Goal: Task Accomplishment & Management: Complete application form

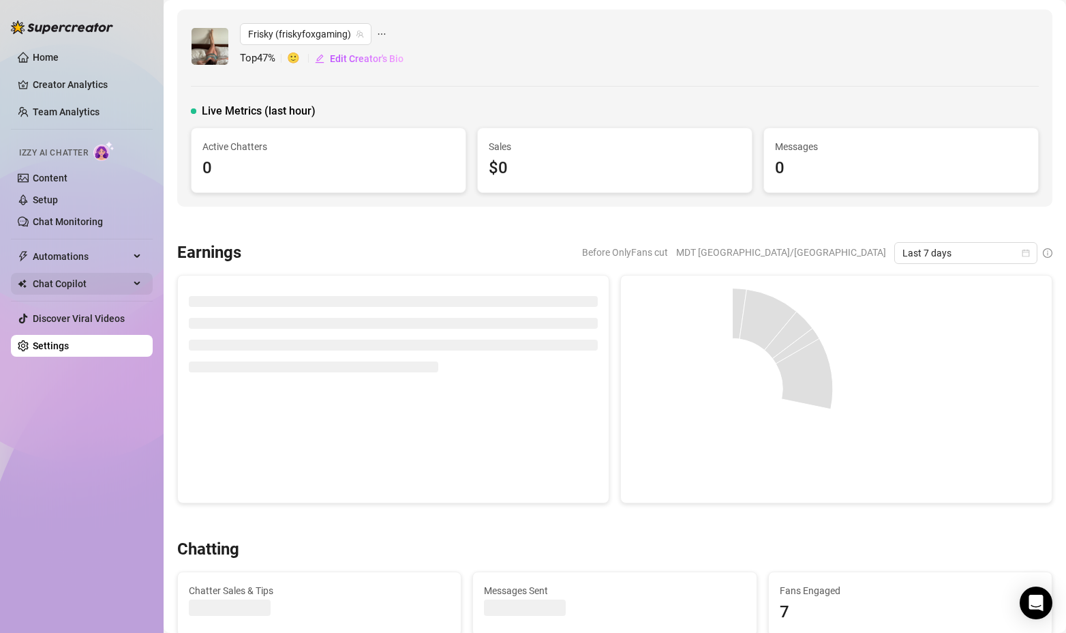
click at [87, 287] on span "Chat Copilot" at bounding box center [81, 284] width 97 height 22
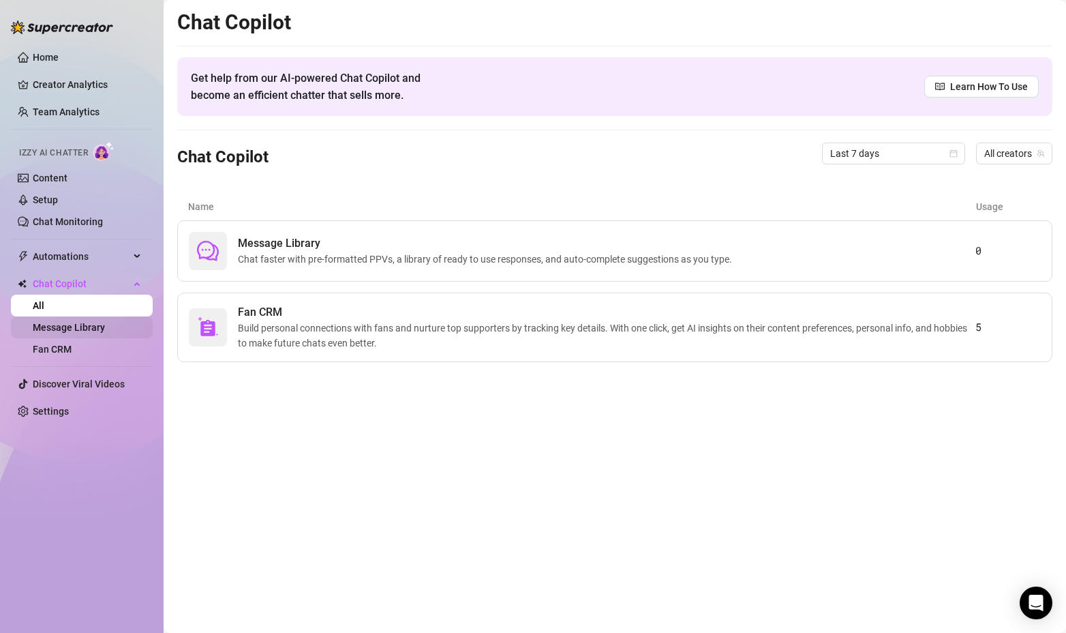
click at [91, 331] on link "Message Library" at bounding box center [69, 327] width 72 height 11
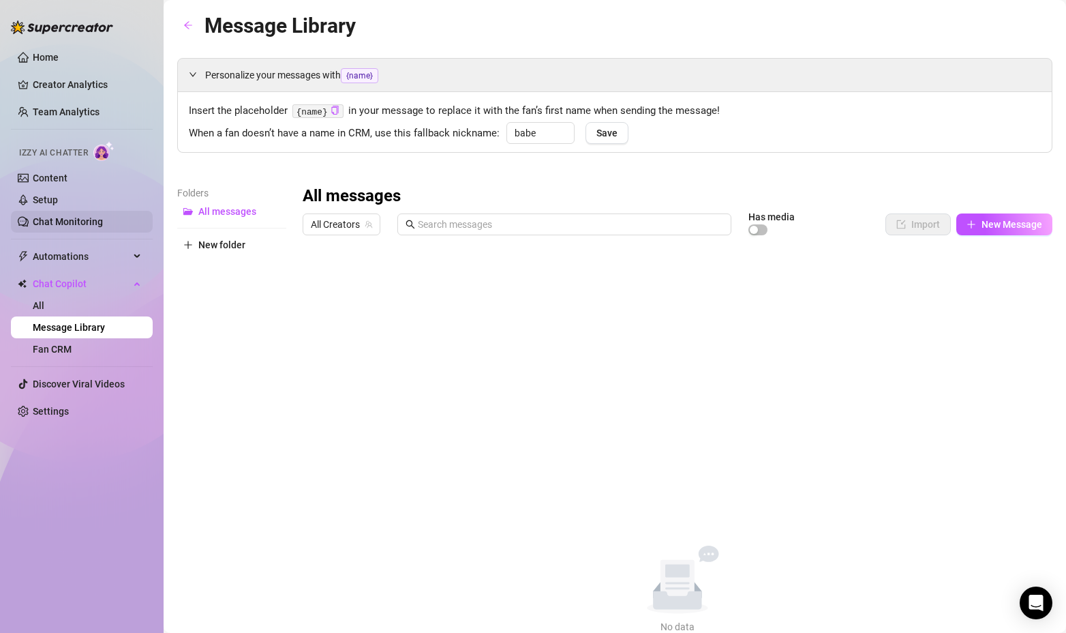
click at [61, 220] on link "Chat Monitoring" at bounding box center [68, 221] width 70 height 11
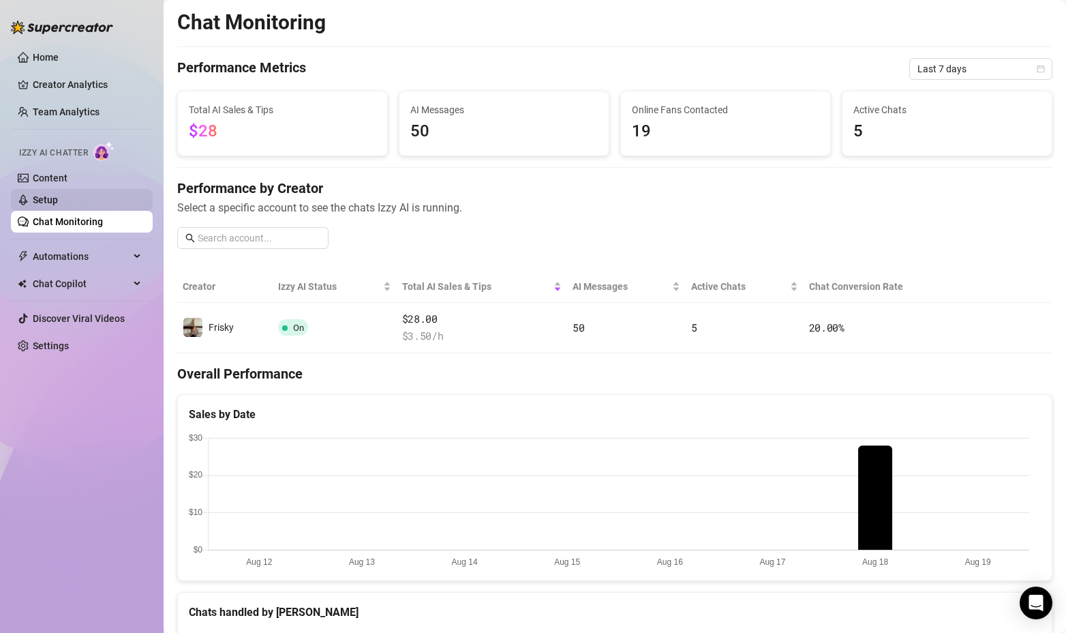
click at [50, 196] on link "Setup" at bounding box center [45, 199] width 25 height 11
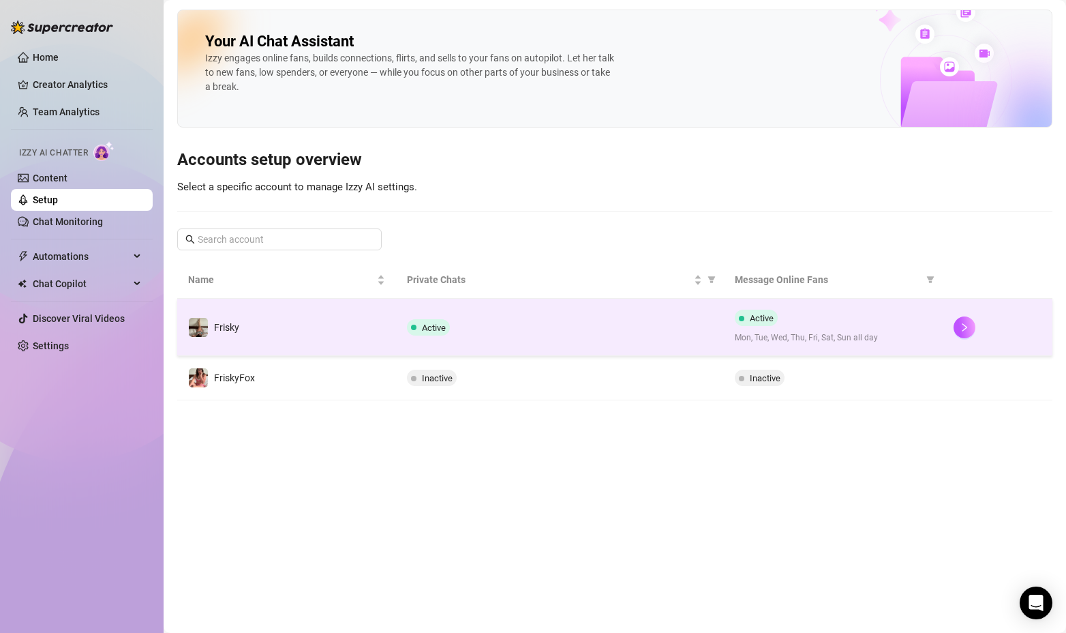
click at [329, 344] on td "Frisky" at bounding box center [286, 327] width 219 height 57
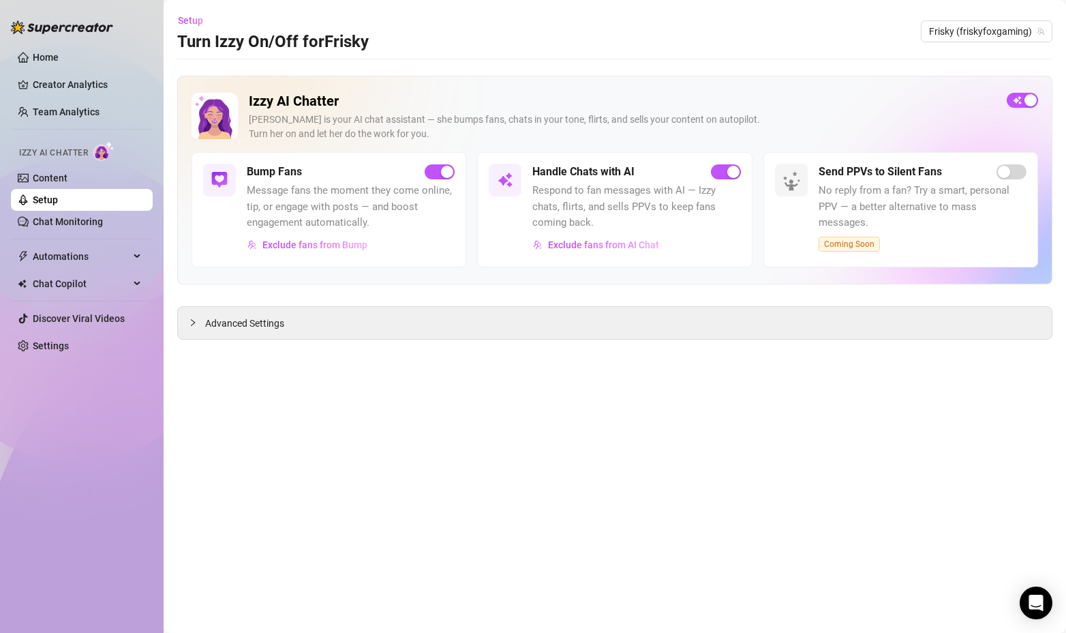
click at [289, 174] on h5 "Bump Fans" at bounding box center [274, 172] width 55 height 16
click at [256, 197] on span "Message fans the moment they come online, tip, or engage with posts — and boost…" at bounding box center [351, 207] width 208 height 48
click at [194, 322] on icon "collapsed" at bounding box center [193, 322] width 8 height 8
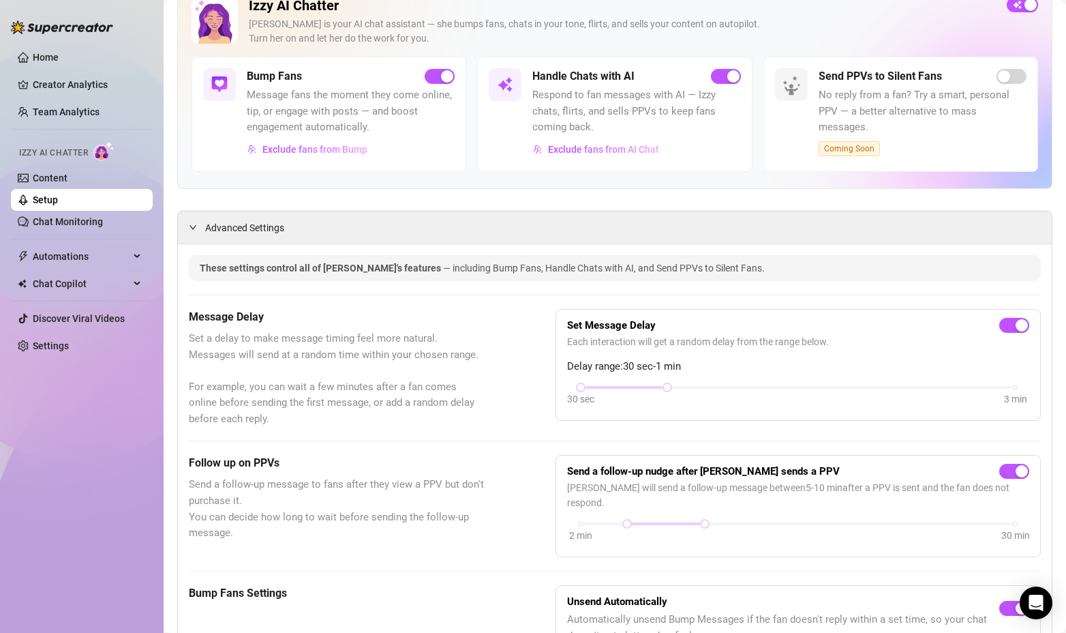
scroll to position [68, 0]
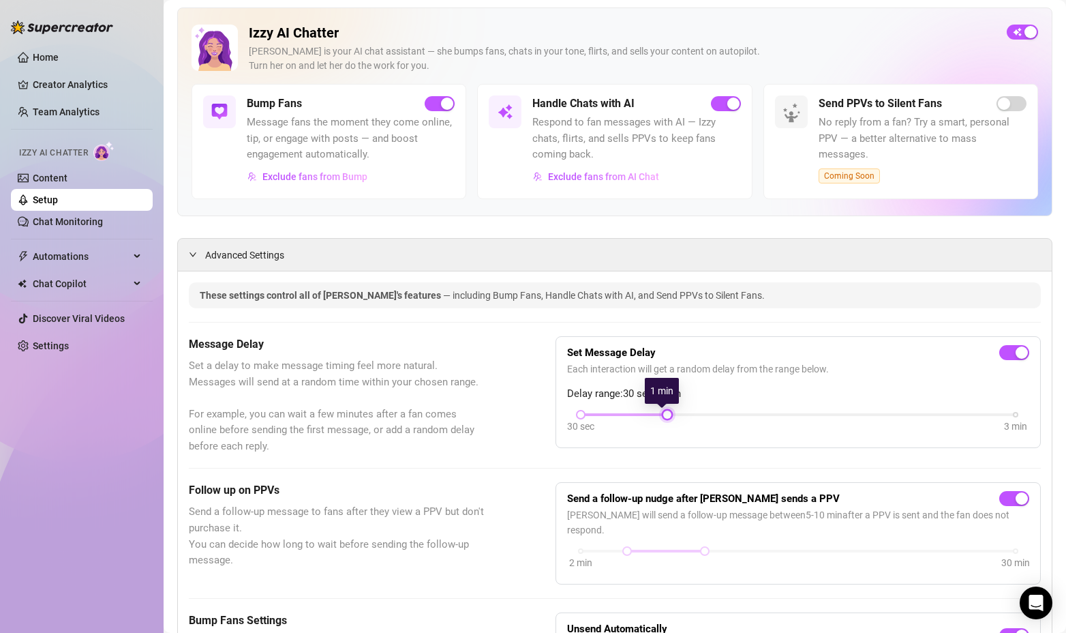
drag, startPoint x: 662, startPoint y: 417, endPoint x: 697, endPoint y: 410, distance: 35.3
click at [697, 410] on div "30 sec 3 min" at bounding box center [799, 412] width 436 height 5
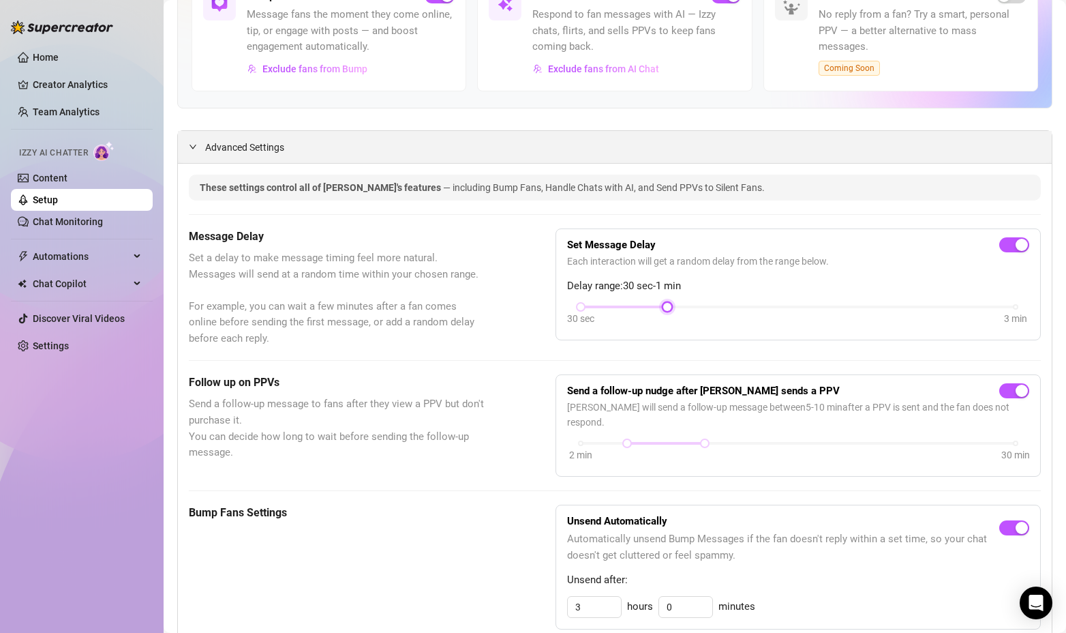
scroll to position [0, 0]
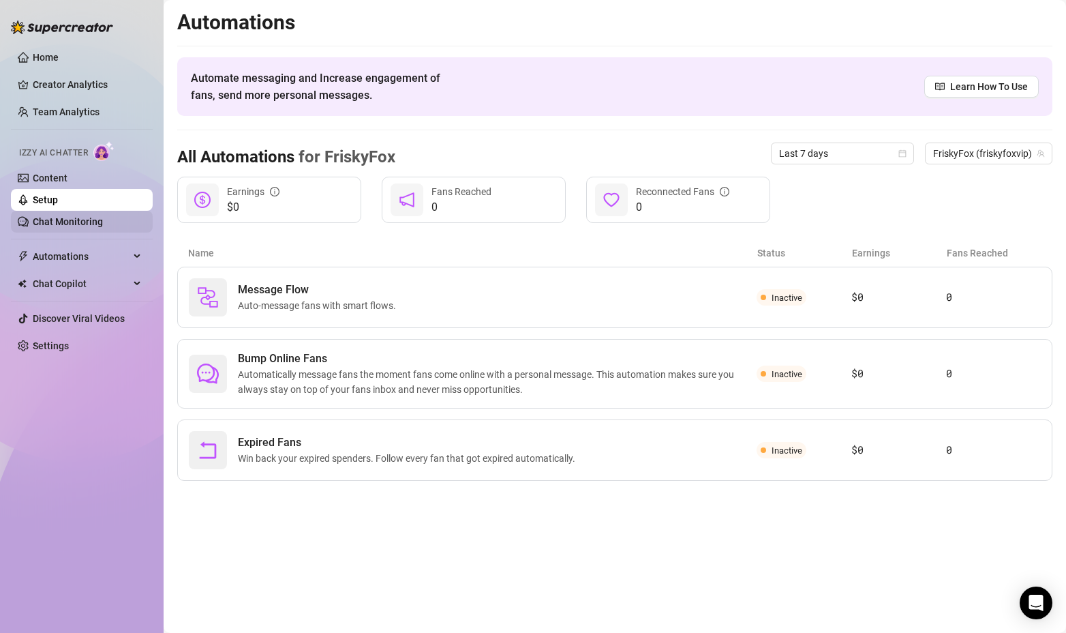
click at [75, 222] on link "Chat Monitoring" at bounding box center [68, 221] width 70 height 11
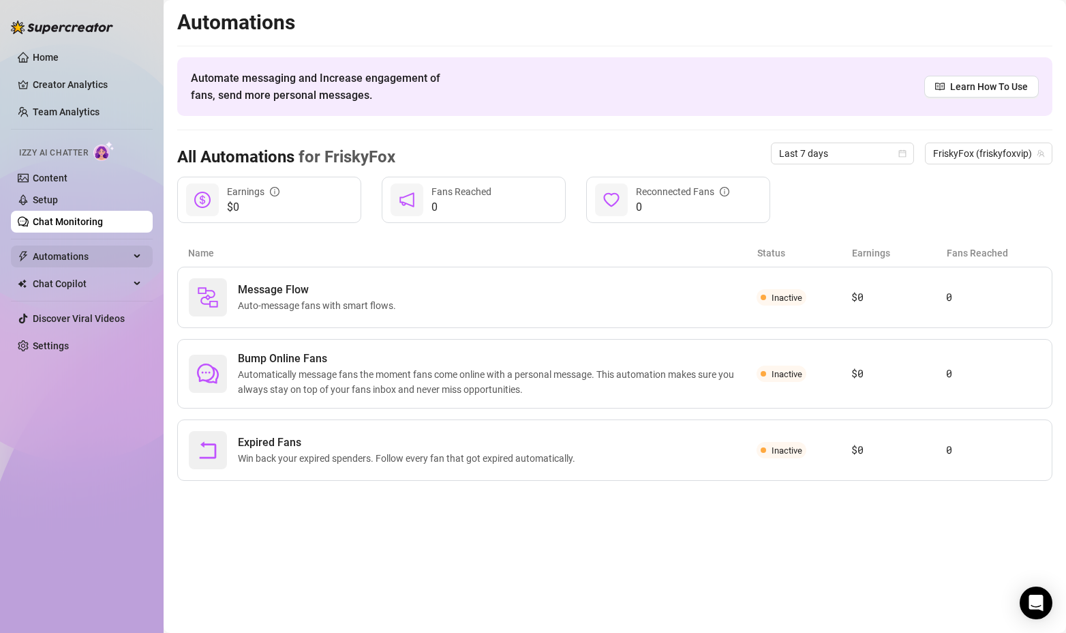
click at [76, 258] on span "Automations" at bounding box center [81, 256] width 97 height 22
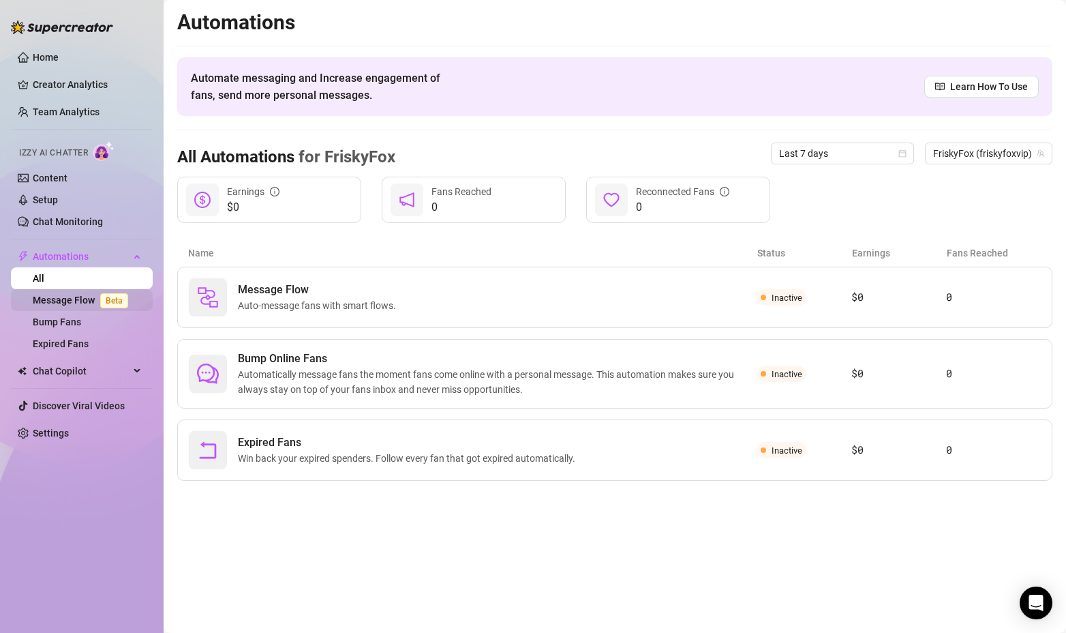
click at [52, 298] on link "Message Flow Beta" at bounding box center [83, 300] width 101 height 11
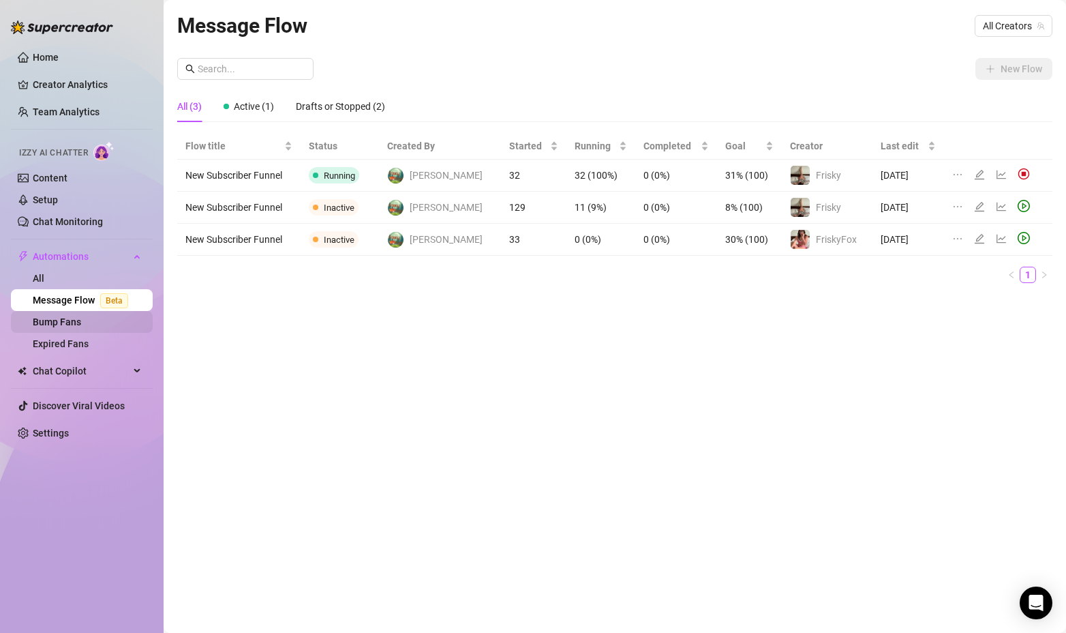
click at [68, 324] on link "Bump Fans" at bounding box center [57, 321] width 48 height 11
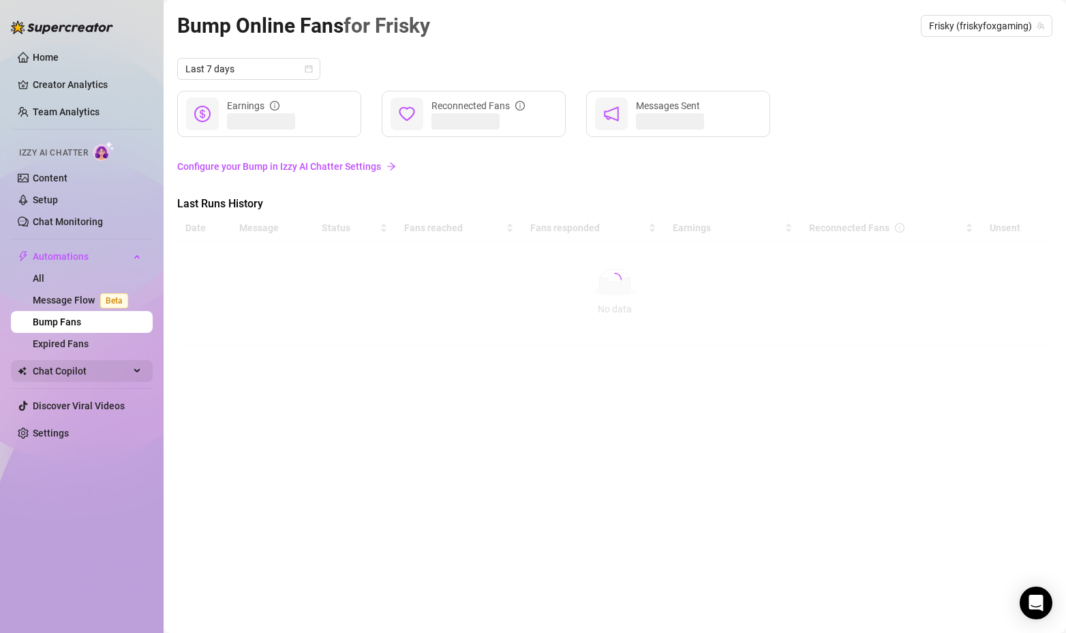
click at [73, 371] on span "Chat Copilot" at bounding box center [81, 371] width 97 height 22
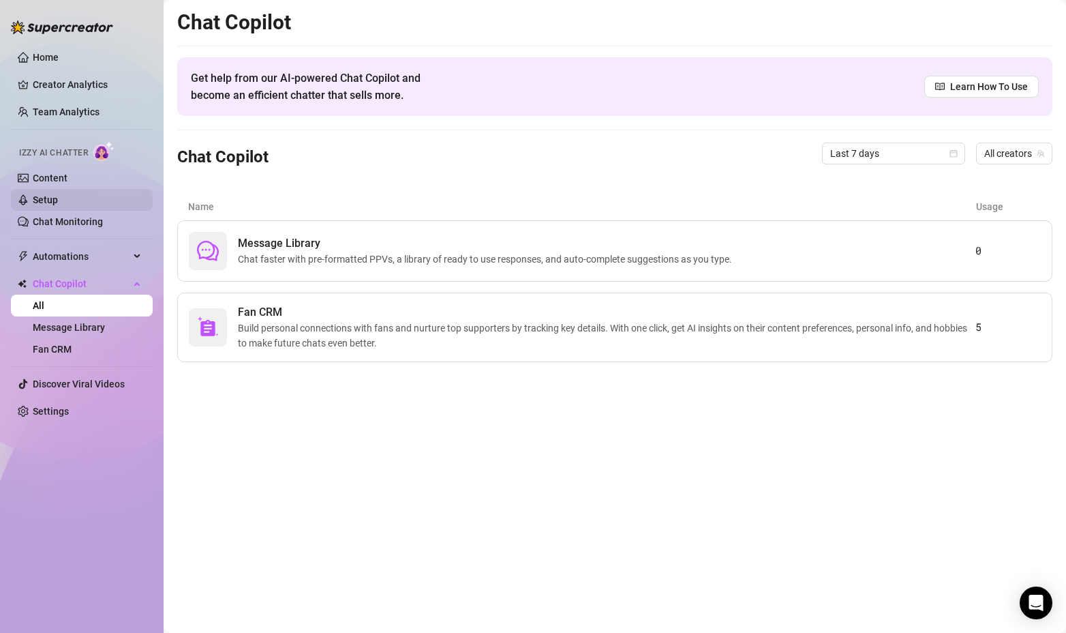
click at [37, 202] on link "Setup" at bounding box center [45, 199] width 25 height 11
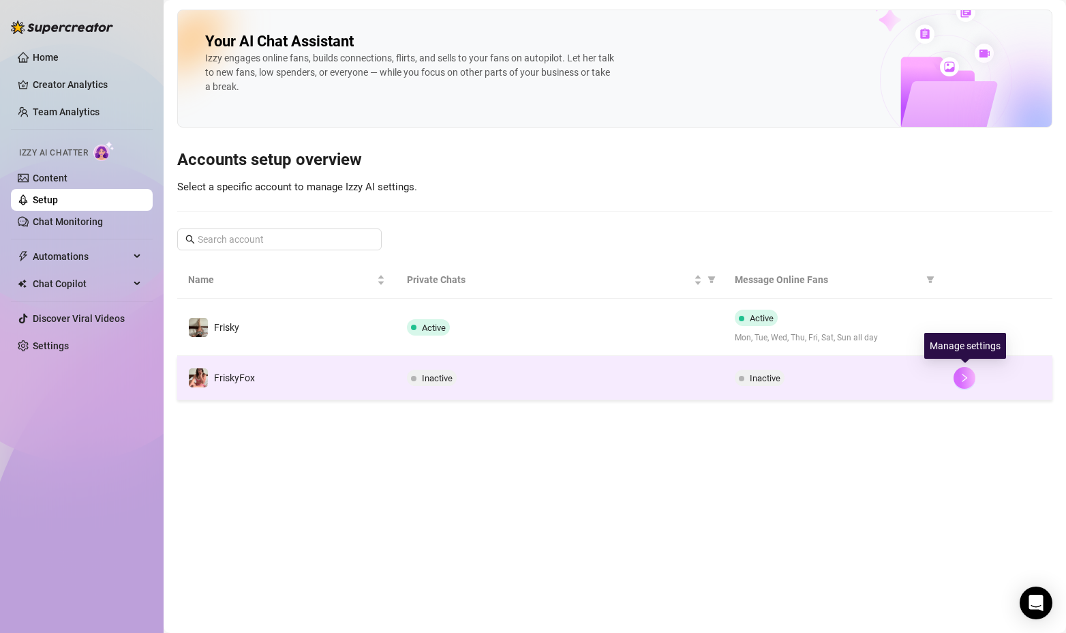
click at [961, 380] on icon "right" at bounding box center [965, 378] width 10 height 10
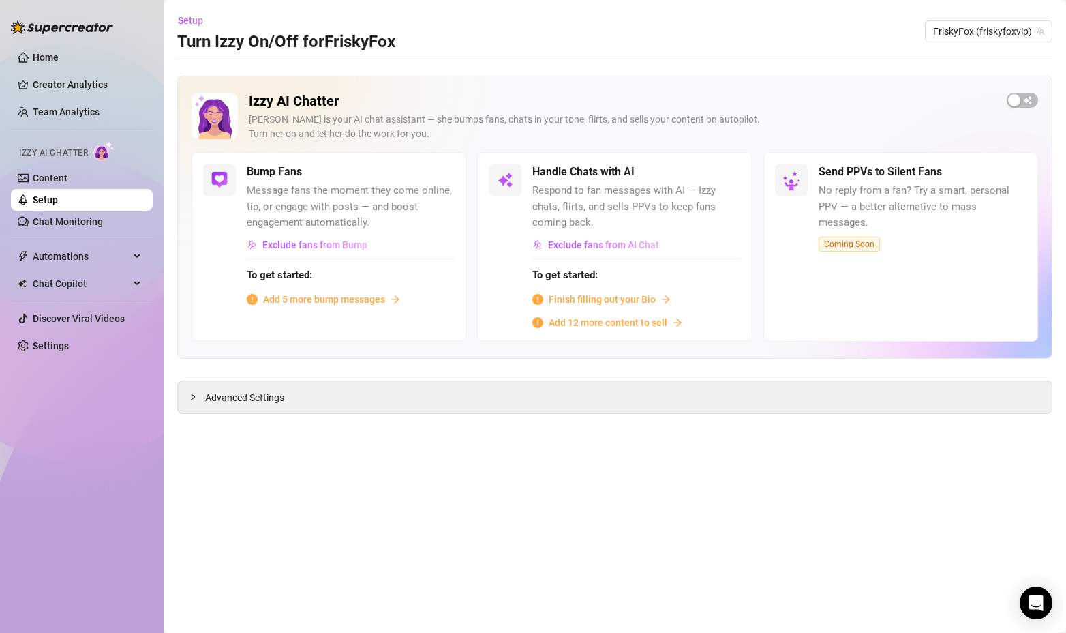
click at [355, 302] on span "Add 5 more bump messages" at bounding box center [324, 299] width 122 height 15
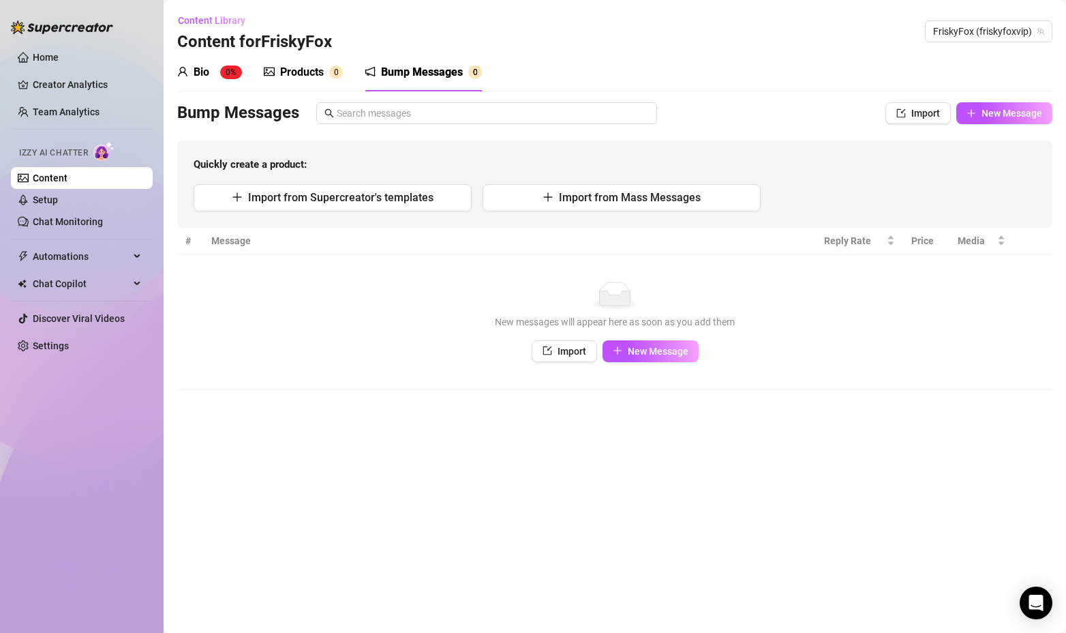
click at [900, 14] on div "Content Library Content for FriskyFox FriskyFox (friskyfoxvip)" at bounding box center [614, 32] width 875 height 44
click at [640, 354] on span "New Message" at bounding box center [658, 351] width 61 height 11
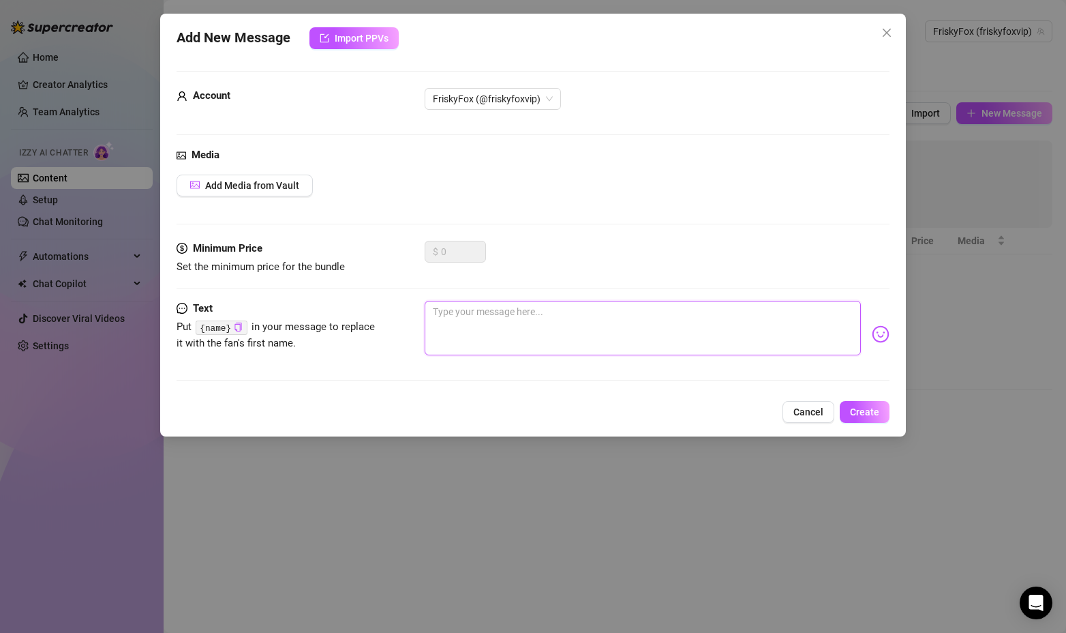
click at [557, 320] on textarea at bounding box center [643, 328] width 437 height 55
type textarea "H"
type textarea "He"
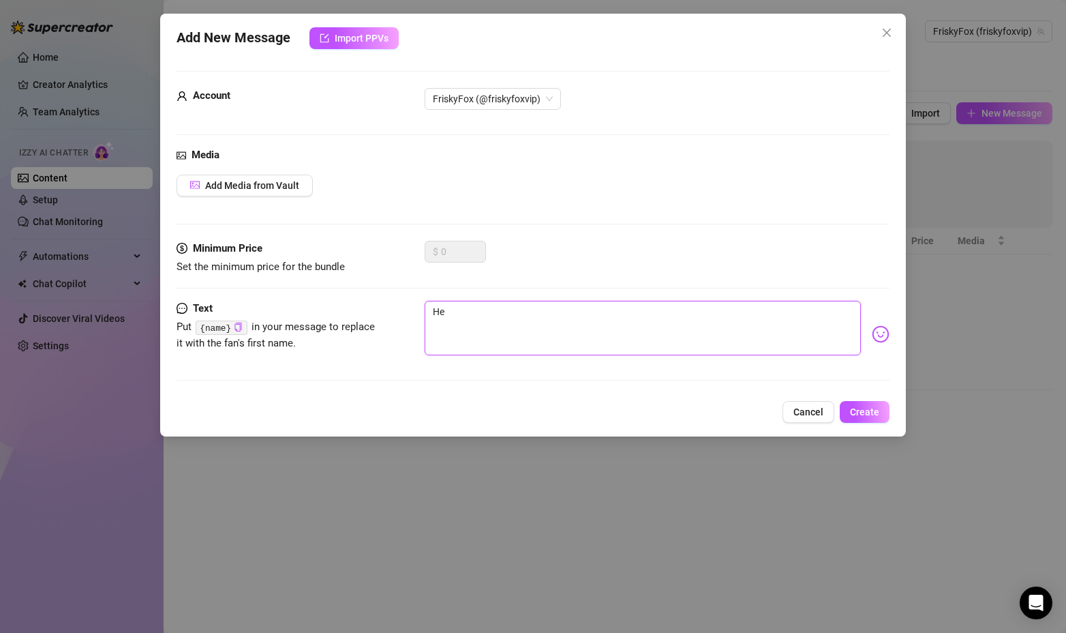
type textarea "Hey"
type textarea "Hey y"
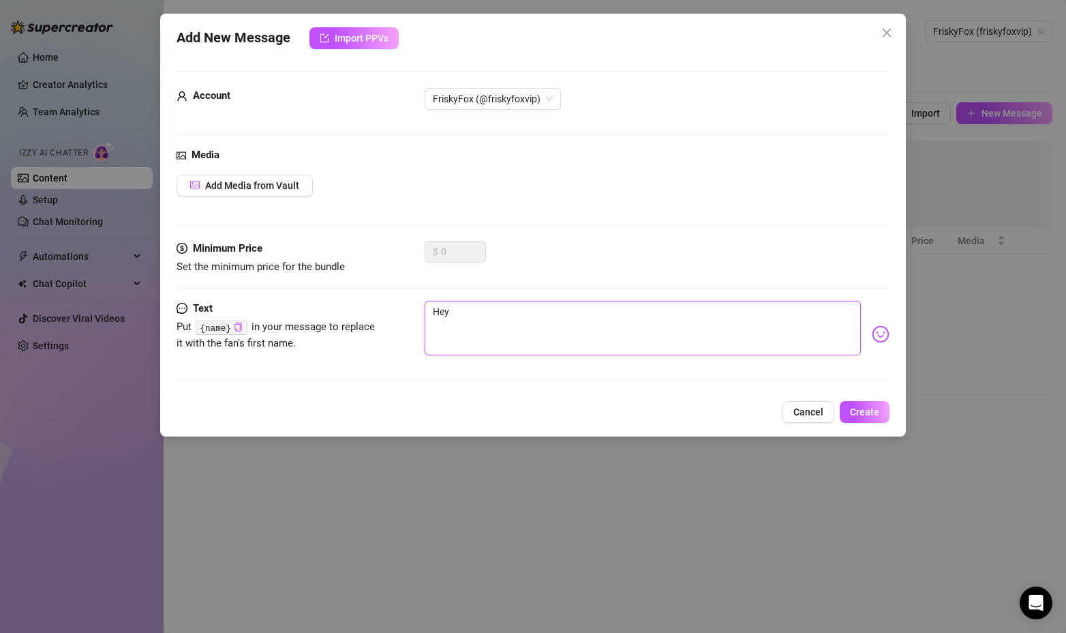
type textarea "Hey y"
type textarea "Hey yo"
type textarea "Hey you"
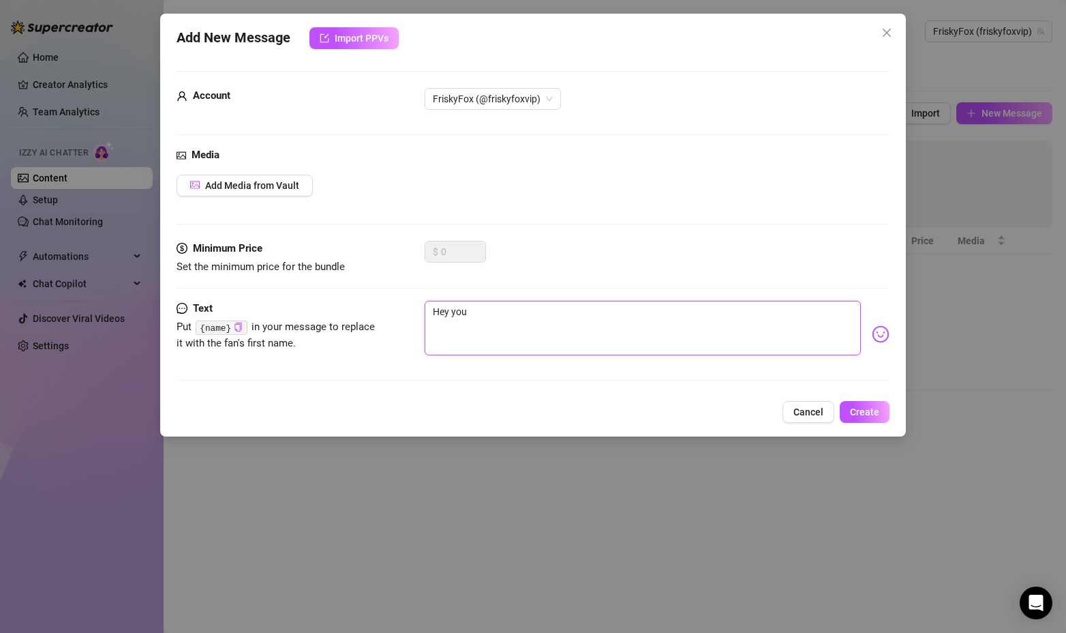
type textarea "Hey you!"
type textarea "Hey you! D"
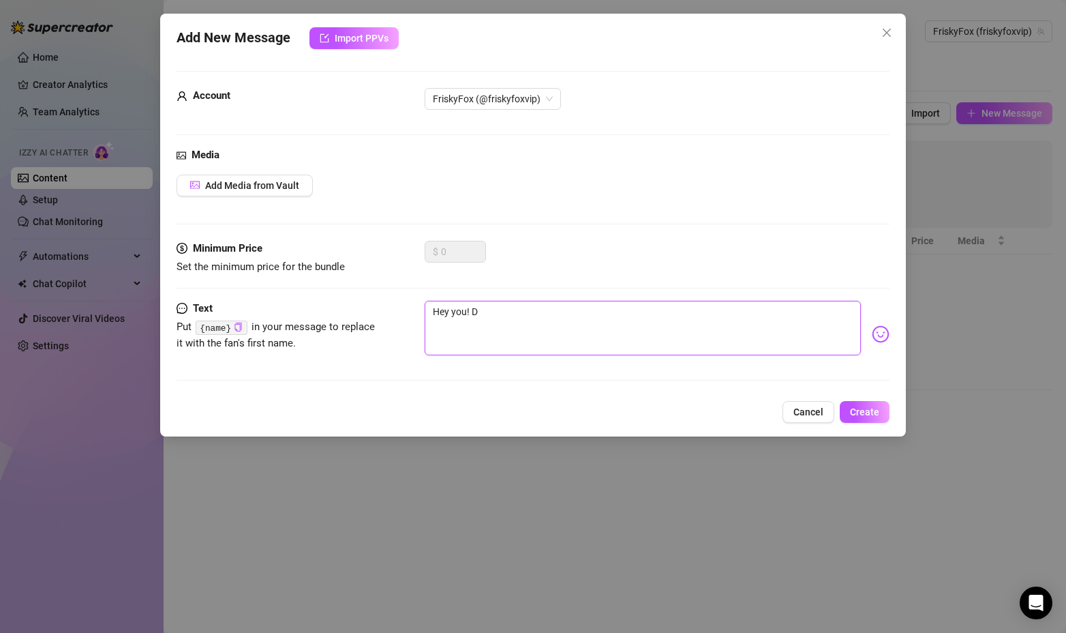
type textarea "Hey you! Do"
type textarea "Hey you! Do y"
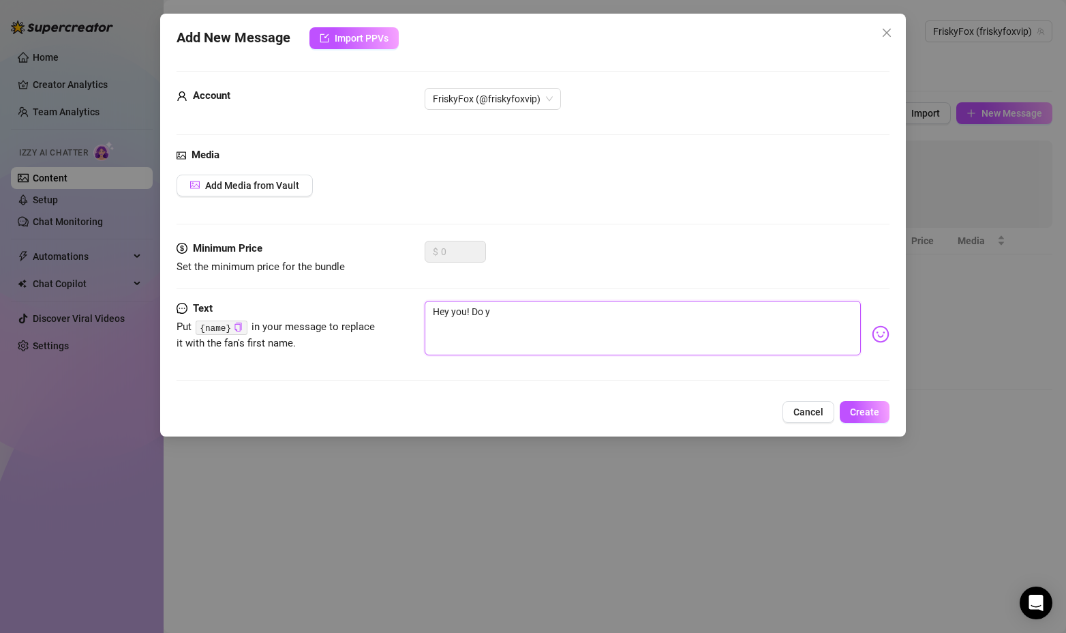
type textarea "Hey you! Do yo"
type textarea "Hey you! Do you"
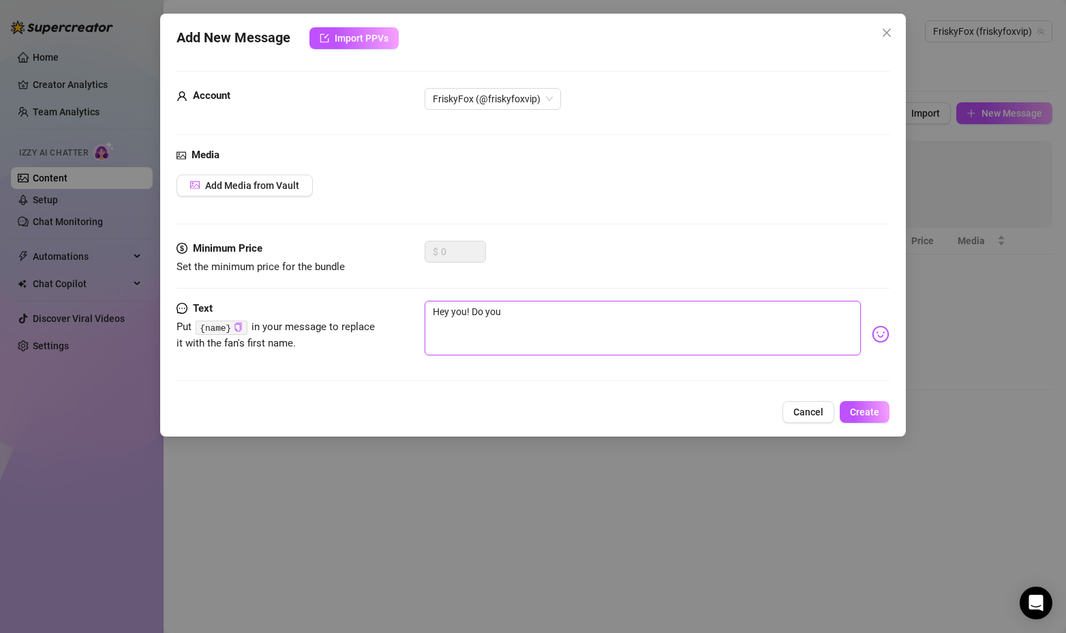
type textarea "Hey you! Do you"
type textarea "Hey you! Do you n"
type textarea "Hey you! Do you ne"
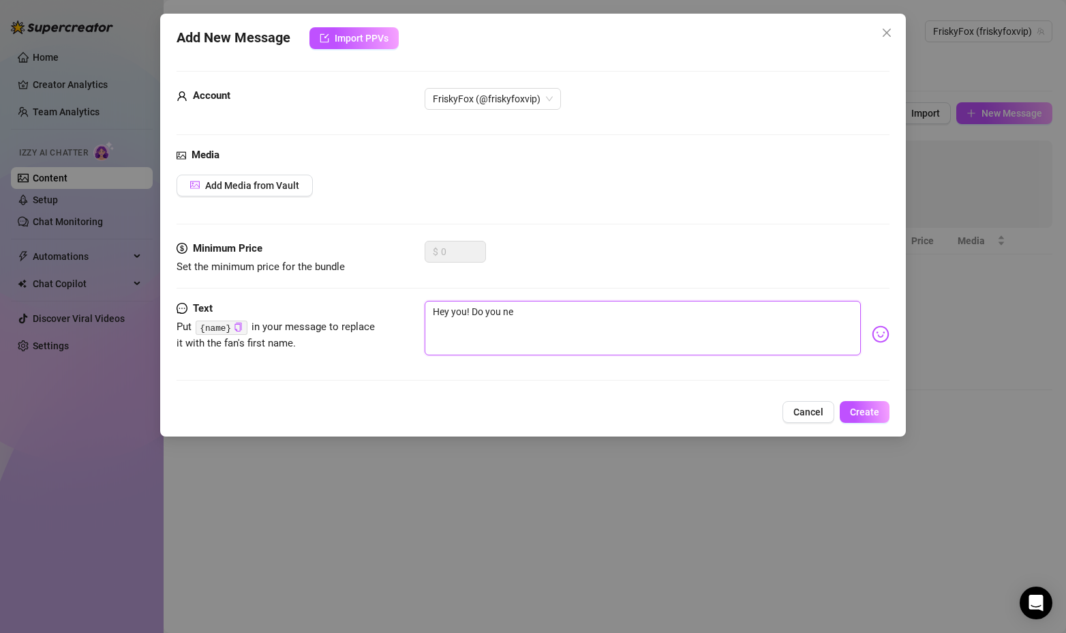
type textarea "Hey you! Do you nee"
type textarea "Hey you! Do you need"
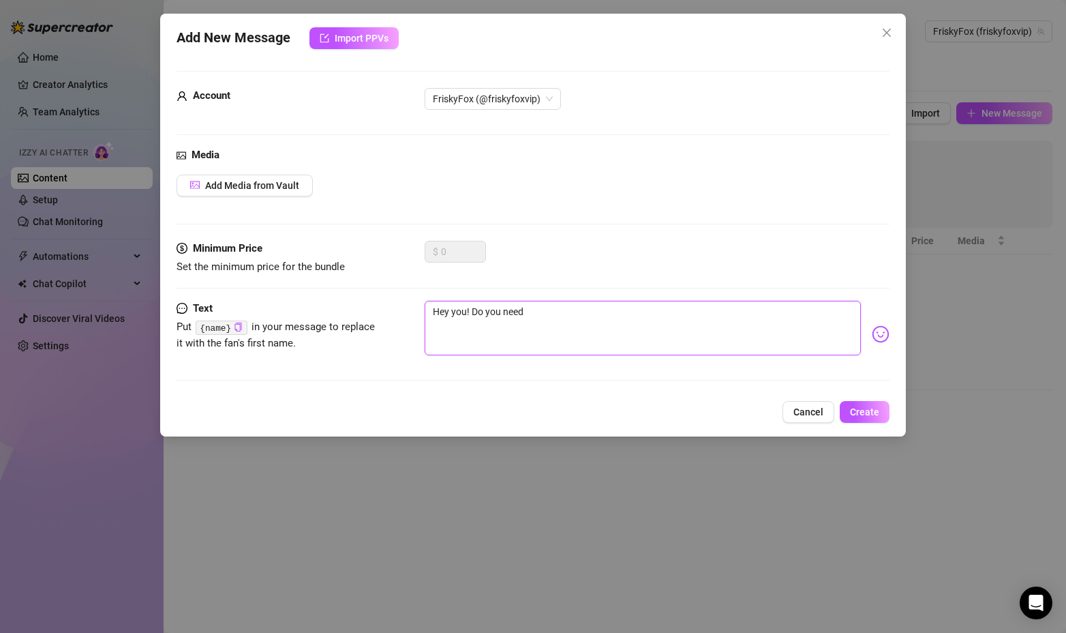
type textarea "Hey you! Do you need"
type textarea "Hey you! Do you need a"
type textarea "Hey you! Do you need a p"
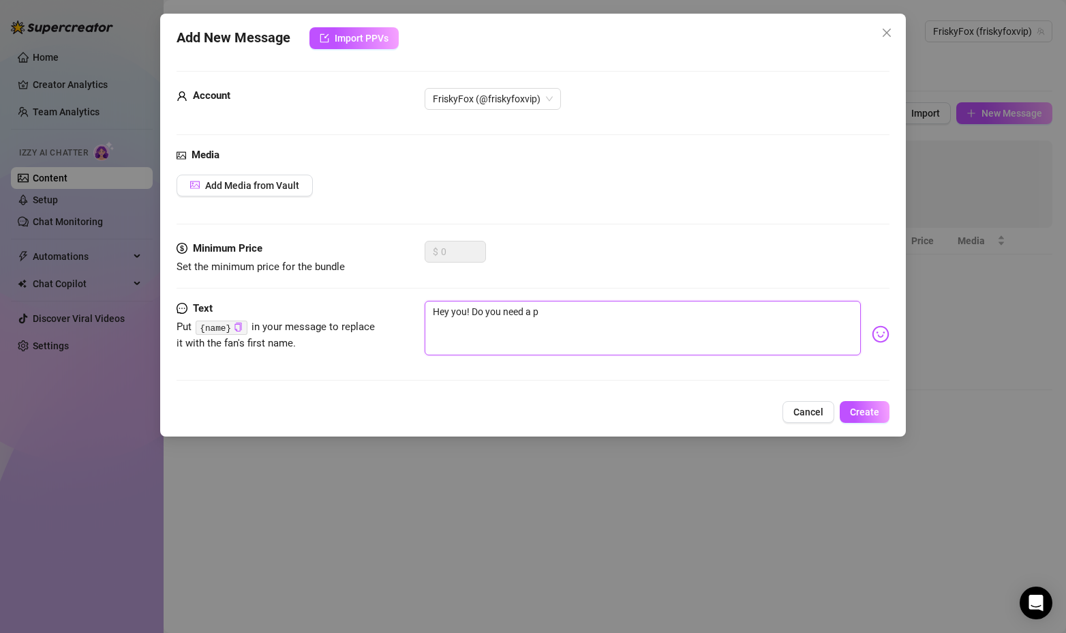
type textarea "Hey you! Do you need a pi"
type textarea "Hey you! Do you need a pic"
type textarea "Hey you! Do you need a pick"
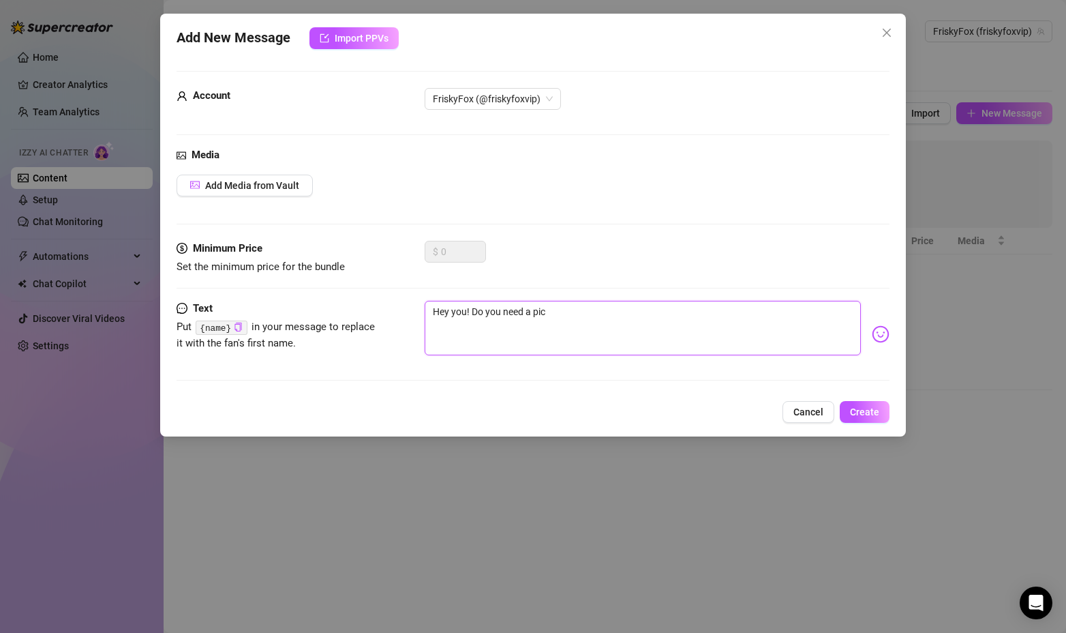
type textarea "Hey you! Do you need a pick"
type textarea "Hey you! Do you need a pick-"
type textarea "Hey you! Do you need a pick-m"
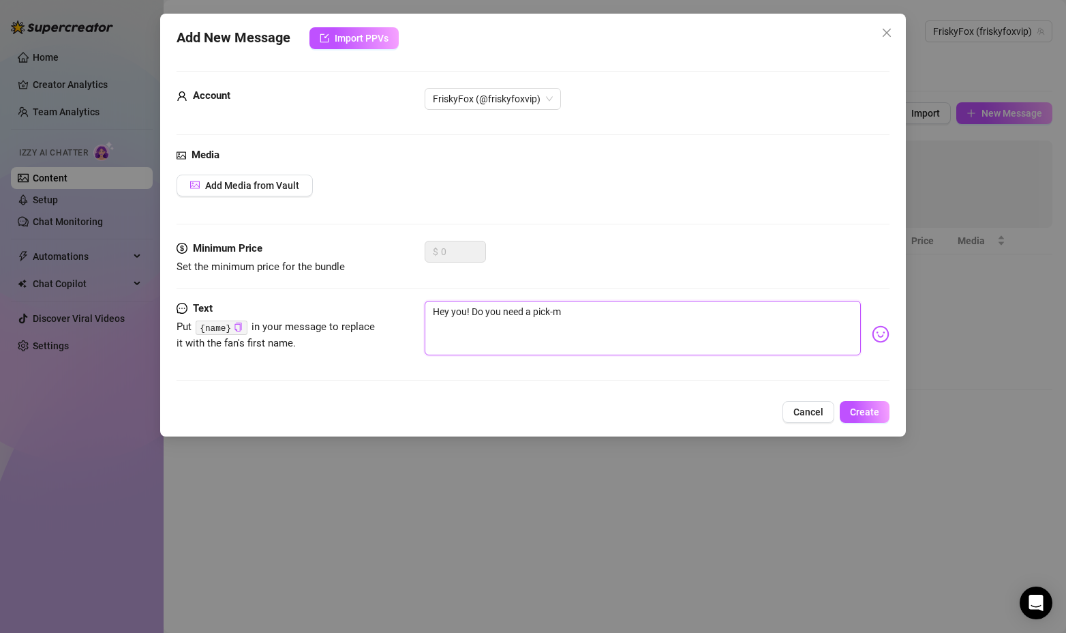
type textarea "Hey you! Do you need a pick-me"
type textarea "Hey you! Do you need a pick-me-"
type textarea "Hey you! Do you need a pick-me-u"
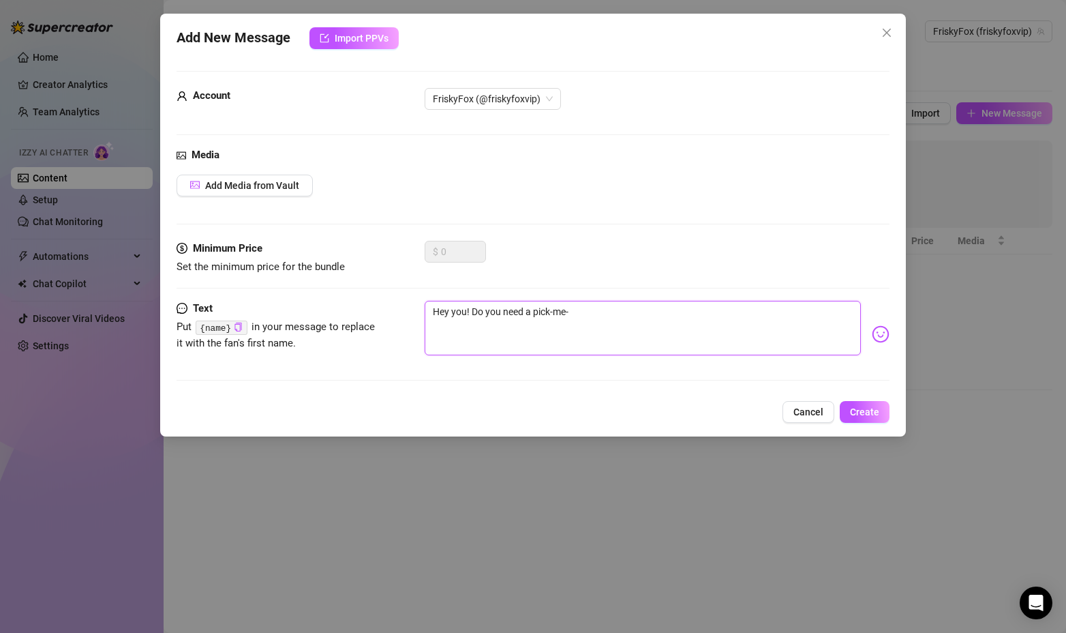
type textarea "Hey you! Do you need a pick-me-u"
type textarea "Hey you! Do you need a pick-me-up"
type textarea "Hey you! Do you need a pick-me-up?"
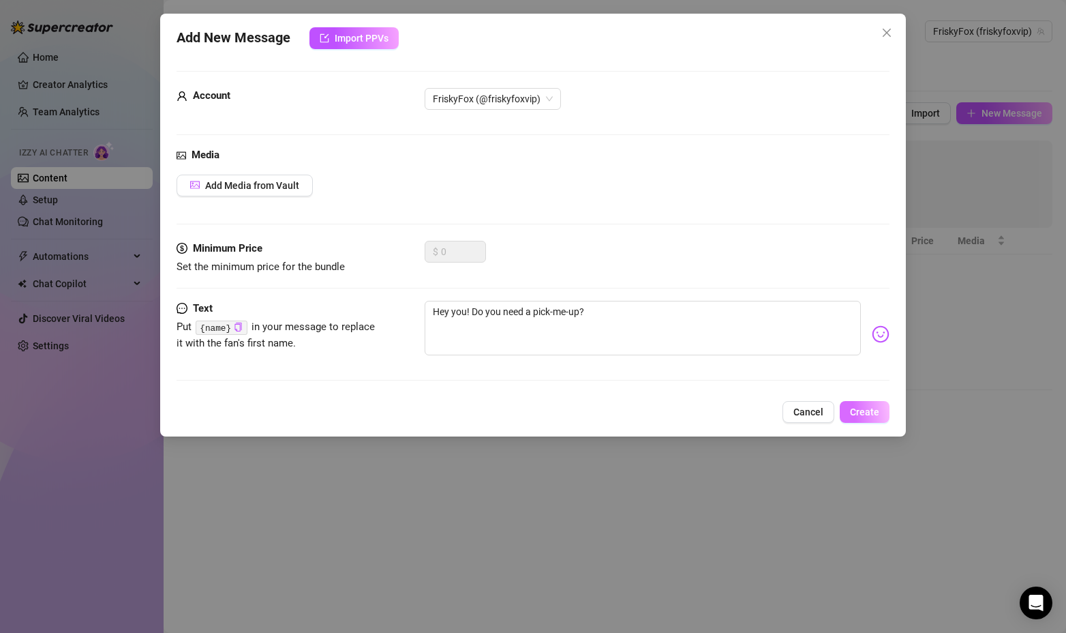
click at [866, 412] on span "Create" at bounding box center [864, 411] width 29 height 11
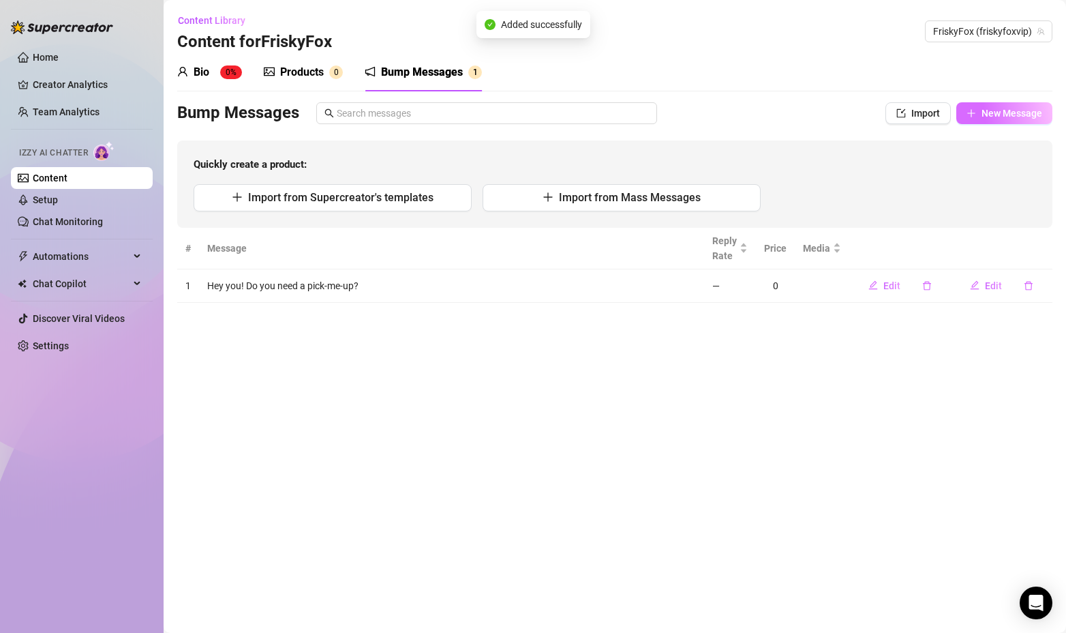
click at [997, 116] on span "New Message" at bounding box center [1012, 113] width 61 height 11
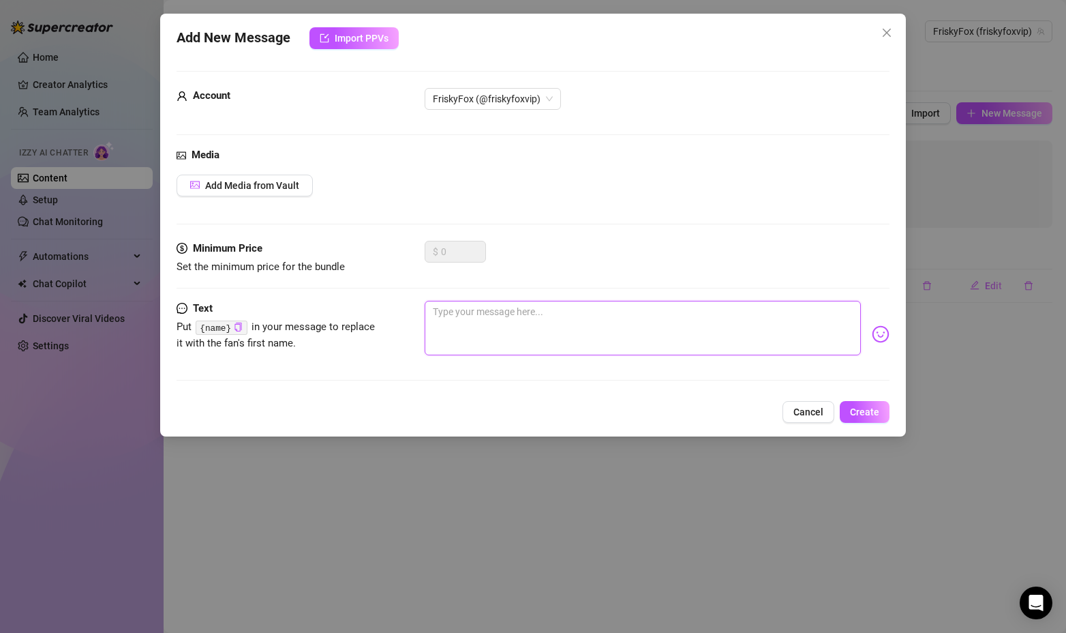
click at [596, 311] on textarea at bounding box center [643, 328] width 437 height 55
paste textarea ""Grateful for you [DATE]. Thanks for being here! ❤️""
type textarea ""Grateful for you [DATE]. Thanks for being here! ❤️""
click at [436, 309] on textarea ""Grateful for you [DATE]. Thanks for being here! ❤️"" at bounding box center [643, 328] width 437 height 55
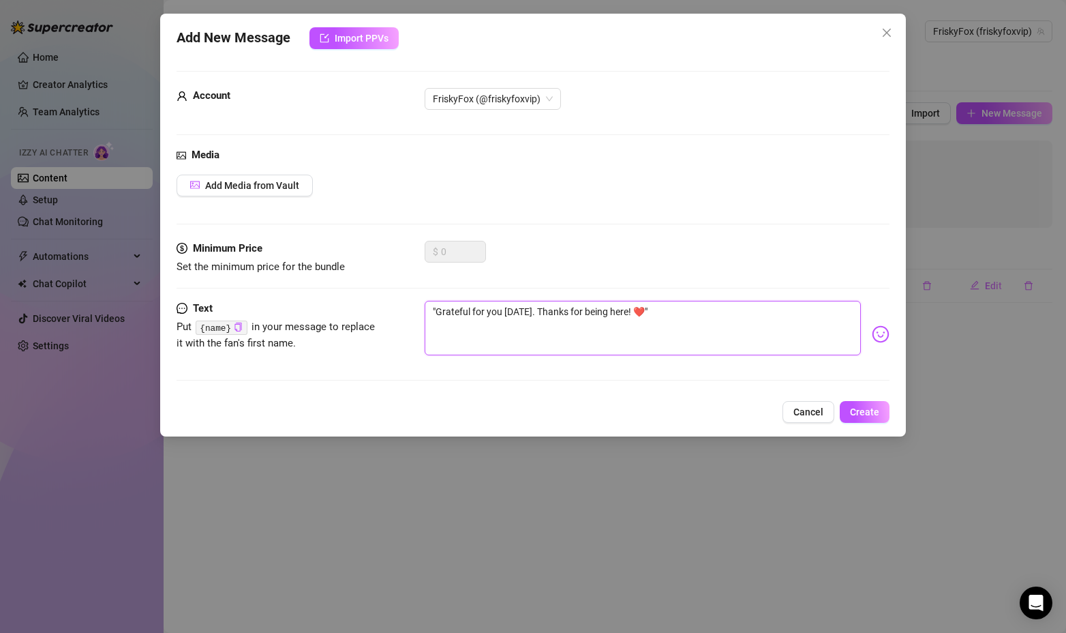
type textarea "Grateful for you [DATE]. Thanks for being here! ❤️""
click at [703, 310] on textarea "Grateful for you [DATE]. Thanks for being here! ❤️"" at bounding box center [643, 328] width 437 height 55
type textarea "Grateful for you [DATE]. Thanks for being here! ❤️"
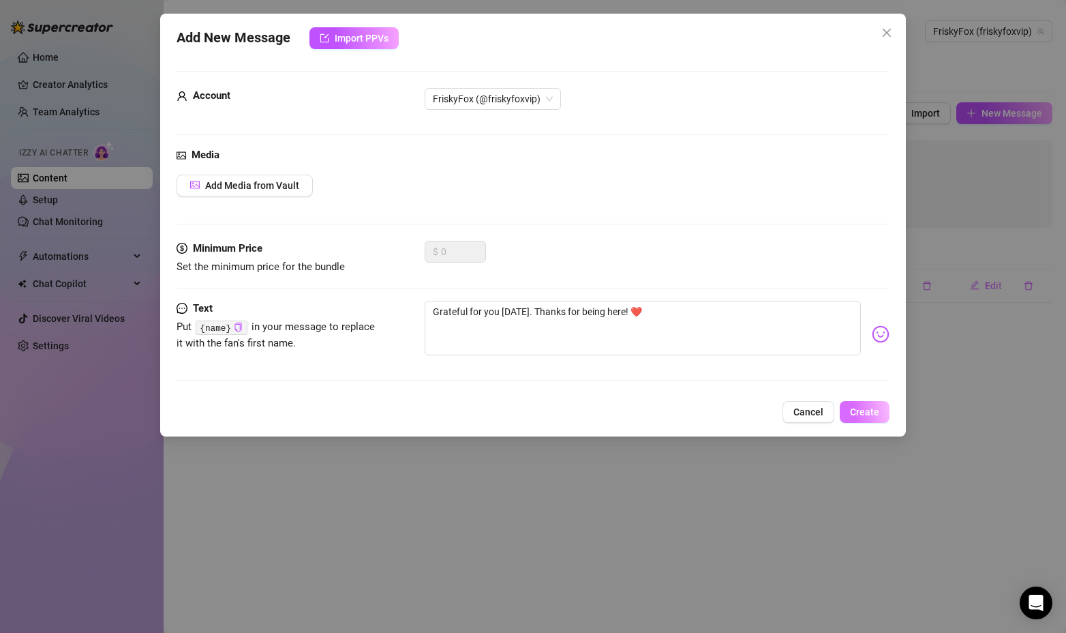
click at [871, 408] on span "Create" at bounding box center [864, 411] width 29 height 11
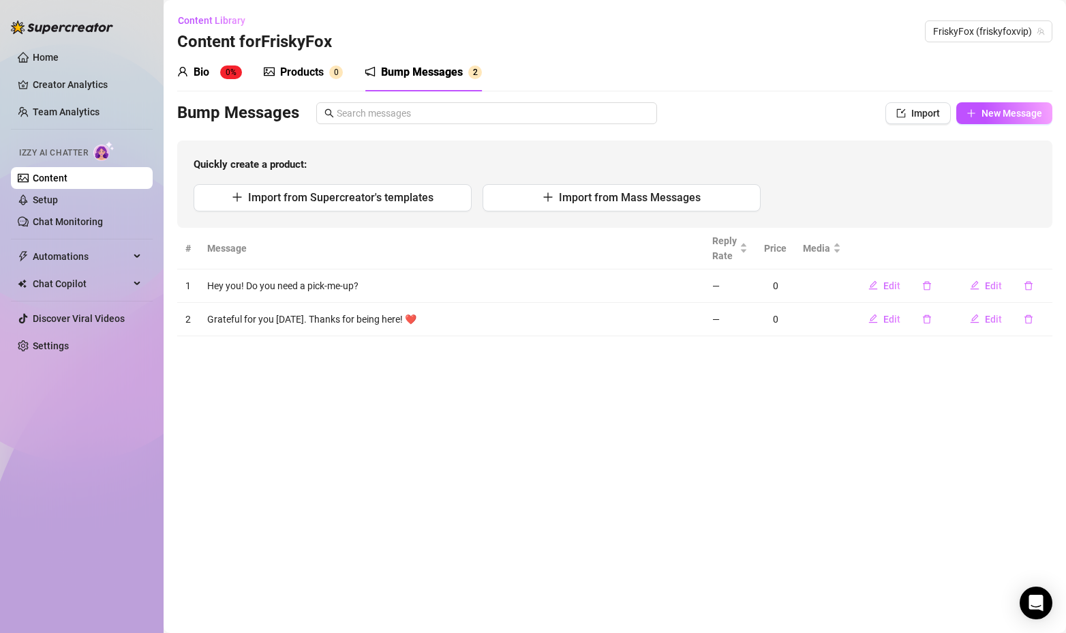
click at [899, 40] on div "Content Library Content for FriskyFox FriskyFox (friskyfoxvip)" at bounding box center [614, 32] width 875 height 44
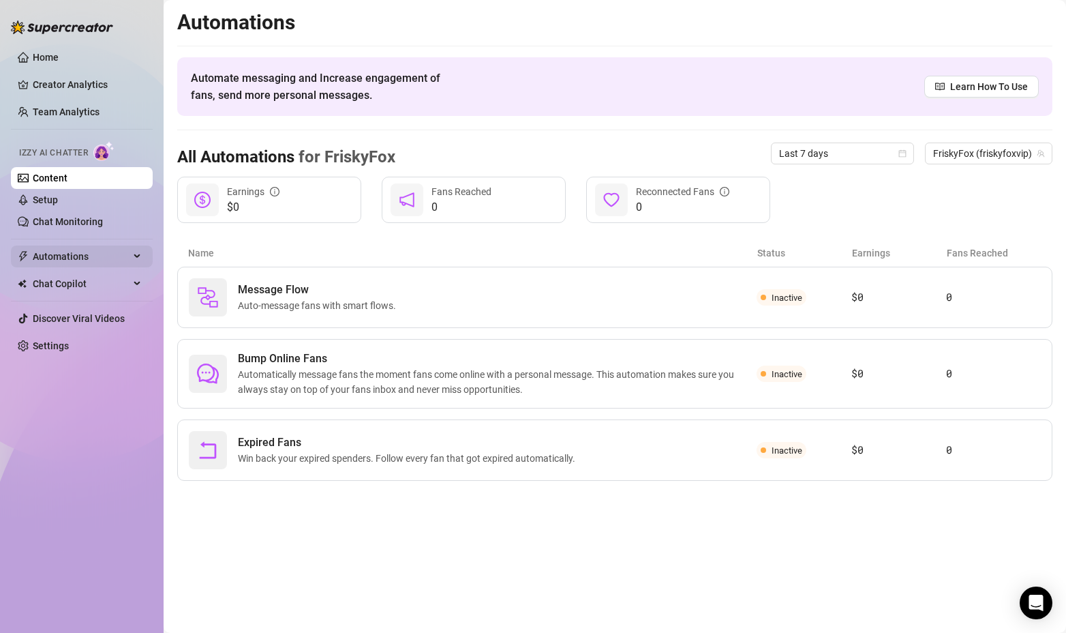
click at [110, 252] on span "Automations" at bounding box center [81, 256] width 97 height 22
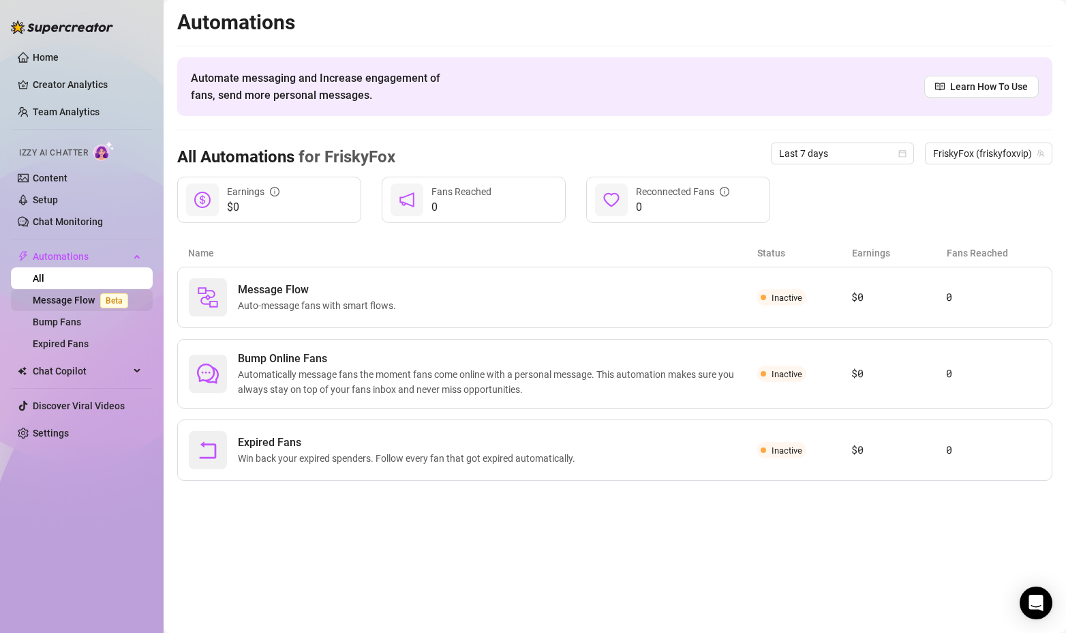
click at [65, 302] on link "Message Flow Beta" at bounding box center [83, 300] width 101 height 11
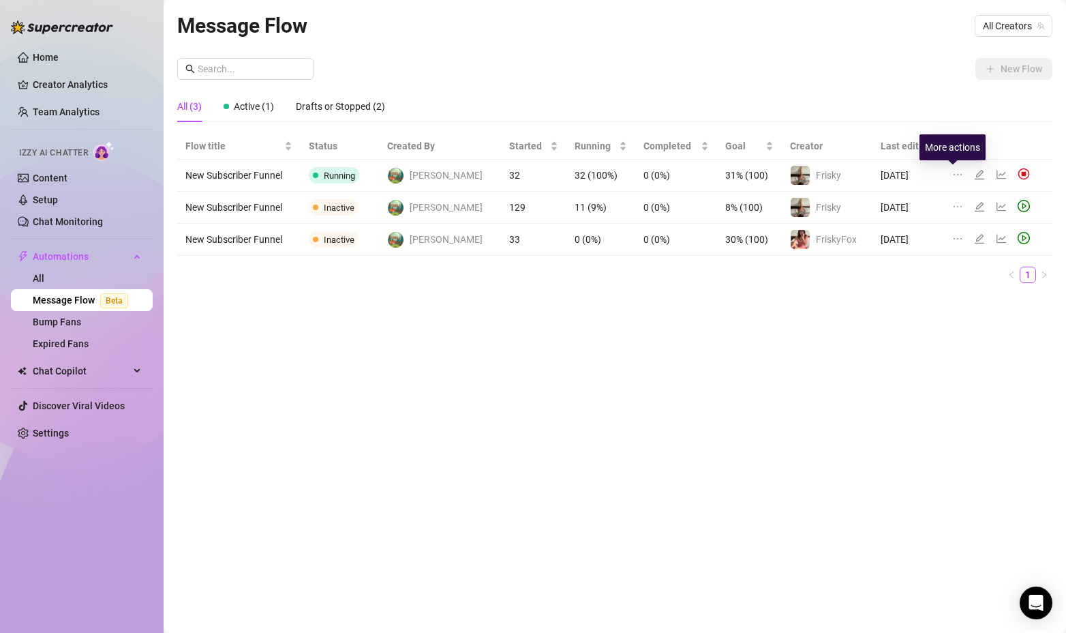
click at [954, 172] on icon "ellipsis" at bounding box center [957, 174] width 11 height 11
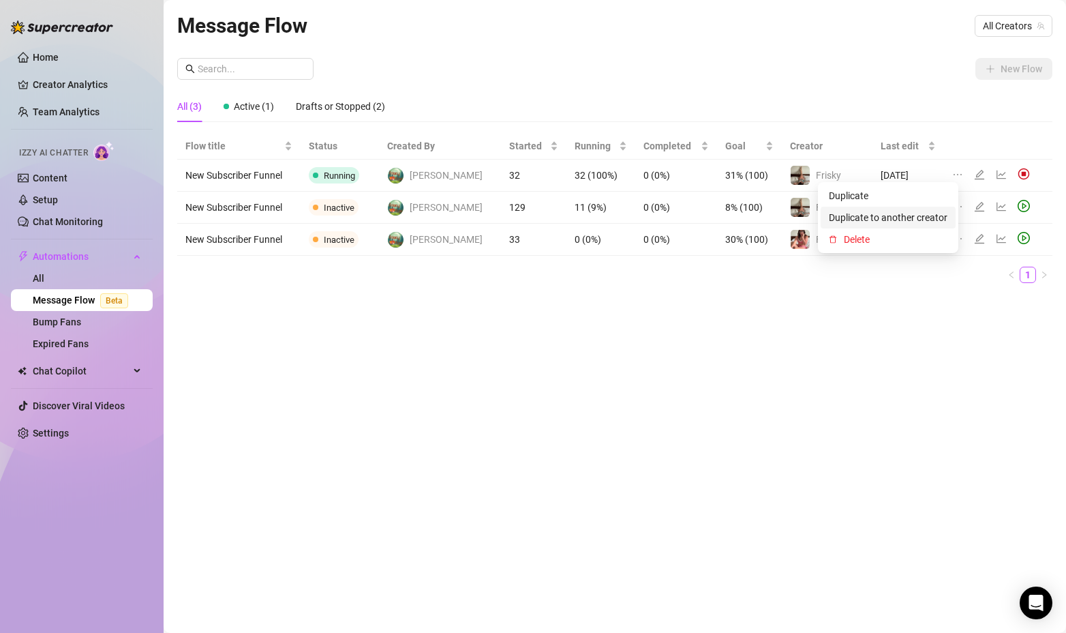
click at [894, 216] on span "Duplicate to another creator" at bounding box center [888, 217] width 119 height 15
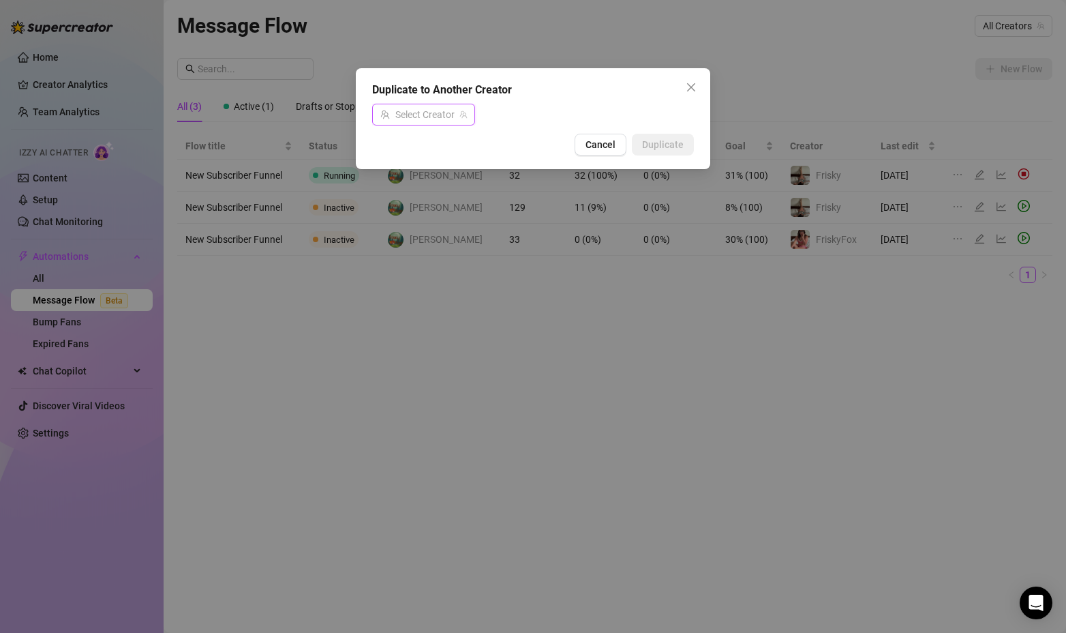
click at [434, 110] on input "search" at bounding box center [417, 114] width 74 height 20
click at [425, 160] on span "FriskyFox" at bounding box center [425, 165] width 41 height 15
click at [673, 149] on span "Duplicate" at bounding box center [663, 144] width 42 height 11
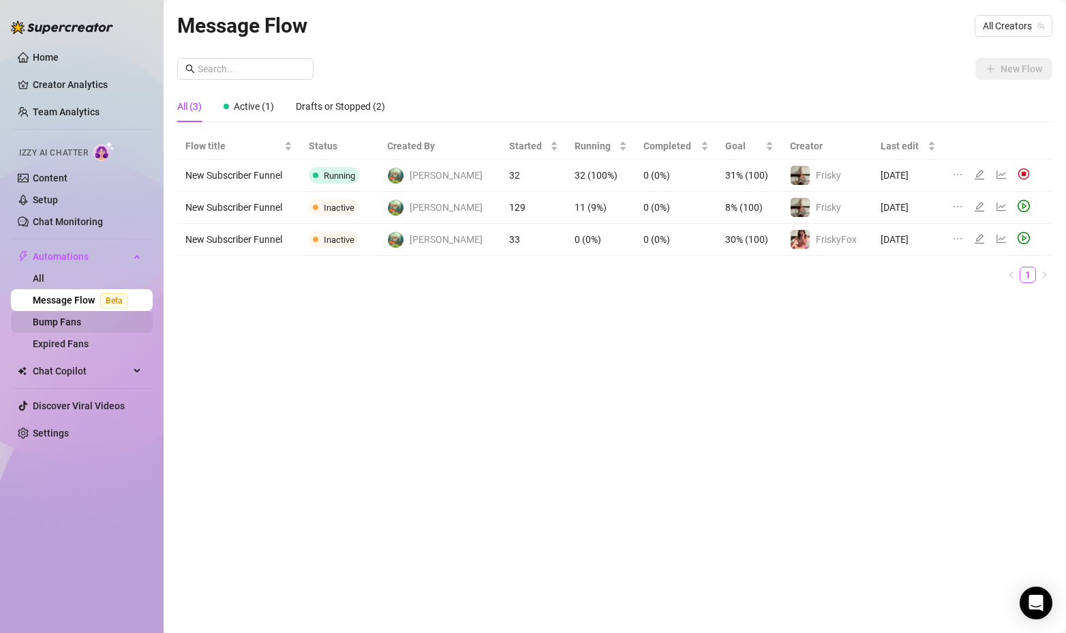
click at [57, 327] on link "Bump Fans" at bounding box center [57, 321] width 48 height 11
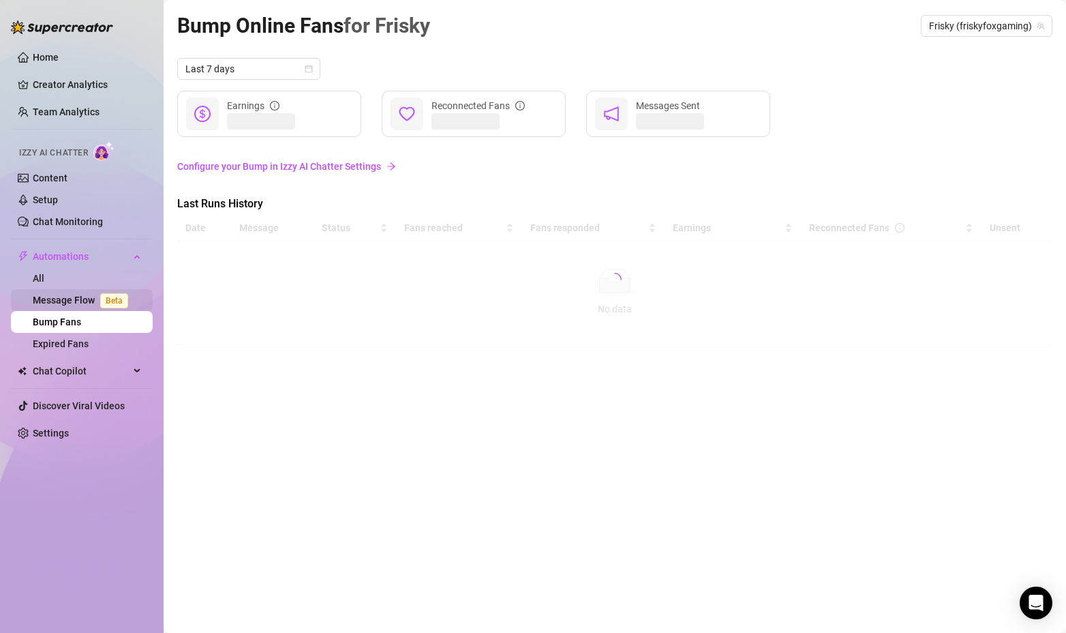
click at [59, 303] on link "Message Flow Beta" at bounding box center [83, 300] width 101 height 11
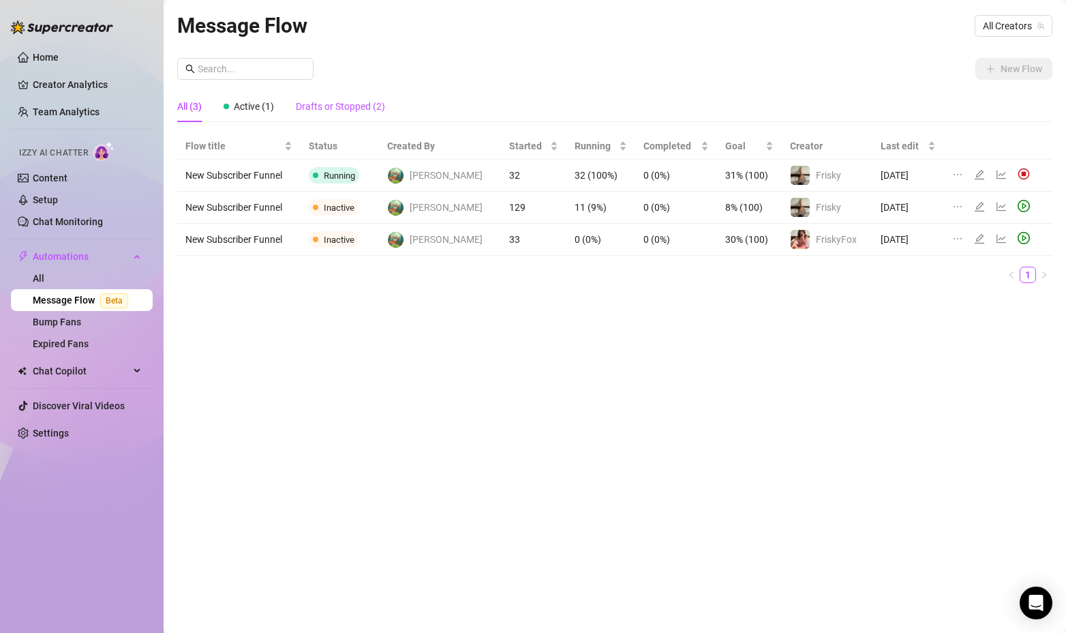
click at [331, 108] on div "Drafts or Stopped (2)" at bounding box center [340, 106] width 89 height 15
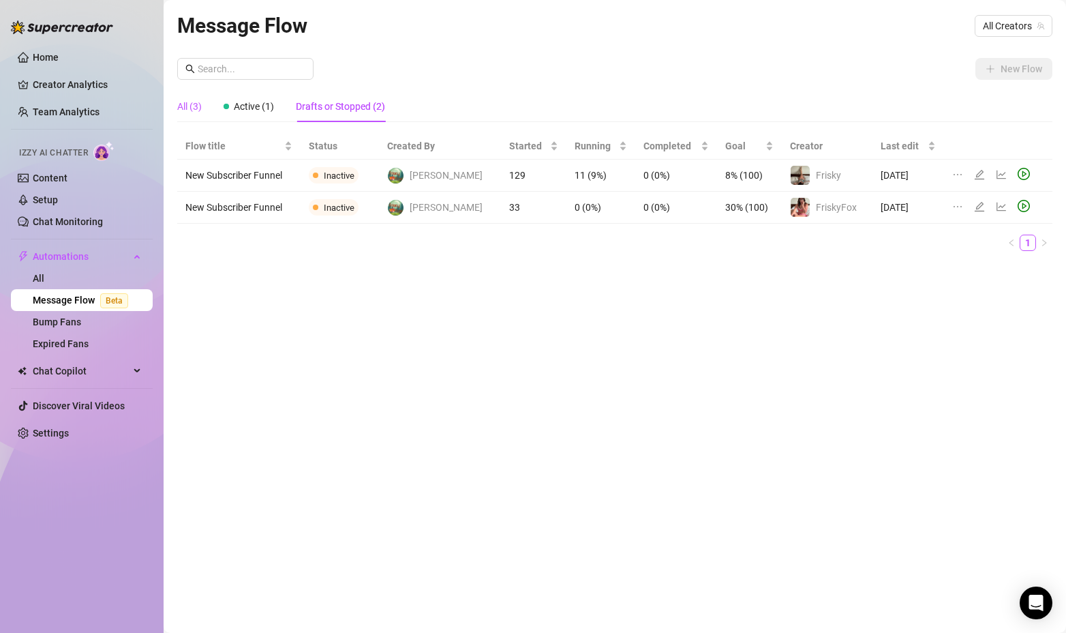
click at [196, 106] on div "All (3)" at bounding box center [189, 106] width 25 height 15
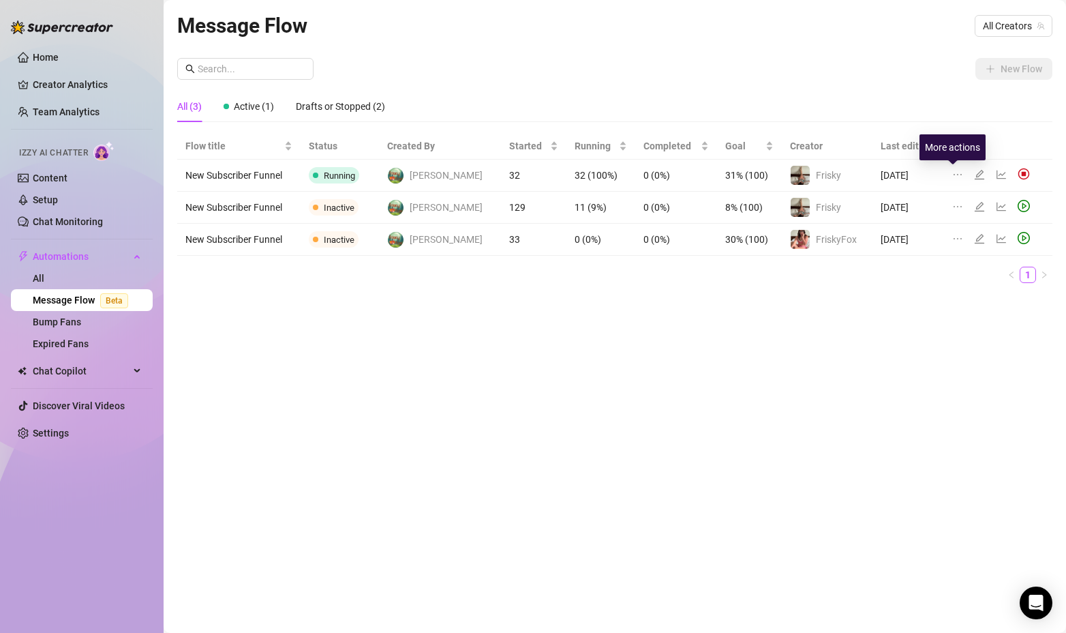
click at [952, 172] on icon "ellipsis" at bounding box center [957, 174] width 11 height 11
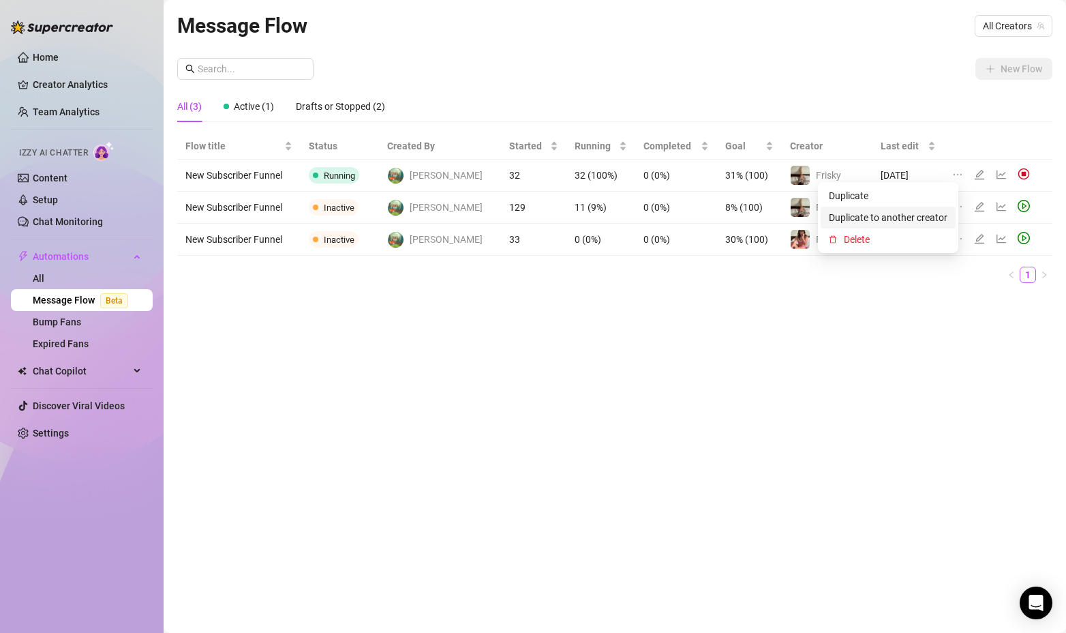
click at [890, 213] on span "Duplicate to another creator" at bounding box center [888, 217] width 119 height 15
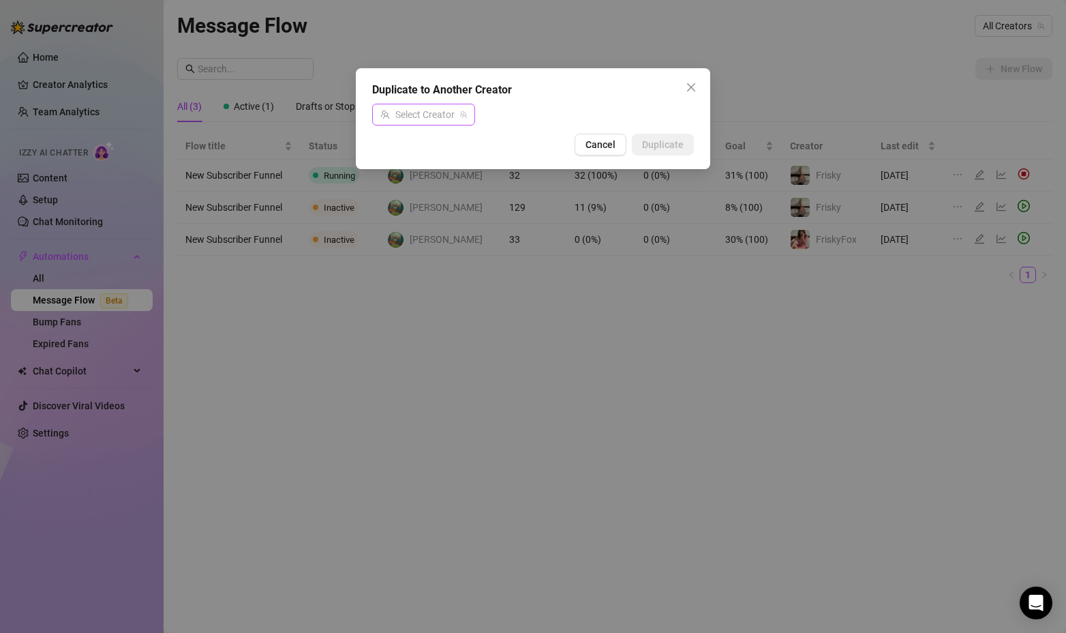
click at [445, 115] on input "search" at bounding box center [417, 114] width 74 height 20
click at [423, 166] on span "FriskyFox" at bounding box center [425, 165] width 41 height 15
click at [668, 145] on span "Duplicate" at bounding box center [663, 144] width 42 height 11
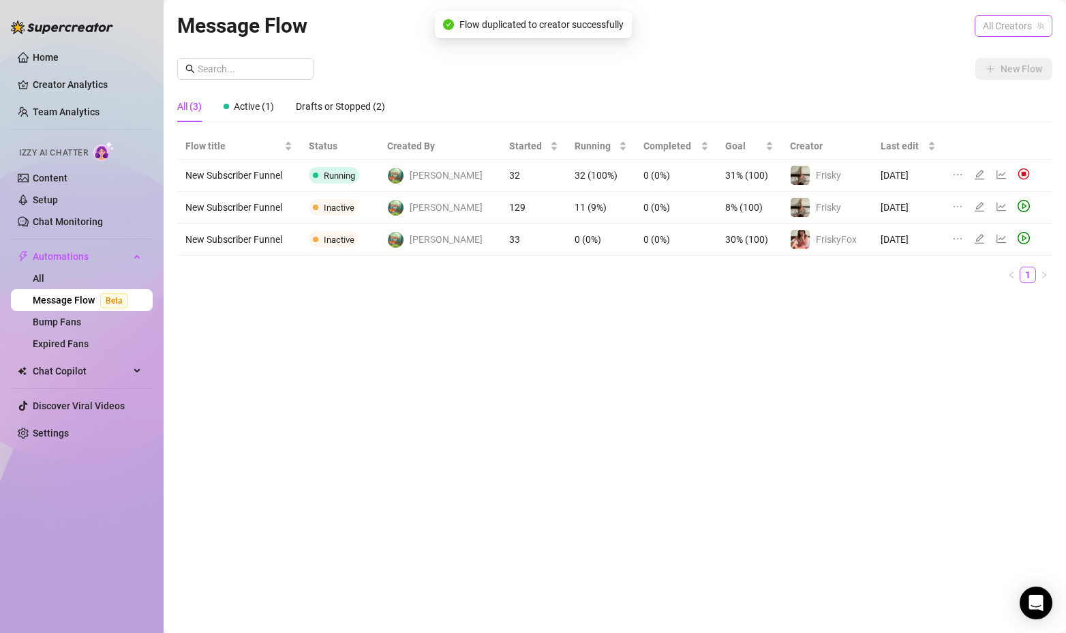
click at [991, 22] on span "All Creators" at bounding box center [1013, 26] width 61 height 20
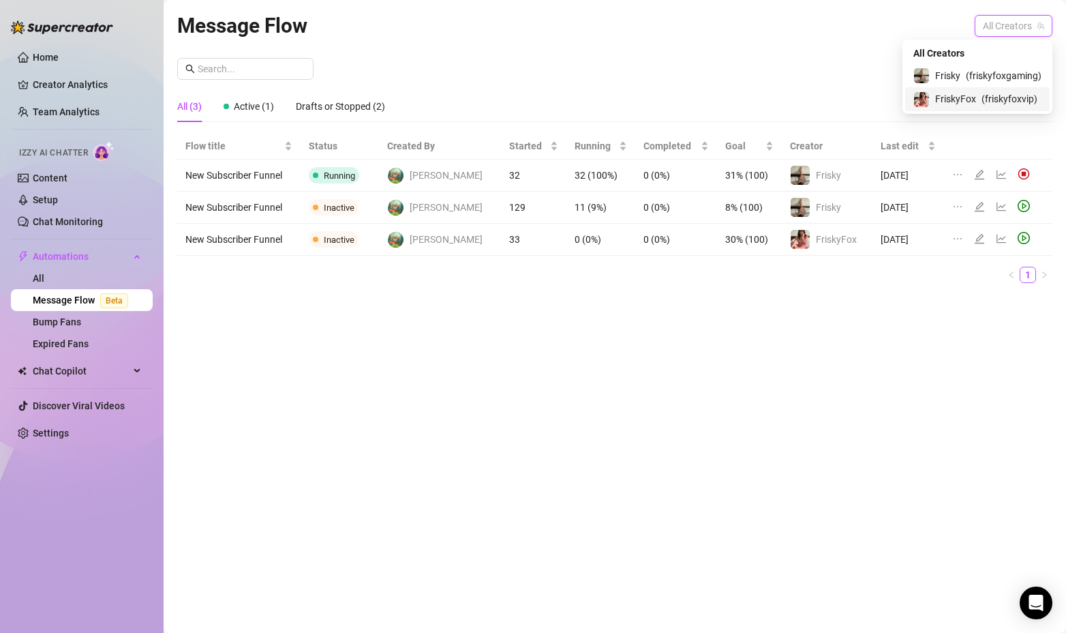
click at [946, 100] on span "FriskyFox" at bounding box center [955, 98] width 41 height 15
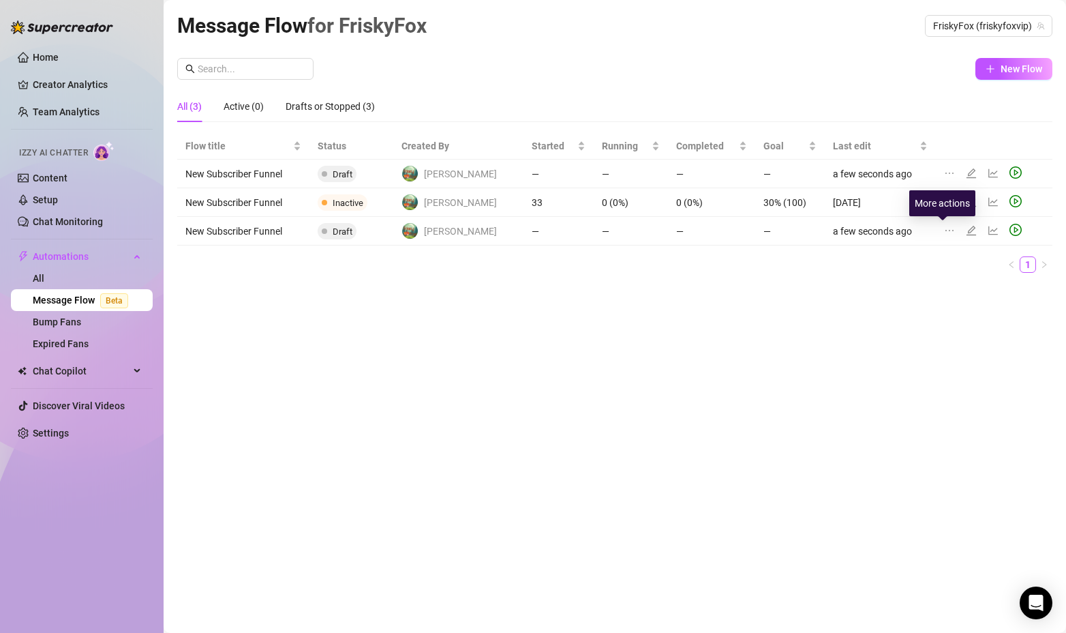
click at [946, 232] on icon "ellipsis" at bounding box center [949, 230] width 11 height 11
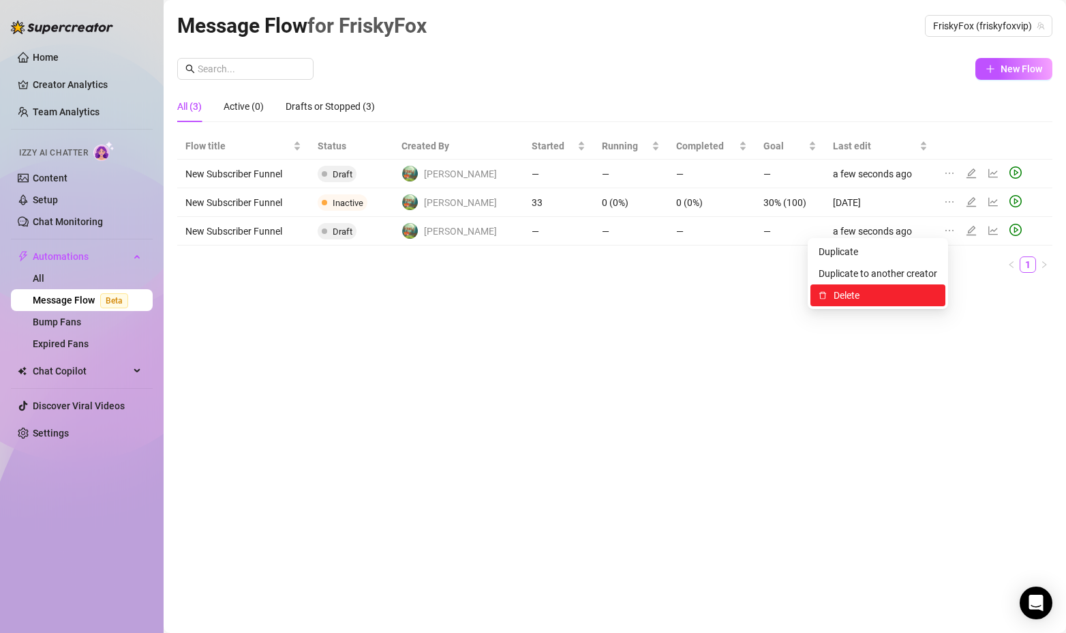
click at [886, 292] on span "Delete" at bounding box center [886, 295] width 104 height 15
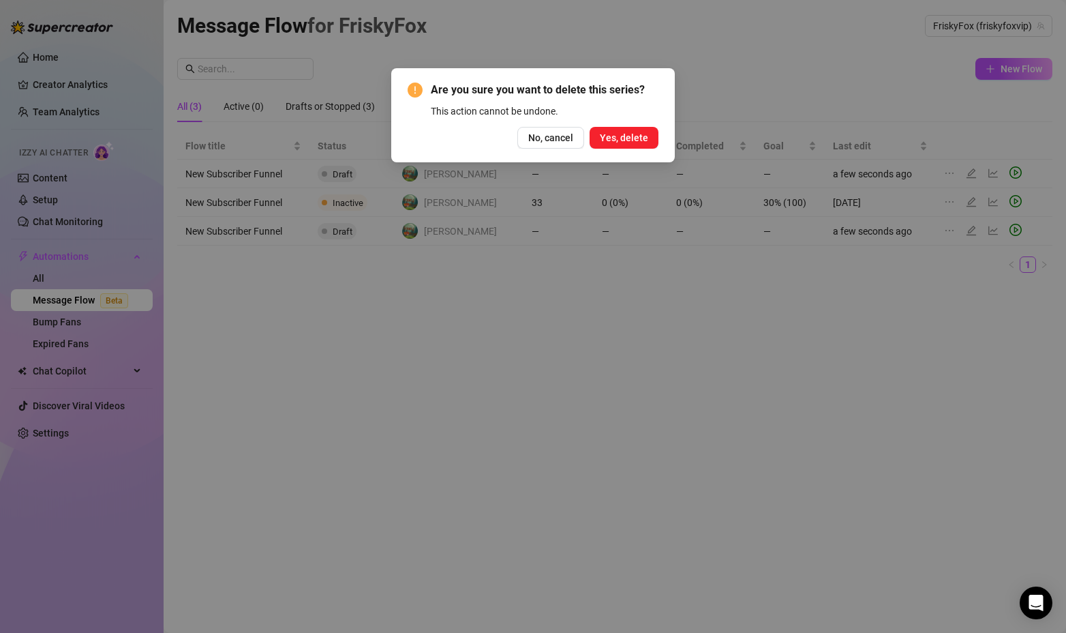
drag, startPoint x: 629, startPoint y: 147, endPoint x: 611, endPoint y: 141, distance: 19.2
click at [630, 146] on button "Yes, delete" at bounding box center [624, 138] width 69 height 22
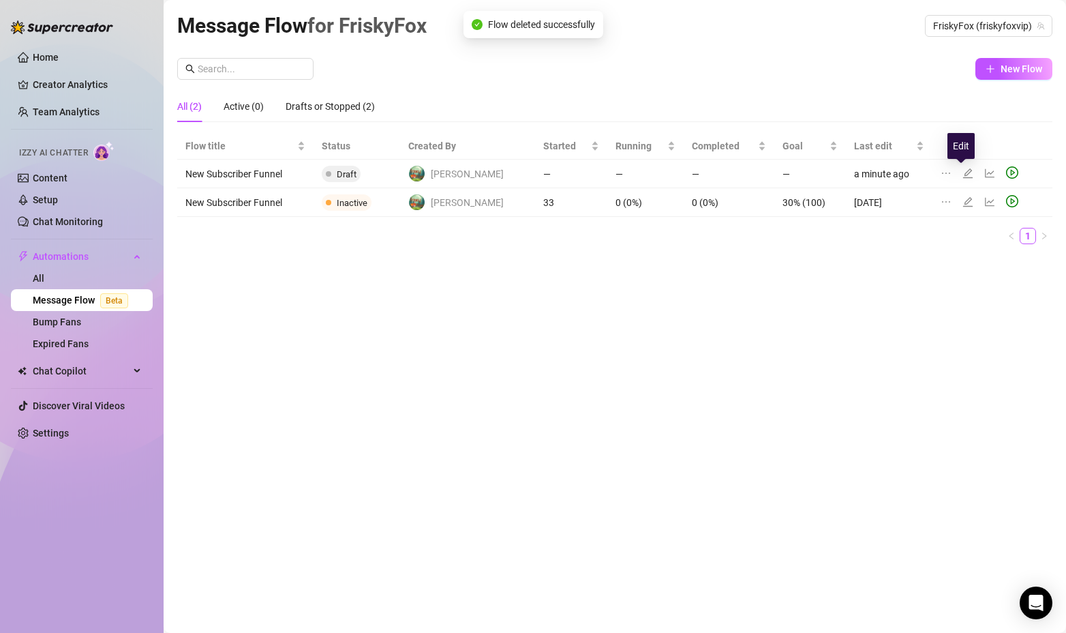
click at [963, 168] on icon "edit" at bounding box center [968, 173] width 11 height 11
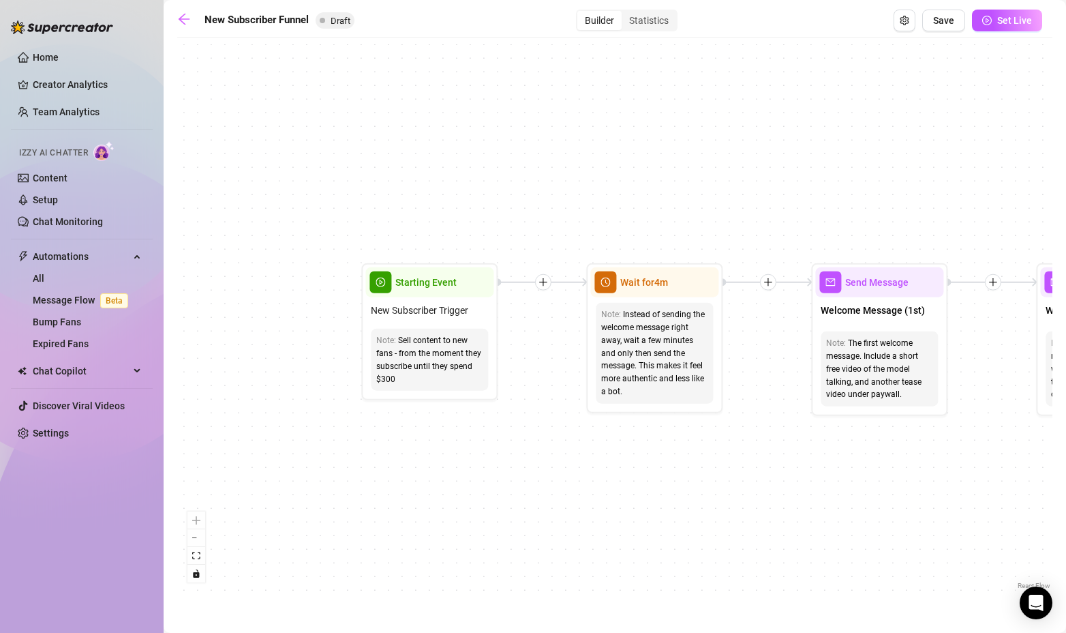
drag, startPoint x: 439, startPoint y: 296, endPoint x: 520, endPoint y: 442, distance: 167.5
click at [516, 453] on div "If True If True If False If False Send Message Gaming Passion Wait for 1d Merge…" at bounding box center [614, 318] width 875 height 548
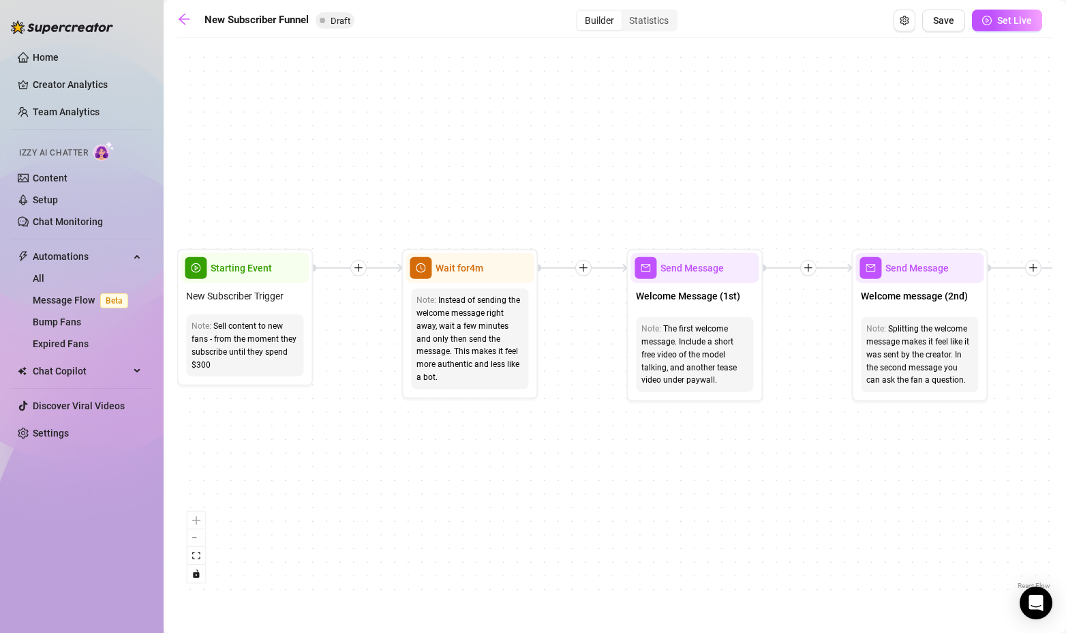
drag, startPoint x: 550, startPoint y: 469, endPoint x: 434, endPoint y: 453, distance: 117.6
click at [434, 453] on div "If True If True If False If False Send Message Gaming Passion Wait for 1d Merge…" at bounding box center [614, 318] width 875 height 548
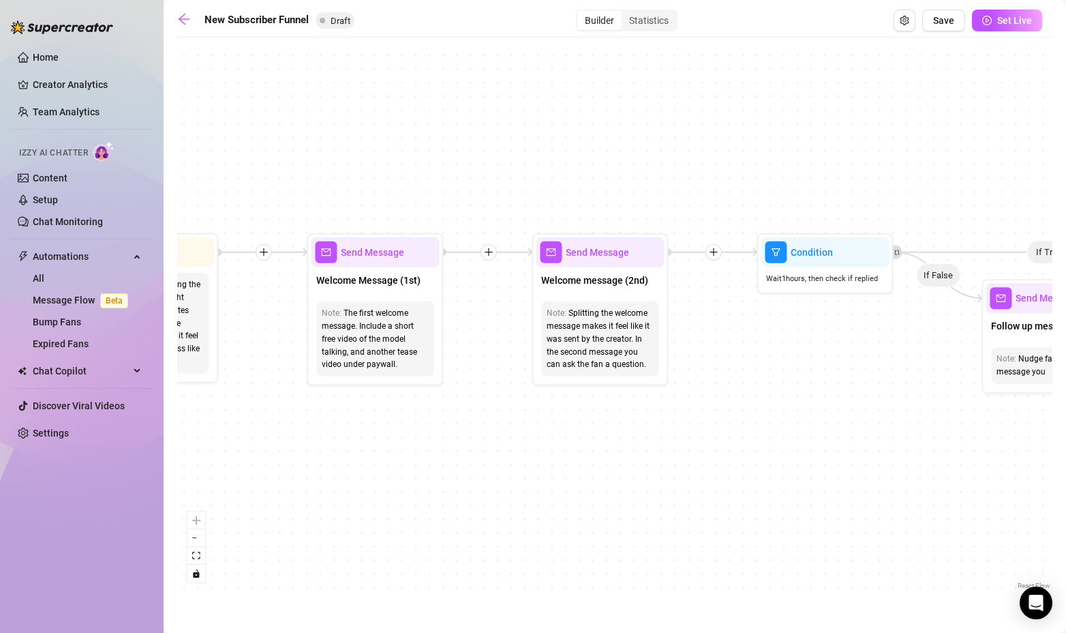
drag, startPoint x: 679, startPoint y: 440, endPoint x: 376, endPoint y: 424, distance: 303.8
click at [376, 424] on div "If True If True If False If False Send Message Gaming Passion Wait for 1d Merge…" at bounding box center [614, 318] width 875 height 548
click at [387, 325] on div "The first welcome message. Include a short free video of the model talking, and…" at bounding box center [375, 339] width 106 height 64
click at [385, 255] on span "Send Message" at bounding box center [372, 252] width 63 height 15
type textarea "Oh my goodness you are the sweetest for subscribing to my page! 🩷 Thank you so …"
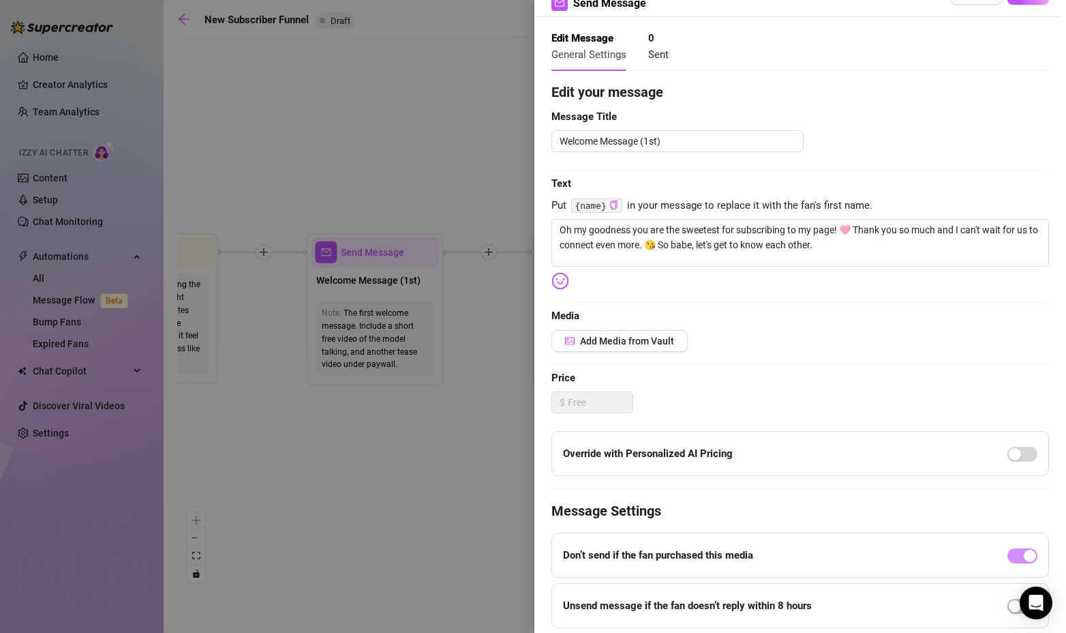
scroll to position [68, 0]
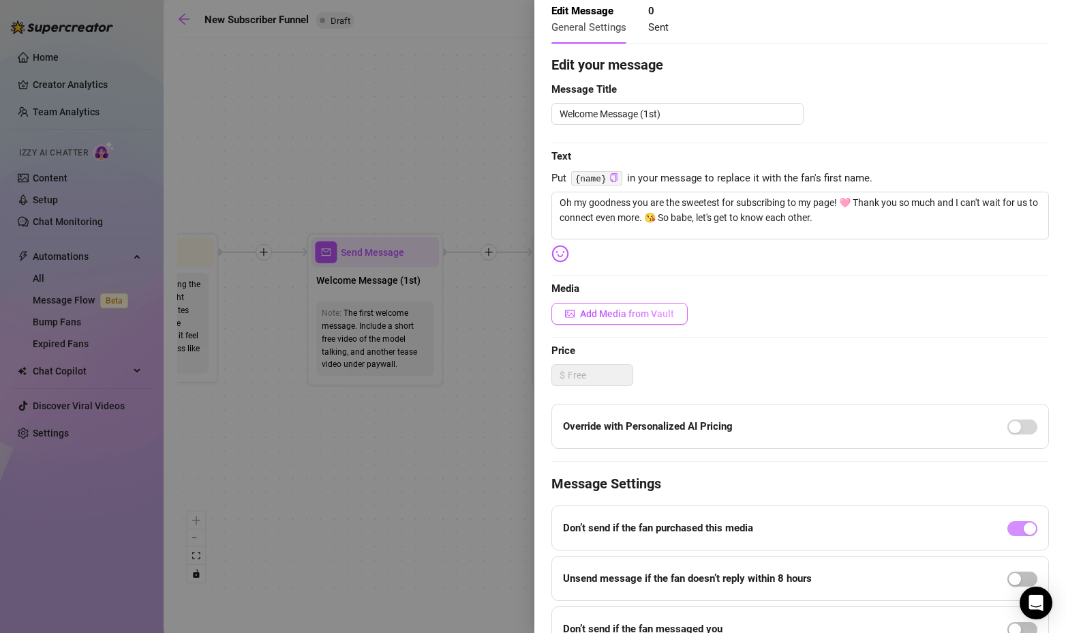
click at [637, 316] on span "Add Media from Vault" at bounding box center [627, 313] width 94 height 11
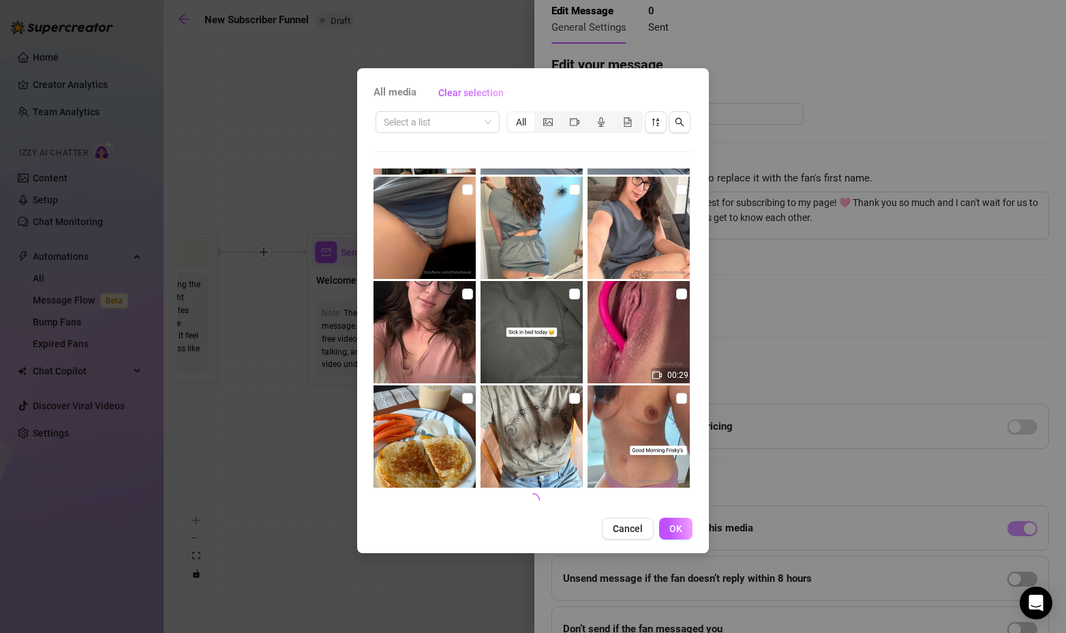
scroll to position [514, 0]
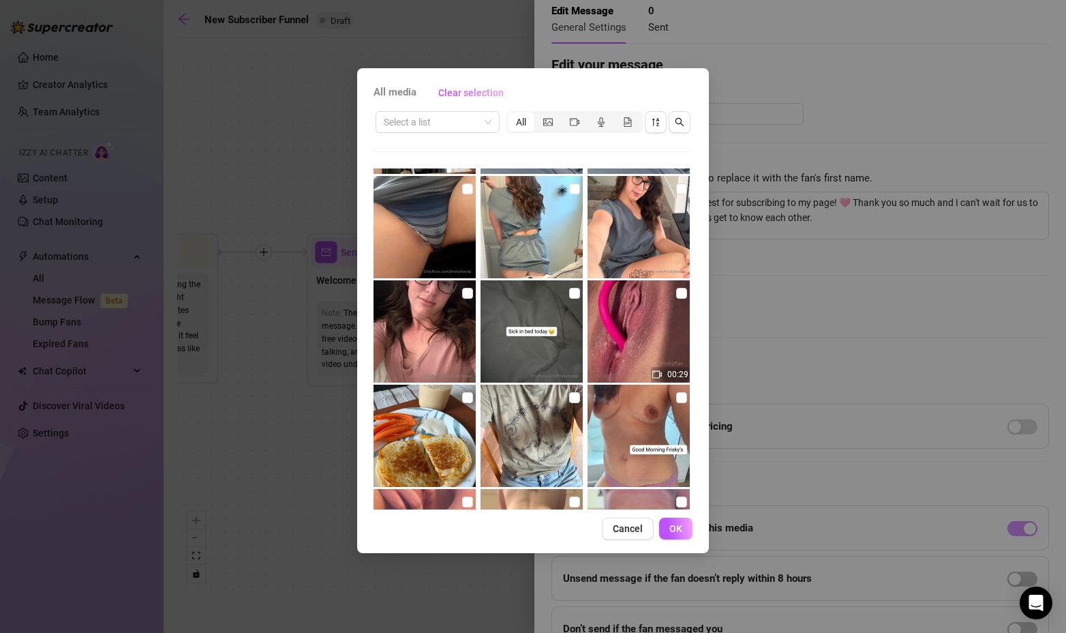
click at [927, 62] on div "All media Clear selection Select a list All 00:55 00:17 00:34 00:05 00:10 19:59…" at bounding box center [533, 316] width 1066 height 633
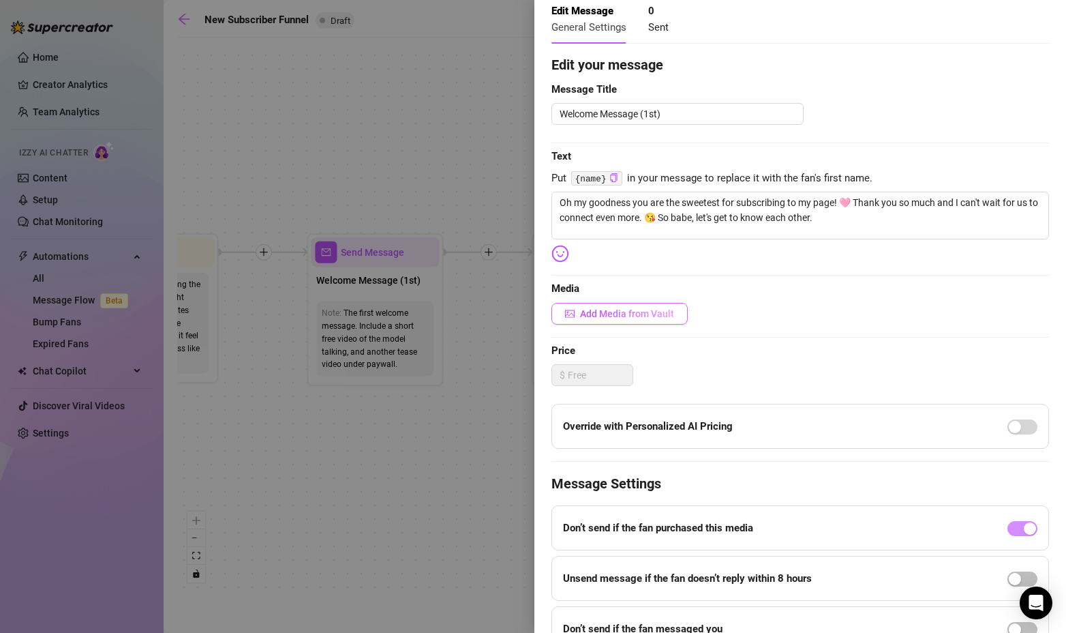
click at [664, 316] on span "Add Media from Vault" at bounding box center [627, 313] width 94 height 11
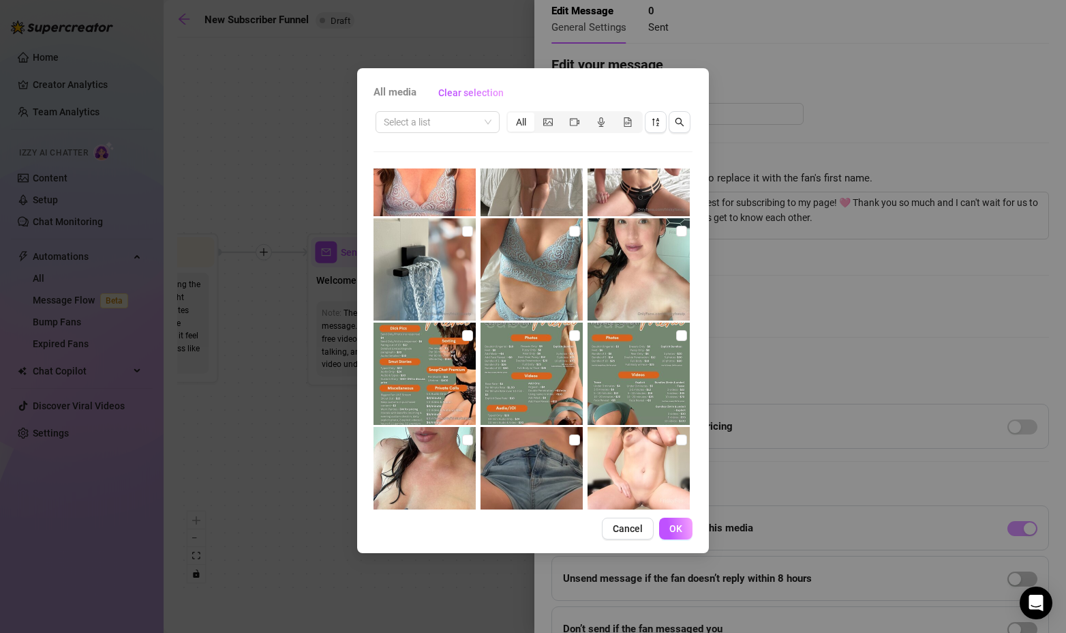
scroll to position [2636, 0]
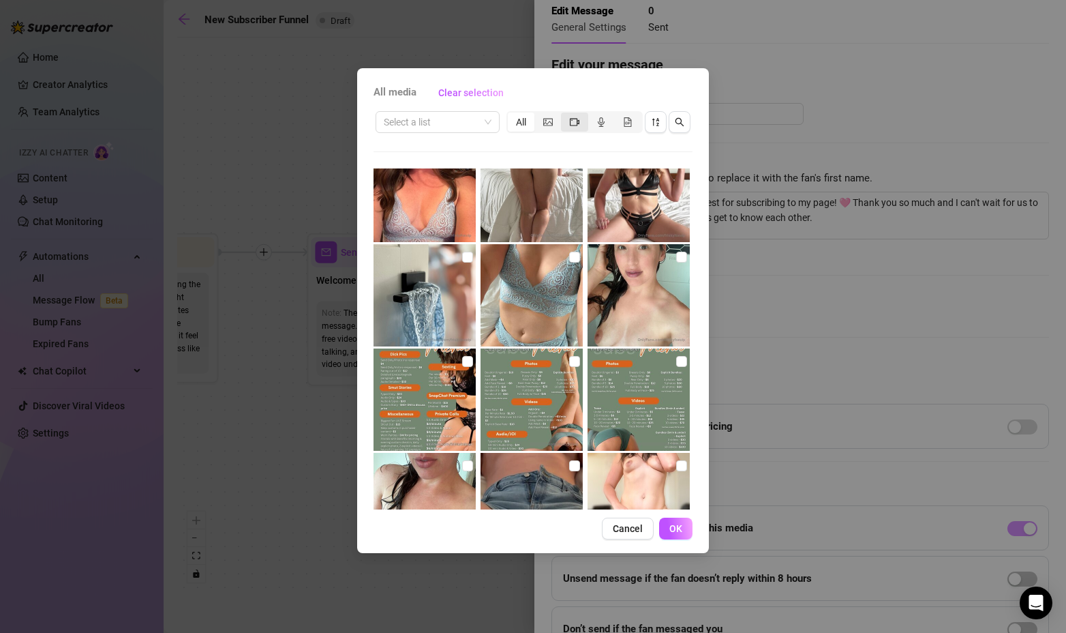
click at [570, 115] on div "segmented control" at bounding box center [574, 121] width 27 height 19
click at [565, 115] on input "segmented control" at bounding box center [565, 115] width 0 height 0
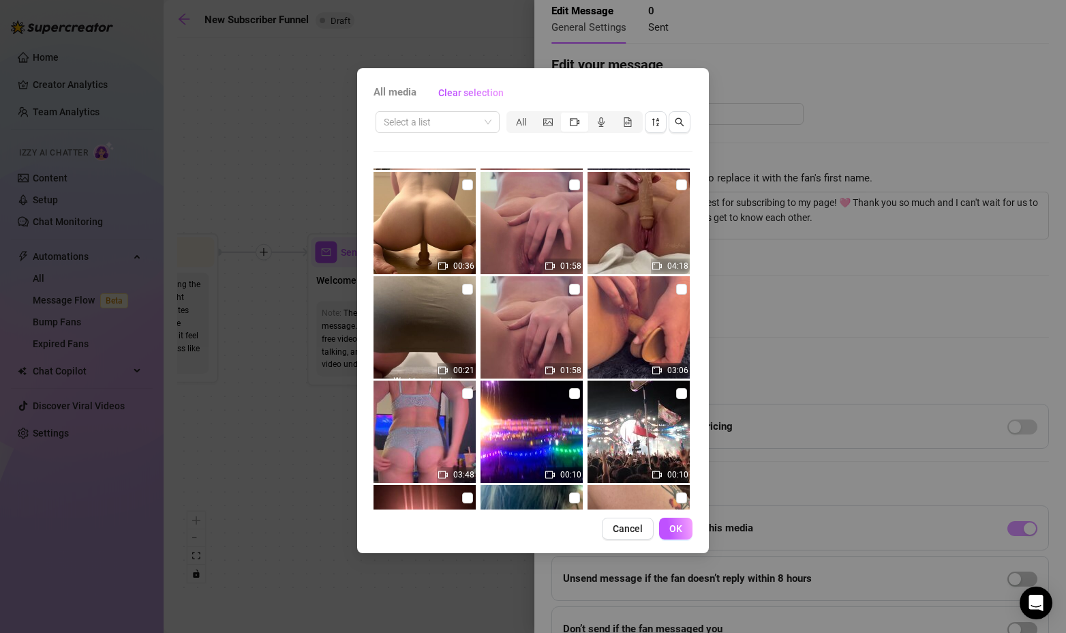
scroll to position [241, 0]
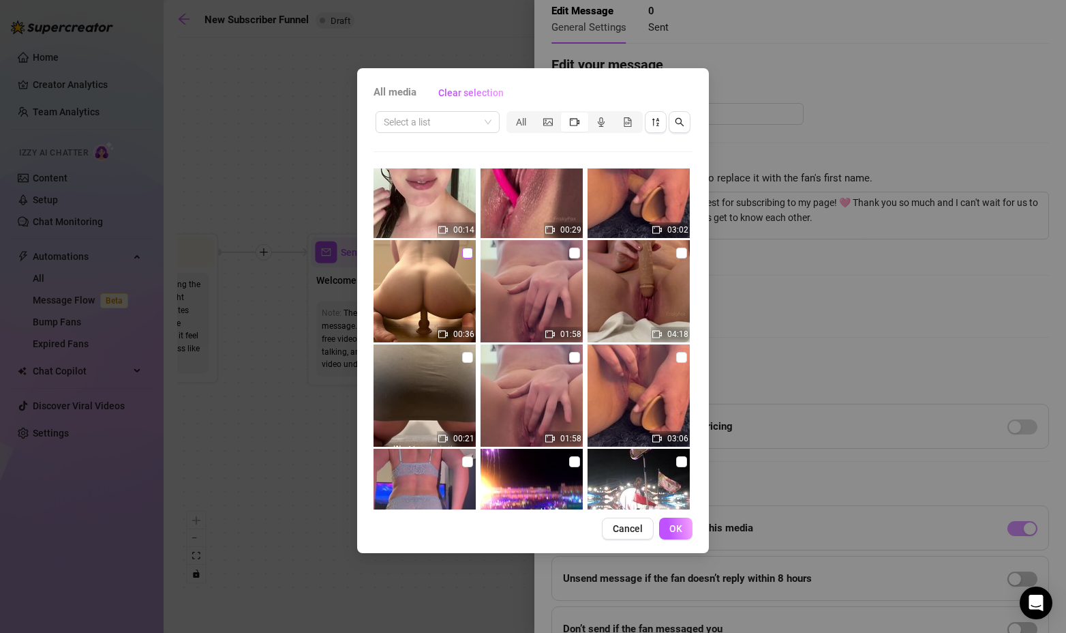
click at [462, 249] on input "checkbox" at bounding box center [467, 252] width 11 height 11
checkbox input "true"
click at [675, 526] on span "OK" at bounding box center [676, 528] width 13 height 11
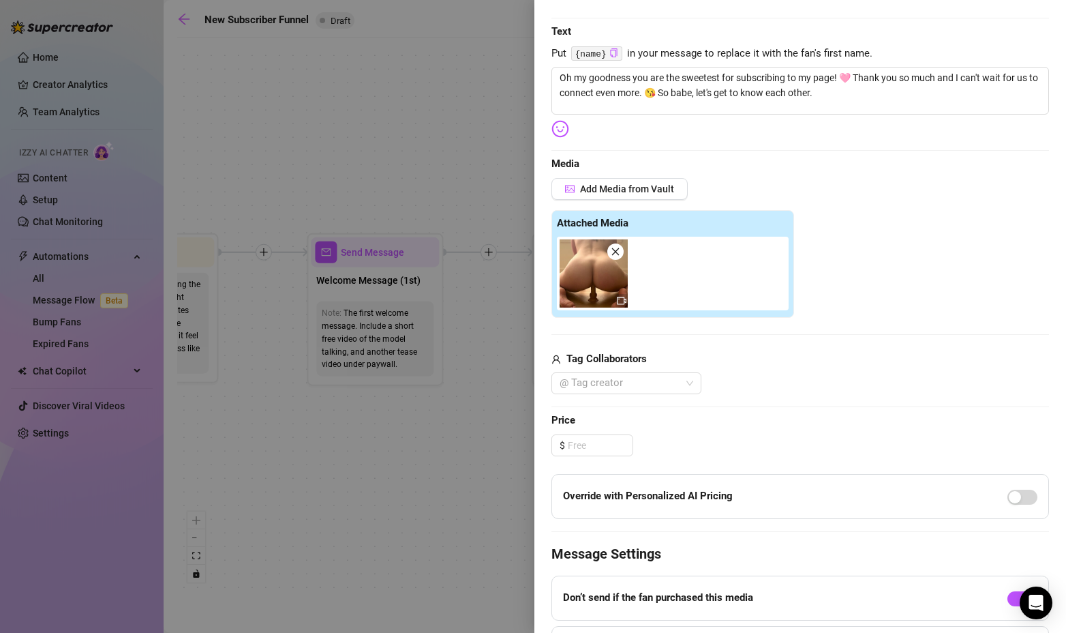
scroll to position [0, 0]
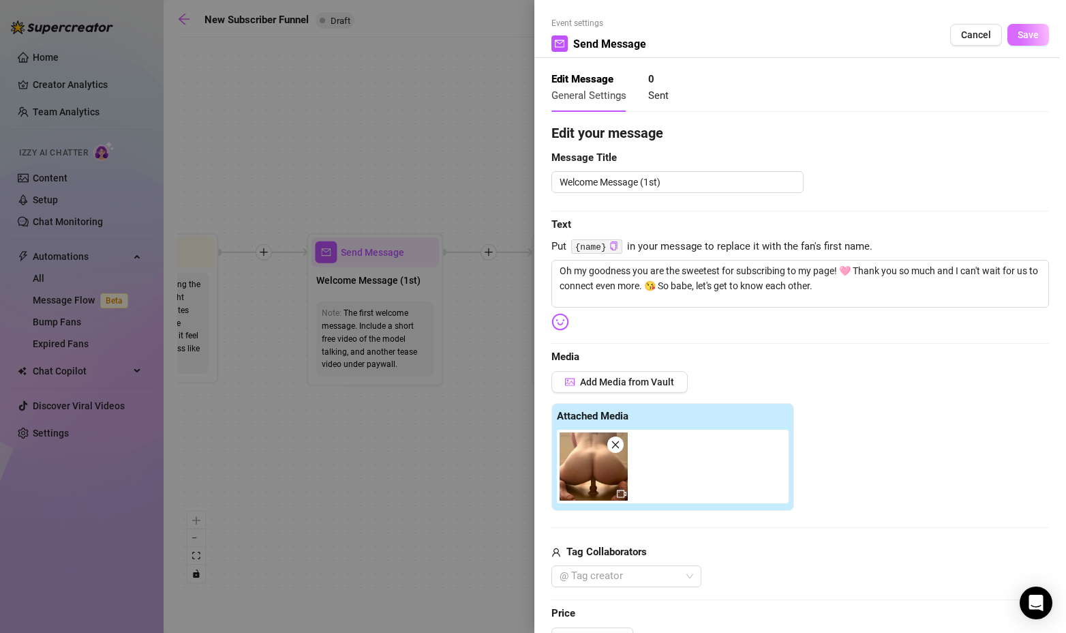
click at [1020, 39] on span "Save" at bounding box center [1028, 34] width 21 height 11
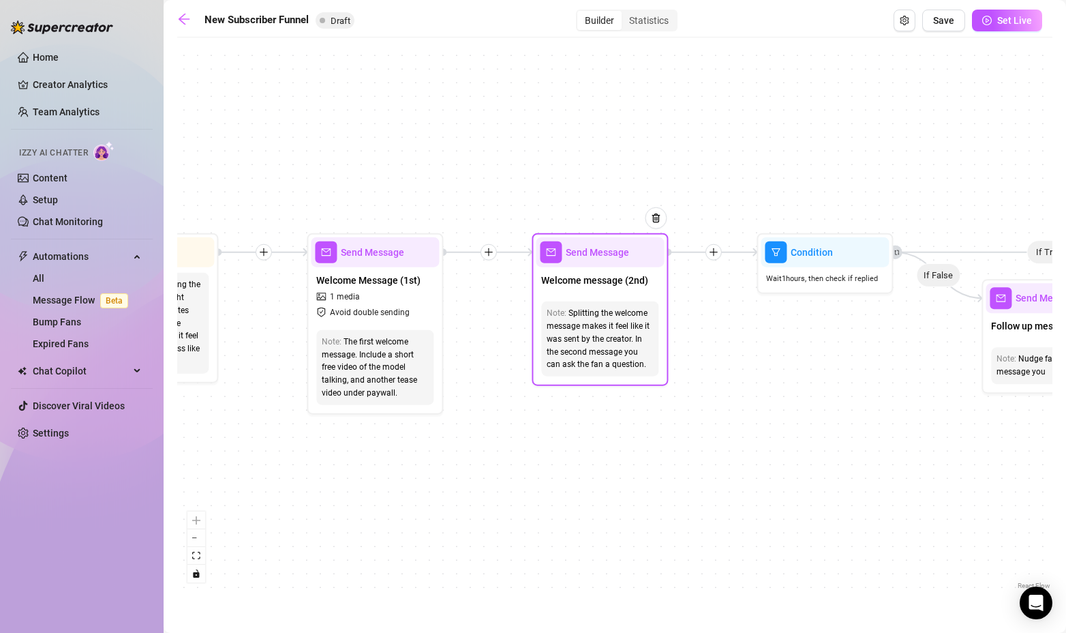
click at [610, 332] on div "Splitting the welcome message makes it feel like it was sent by the creator. In…" at bounding box center [600, 339] width 106 height 64
click at [602, 254] on span "Send Message" at bounding box center [597, 252] width 63 height 15
type textarea "I go by [PERSON_NAME]. What is your name?"
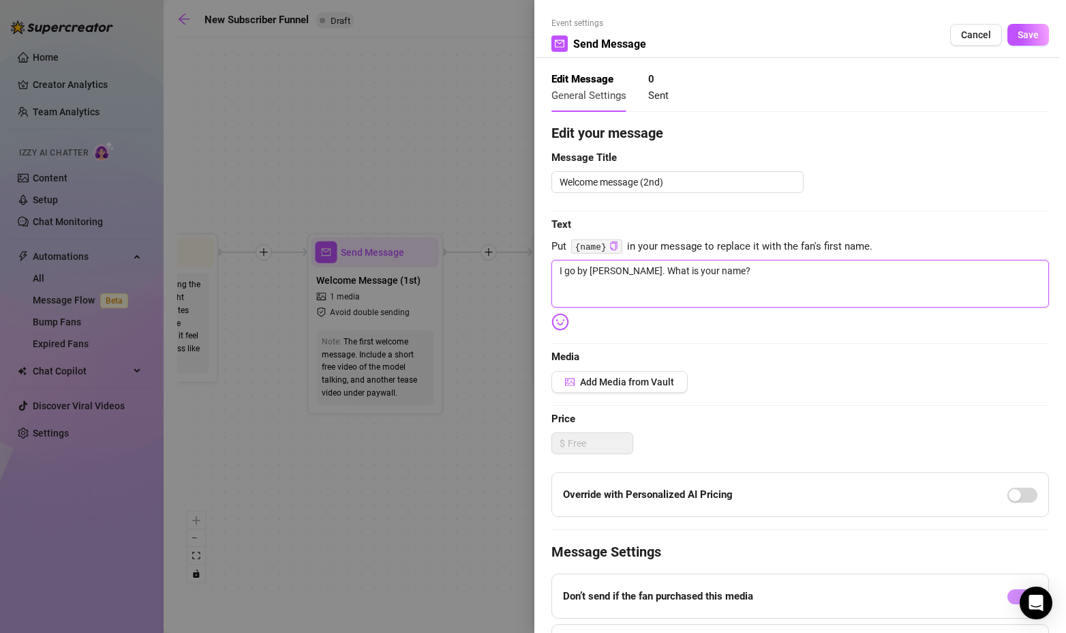
drag, startPoint x: 698, startPoint y: 271, endPoint x: 643, endPoint y: 265, distance: 55.6
click at [643, 265] on textarea "I go by [PERSON_NAME]. What is your name?" at bounding box center [801, 284] width 498 height 48
type textarea "I go by [PERSON_NAME]. What s?"
type textarea "I go by [PERSON_NAME]. What sh?"
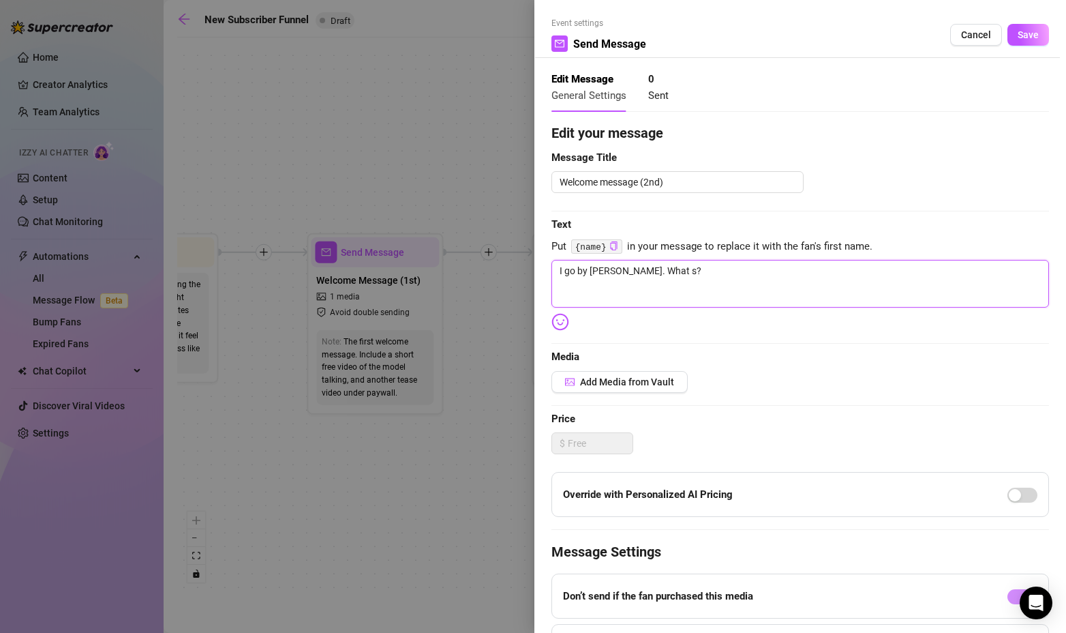
type textarea "I go by [PERSON_NAME]. What sh?"
type textarea "I go by [PERSON_NAME]. What sho?"
type textarea "I go by [PERSON_NAME]. What shou?"
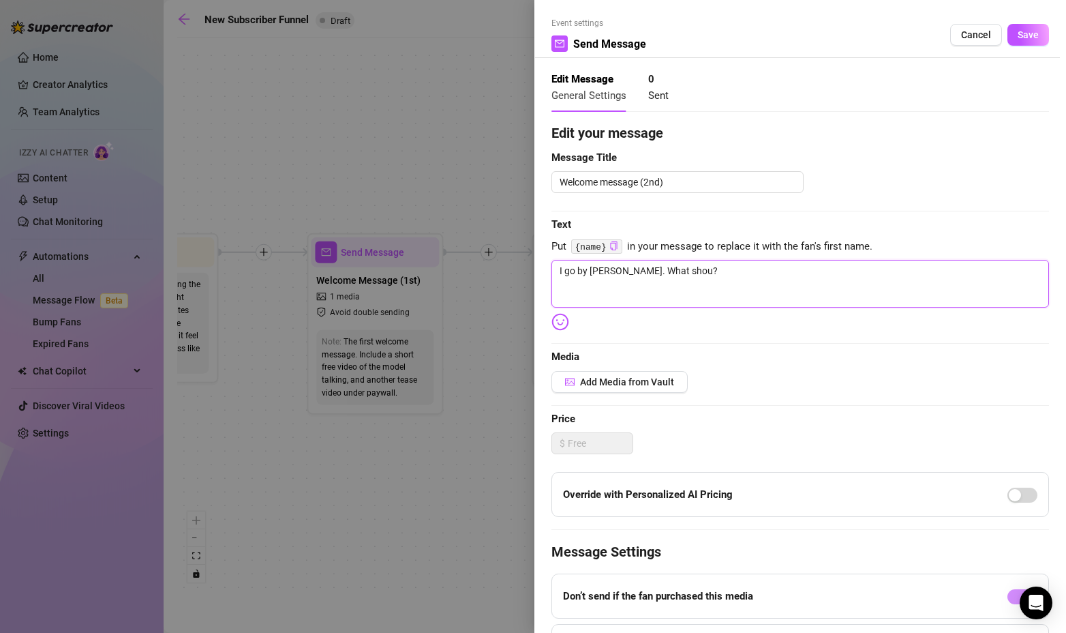
type textarea "I go by [PERSON_NAME]. What shoul?"
type textarea "I go by [PERSON_NAME]. What should?"
type textarea "I go by [PERSON_NAME]. What should ?"
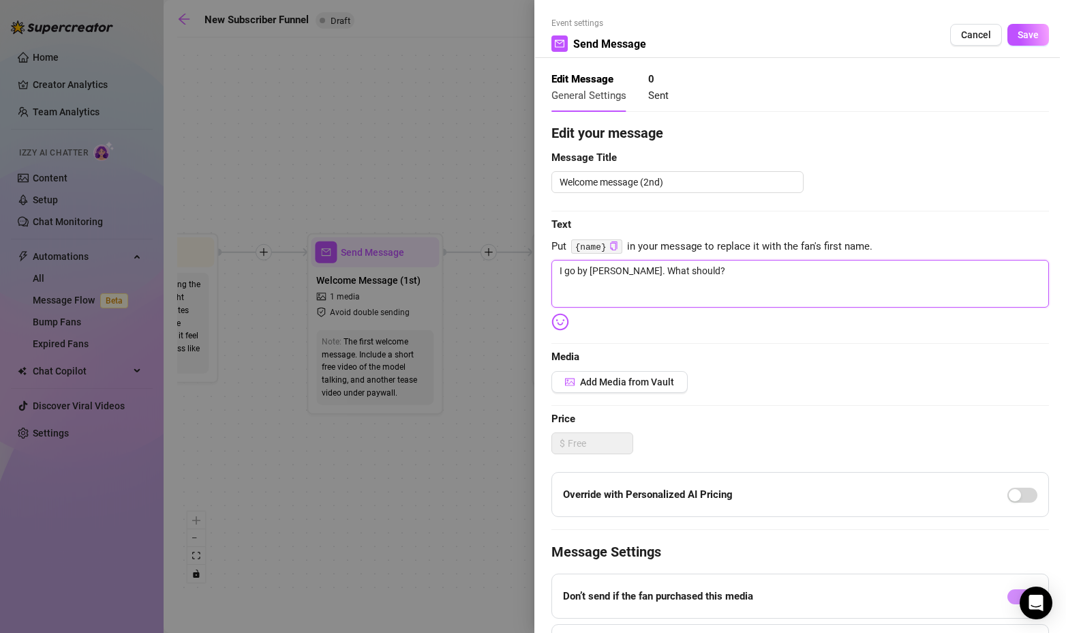
type textarea "I go by [PERSON_NAME]. What should ?"
type textarea "I go by [PERSON_NAME]. What should I?"
type textarea "I go by [PERSON_NAME]. What should I ?"
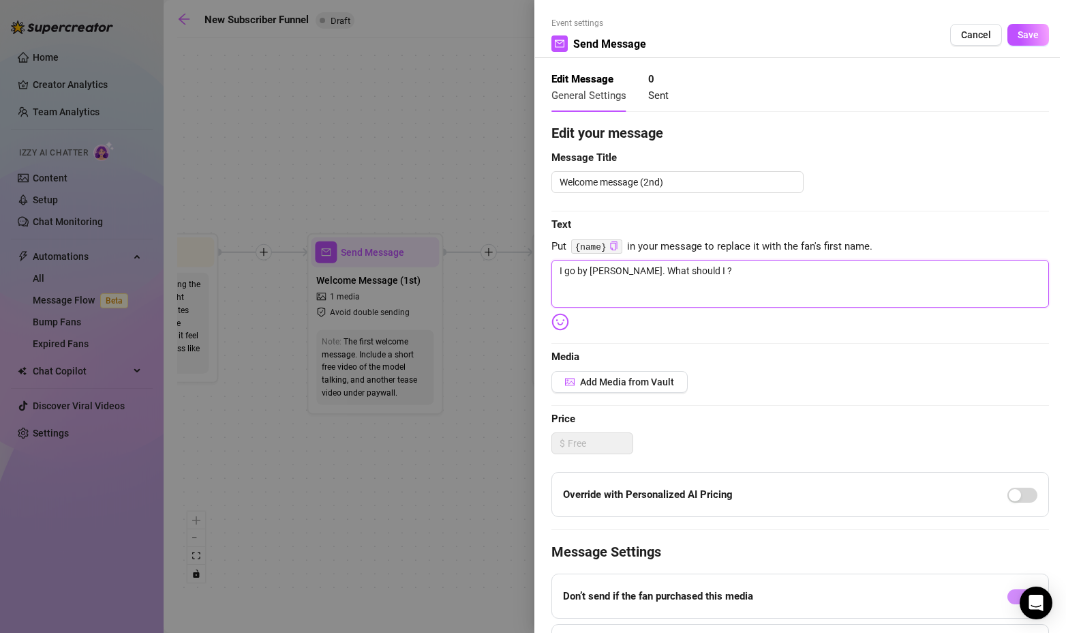
type textarea "I go by [PERSON_NAME]. What should I c?"
type textarea "I go by [PERSON_NAME]. What should I ca?"
type textarea "I go by [PERSON_NAME]. What should I cal?"
type textarea "I go by [PERSON_NAME]. What should I call?"
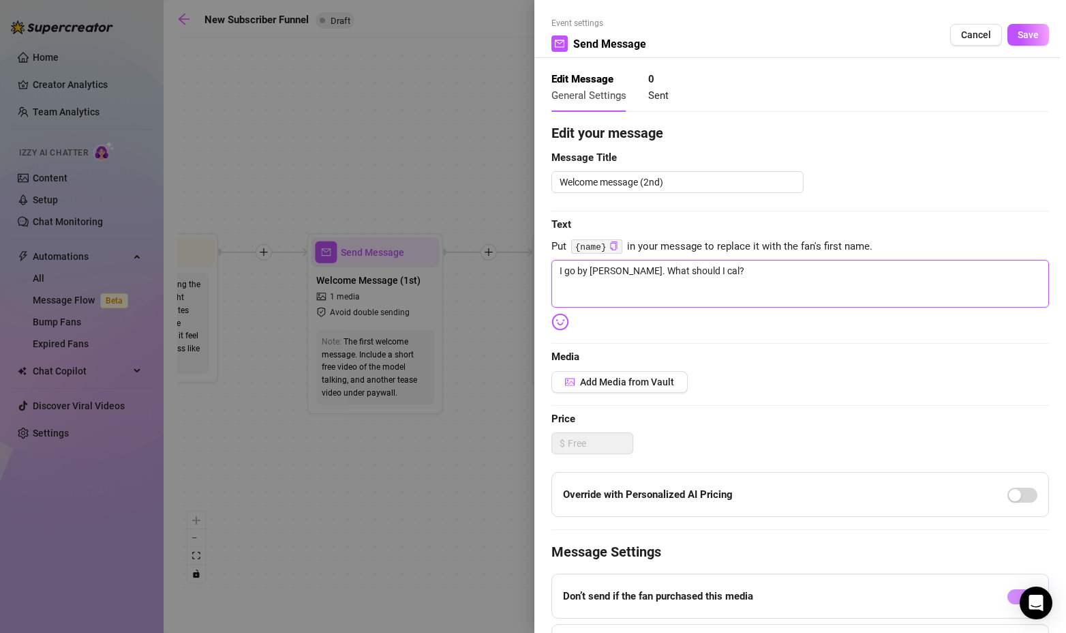
type textarea "I go by [PERSON_NAME]. What should I call?"
type textarea "I go by [PERSON_NAME]. What should I call ?"
type textarea "I go by [PERSON_NAME]. What should I call y?"
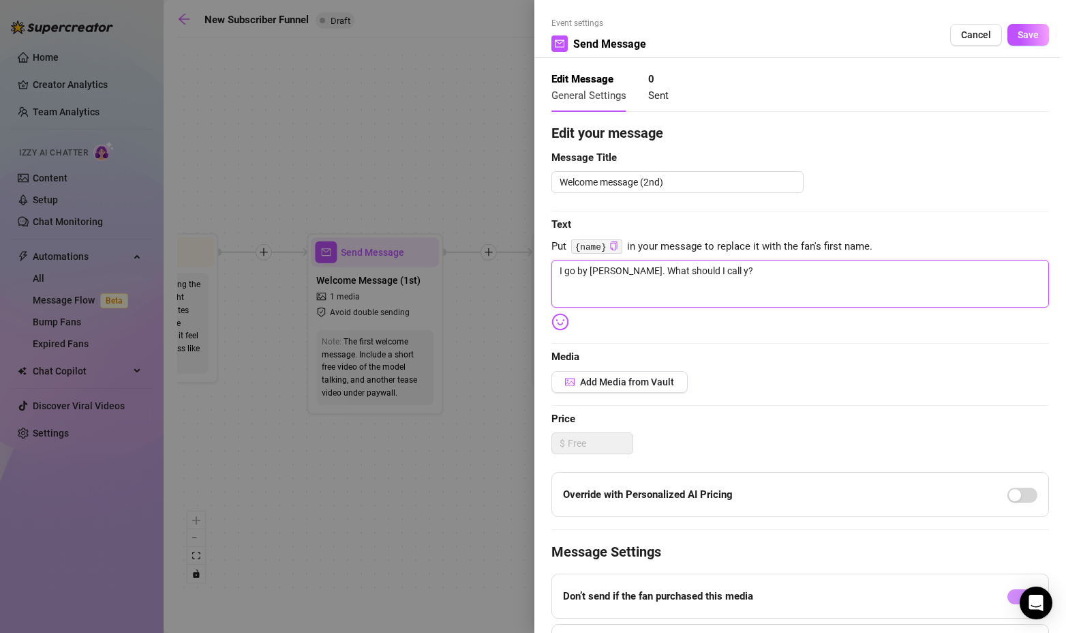
type textarea "I go by [PERSON_NAME]. What should I call yo?"
type textarea "I go by [PERSON_NAME]. What should I call you?"
click at [1022, 33] on span "Save" at bounding box center [1028, 34] width 21 height 11
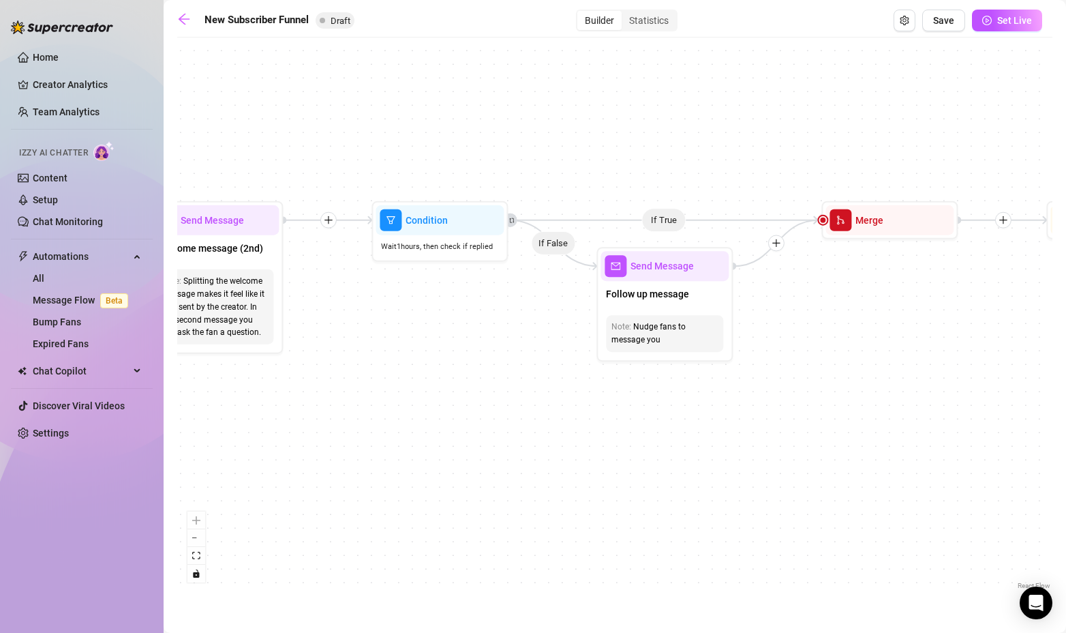
drag, startPoint x: 857, startPoint y: 430, endPoint x: 472, endPoint y: 398, distance: 386.5
click at [472, 398] on div "If True If True If False If False Send Message Gaming Passion Wait for 1d Merge…" at bounding box center [614, 318] width 875 height 548
click at [423, 220] on span "Condition" at bounding box center [427, 220] width 42 height 15
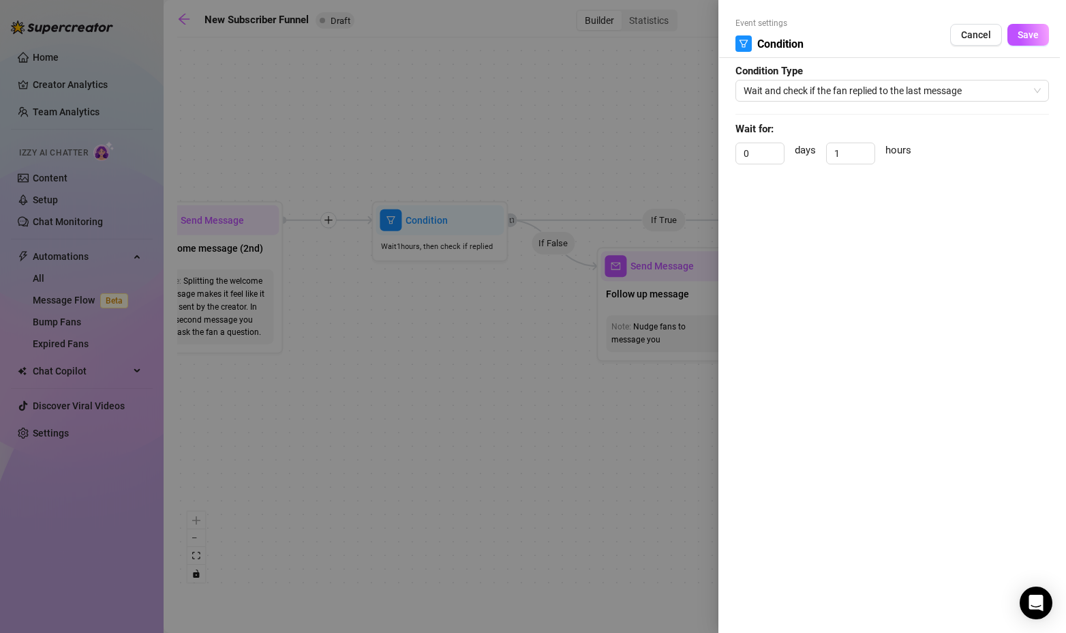
click at [663, 256] on div at bounding box center [533, 316] width 1066 height 633
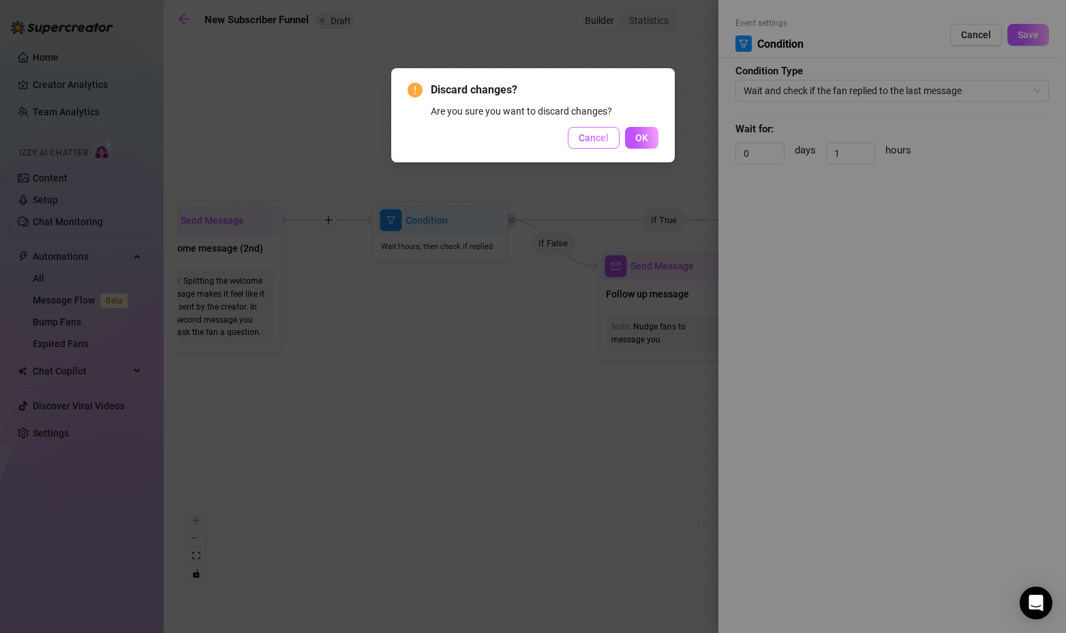
click at [599, 145] on button "Cancel" at bounding box center [594, 138] width 52 height 22
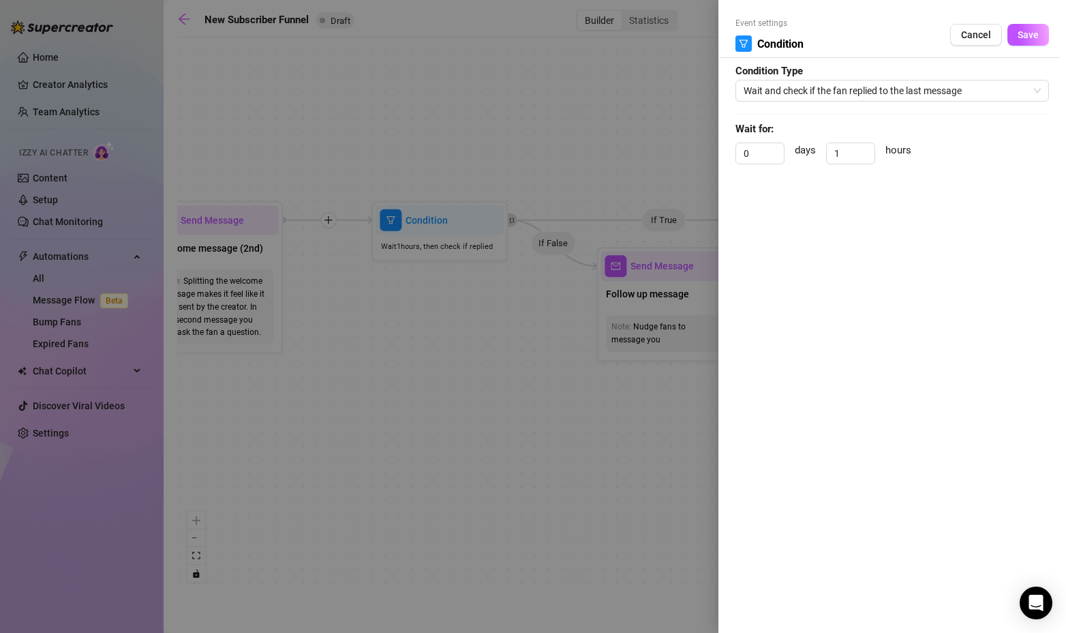
click at [569, 385] on div at bounding box center [533, 316] width 1066 height 633
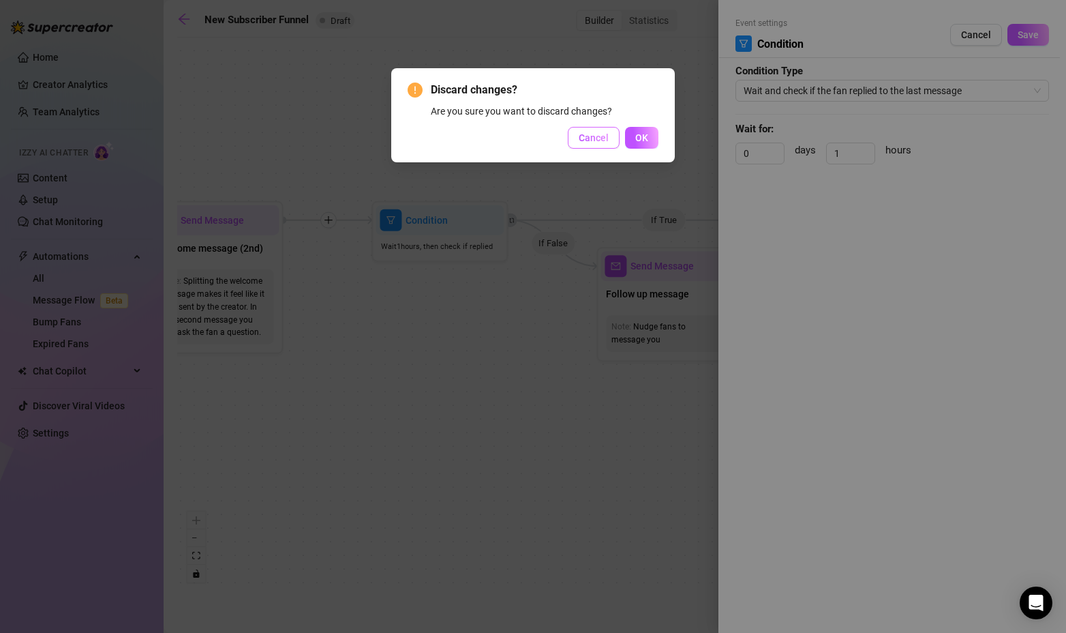
click at [587, 127] on button "Cancel" at bounding box center [594, 138] width 52 height 22
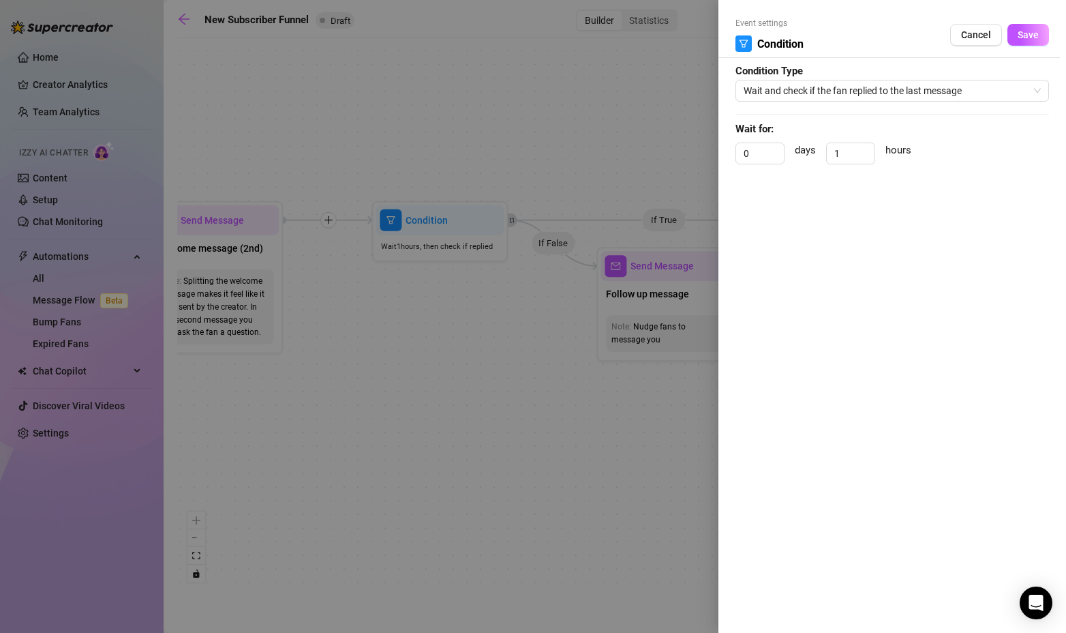
click at [927, 277] on div "Event settings Condition Cancel Save Condition Type Wait and check if the fan r…" at bounding box center [893, 316] width 348 height 633
click at [958, 39] on button "Cancel" at bounding box center [976, 35] width 52 height 22
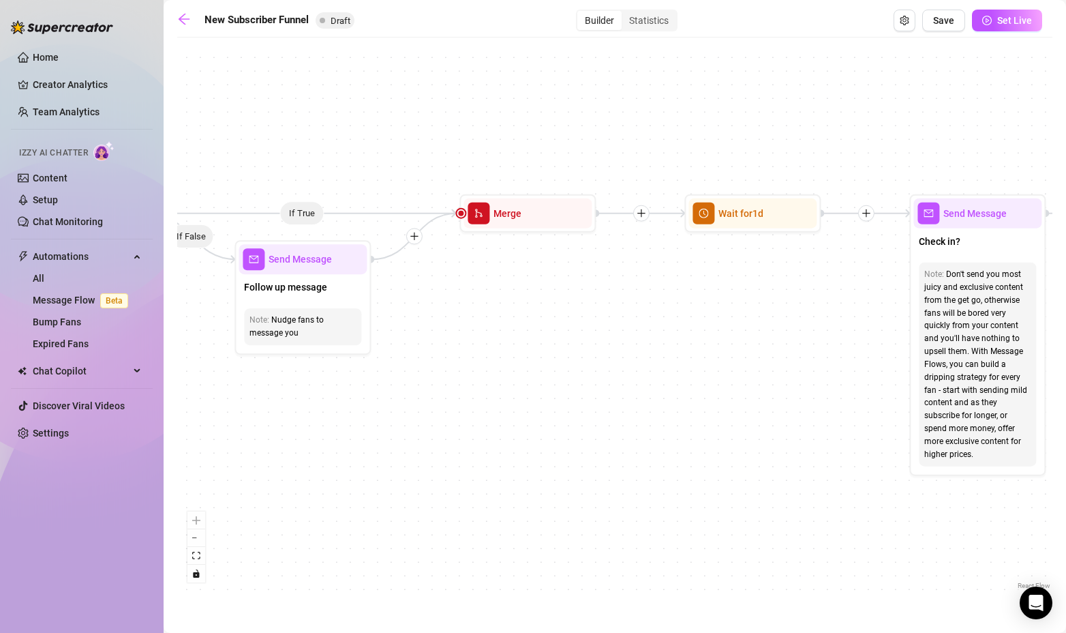
drag, startPoint x: 833, startPoint y: 363, endPoint x: 550, endPoint y: 356, distance: 283.7
click at [550, 356] on div "If True If True If False If False Send Message Gaming Passion Wait for 1d Merge…" at bounding box center [614, 318] width 875 height 548
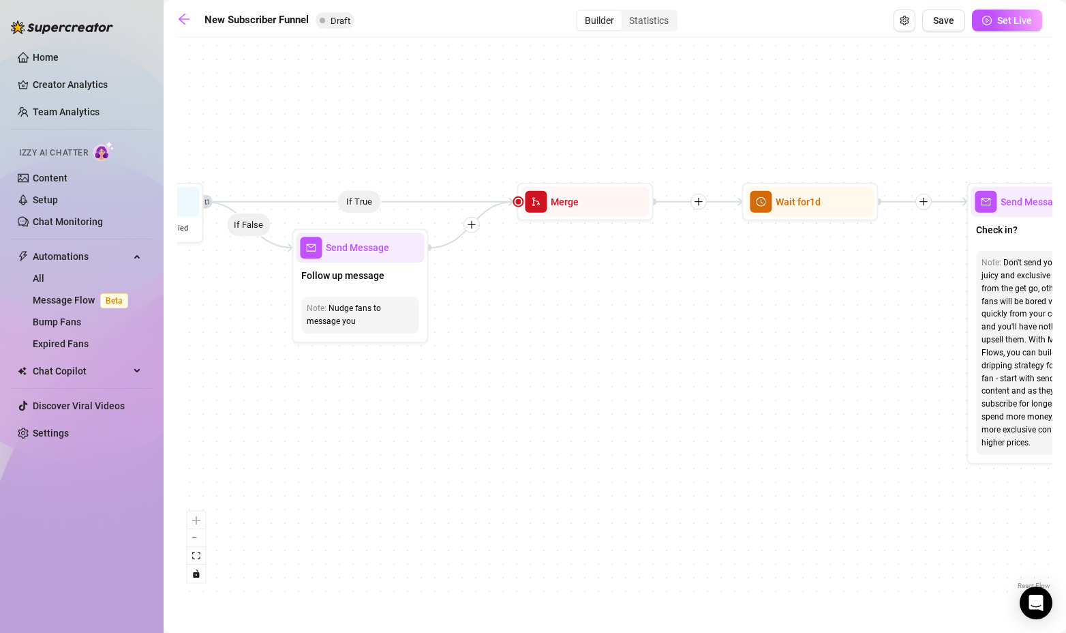
drag, startPoint x: 742, startPoint y: 305, endPoint x: 652, endPoint y: 292, distance: 90.9
click at [843, 288] on div "If True If True If False If False Send Message Gaming Passion Wait for 1d Merge…" at bounding box center [614, 318] width 875 height 548
click at [381, 245] on span "Send Message" at bounding box center [358, 247] width 63 height 15
type textarea "What do you do for work?"
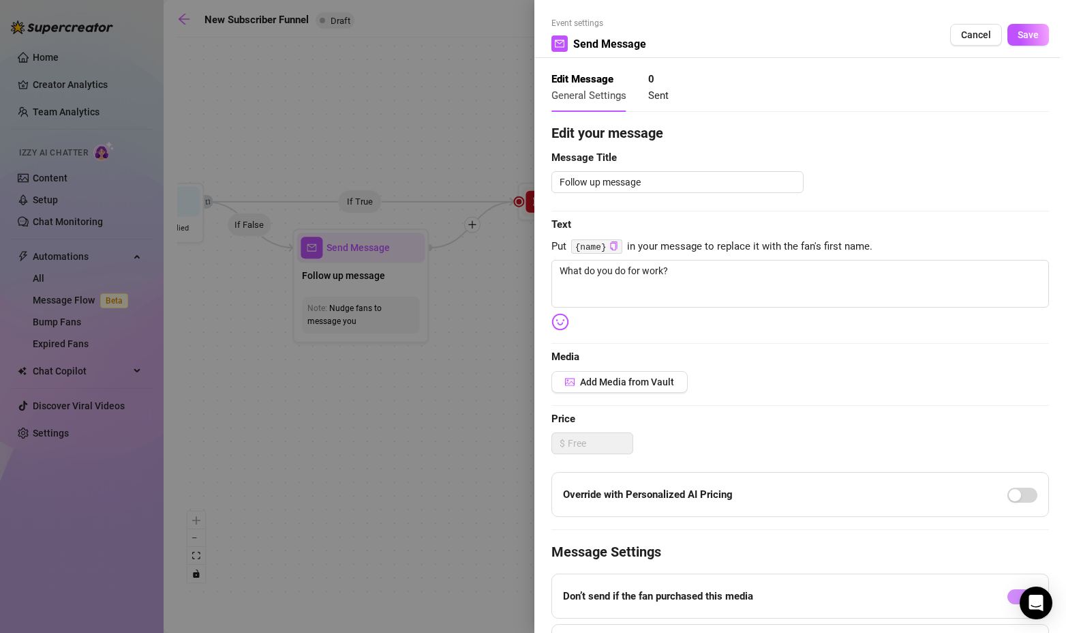
click at [505, 321] on div at bounding box center [533, 316] width 1066 height 633
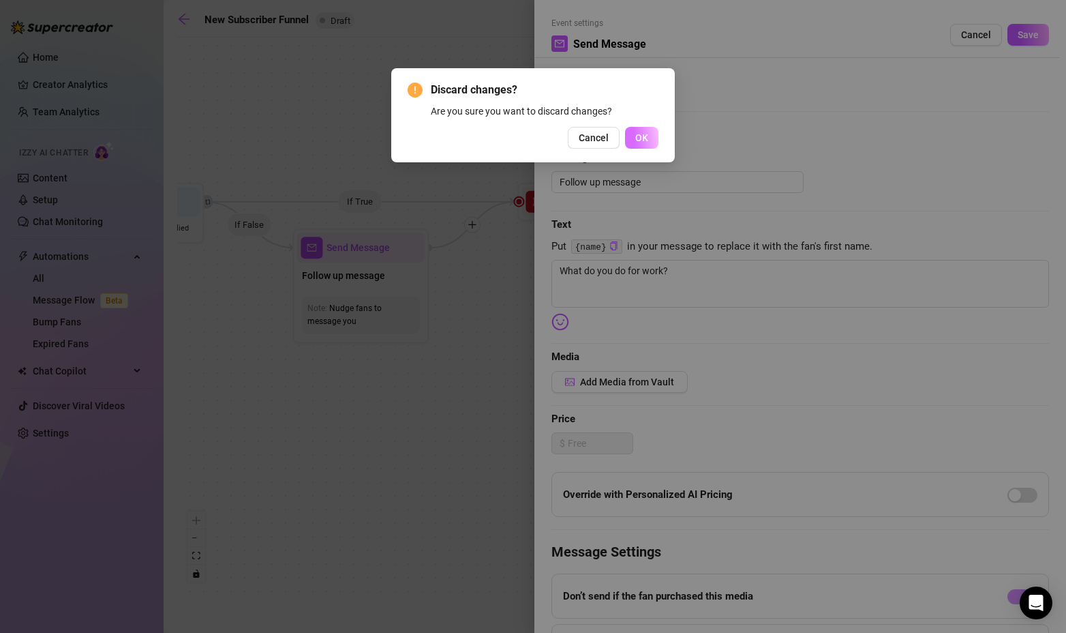
click at [648, 137] on span "OK" at bounding box center [641, 137] width 13 height 11
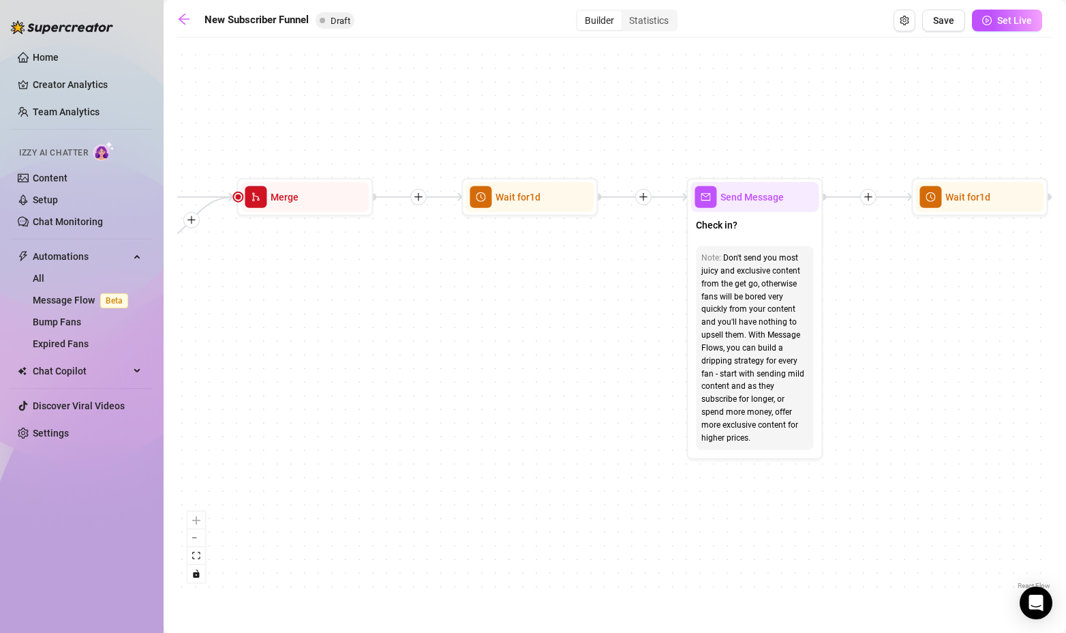
drag, startPoint x: 841, startPoint y: 312, endPoint x: 465, endPoint y: 333, distance: 376.3
click at [465, 333] on div "If True If True If False If False Send Message Gaming Passion Wait for 1d Merge…" at bounding box center [614, 318] width 875 height 548
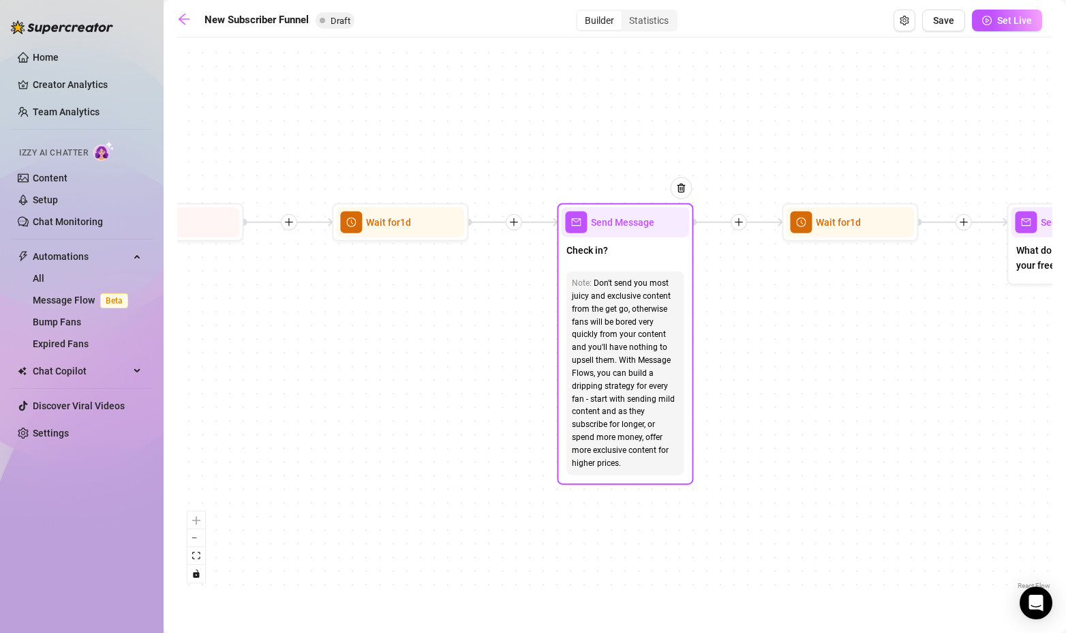
click at [633, 225] on span "Send Message" at bounding box center [622, 222] width 63 height 15
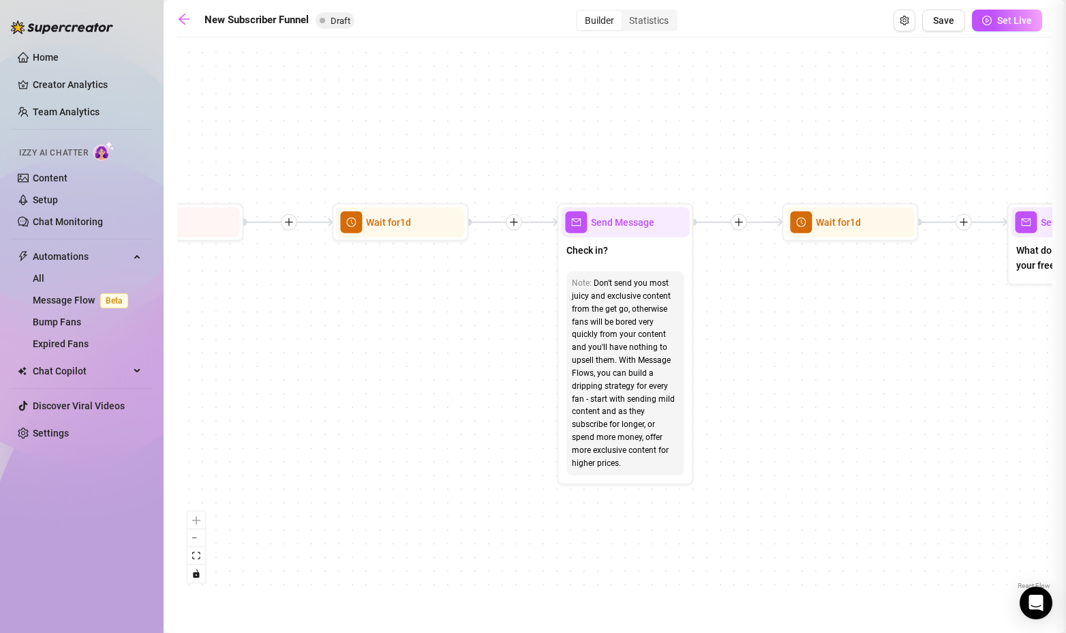
type textarea "Hey babe, how are things going? I hope you are having a great day!"
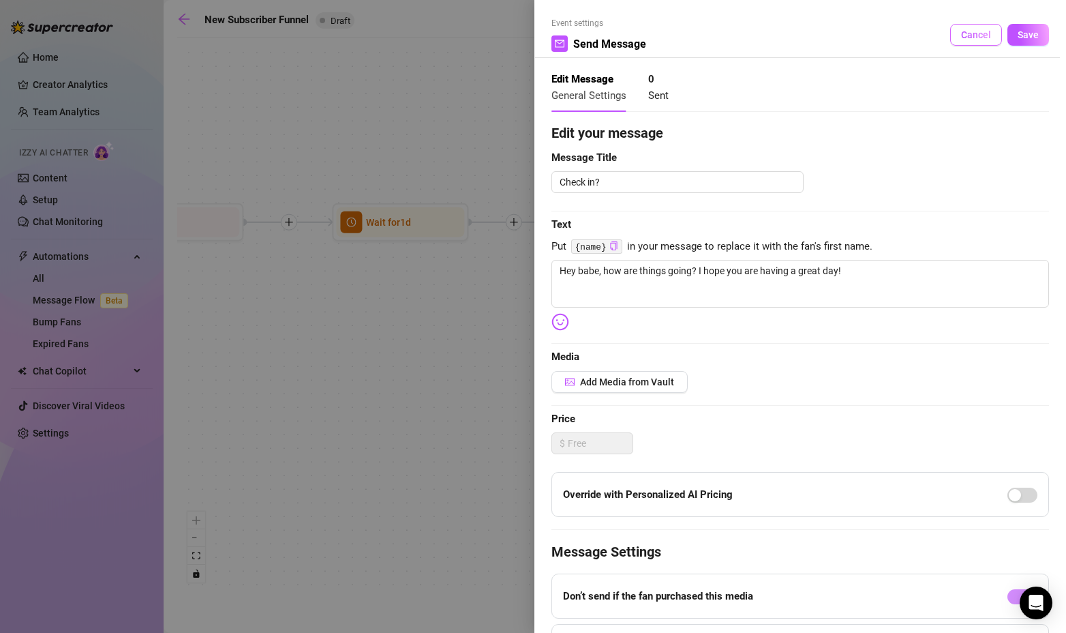
click at [967, 35] on span "Cancel" at bounding box center [976, 34] width 30 height 11
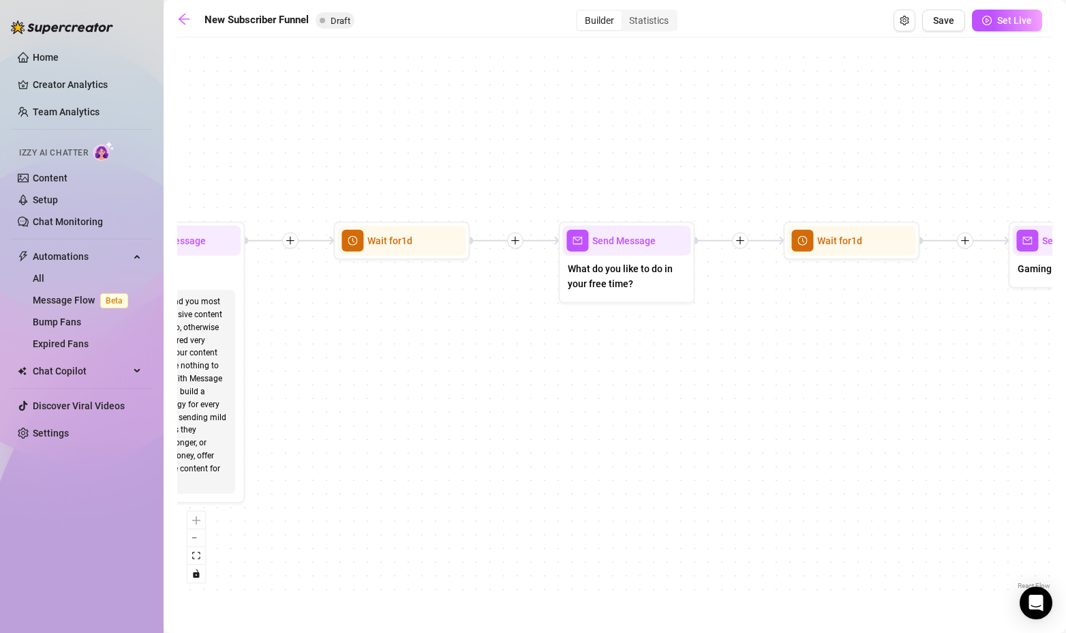
drag, startPoint x: 941, startPoint y: 370, endPoint x: 417, endPoint y: 394, distance: 524.2
click at [417, 394] on div "If True If True If False If False Send Message Gaming Passion Wait for 1d Merge…" at bounding box center [614, 318] width 875 height 548
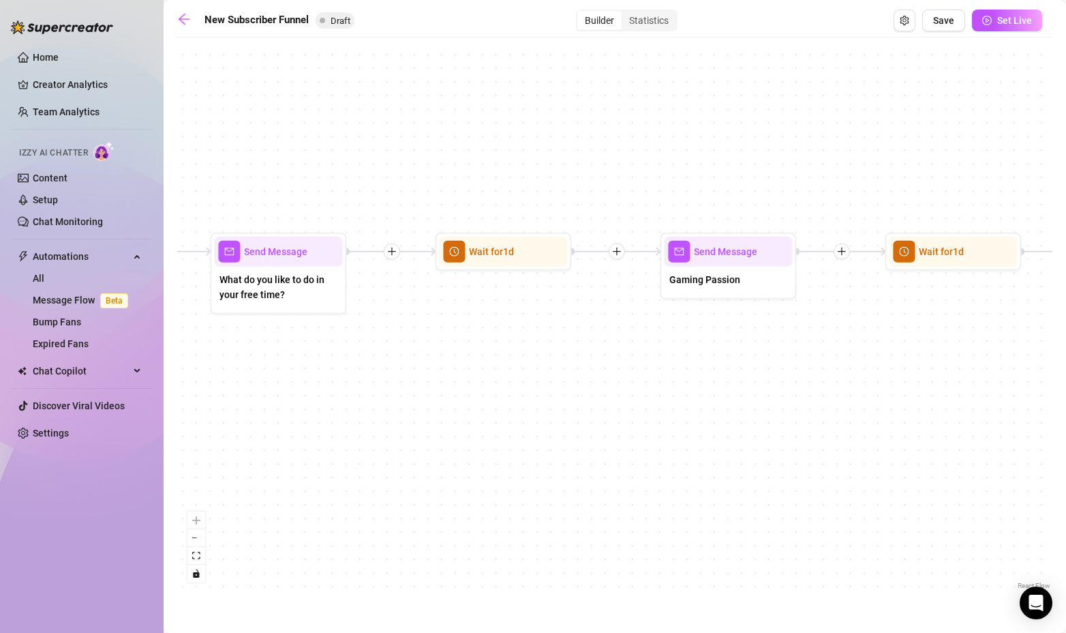
drag, startPoint x: 634, startPoint y: 371, endPoint x: 438, endPoint y: 363, distance: 195.8
click at [438, 363] on div "If True If True If False If False Send Message Gaming Passion Wait for 1d Merge…" at bounding box center [614, 318] width 875 height 548
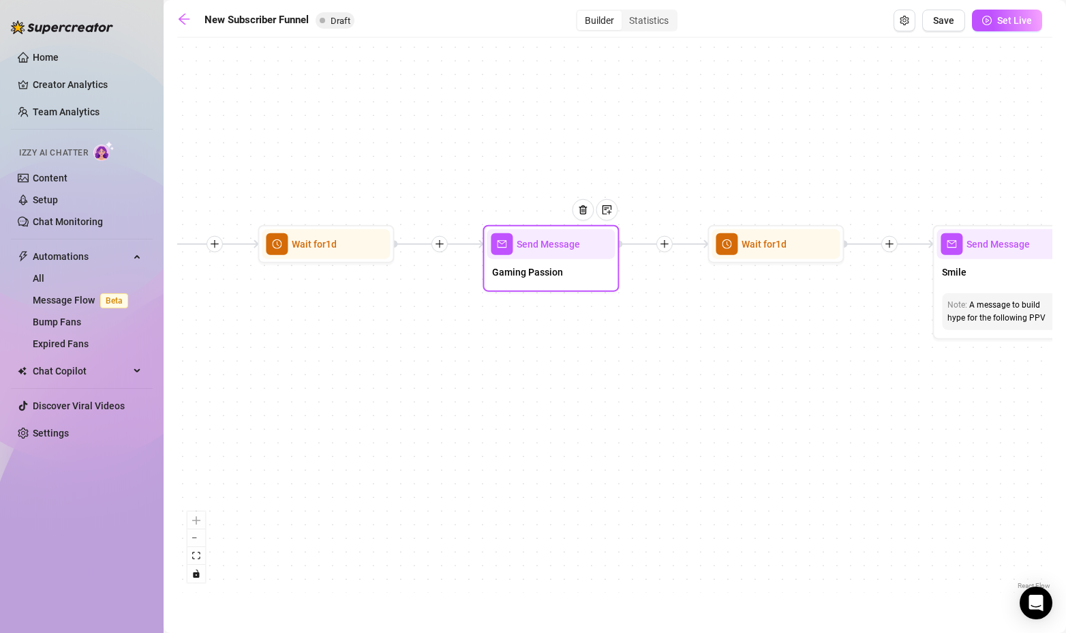
click at [561, 255] on div "Send Message" at bounding box center [551, 244] width 128 height 30
type textarea "Did you know I actually stream on Joystick, where you can see me play games lik…"
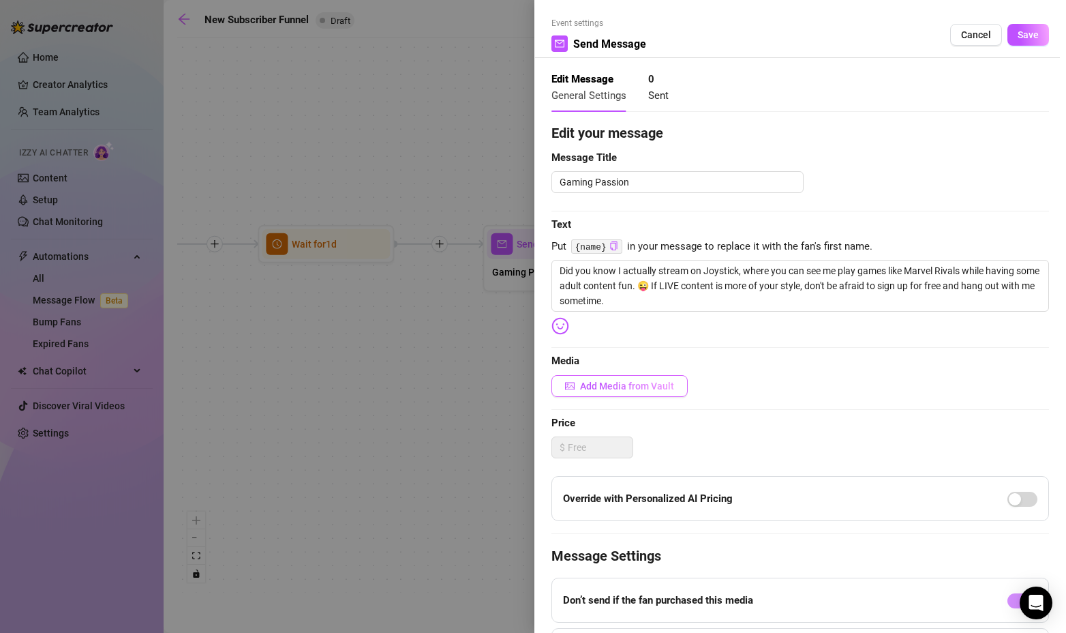
click at [637, 385] on span "Add Media from Vault" at bounding box center [627, 385] width 94 height 11
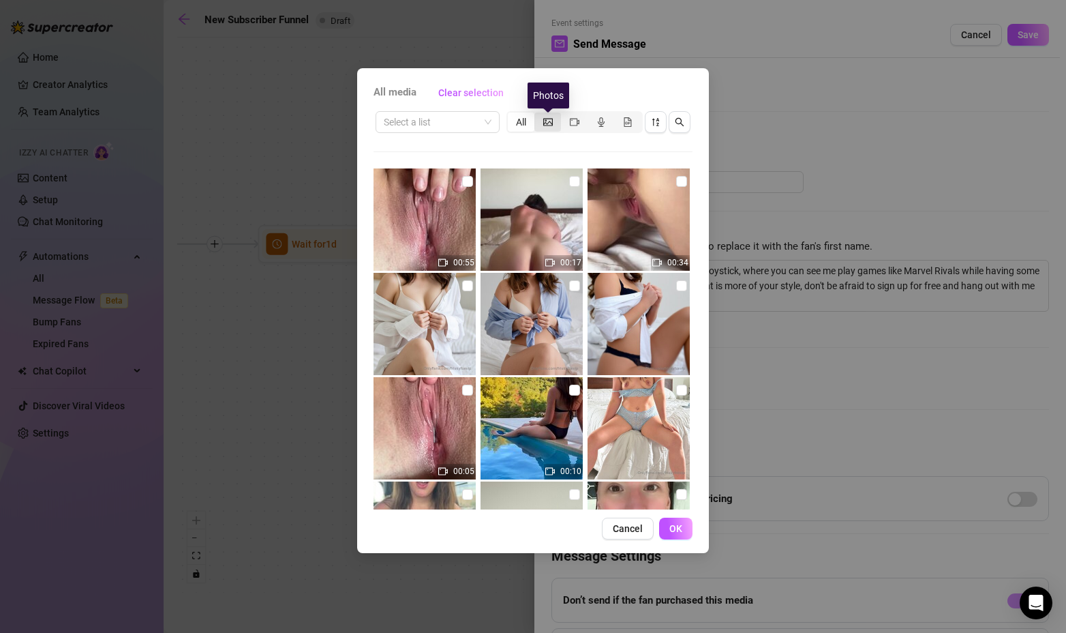
click at [550, 124] on icon "picture" at bounding box center [548, 122] width 10 height 10
click at [538, 115] on input "segmented control" at bounding box center [538, 115] width 0 height 0
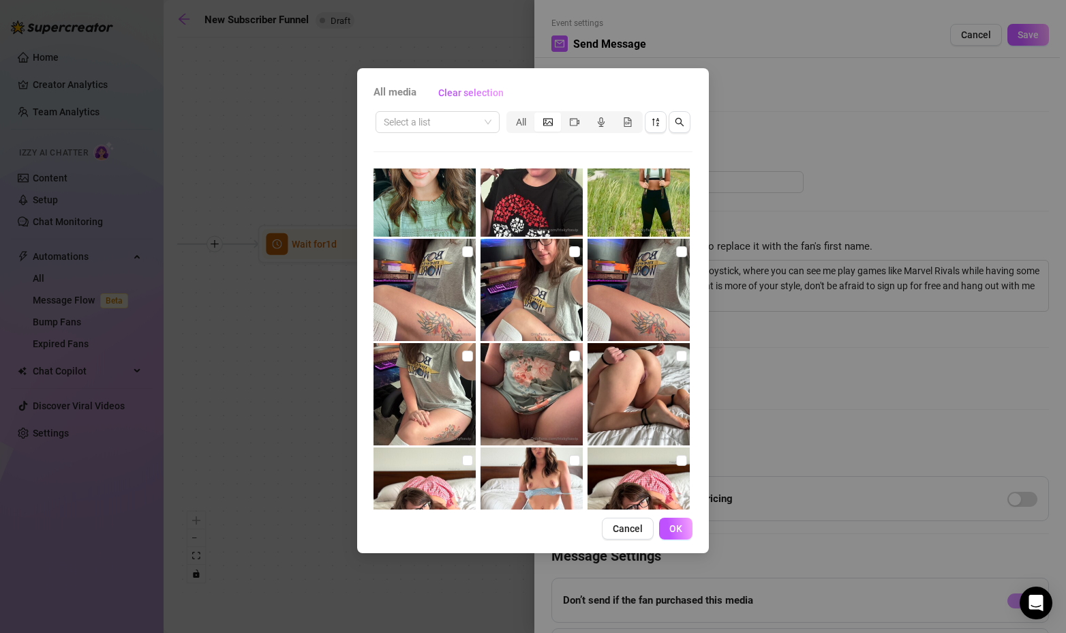
scroll to position [1076, 0]
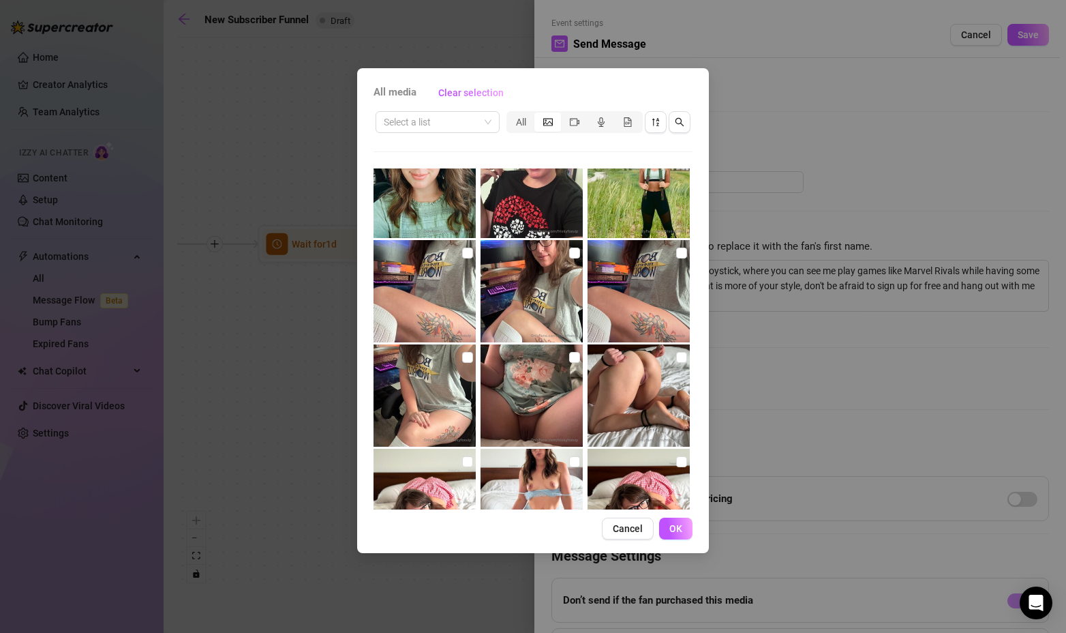
click at [544, 287] on img at bounding box center [532, 291] width 102 height 102
click at [569, 255] on input "checkbox" at bounding box center [574, 252] width 11 height 11
checkbox input "true"
click at [686, 530] on button "OK" at bounding box center [675, 528] width 33 height 22
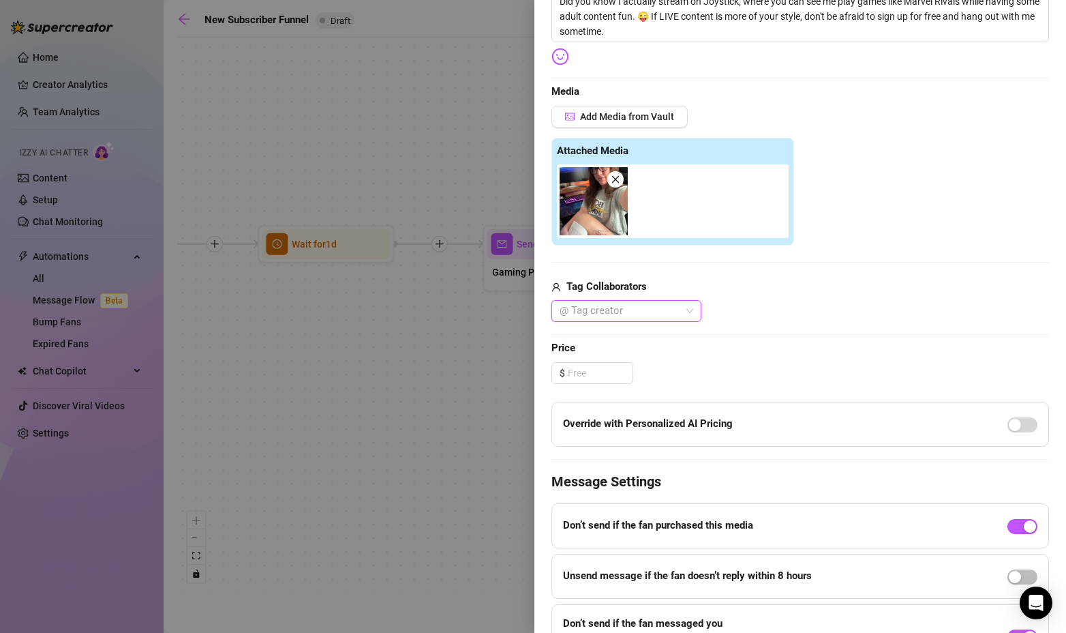
scroll to position [0, 0]
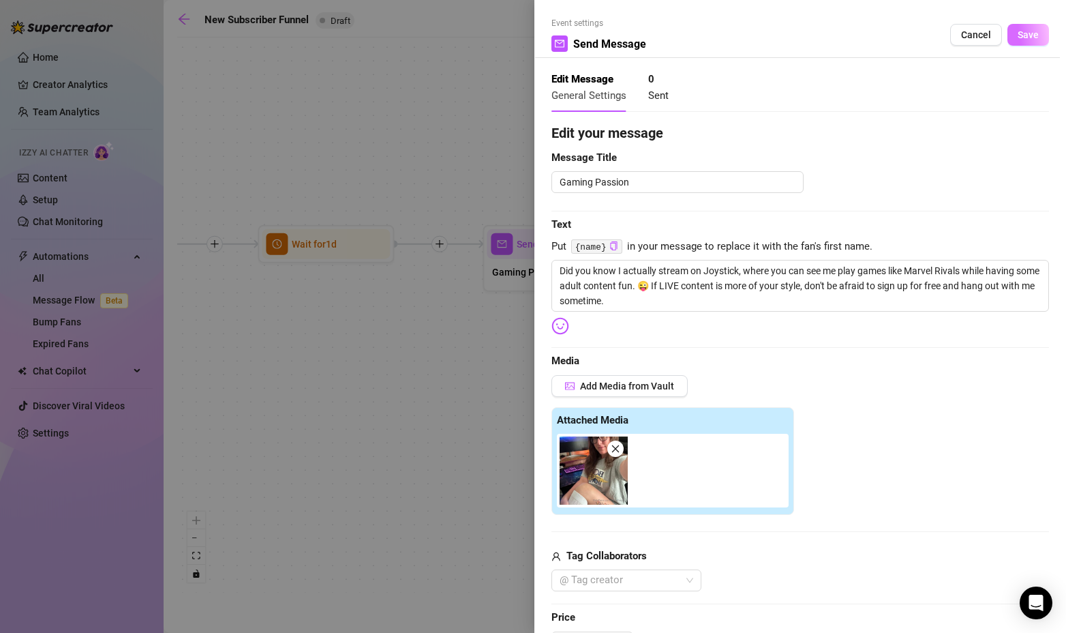
click at [1027, 29] on span "Save" at bounding box center [1028, 34] width 21 height 11
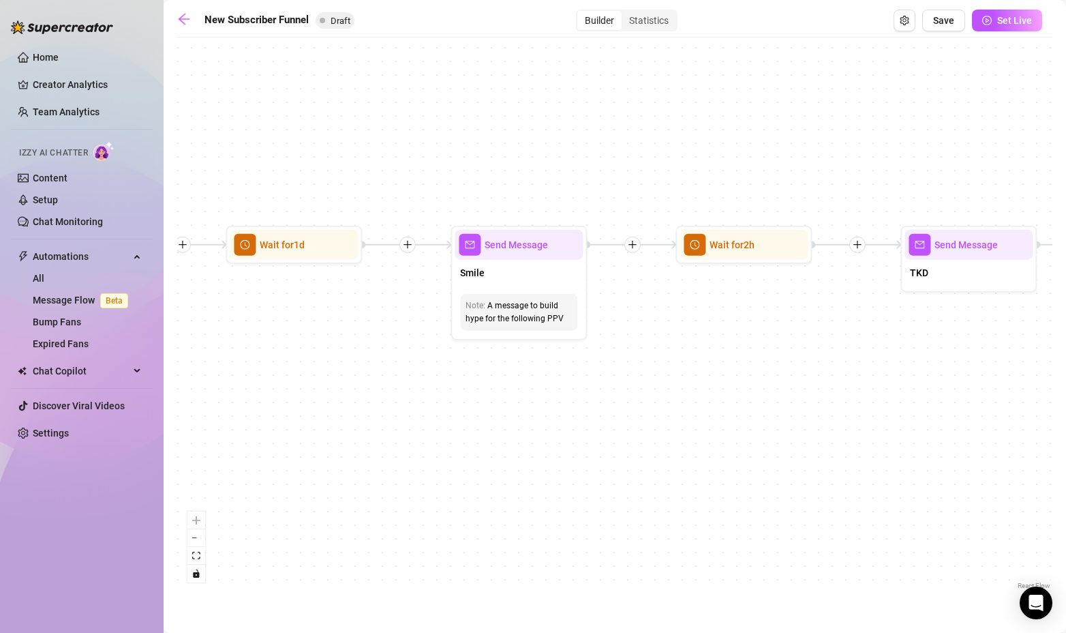
drag, startPoint x: 719, startPoint y: 395, endPoint x: 411, endPoint y: 393, distance: 307.5
click at [411, 393] on div "If True If True If False If False Send Message Gaming Passion 1 media Avoid dou…" at bounding box center [614, 318] width 875 height 548
click at [535, 241] on span "Send Message" at bounding box center [516, 244] width 63 height 15
type textarea "Hey babe! I hope you are able to smile [DATE]. I'd love to get to know more abo…"
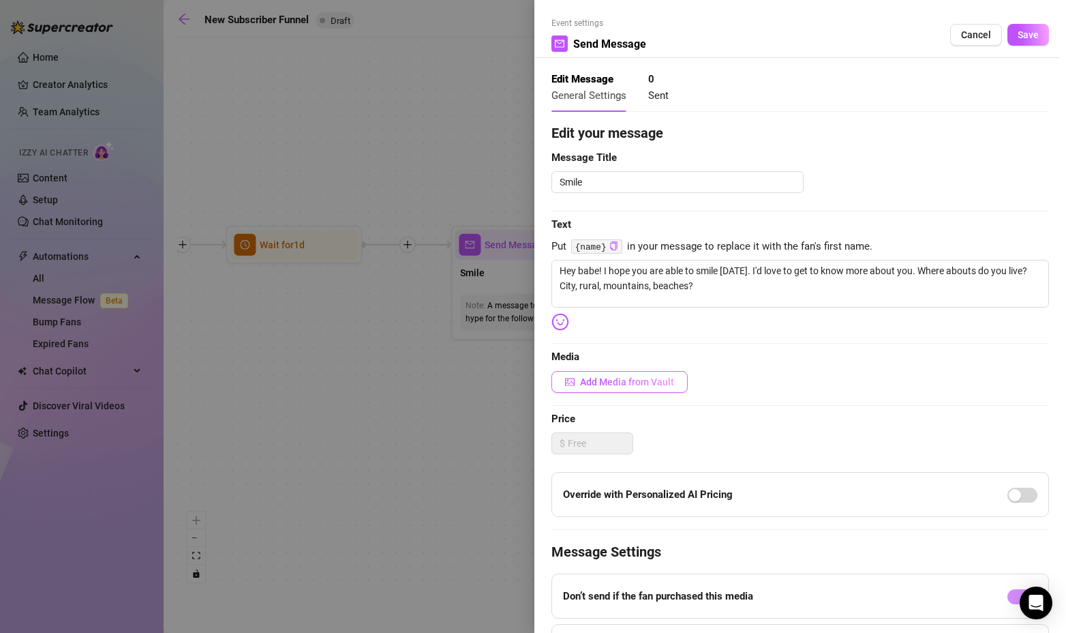
click at [620, 378] on span "Add Media from Vault" at bounding box center [627, 381] width 94 height 11
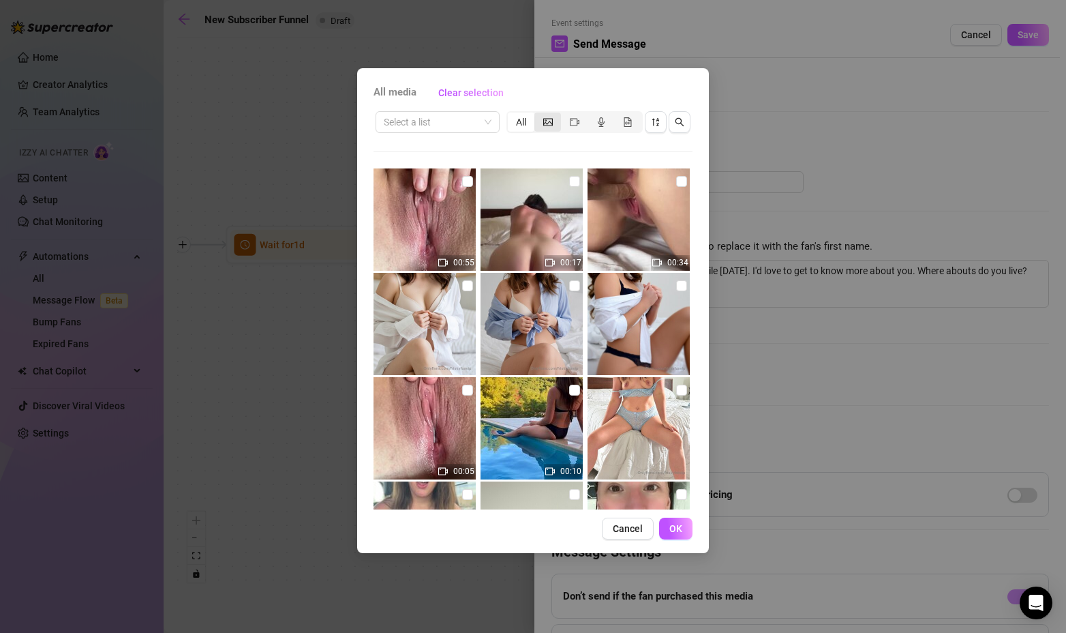
click at [547, 115] on div "segmented control" at bounding box center [548, 121] width 27 height 19
click at [538, 115] on input "segmented control" at bounding box center [538, 115] width 0 height 0
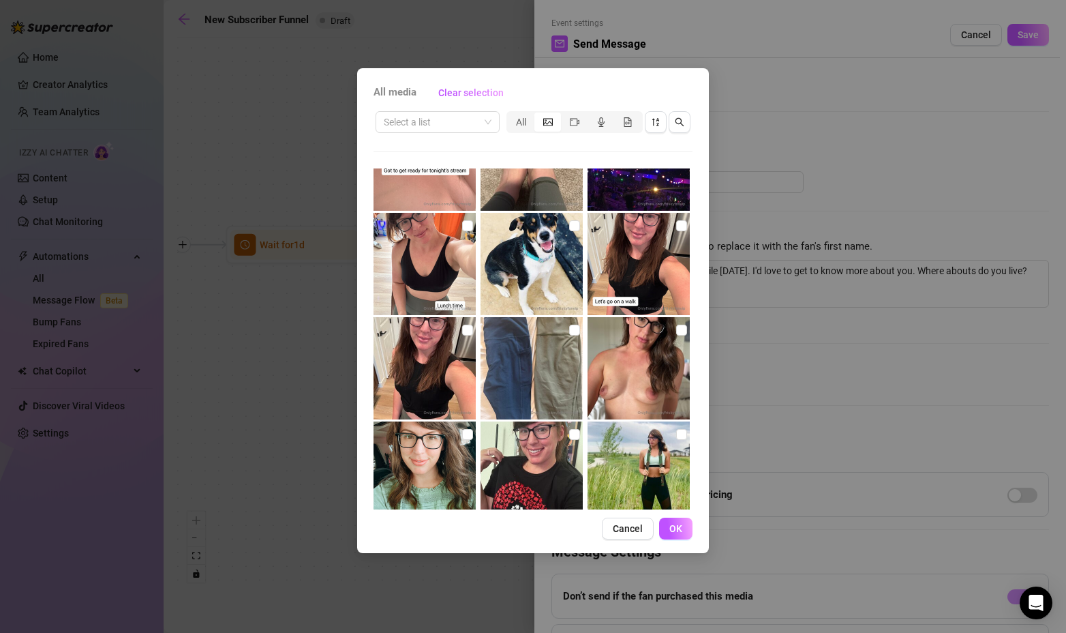
scroll to position [818, 0]
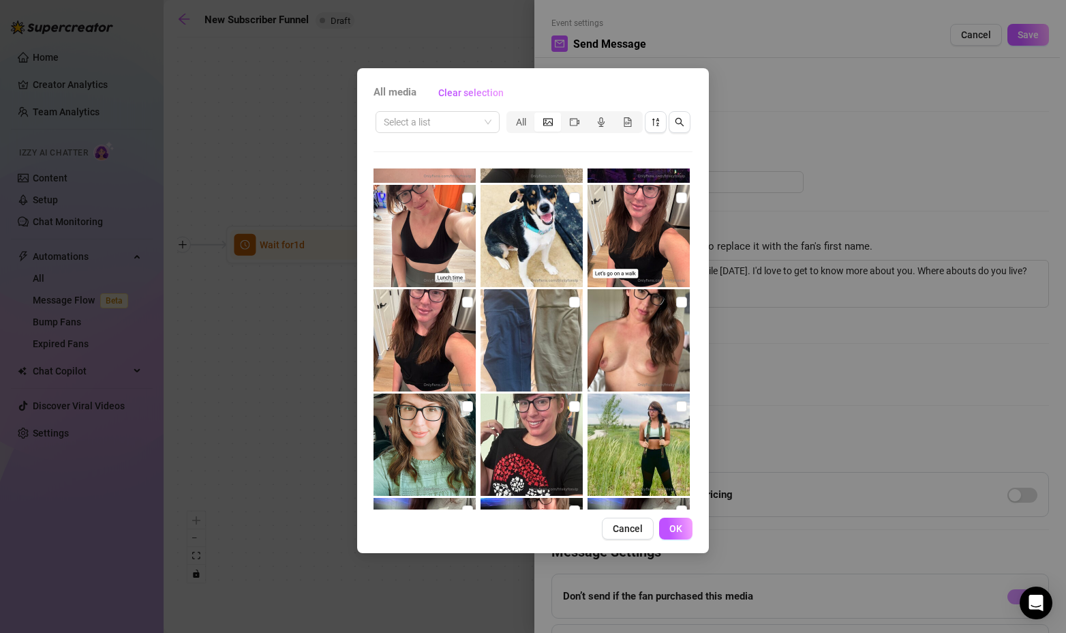
click at [426, 225] on img at bounding box center [425, 236] width 102 height 102
click at [466, 193] on input "checkbox" at bounding box center [467, 197] width 11 height 11
click at [462, 196] on input "checkbox" at bounding box center [467, 197] width 11 height 11
checkbox input "false"
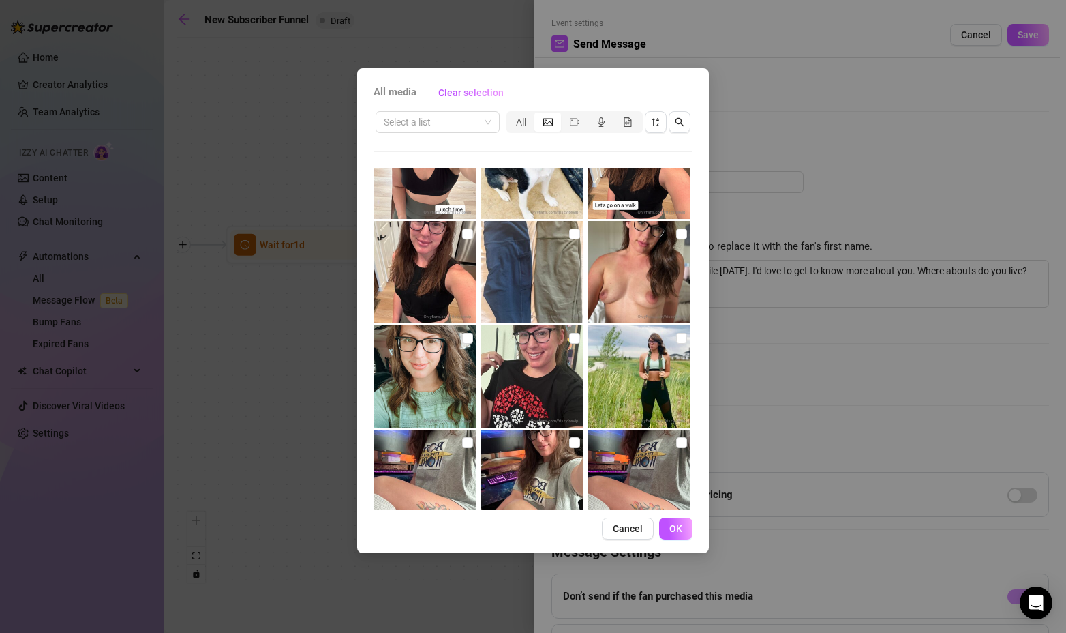
scroll to position [955, 0]
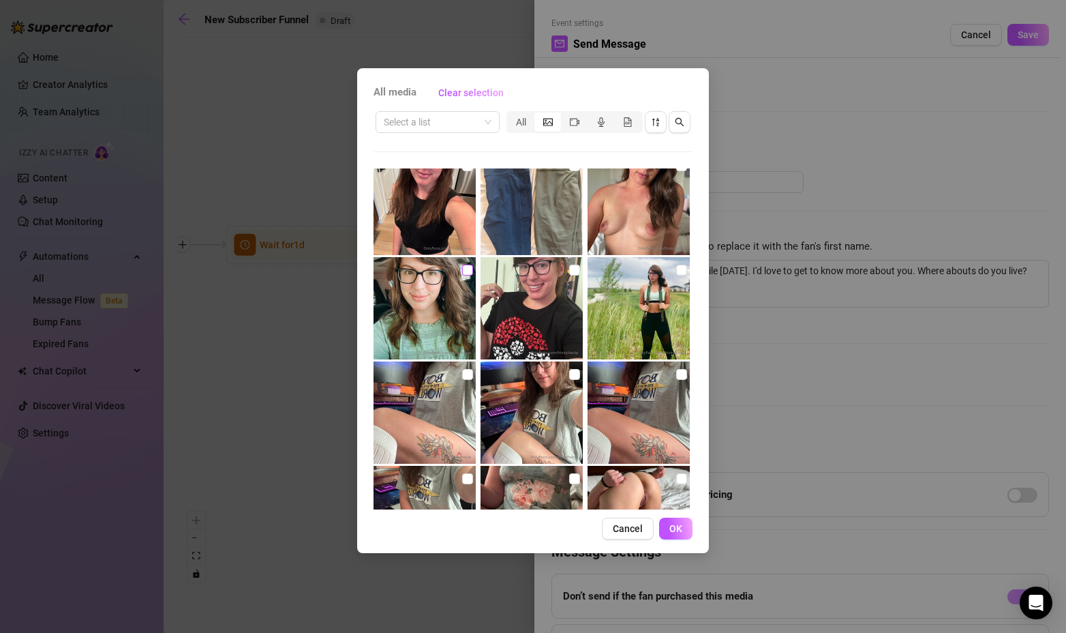
click at [462, 270] on input "checkbox" at bounding box center [467, 270] width 11 height 11
checkbox input "true"
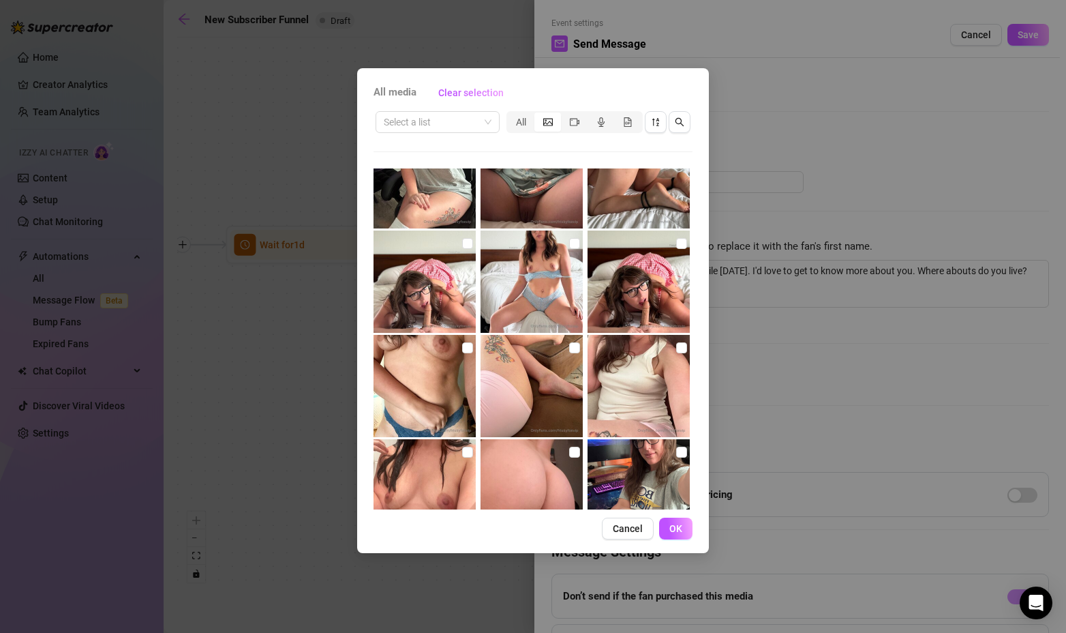
scroll to position [1295, 0]
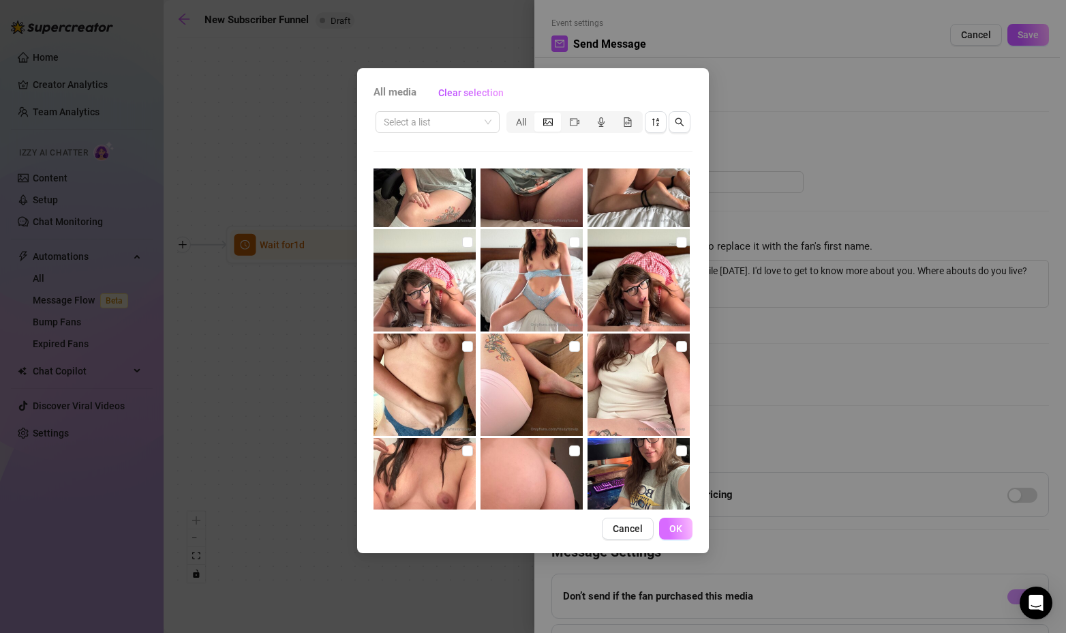
click at [681, 524] on span "OK" at bounding box center [676, 528] width 13 height 11
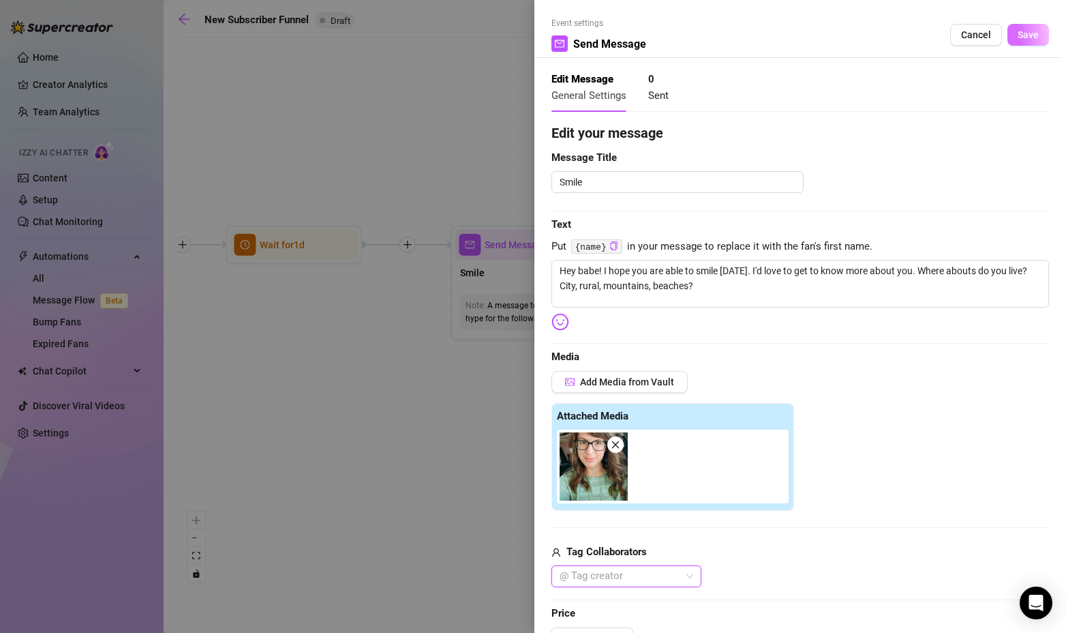
click at [1018, 34] on span "Save" at bounding box center [1028, 34] width 21 height 11
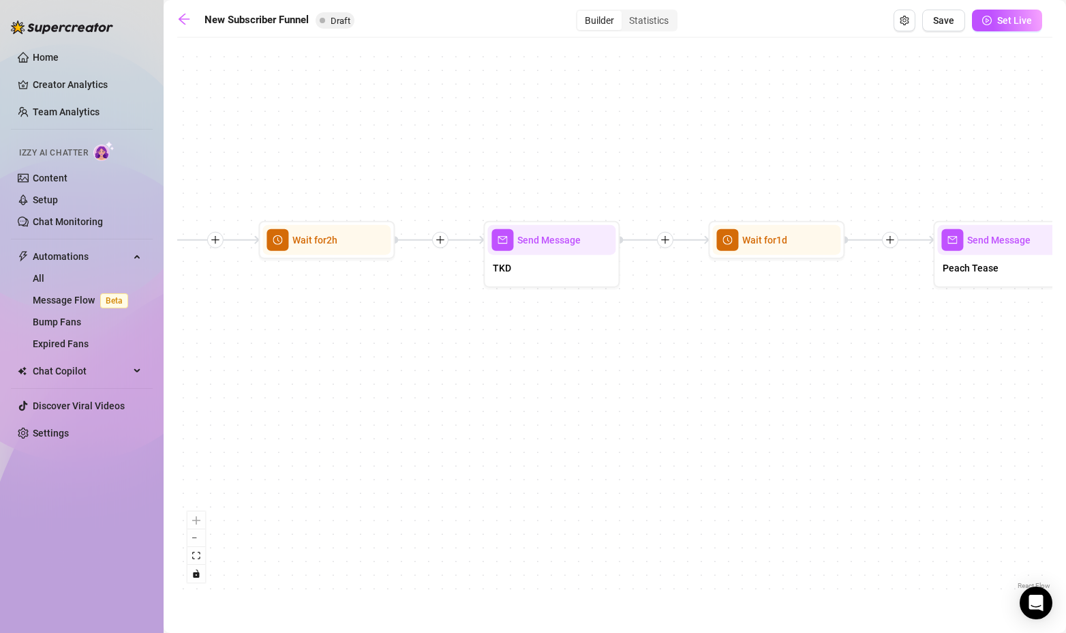
drag, startPoint x: 951, startPoint y: 382, endPoint x: 437, endPoint y: 351, distance: 515.0
click at [437, 351] on div "If True If True If False If False Send Message Gaming Passion 1 media Avoid dou…" at bounding box center [614, 318] width 875 height 548
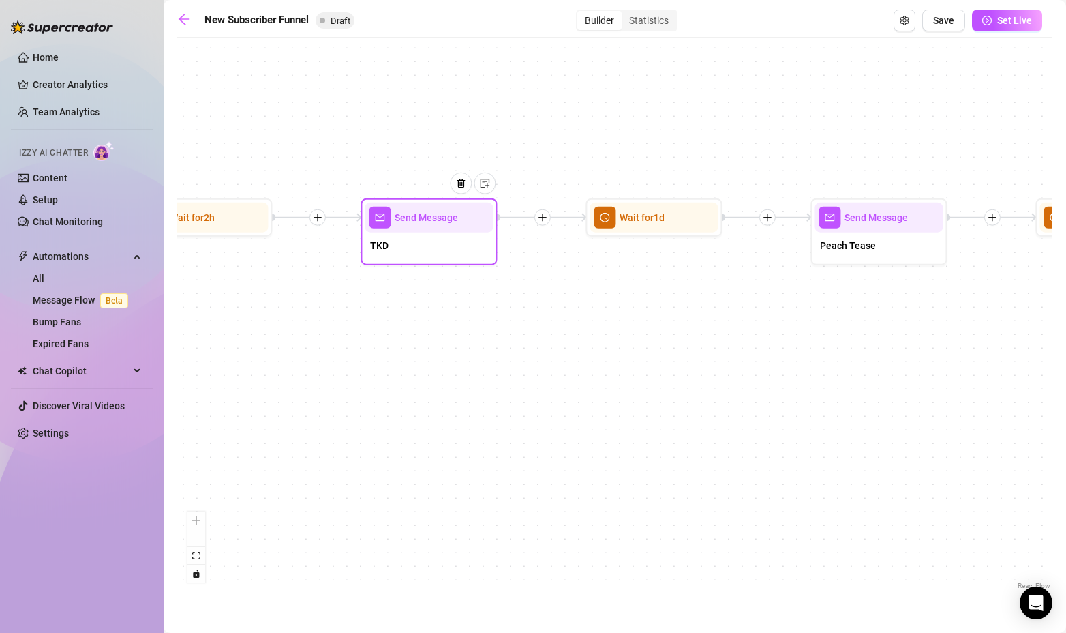
click at [427, 220] on span "Send Message" at bounding box center [426, 217] width 63 height 15
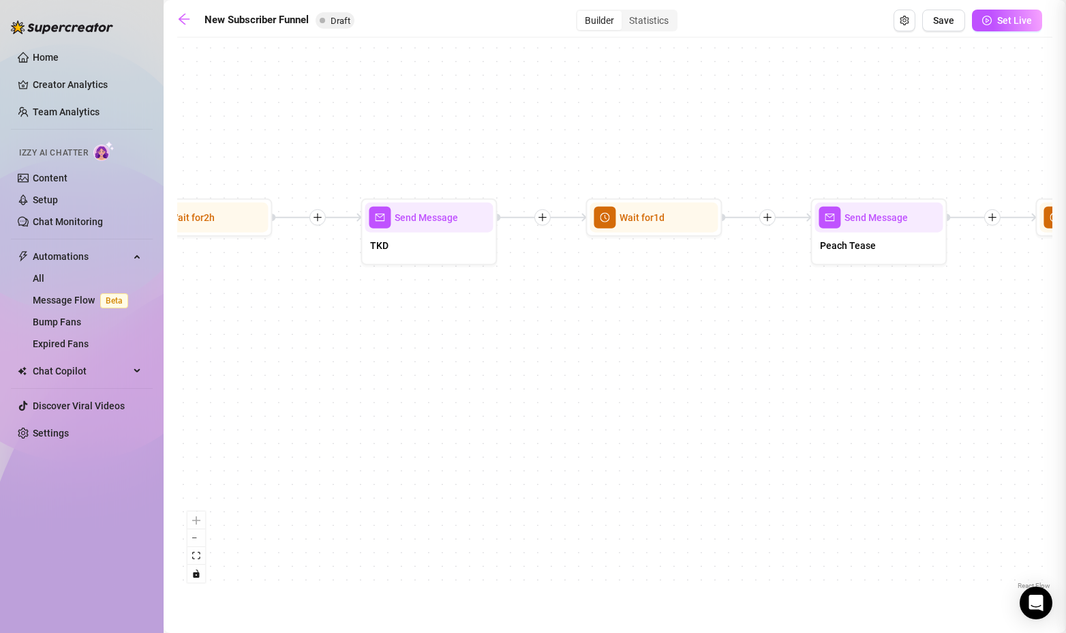
type textarea "Want to know another fun fact about me? I used to do Taekwondo! My highest belt…"
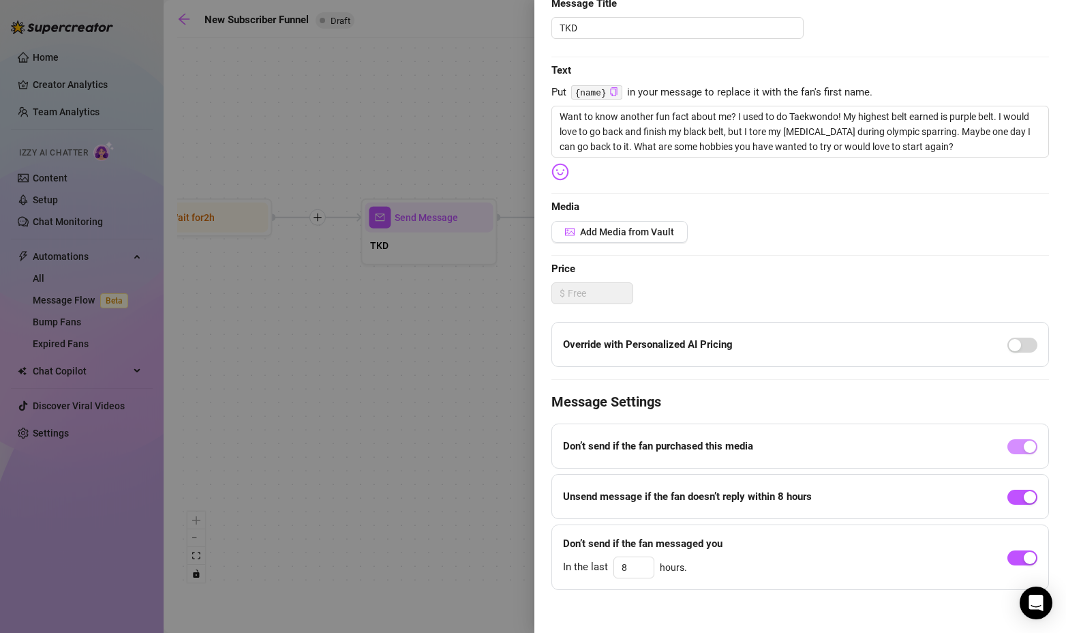
scroll to position [162, 0]
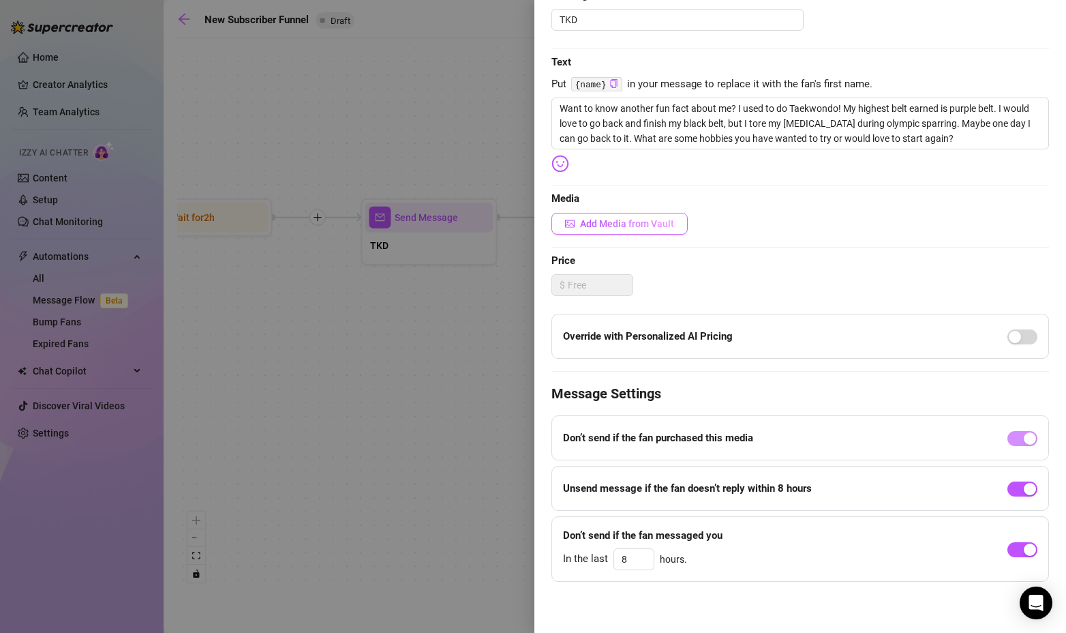
click at [648, 222] on span "Add Media from Vault" at bounding box center [627, 223] width 94 height 11
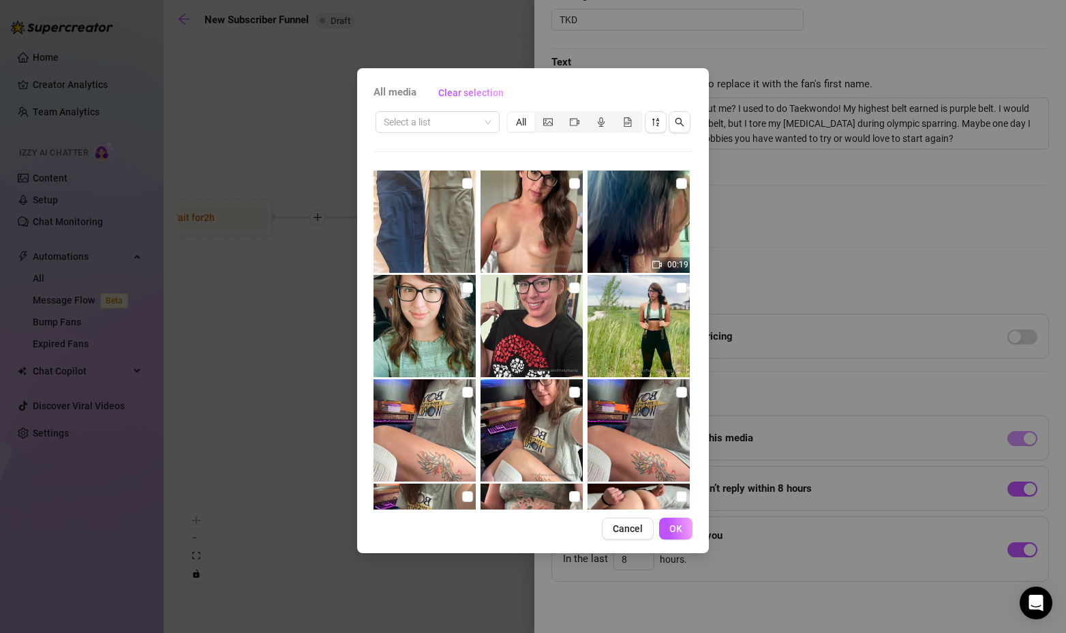
scroll to position [1773, 0]
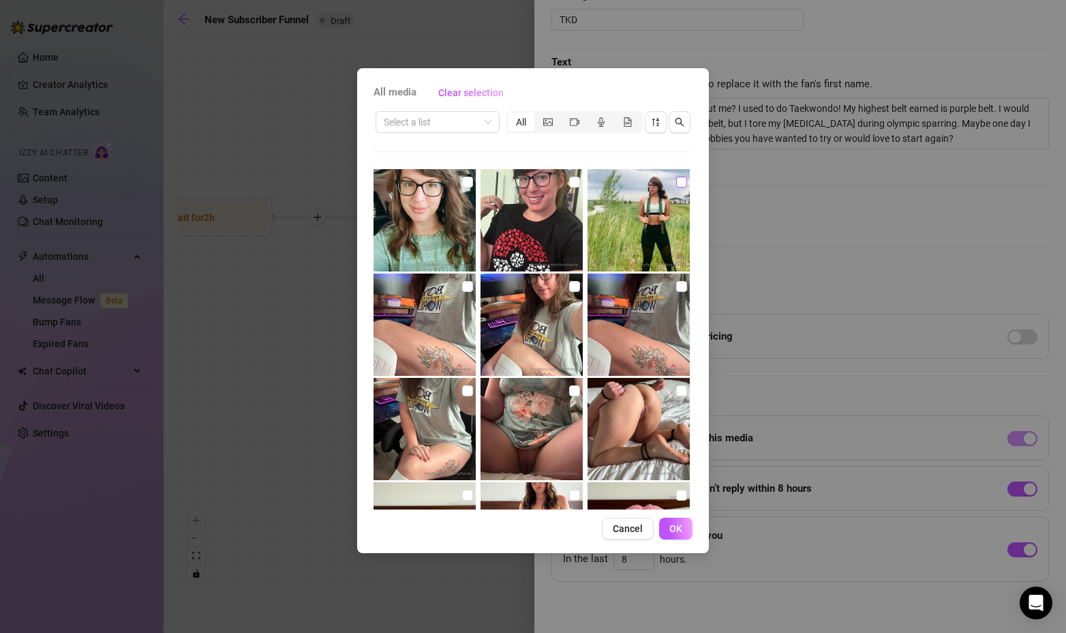
click at [676, 183] on input "checkbox" at bounding box center [681, 182] width 11 height 11
checkbox input "true"
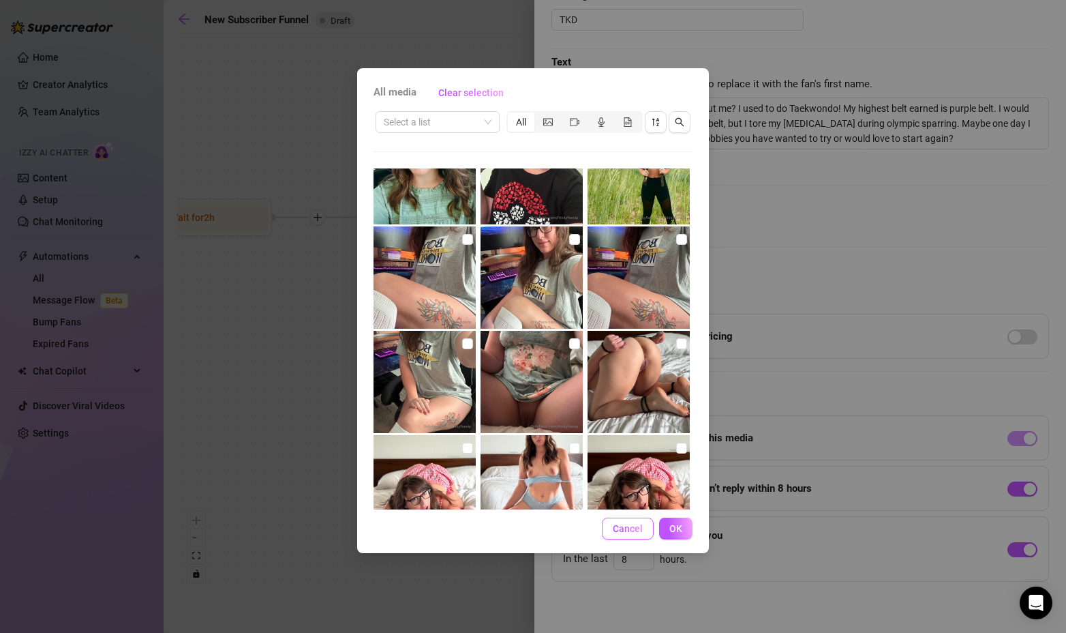
scroll to position [1909, 0]
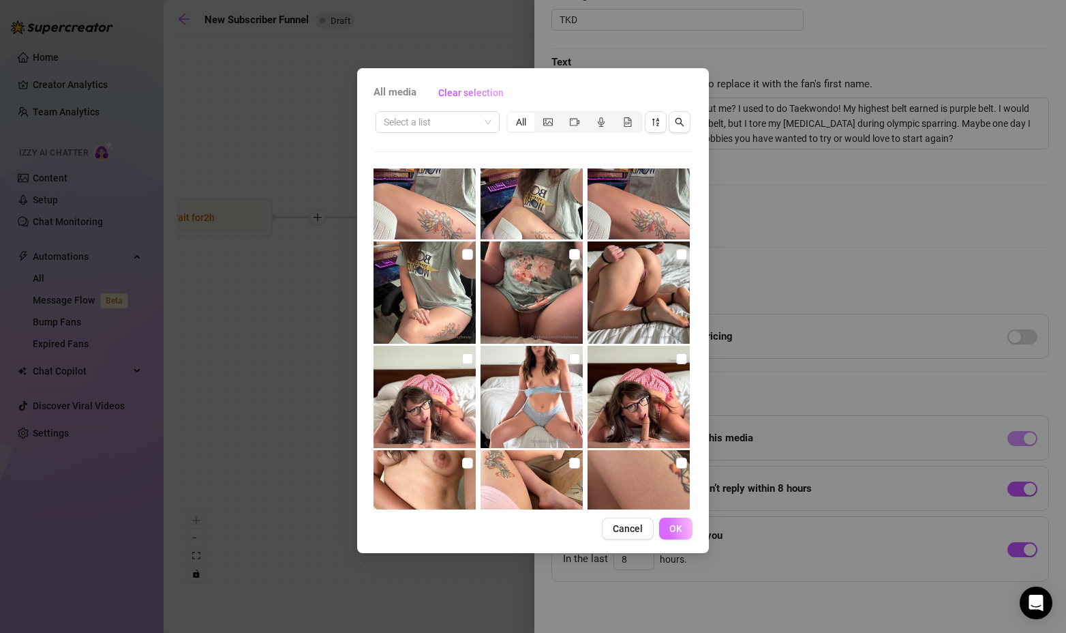
click at [685, 532] on button "OK" at bounding box center [675, 528] width 33 height 22
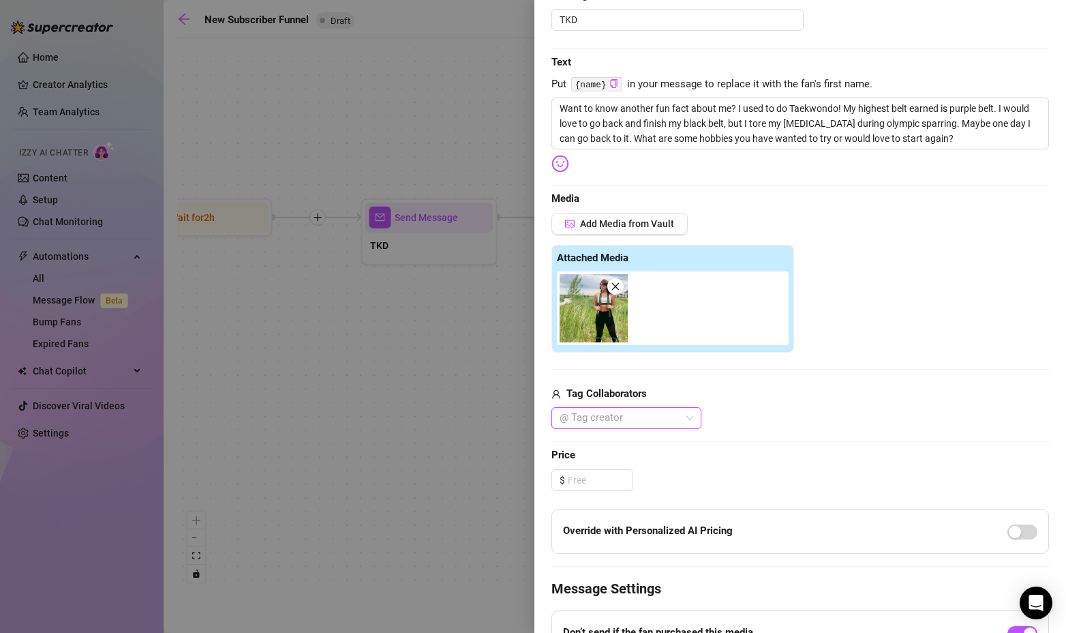
click at [590, 305] on img at bounding box center [594, 308] width 68 height 68
click at [610, 307] on img at bounding box center [594, 308] width 68 height 68
click at [618, 288] on icon "close" at bounding box center [616, 287] width 10 height 10
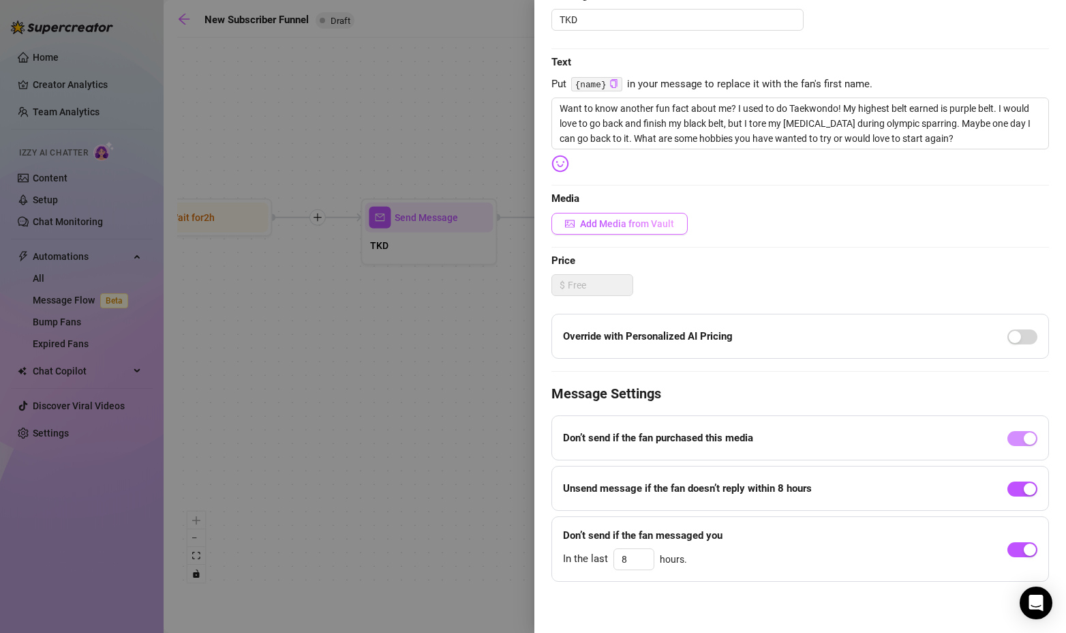
click at [604, 222] on span "Add Media from Vault" at bounding box center [627, 223] width 94 height 11
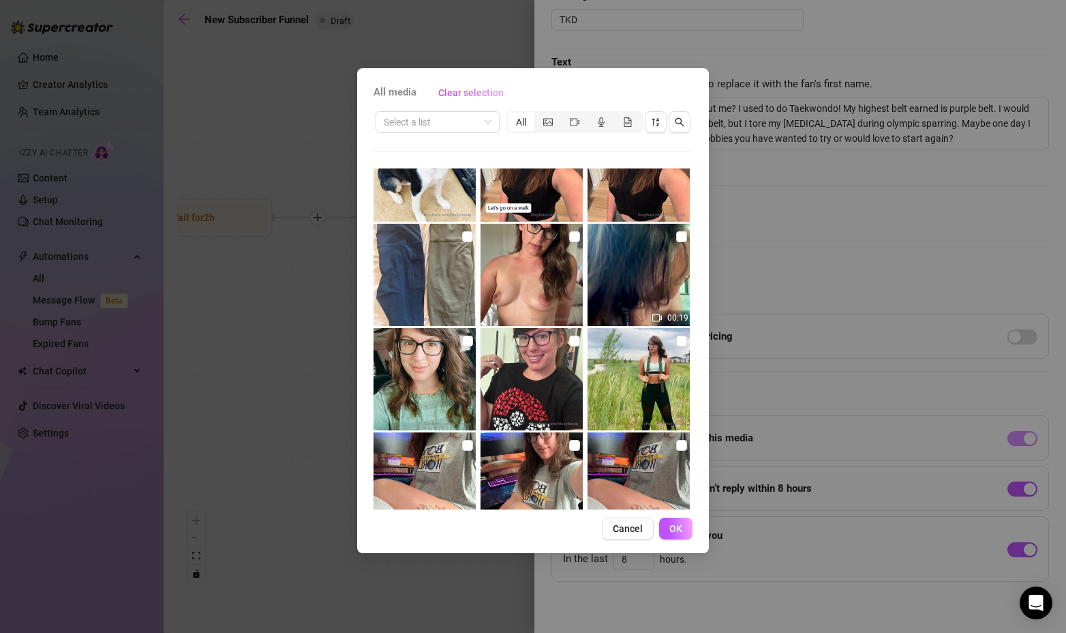
scroll to position [1546, 0]
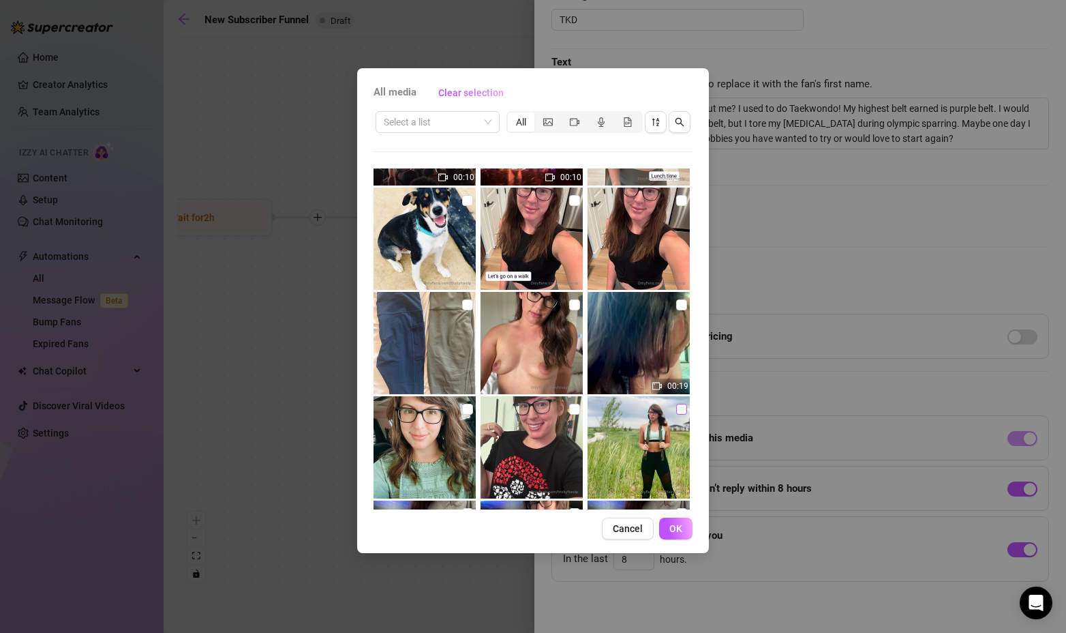
click at [676, 407] on input "checkbox" at bounding box center [681, 409] width 11 height 11
click at [676, 408] on input "checkbox" at bounding box center [681, 409] width 11 height 11
click at [676, 409] on input "checkbox" at bounding box center [681, 409] width 11 height 11
checkbox input "true"
click at [682, 534] on span "OK" at bounding box center [676, 528] width 13 height 11
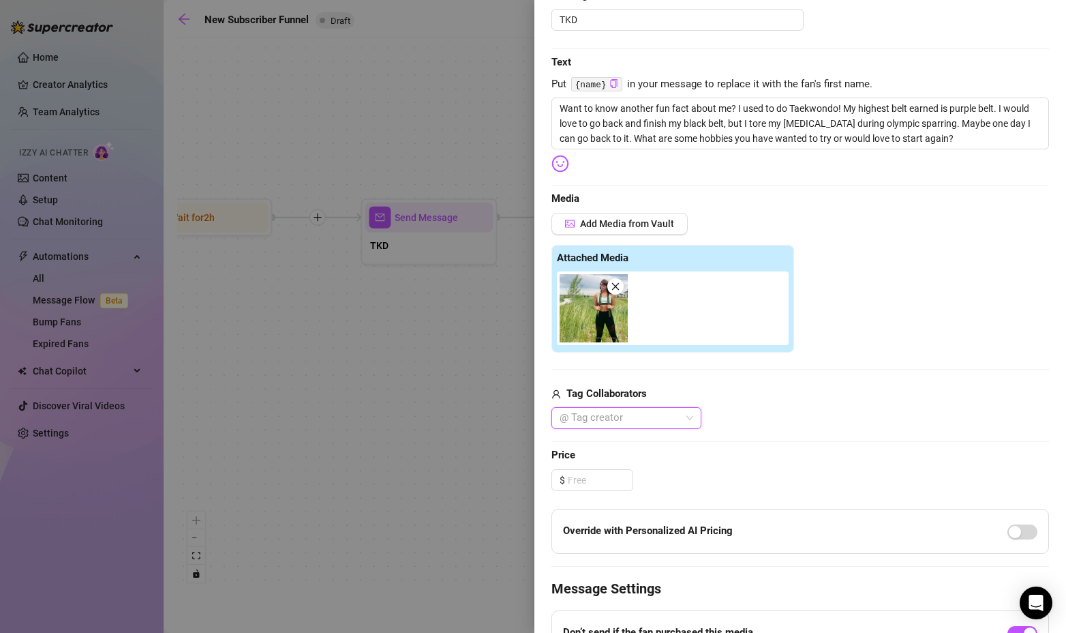
click at [586, 307] on img at bounding box center [594, 308] width 68 height 68
click at [588, 307] on img at bounding box center [594, 308] width 68 height 68
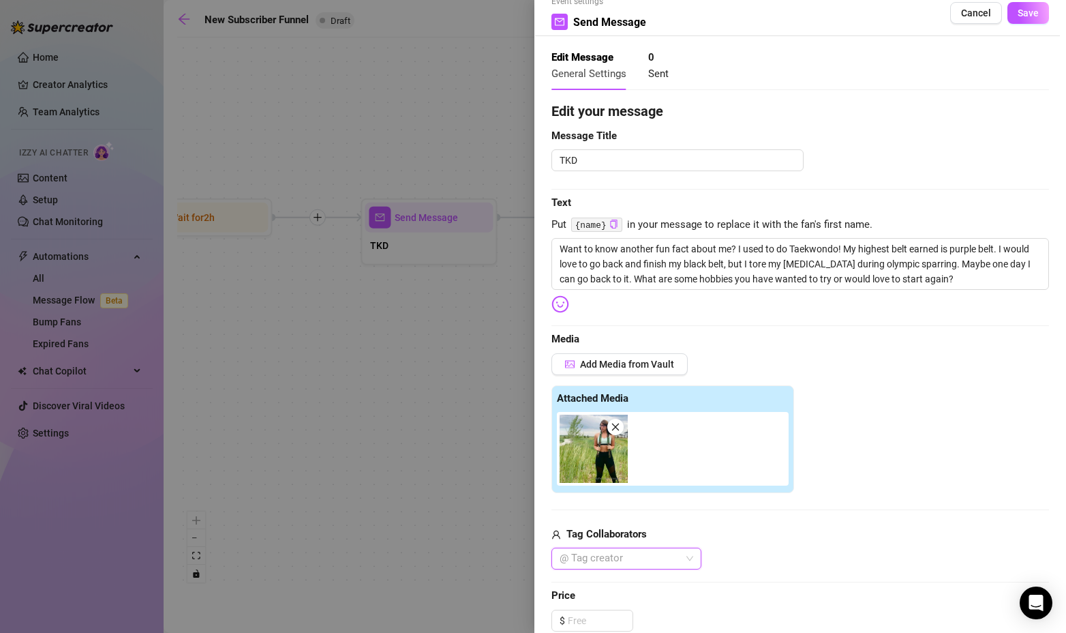
scroll to position [0, 0]
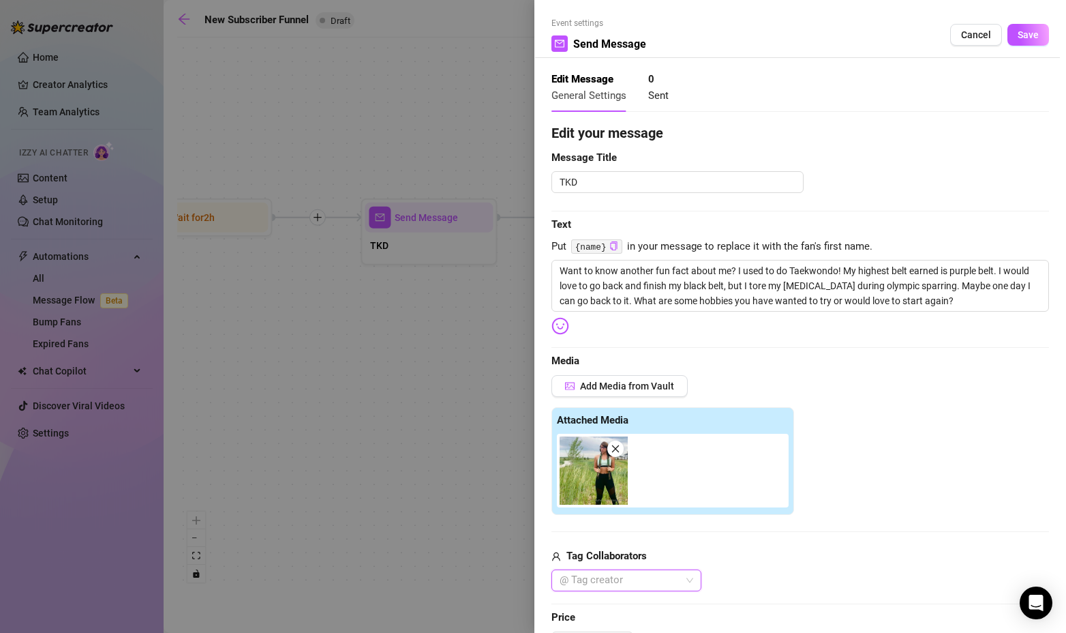
click at [616, 445] on icon "close" at bounding box center [616, 449] width 10 height 10
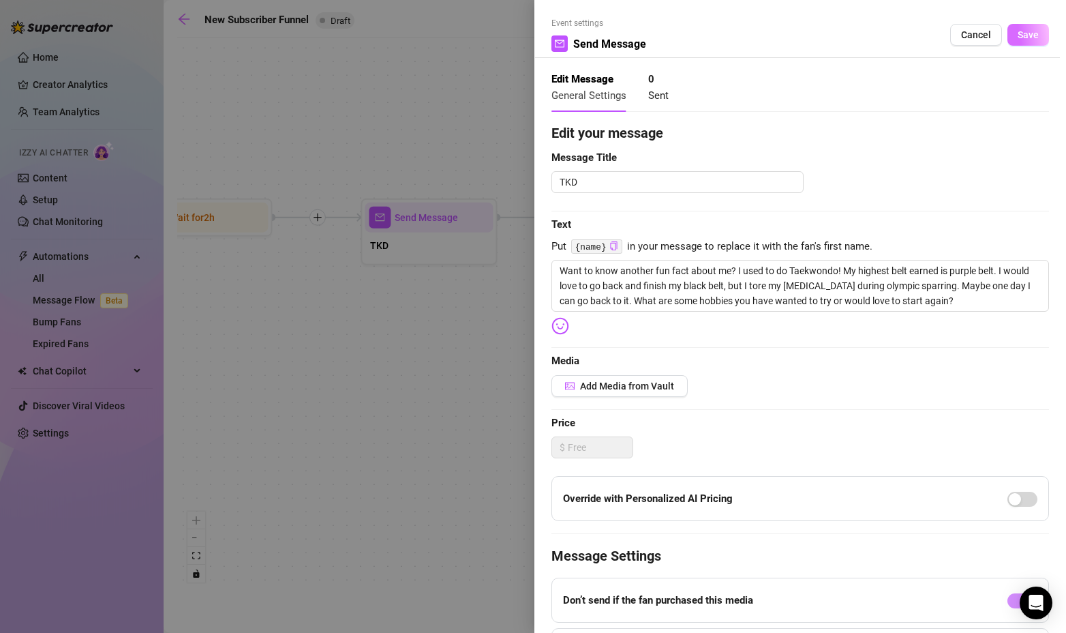
click at [1011, 41] on button "Save" at bounding box center [1029, 35] width 42 height 22
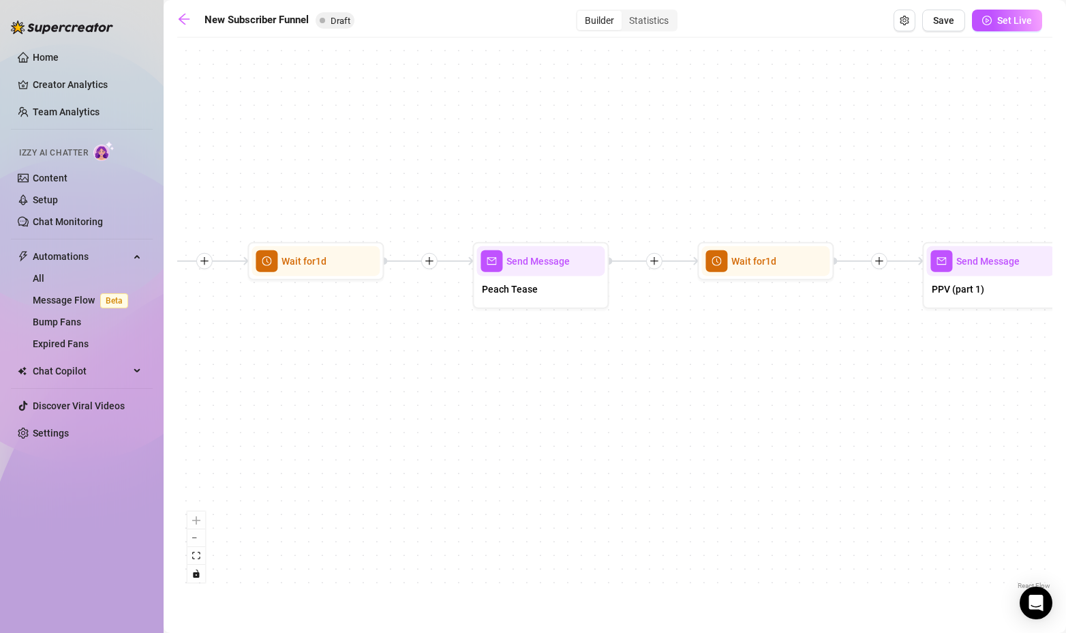
drag, startPoint x: 945, startPoint y: 351, endPoint x: 525, endPoint y: 366, distance: 420.3
click at [557, 390] on div "If True If True If False If False Send Message Gaming Passion 1 media Avoid dou…" at bounding box center [614, 318] width 875 height 548
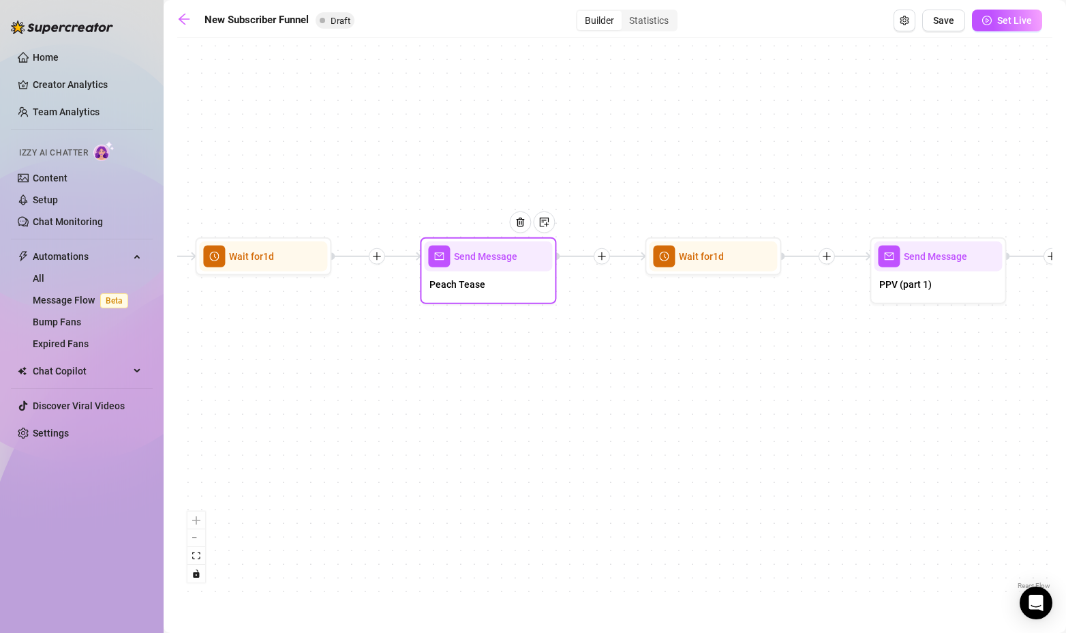
click at [485, 254] on span "Send Message" at bounding box center [485, 256] width 63 height 15
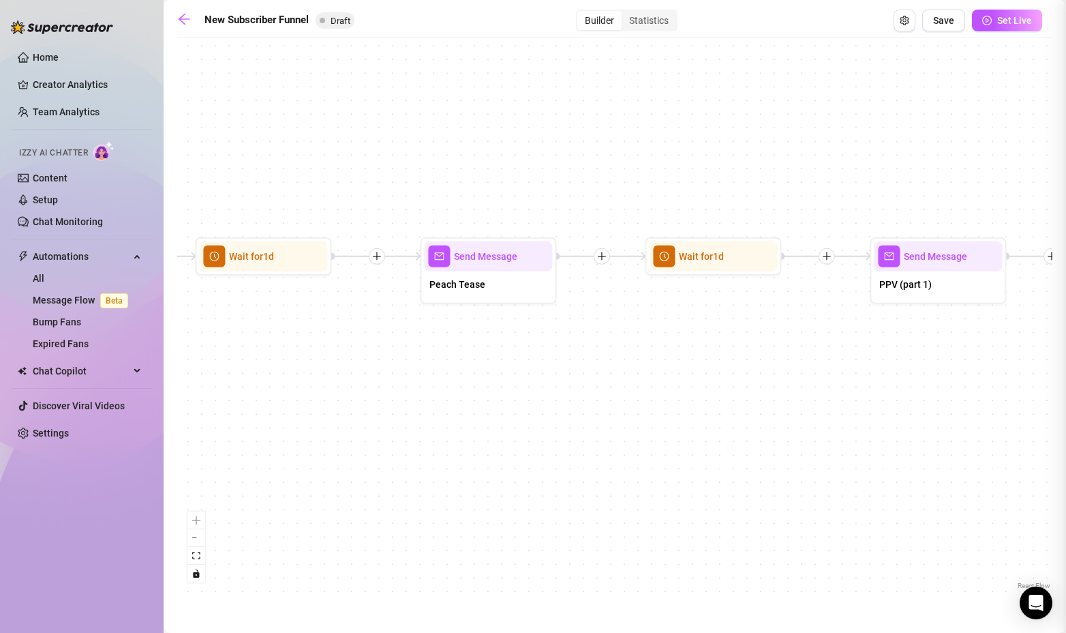
type textarea "Ok babe, I hope it's ok that I get to be a little more intimate with you. My fa…"
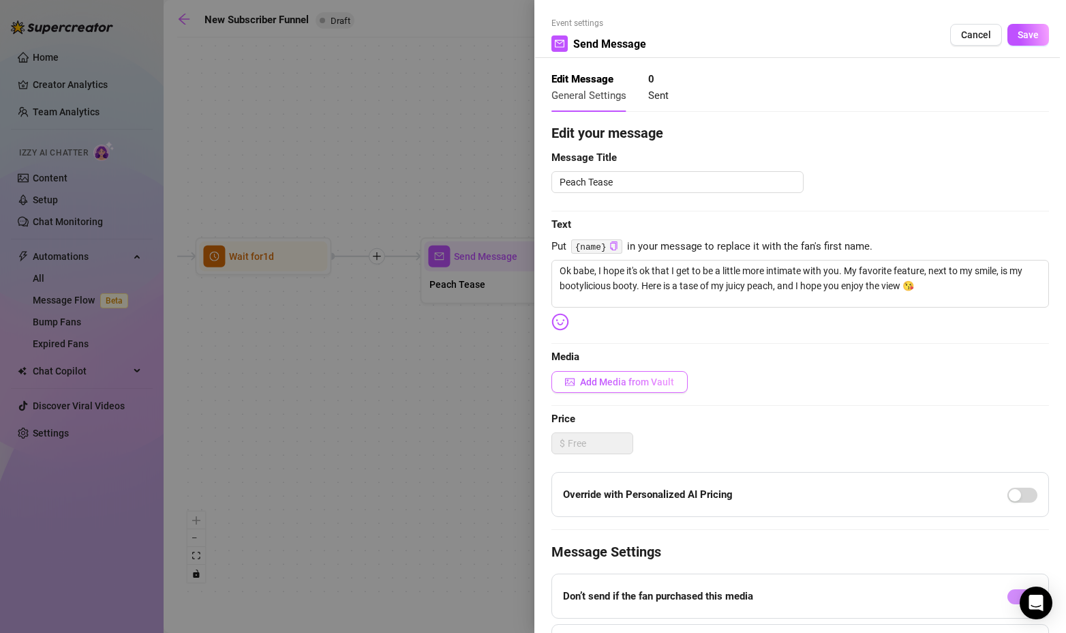
click at [653, 385] on span "Add Media from Vault" at bounding box center [627, 381] width 94 height 11
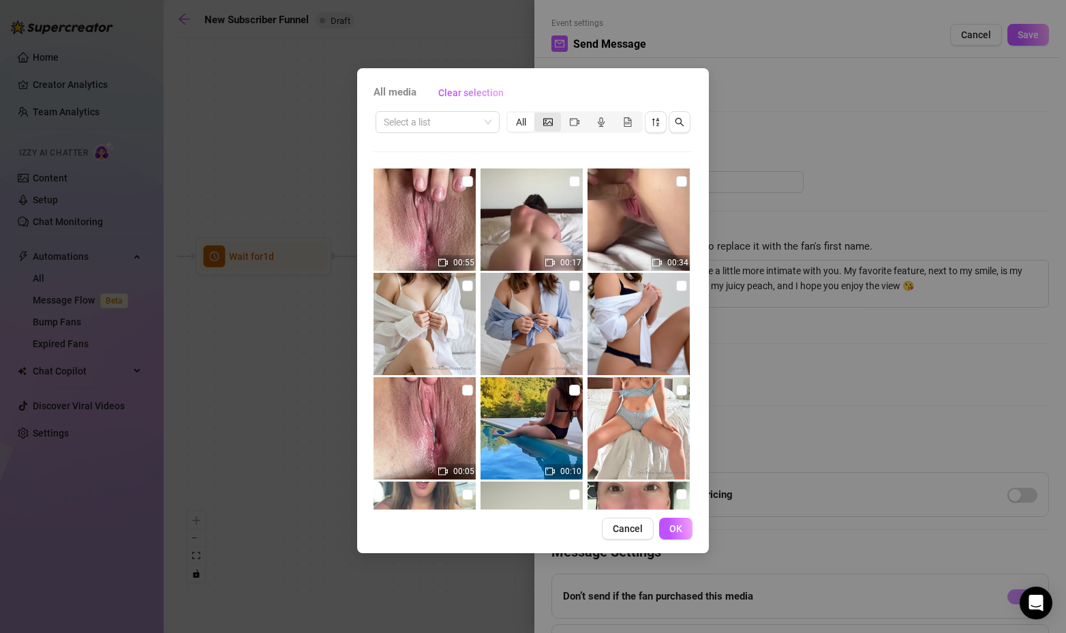
click at [550, 122] on icon "picture" at bounding box center [548, 122] width 10 height 10
click at [538, 115] on input "segmented control" at bounding box center [538, 115] width 0 height 0
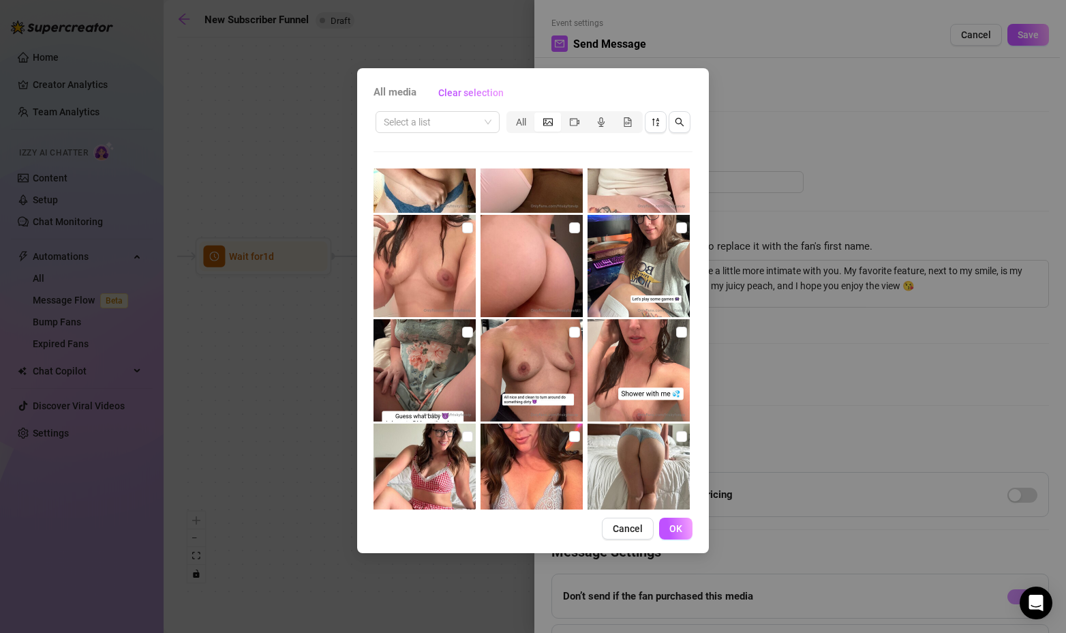
scroll to position [1500, 0]
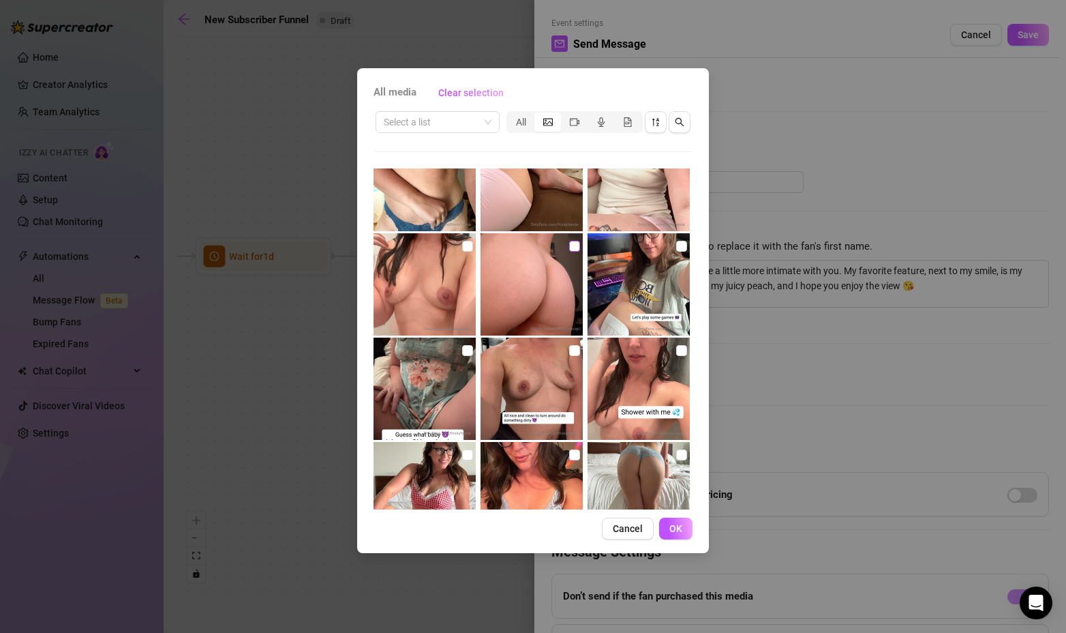
click at [569, 243] on input "checkbox" at bounding box center [574, 246] width 11 height 11
checkbox input "true"
click at [676, 532] on span "OK" at bounding box center [676, 528] width 13 height 11
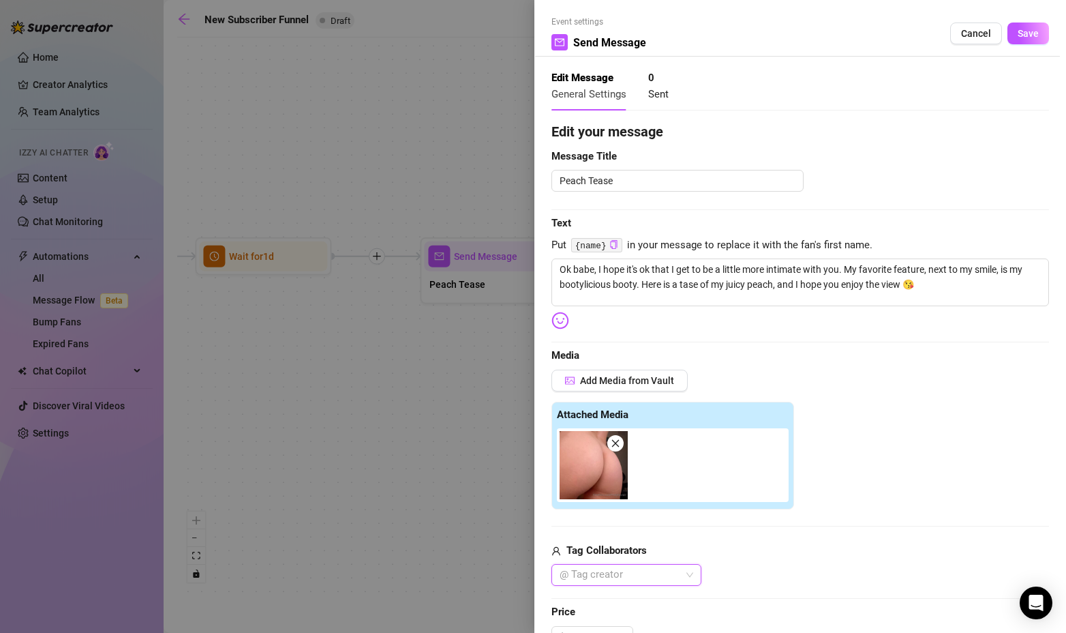
scroll to position [0, 0]
click at [1030, 30] on button "Save" at bounding box center [1029, 35] width 42 height 22
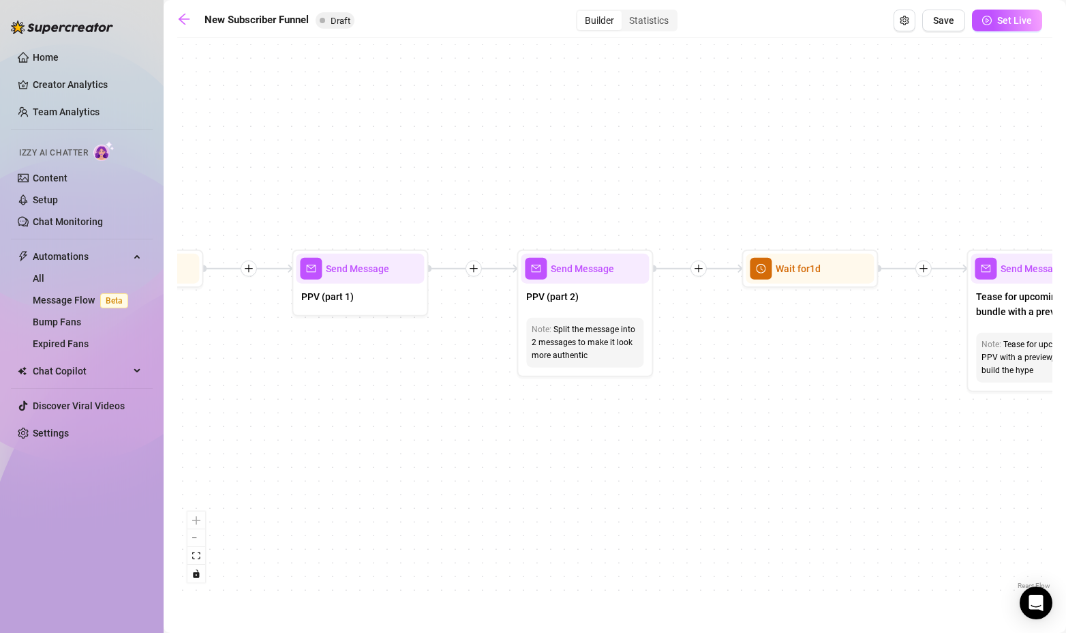
drag, startPoint x: 918, startPoint y: 358, endPoint x: 326, endPoint y: 359, distance: 592.5
click at [337, 370] on div "If True If True If False If False Send Message Gaming Passion 1 media Avoid dou…" at bounding box center [614, 318] width 875 height 548
click at [346, 260] on span "Send Message" at bounding box center [353, 267] width 63 height 15
type textarea "Hey babe. Make [DATE] just amazing 🥰"
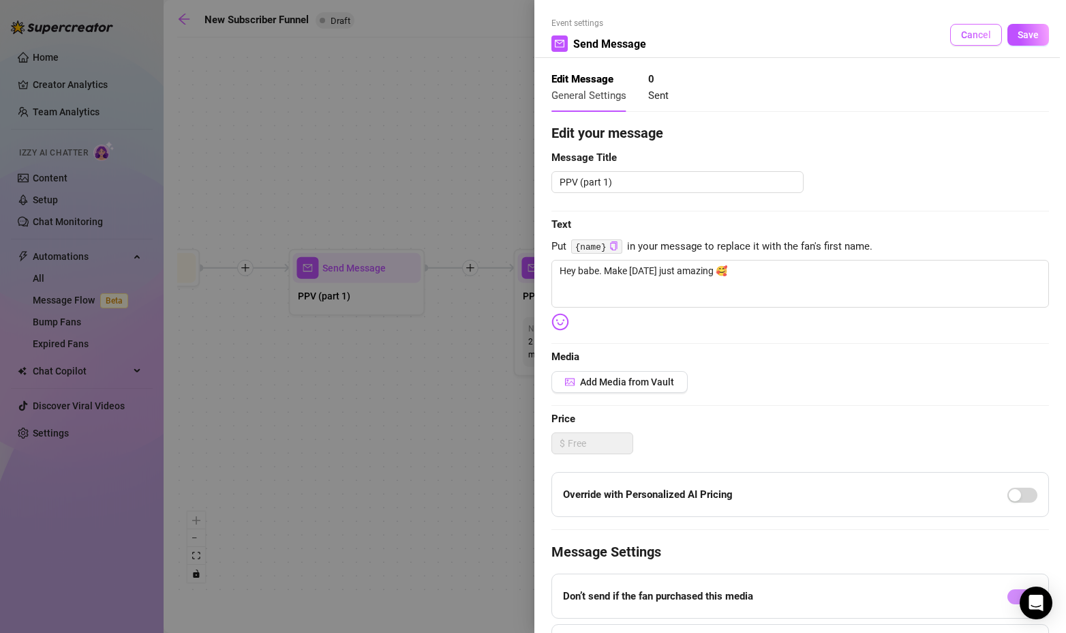
click at [962, 36] on span "Cancel" at bounding box center [976, 34] width 30 height 11
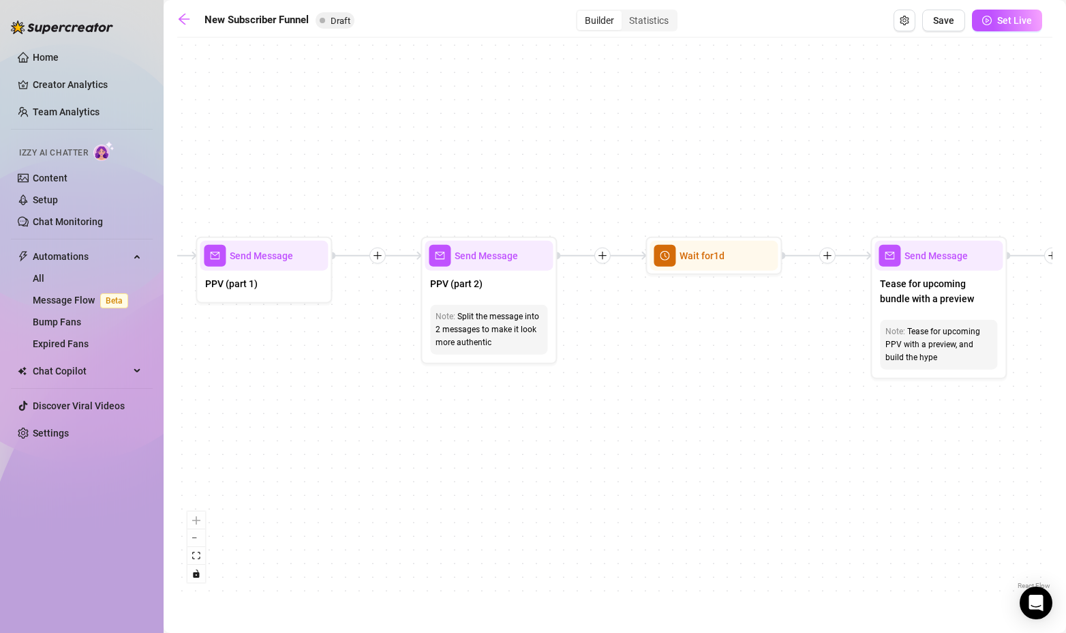
drag, startPoint x: 830, startPoint y: 397, endPoint x: 563, endPoint y: 317, distance: 278.3
click at [756, 380] on div "If True If True If False If False Send Message Gaming Passion 1 media Avoid dou…" at bounding box center [614, 318] width 875 height 548
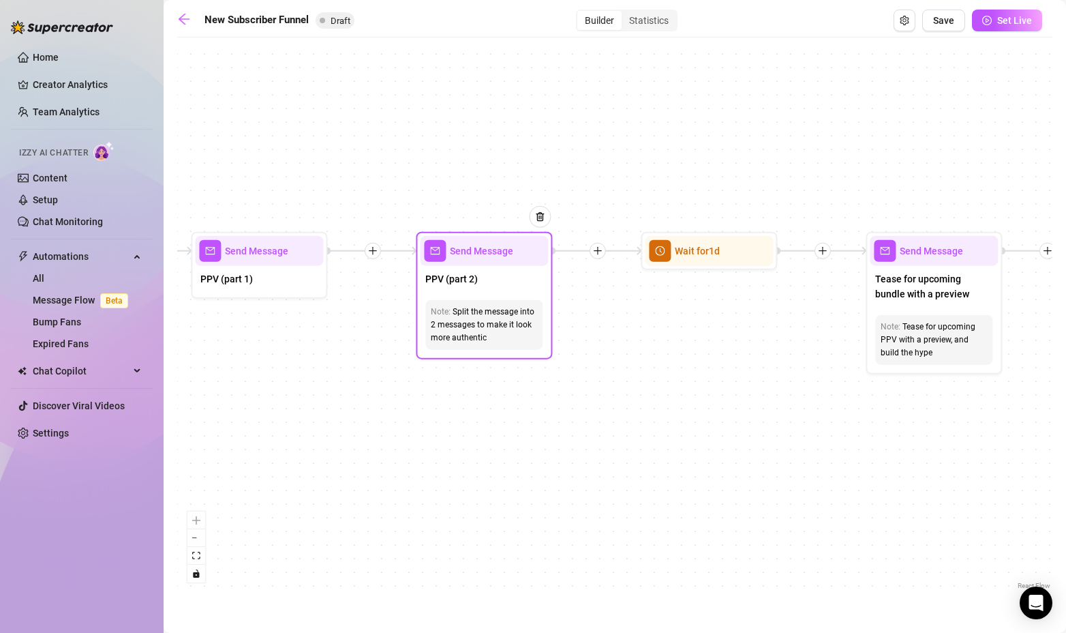
click at [504, 250] on span "Send Message" at bounding box center [481, 250] width 63 height 15
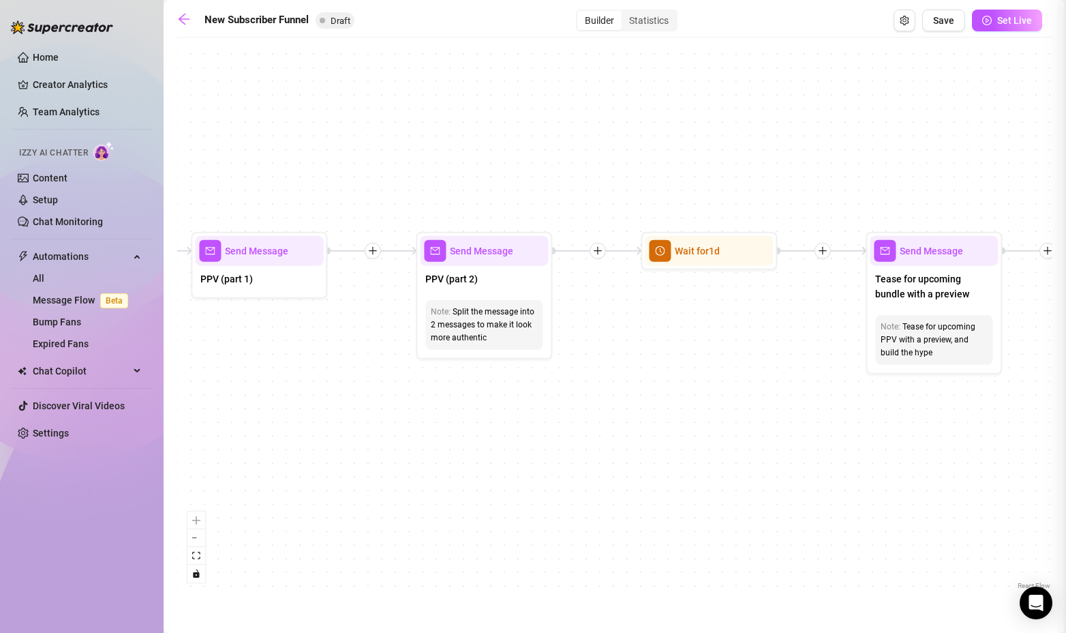
type textarea "Just like this view 💋"
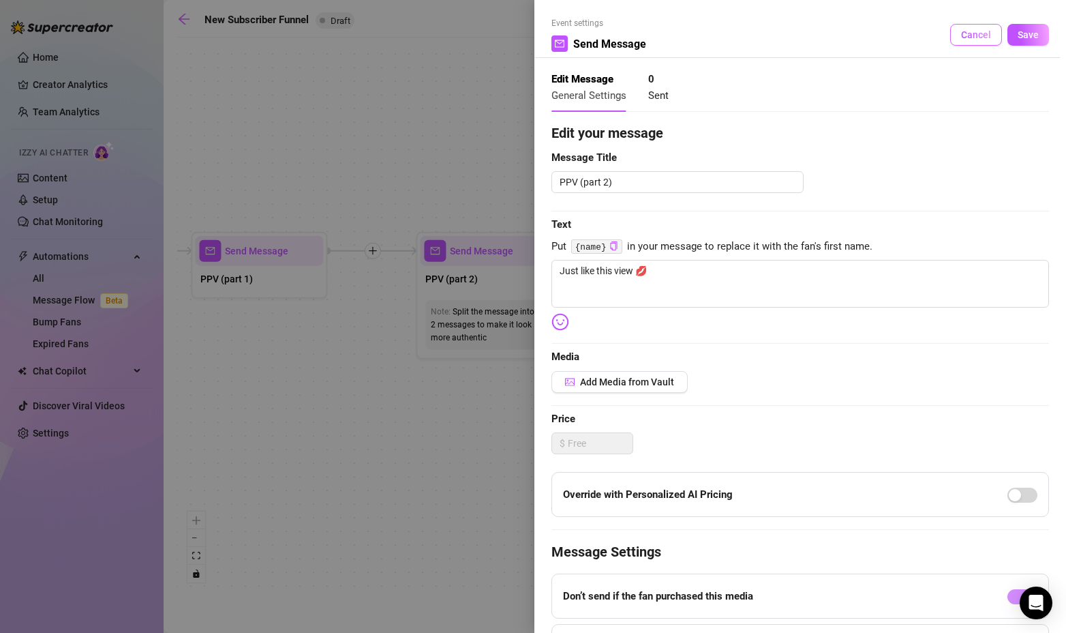
click at [977, 34] on span "Cancel" at bounding box center [976, 34] width 30 height 11
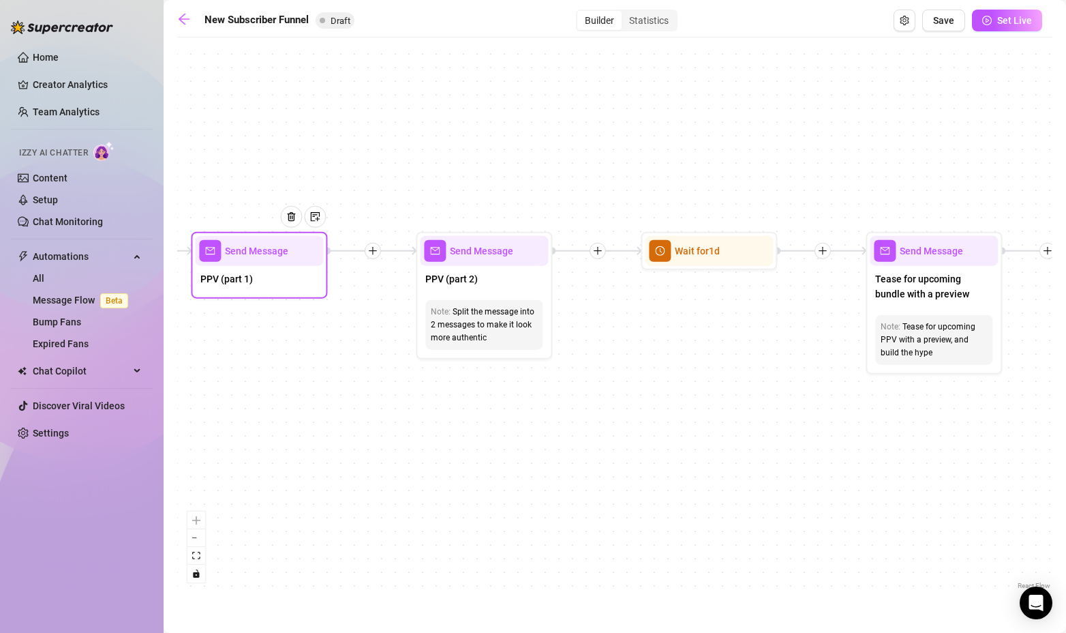
click at [264, 261] on div "Send Message" at bounding box center [259, 251] width 128 height 30
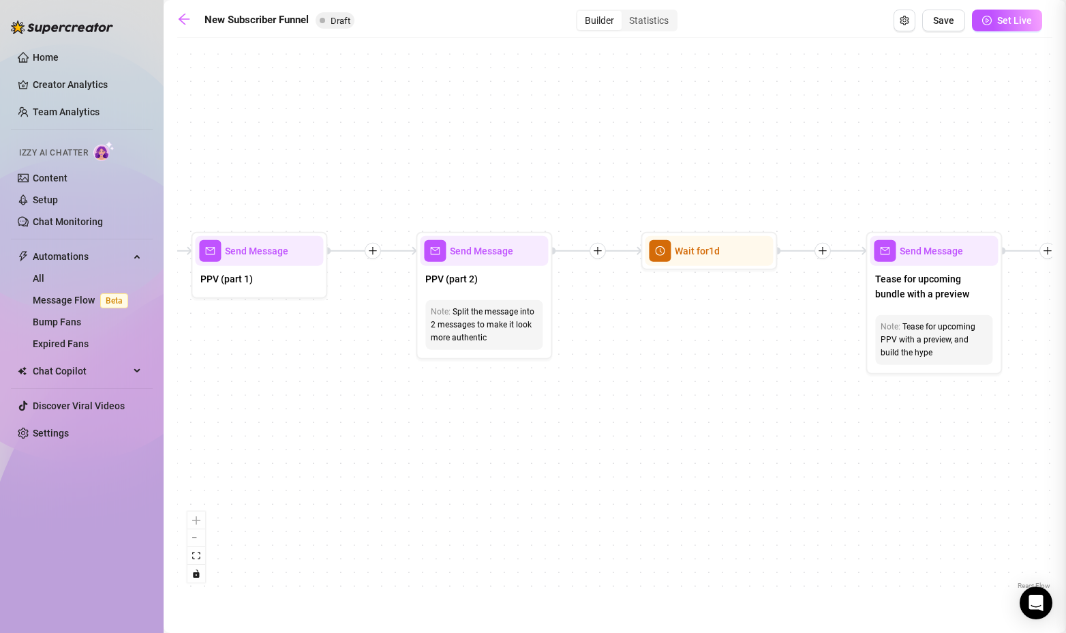
type textarea "Hey babe. Make [DATE] just amazing 🥰"
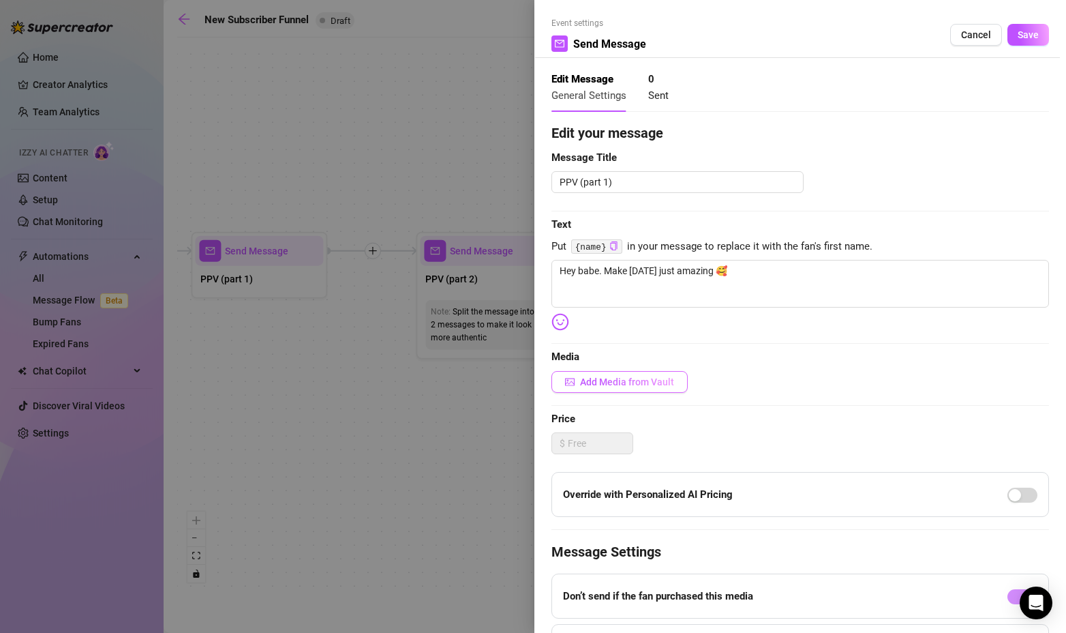
click at [613, 378] on span "Add Media from Vault" at bounding box center [627, 381] width 94 height 11
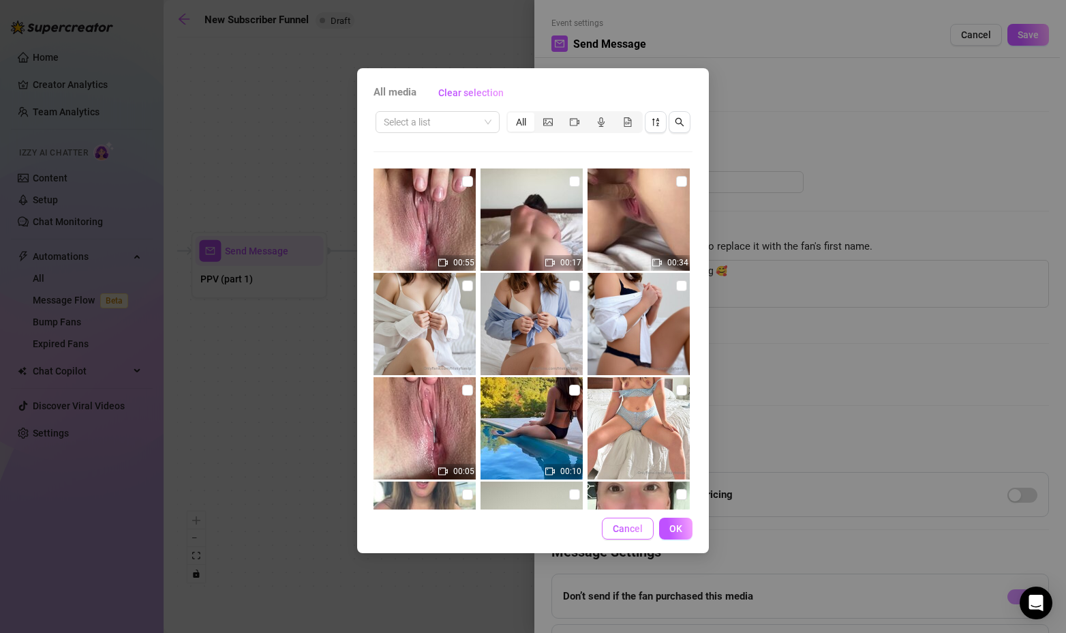
click at [629, 532] on span "Cancel" at bounding box center [628, 528] width 30 height 11
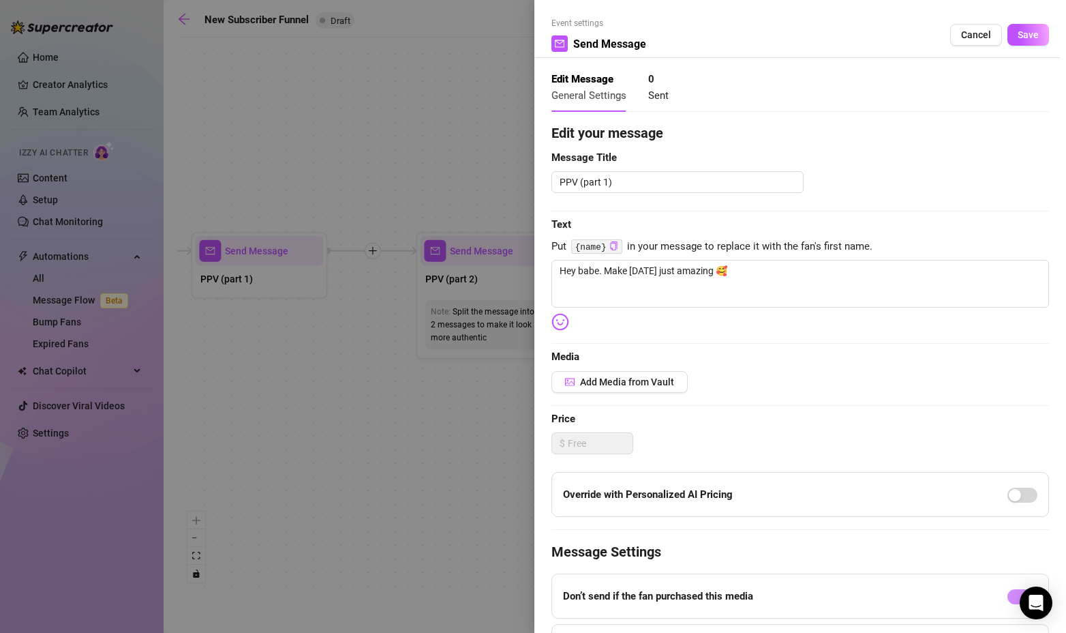
click at [352, 376] on div at bounding box center [533, 316] width 1066 height 633
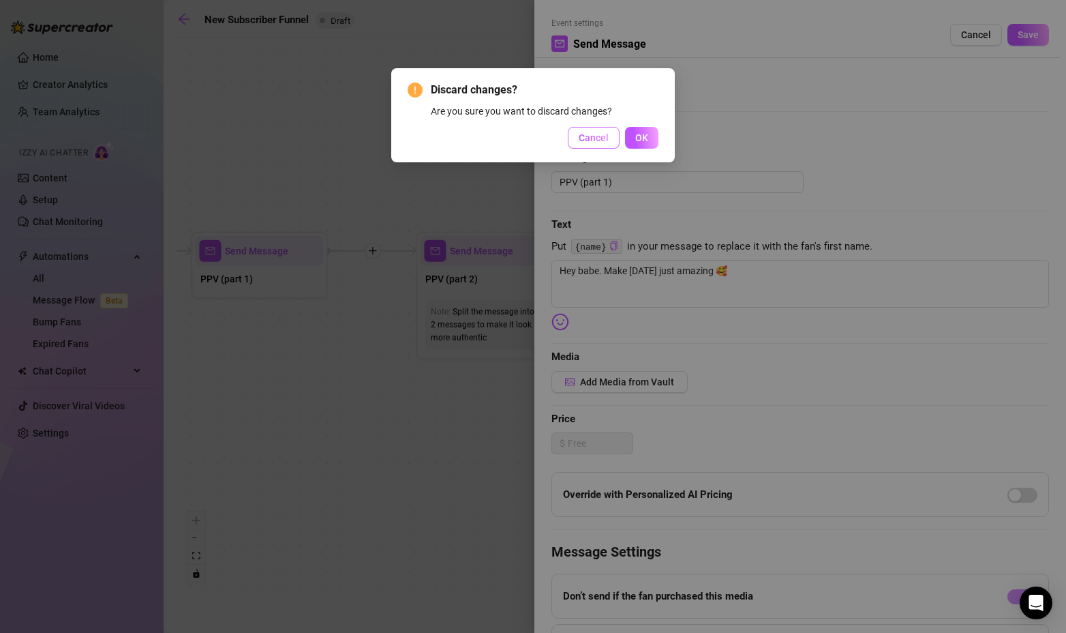
click at [605, 138] on span "Cancel" at bounding box center [594, 137] width 30 height 11
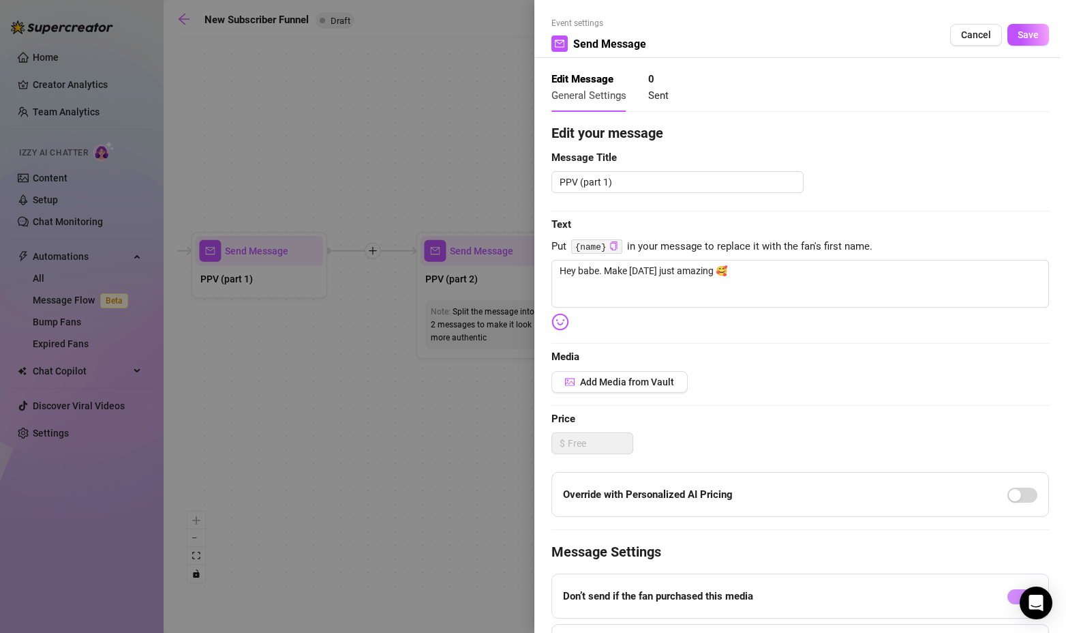
drag, startPoint x: 971, startPoint y: 25, endPoint x: 955, endPoint y: 51, distance: 30.9
click at [971, 25] on button "Cancel" at bounding box center [976, 35] width 52 height 22
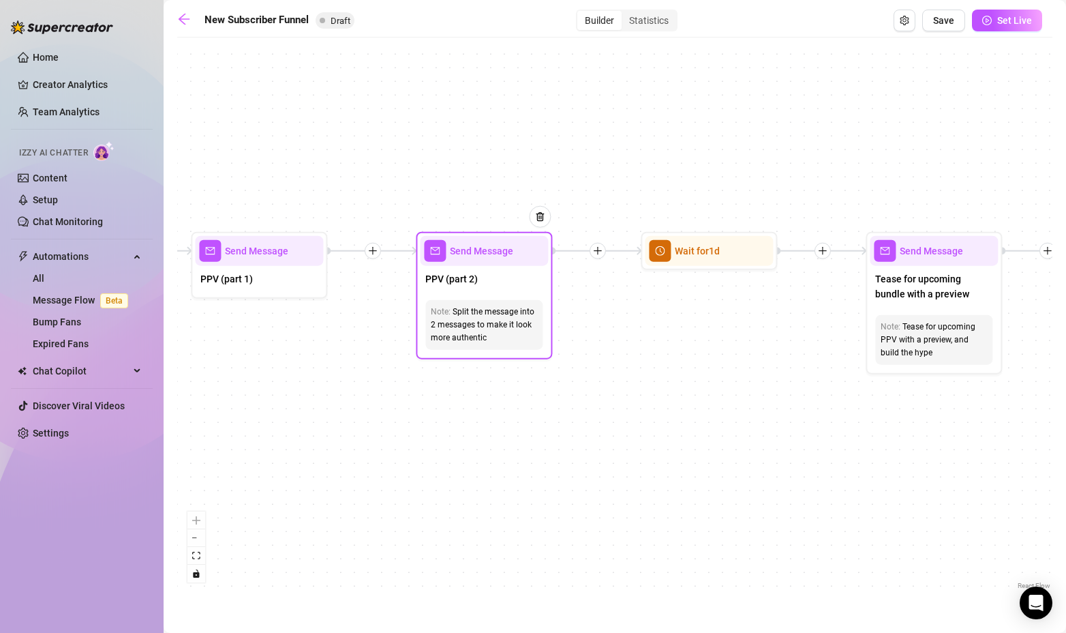
click at [485, 260] on div "Send Message" at bounding box center [484, 251] width 128 height 30
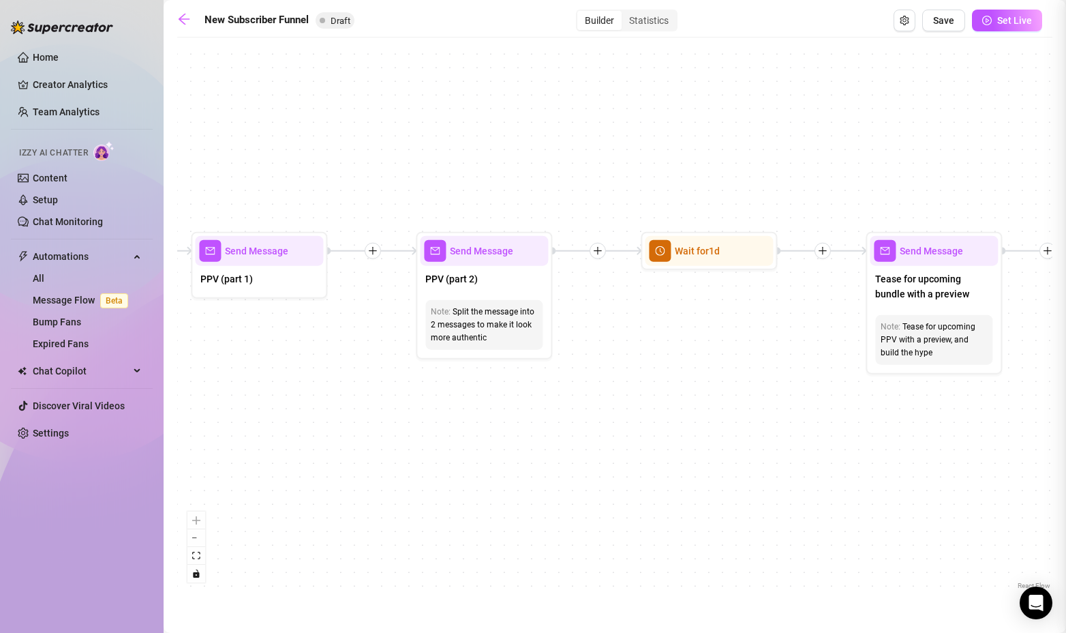
type textarea "Just like this view 💋"
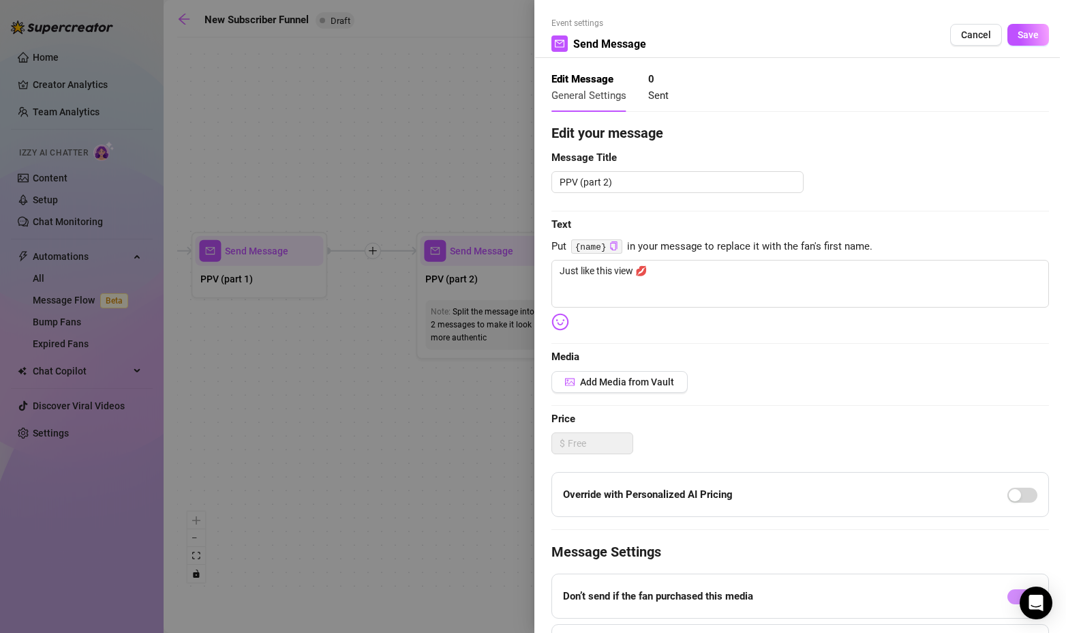
click at [820, 21] on div "Event settings Send Message Cancel Save" at bounding box center [801, 37] width 498 height 41
click at [603, 378] on span "Add Media from Vault" at bounding box center [627, 381] width 94 height 11
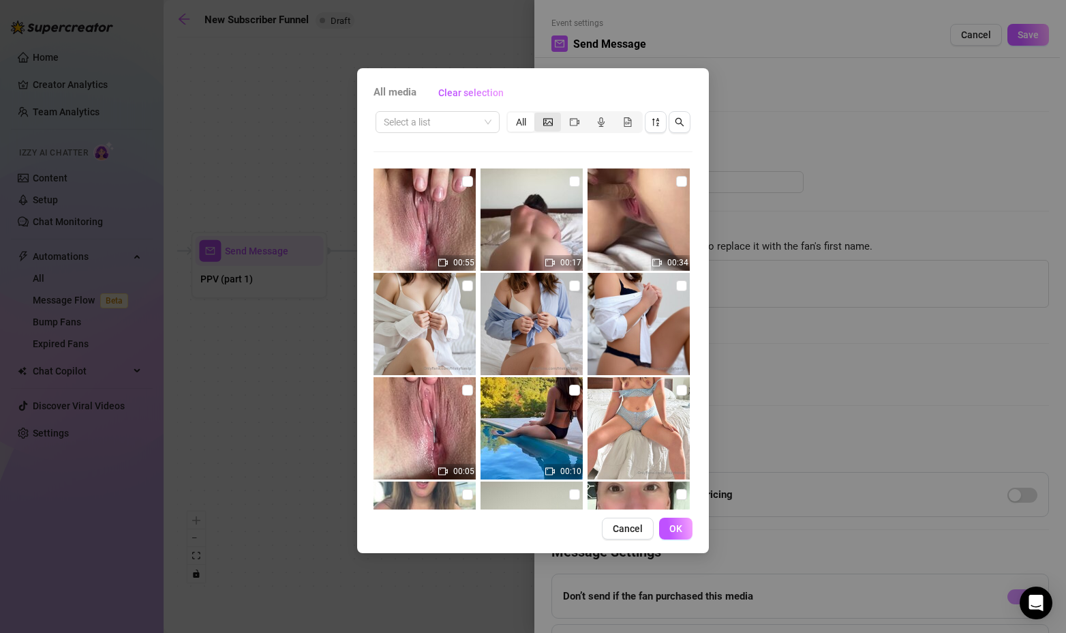
click at [545, 122] on icon "picture" at bounding box center [548, 121] width 10 height 7
click at [538, 115] on input "segmented control" at bounding box center [538, 115] width 0 height 0
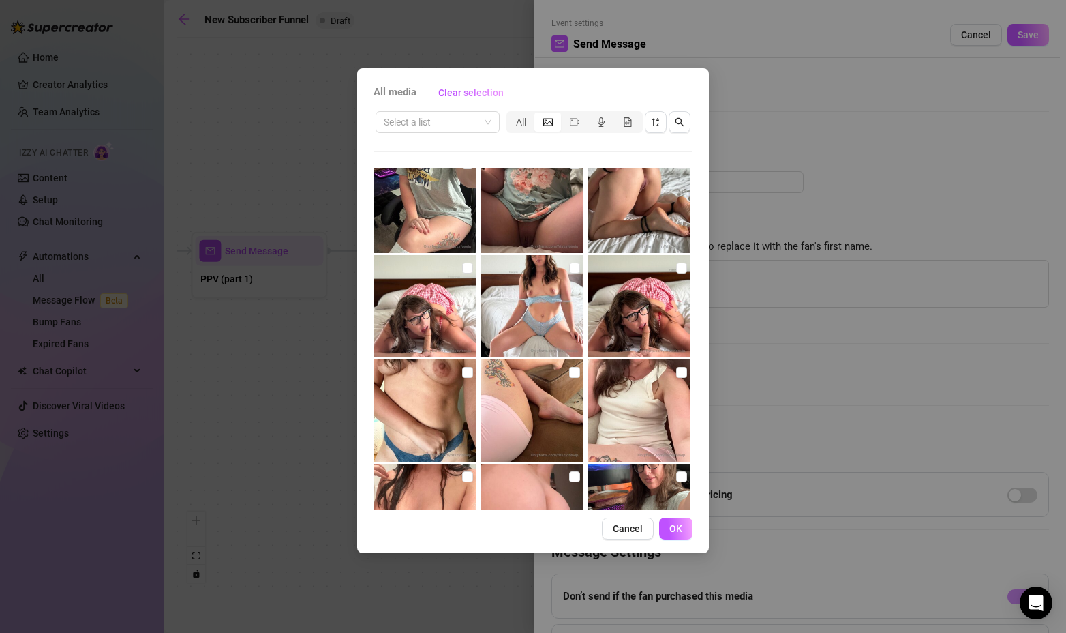
scroll to position [1227, 0]
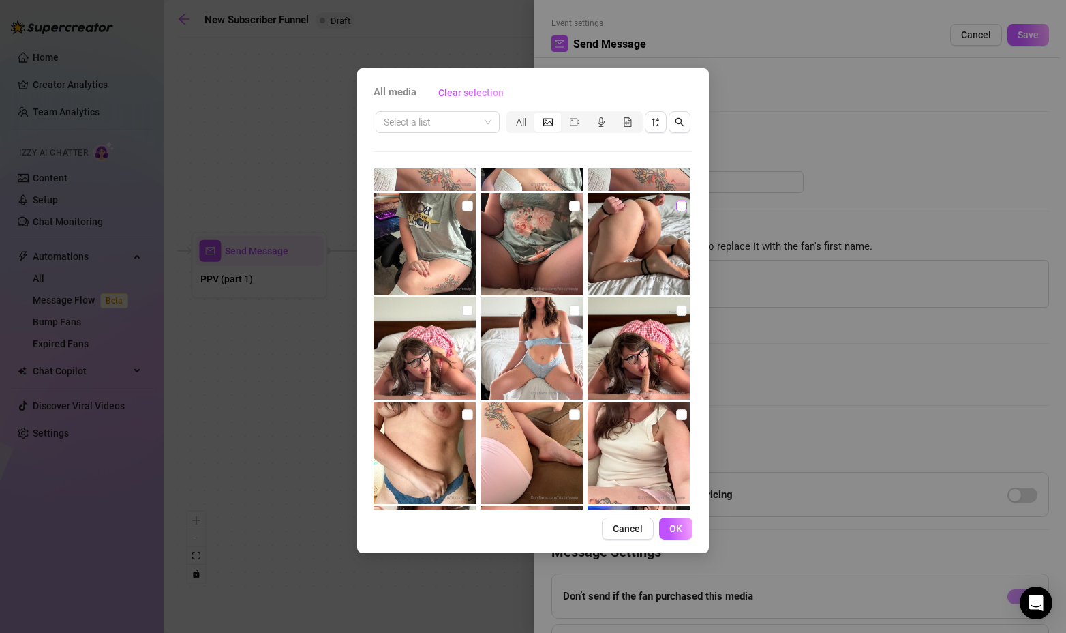
click at [676, 209] on input "checkbox" at bounding box center [681, 205] width 11 height 11
checkbox input "true"
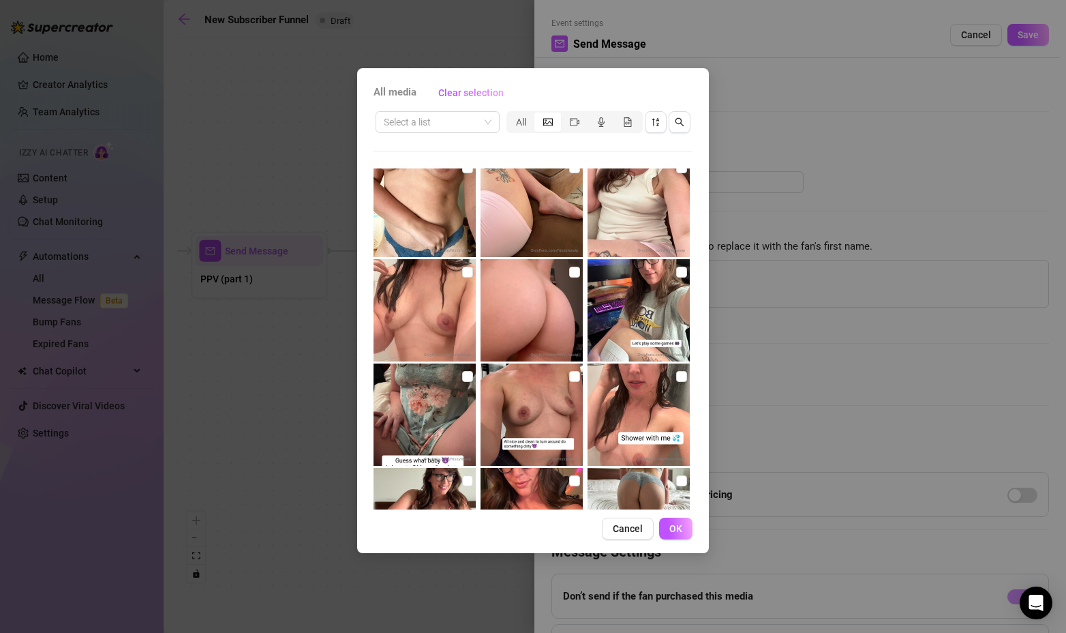
scroll to position [1500, 0]
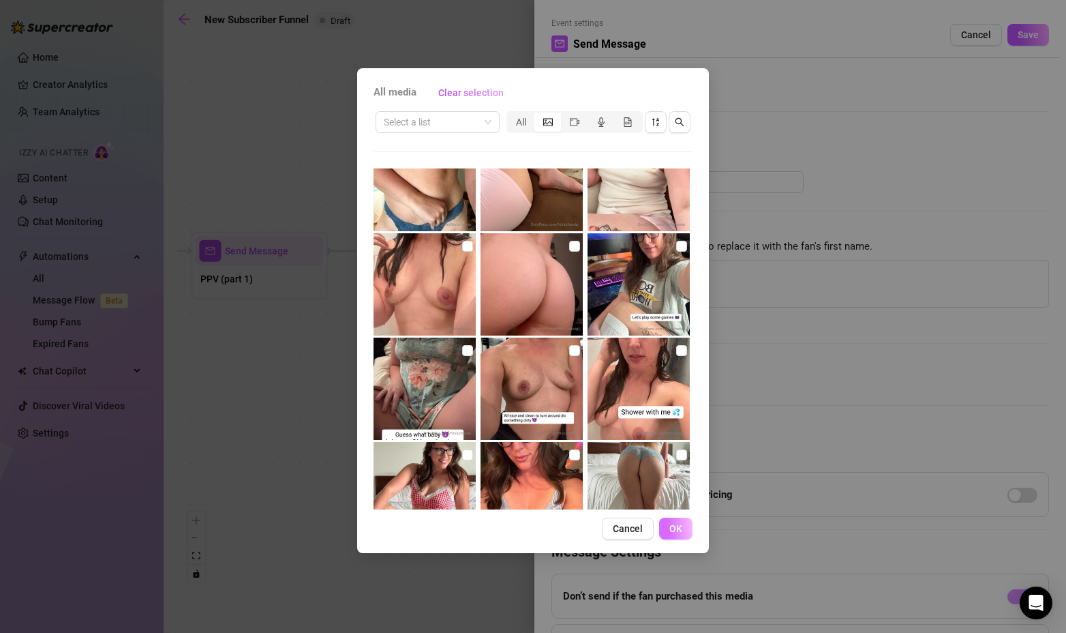
click at [676, 524] on span "OK" at bounding box center [676, 528] width 13 height 11
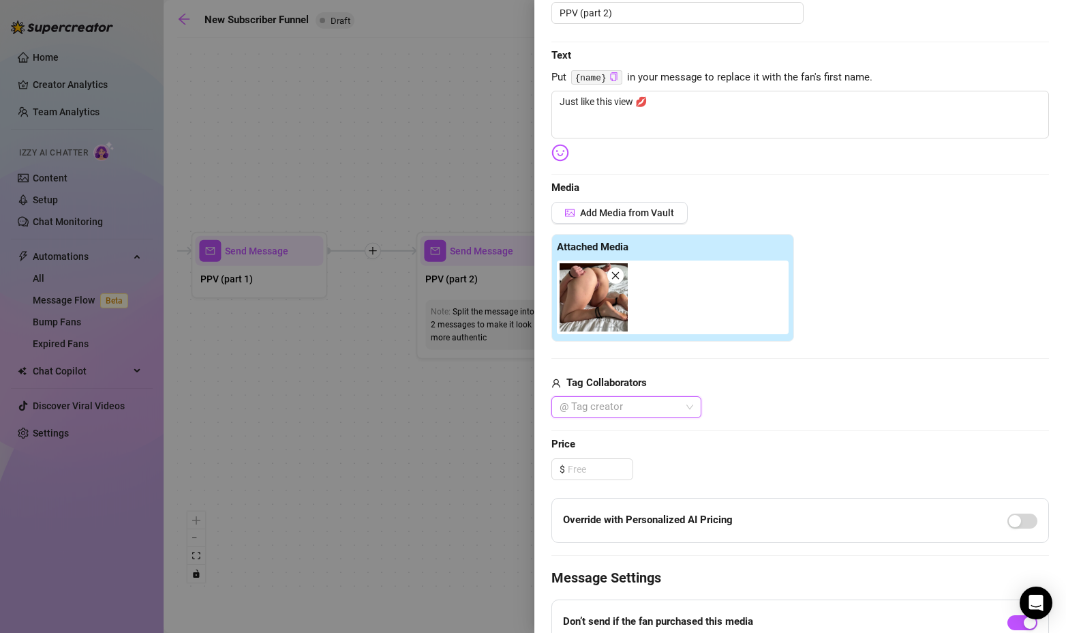
scroll to position [273, 0]
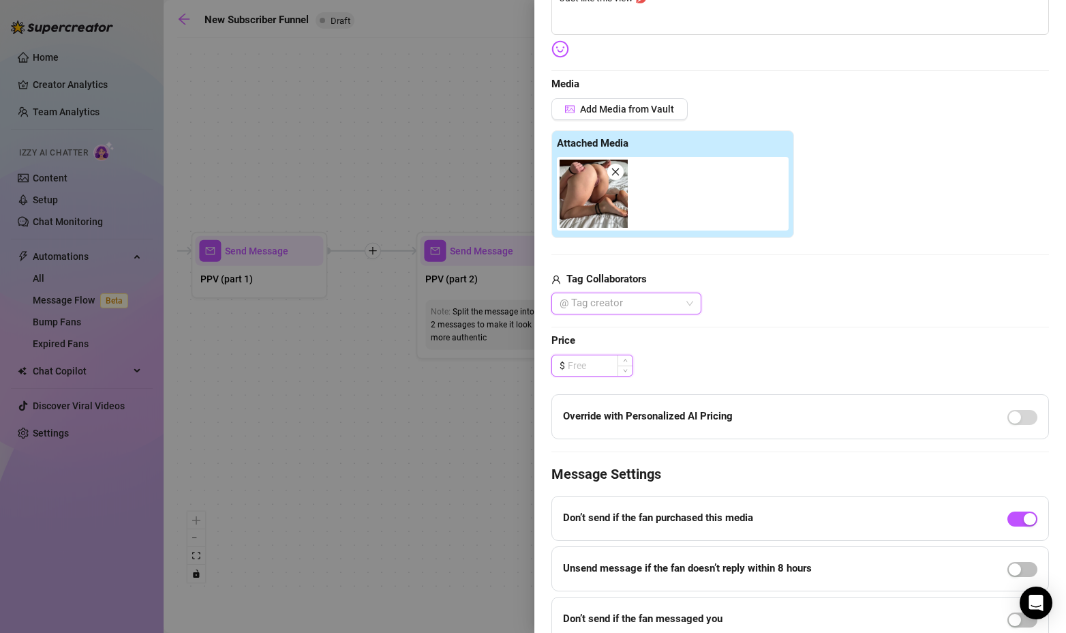
click at [598, 367] on input at bounding box center [600, 365] width 65 height 20
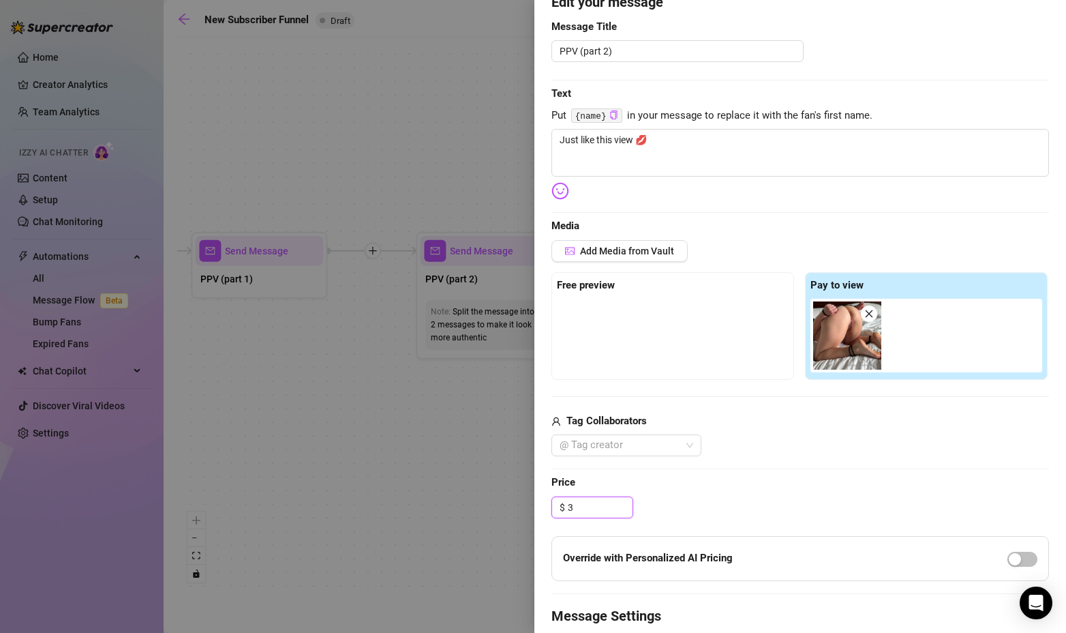
scroll to position [0, 0]
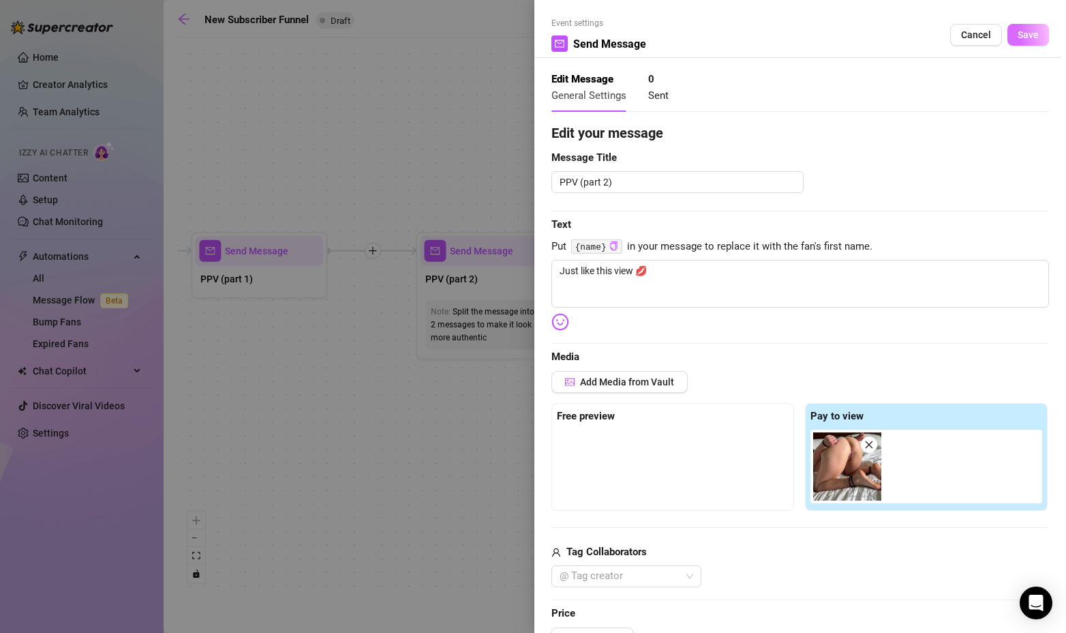
type input "3.00"
click at [1019, 39] on span "Save" at bounding box center [1028, 34] width 21 height 11
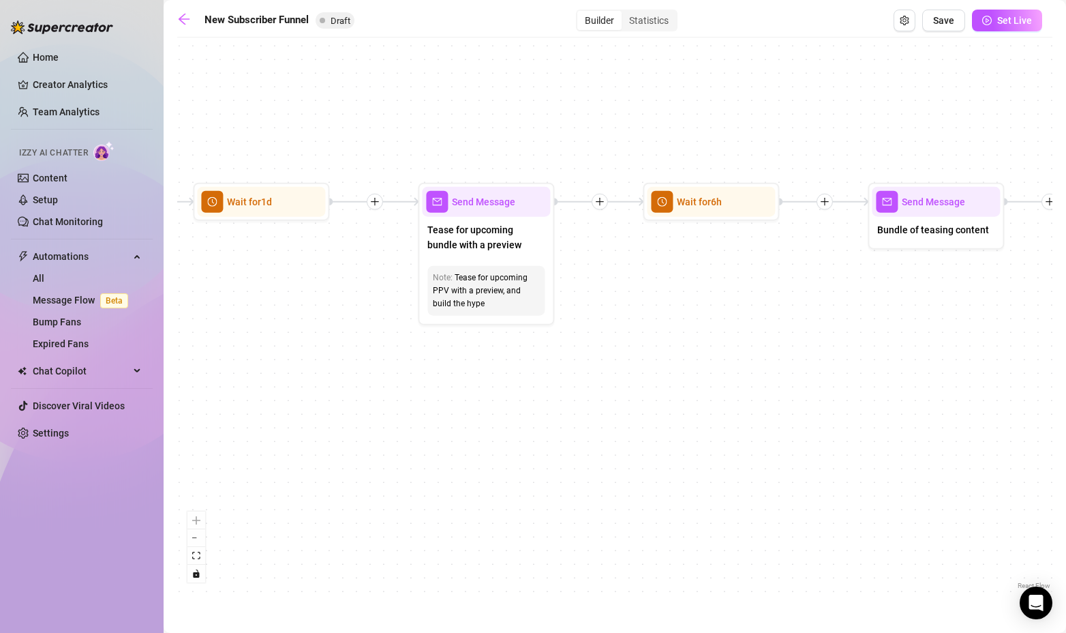
drag, startPoint x: 932, startPoint y: 425, endPoint x: 473, endPoint y: 374, distance: 461.8
click at [473, 374] on div "If True If True If False If False Send Message Gaming Passion 1 media Avoid dou…" at bounding box center [614, 318] width 875 height 548
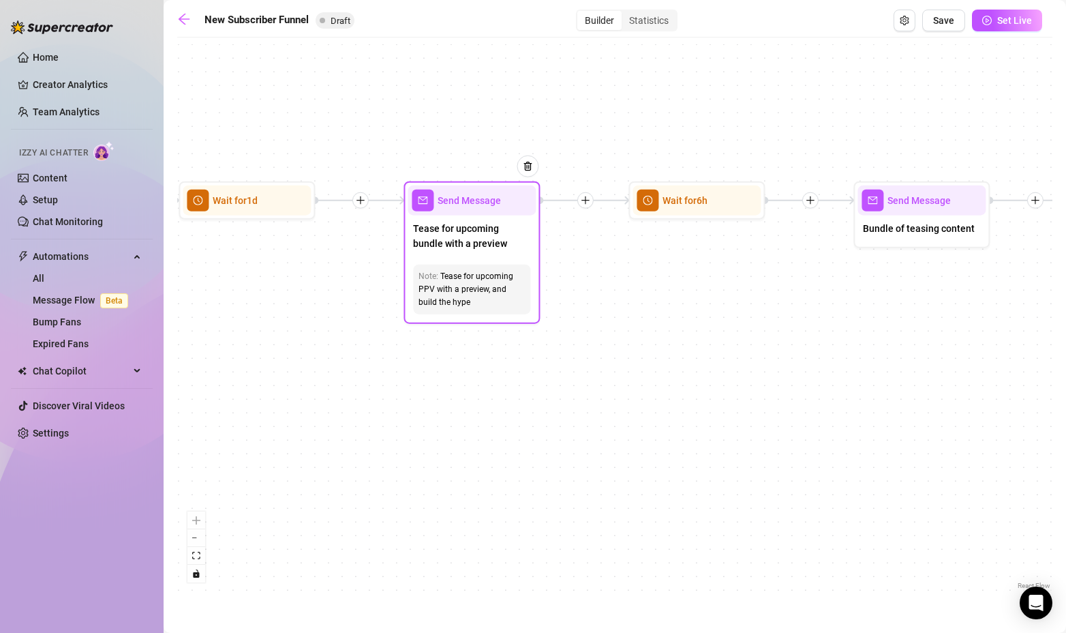
click at [476, 205] on span "Send Message" at bounding box center [469, 200] width 63 height 15
type textarea "You know, you have been with me for a little while now, so I' thought I'd share…"
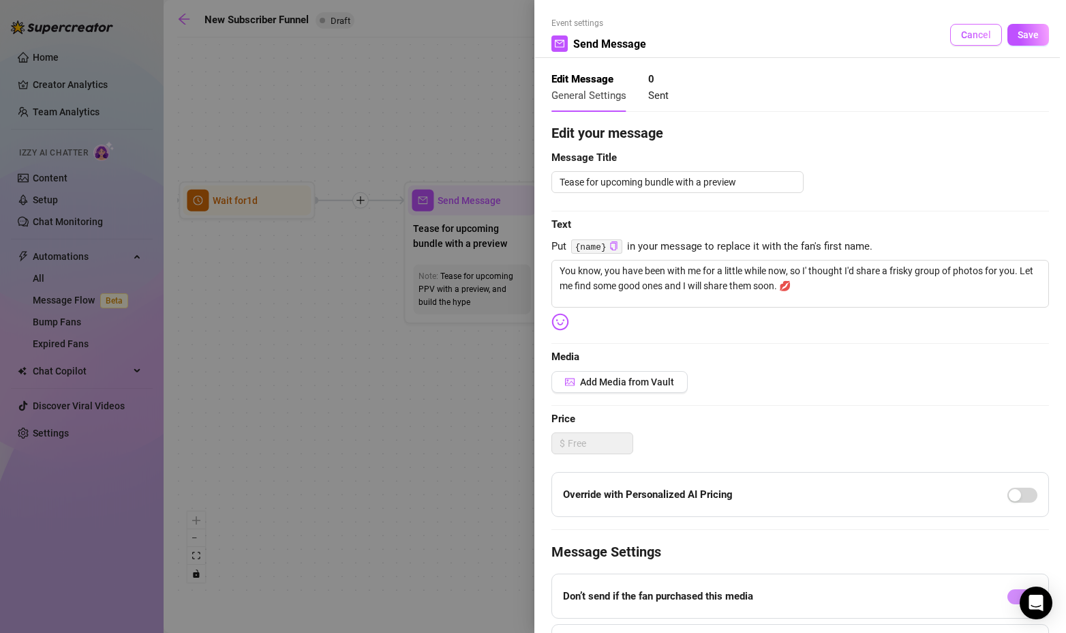
click at [961, 40] on span "Cancel" at bounding box center [976, 34] width 30 height 11
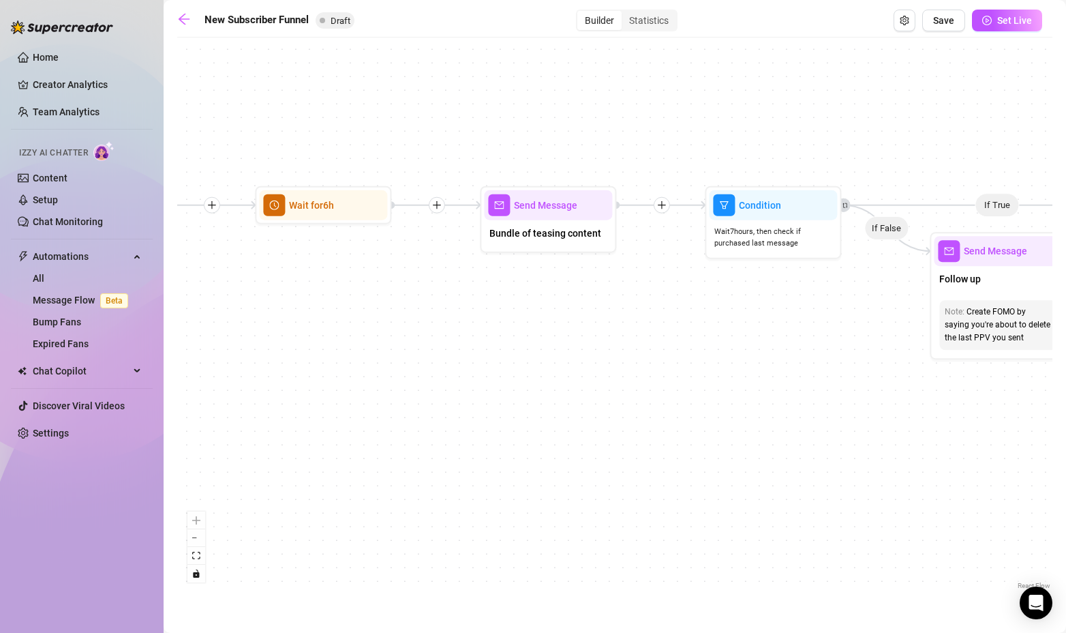
drag, startPoint x: 882, startPoint y: 322, endPoint x: 530, endPoint y: 323, distance: 352.5
click at [530, 323] on div "If True If True If False If False Send Message Gaming Passion 1 media Avoid dou…" at bounding box center [614, 318] width 875 height 548
click at [534, 216] on div "Send Message" at bounding box center [548, 205] width 128 height 30
type textarea "Here it is babe! I hope you enjoy them as much as I enjoyed making them 🥰"
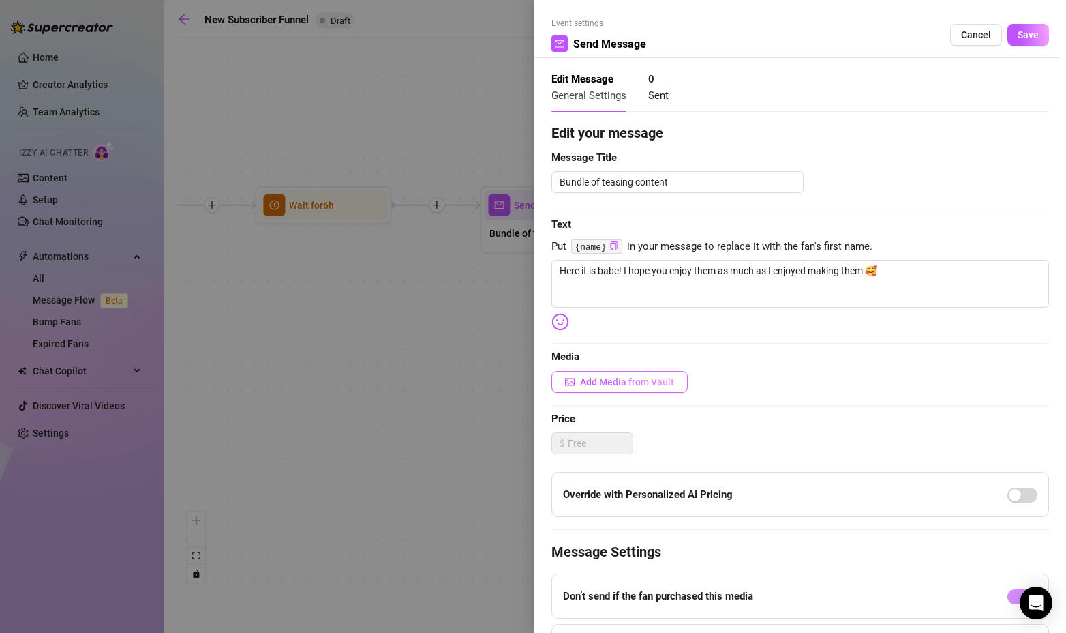
click at [607, 376] on span "Add Media from Vault" at bounding box center [627, 381] width 94 height 11
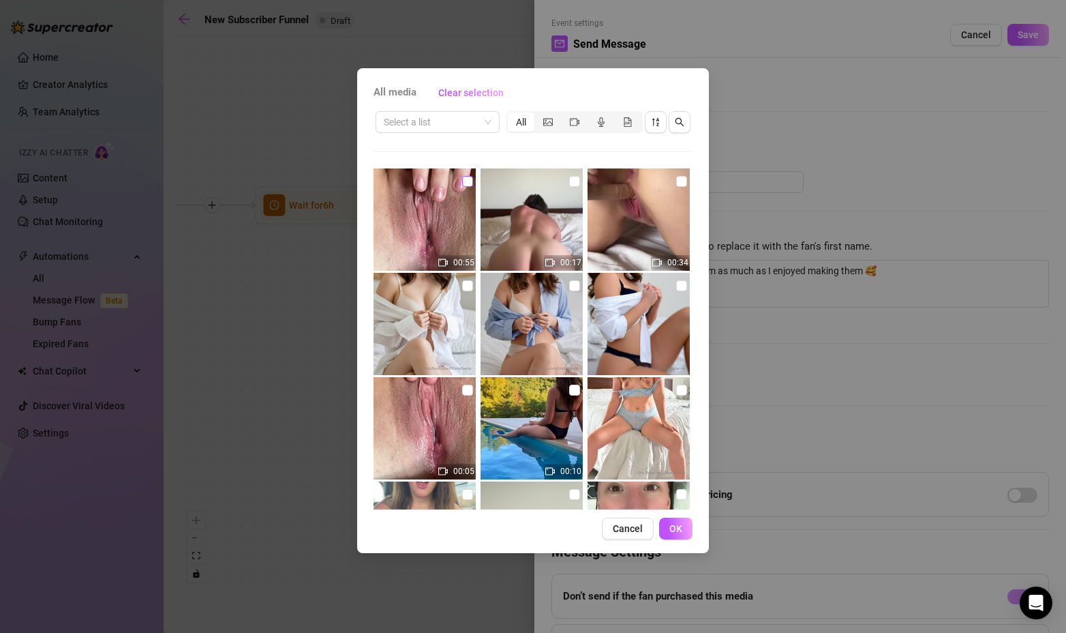
click at [467, 183] on input "checkbox" at bounding box center [467, 181] width 11 height 11
checkbox input "true"
click at [676, 182] on input "checkbox" at bounding box center [681, 181] width 11 height 11
checkbox input "true"
click at [464, 185] on input "checkbox" at bounding box center [467, 181] width 11 height 11
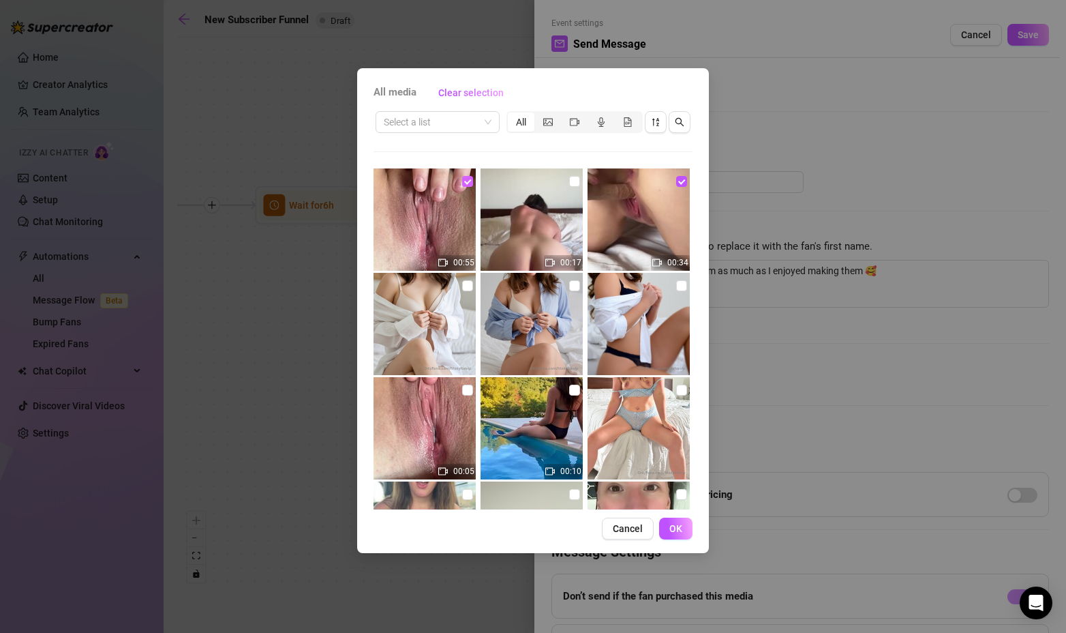
checkbox input "false"
click at [569, 120] on div "segmented control" at bounding box center [574, 121] width 27 height 19
click at [565, 115] on input "segmented control" at bounding box center [565, 115] width 0 height 0
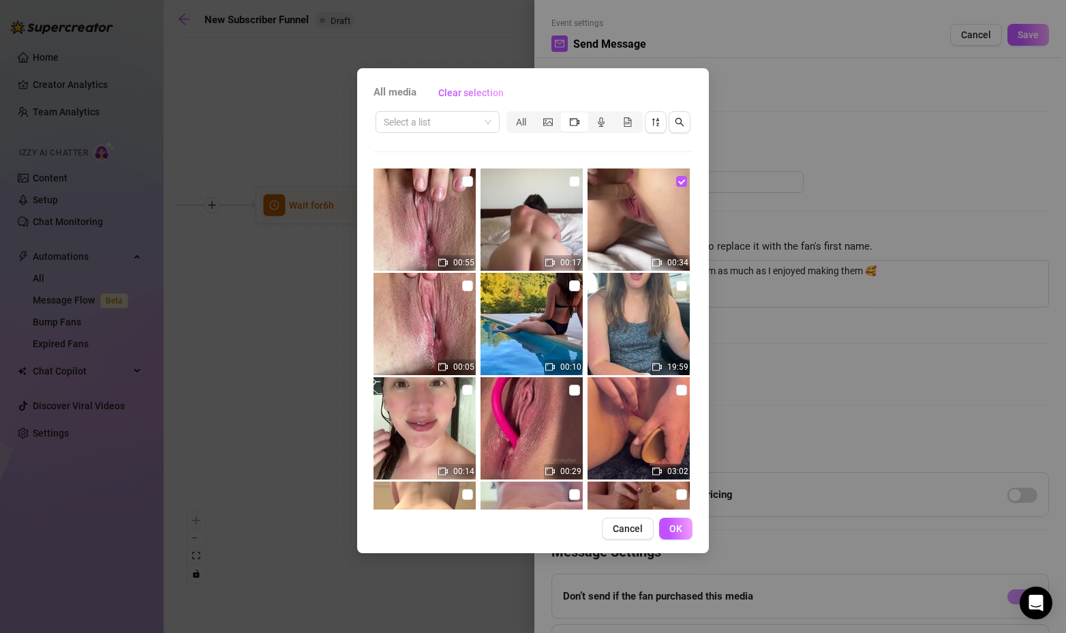
scroll to position [68, 0]
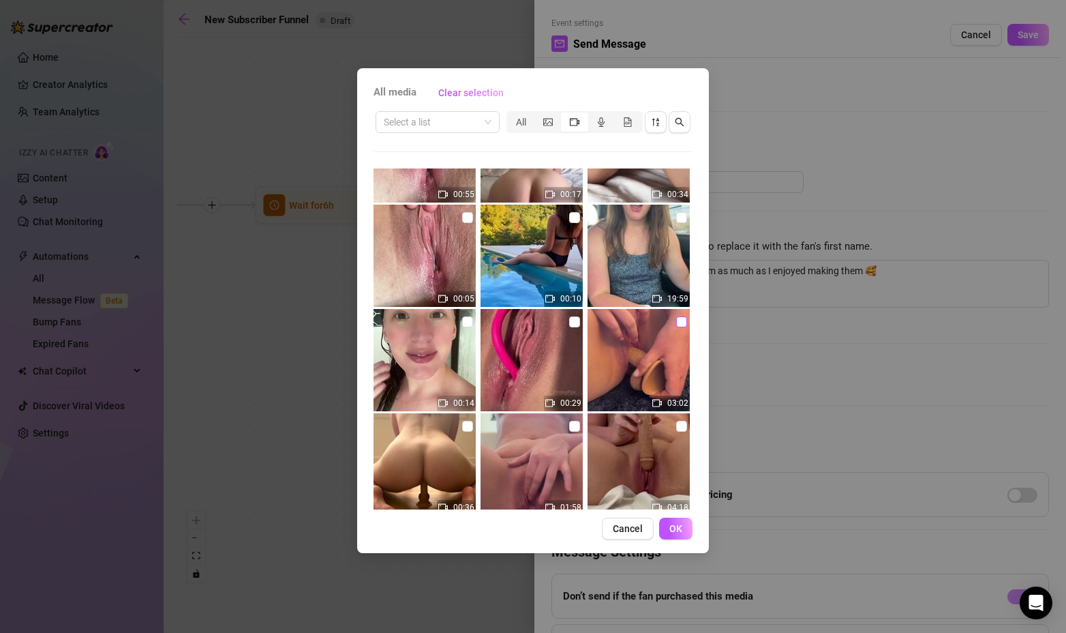
click at [676, 320] on input "checkbox" at bounding box center [681, 321] width 11 height 11
checkbox input "true"
click at [678, 528] on span "OK" at bounding box center [676, 528] width 13 height 11
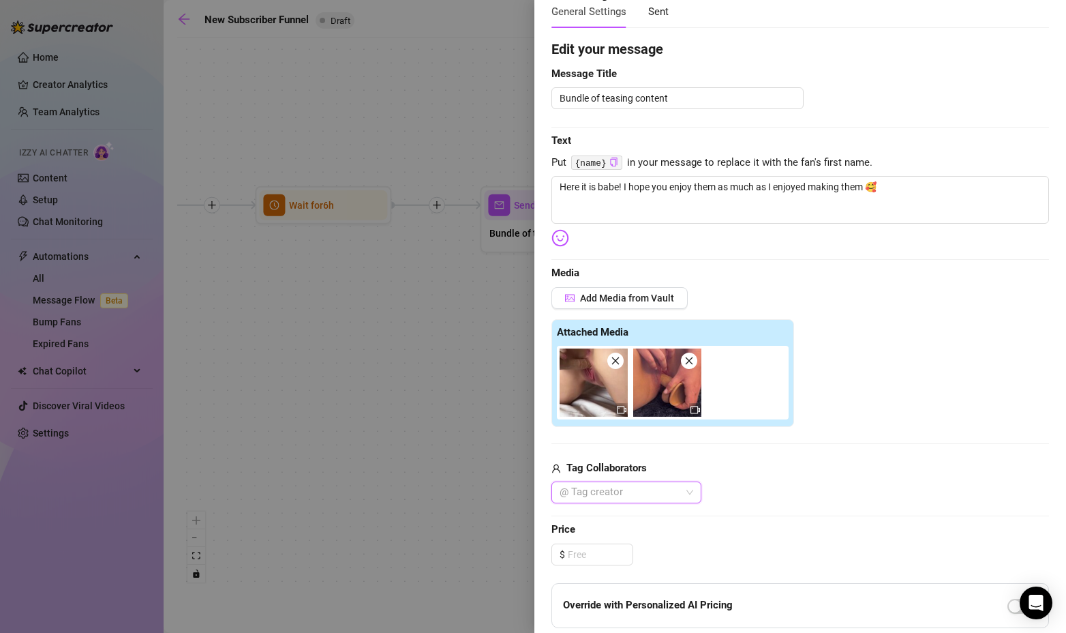
scroll to position [136, 0]
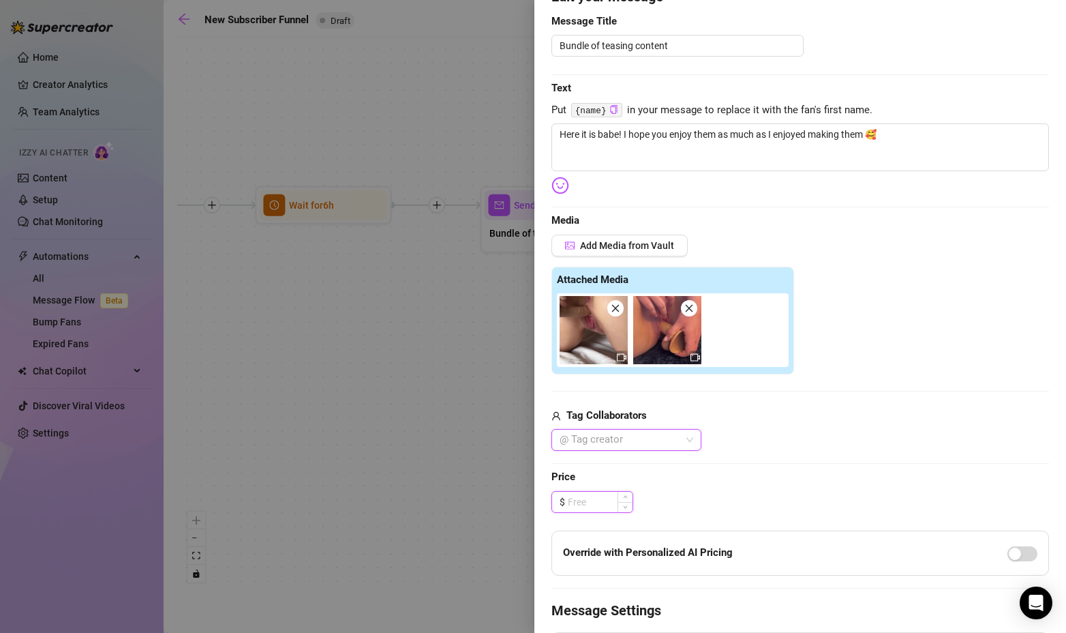
click at [582, 500] on input at bounding box center [600, 502] width 65 height 20
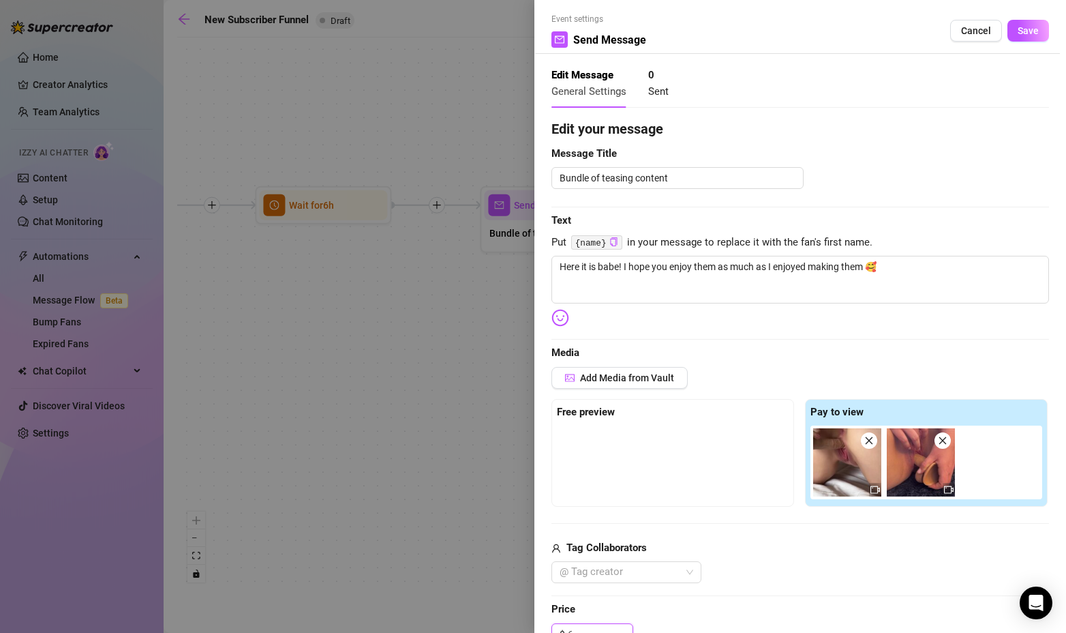
scroll to position [0, 0]
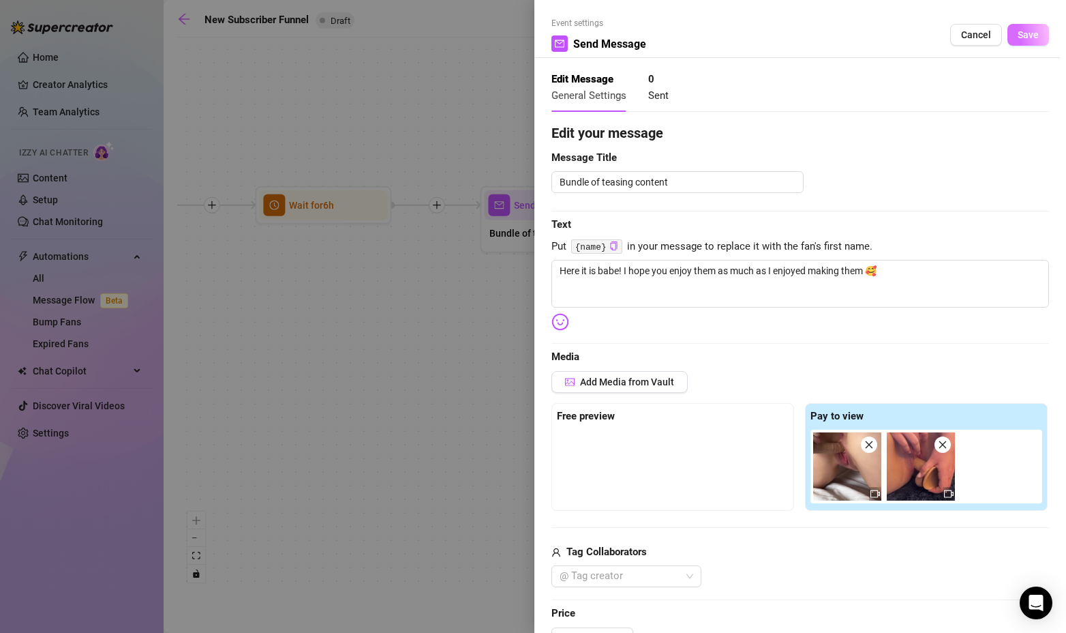
type input "6.00"
click at [1020, 35] on span "Save" at bounding box center [1028, 34] width 21 height 11
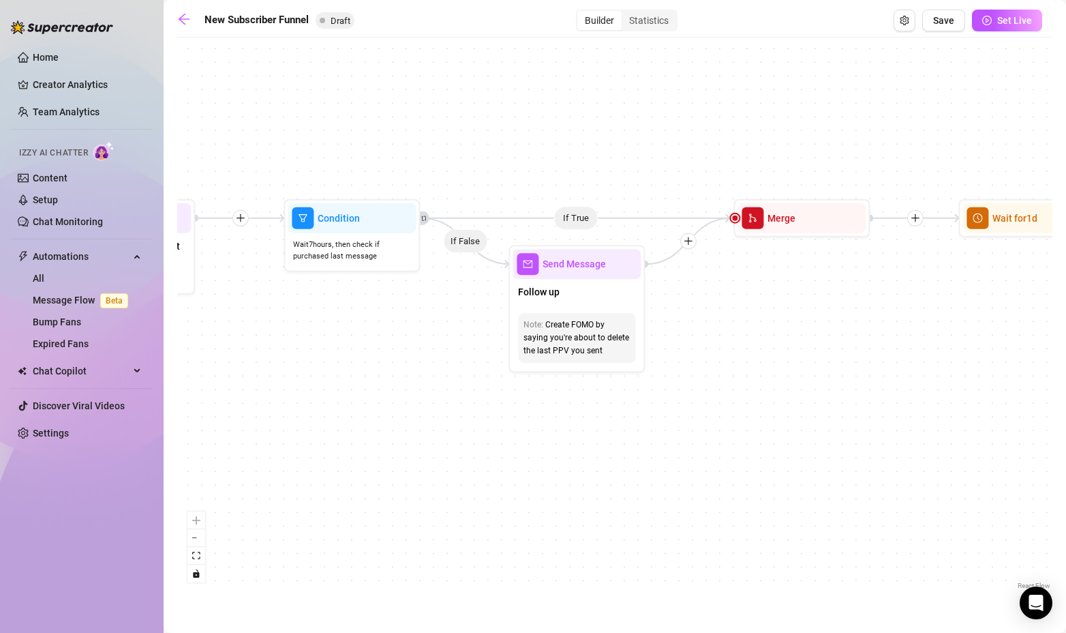
drag, startPoint x: 807, startPoint y: 426, endPoint x: 415, endPoint y: 415, distance: 392.2
click at [416, 416] on div "If True If True If False If False Send Message Gaming Passion 1 media Avoid dou…" at bounding box center [614, 318] width 875 height 548
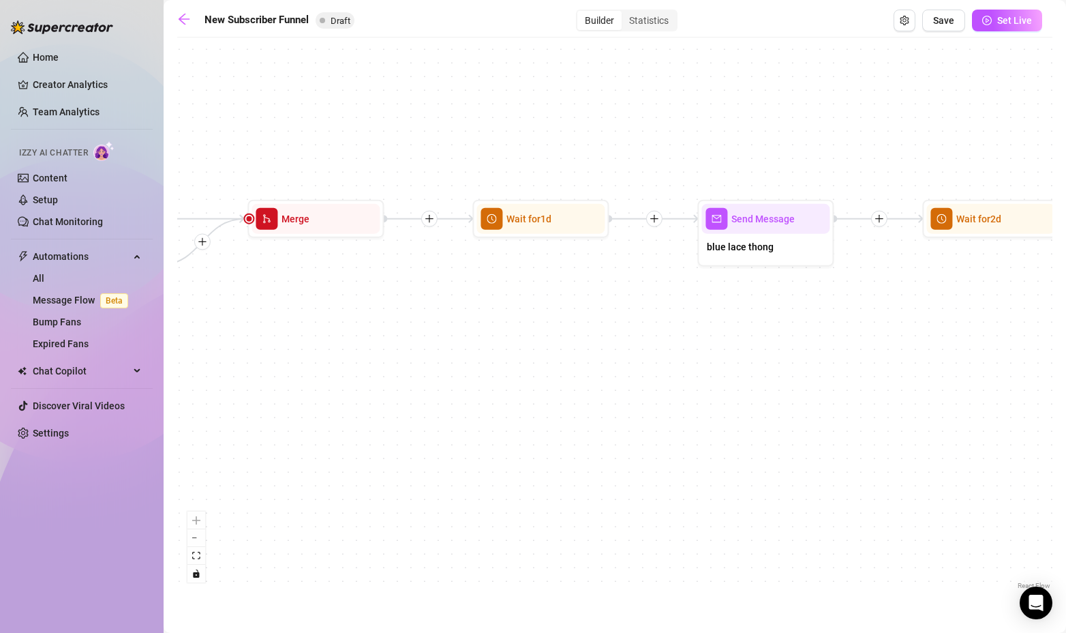
drag, startPoint x: 961, startPoint y: 347, endPoint x: 512, endPoint y: 359, distance: 449.5
click at [512, 359] on div "If True If True If False If False Send Message Gaming Passion 1 media Avoid dou…" at bounding box center [614, 318] width 875 height 548
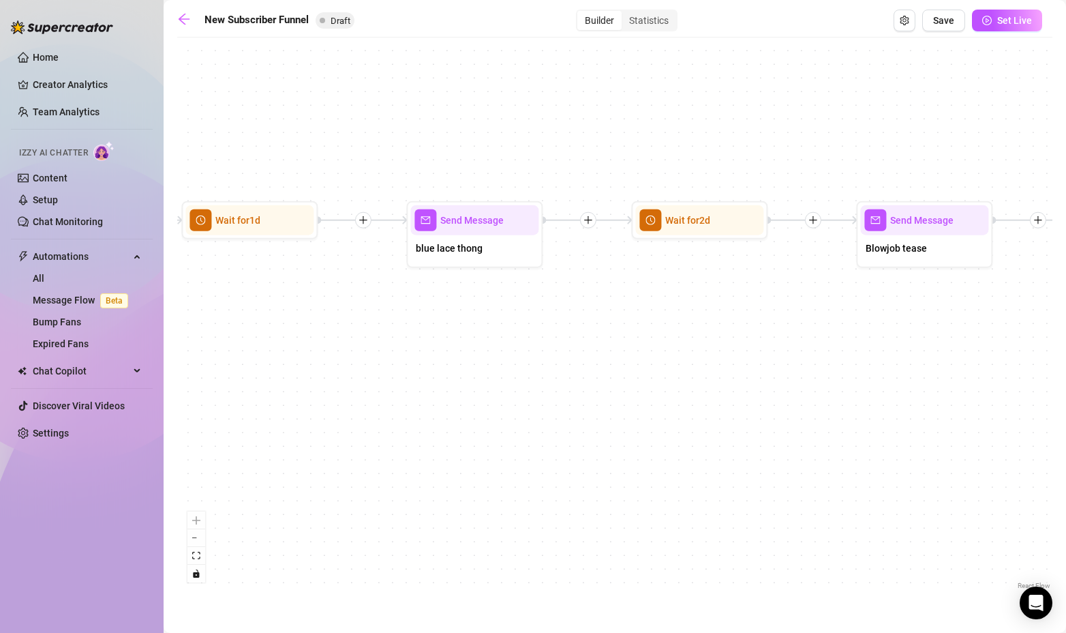
drag, startPoint x: 862, startPoint y: 354, endPoint x: 618, endPoint y: 352, distance: 244.1
click at [622, 355] on div "If True If True If False If False Send Message Gaming Passion 1 media Avoid dou…" at bounding box center [614, 318] width 875 height 548
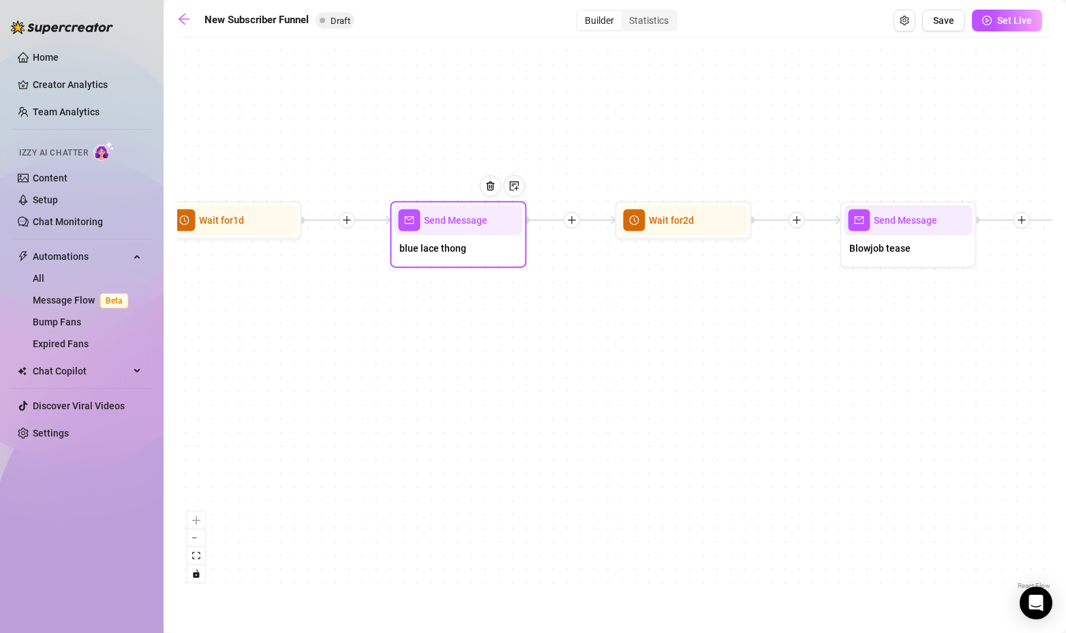
click at [469, 224] on div at bounding box center [495, 197] width 59 height 70
type textarea "Hey you, just wanted to let you know I was thinking of you 💋"
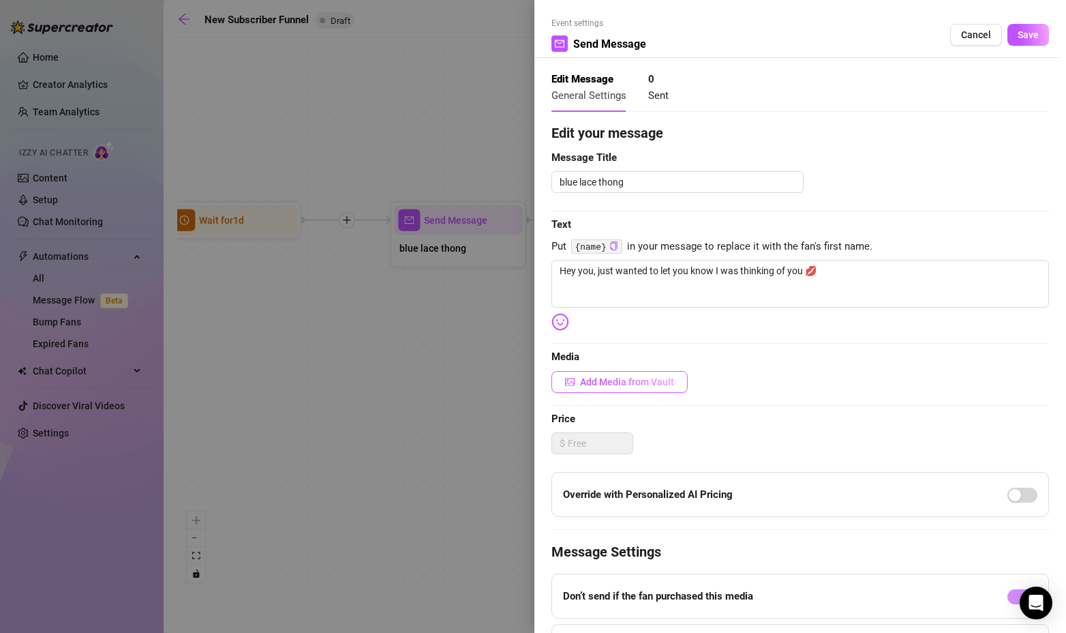
click at [650, 377] on span "Add Media from Vault" at bounding box center [627, 381] width 94 height 11
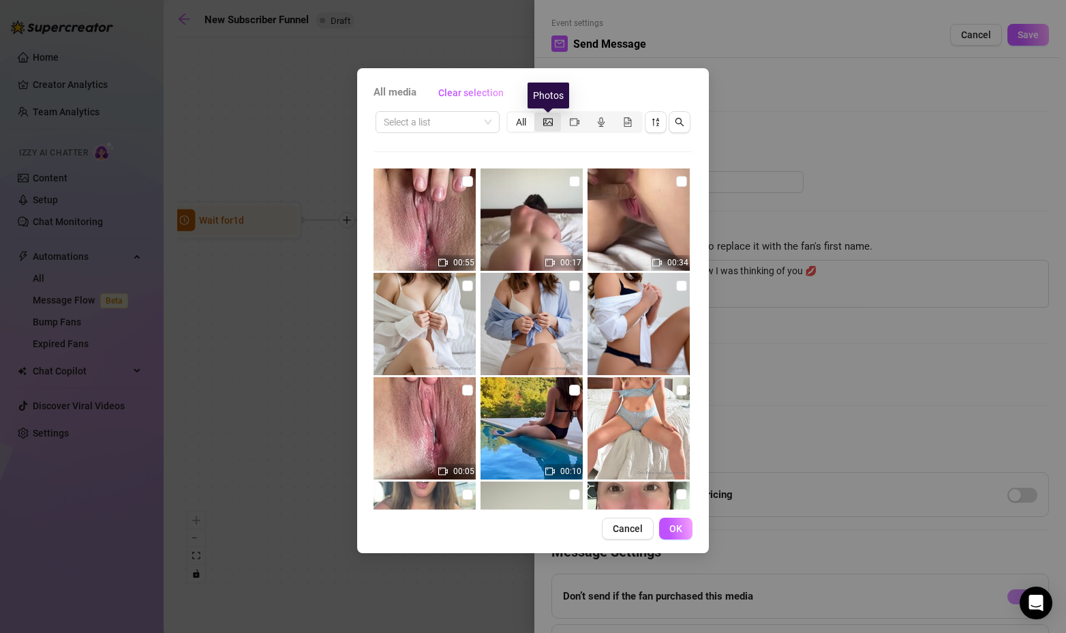
click at [550, 124] on icon "picture" at bounding box center [548, 122] width 10 height 10
click at [538, 115] on input "segmented control" at bounding box center [538, 115] width 0 height 0
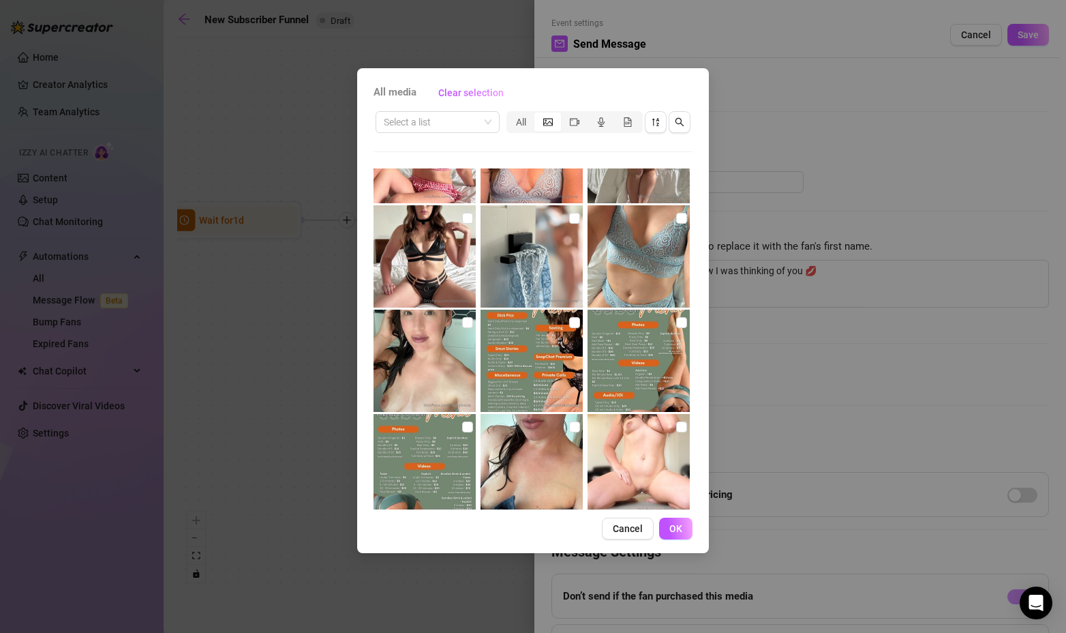
scroll to position [1870, 0]
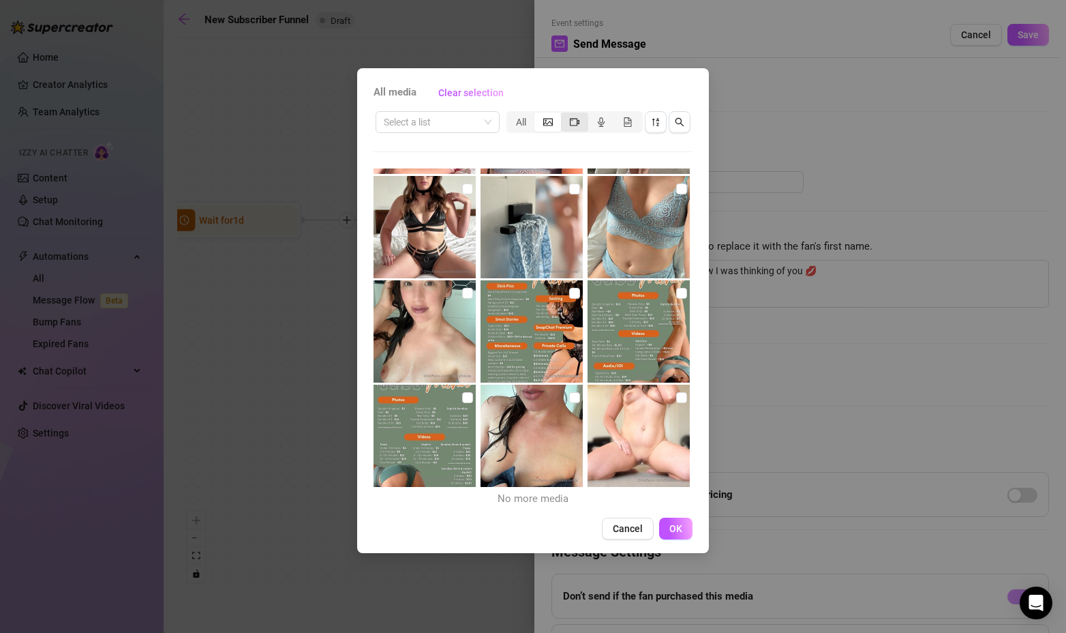
click at [572, 127] on span "segmented control" at bounding box center [575, 122] width 10 height 11
click at [565, 115] on input "segmented control" at bounding box center [565, 115] width 0 height 0
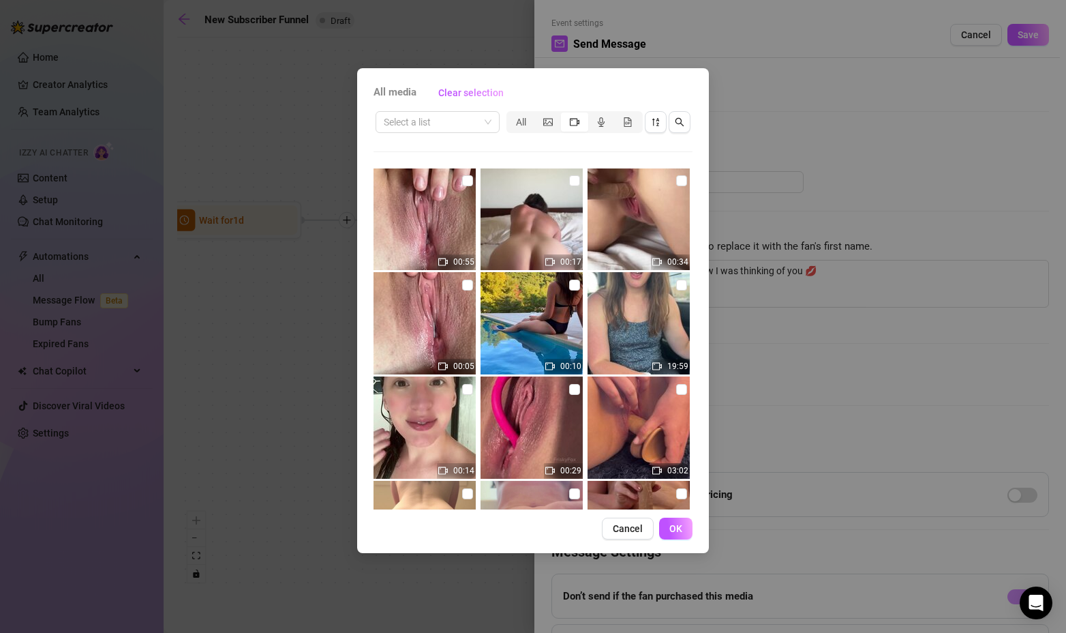
scroll to position [0, 0]
click at [550, 118] on icon "picture" at bounding box center [548, 121] width 10 height 7
click at [538, 115] on input "segmented control" at bounding box center [538, 115] width 0 height 0
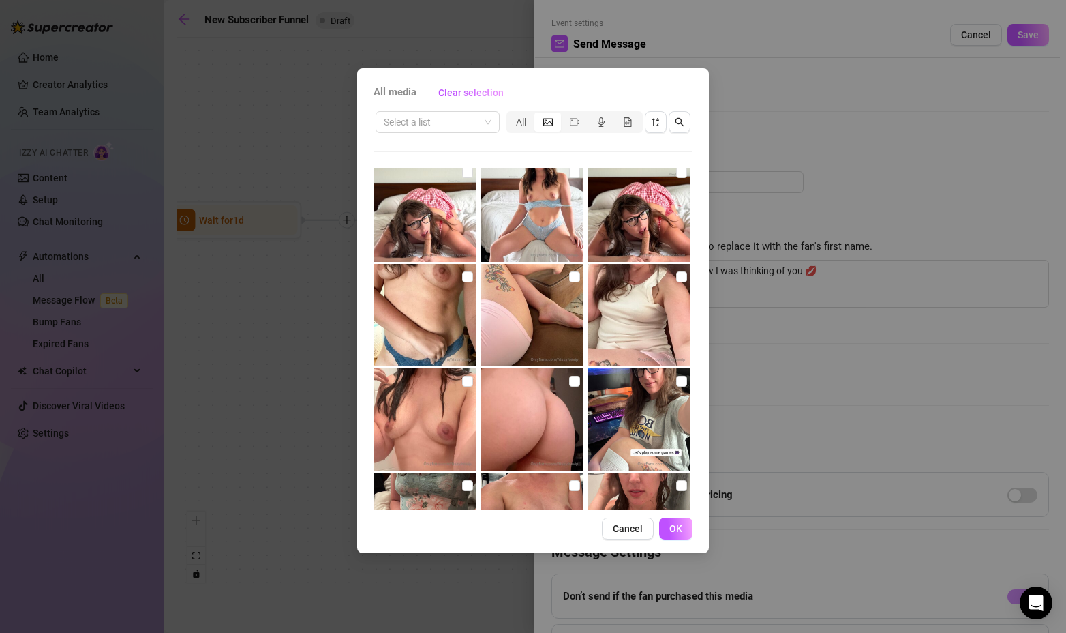
scroll to position [1364, 0]
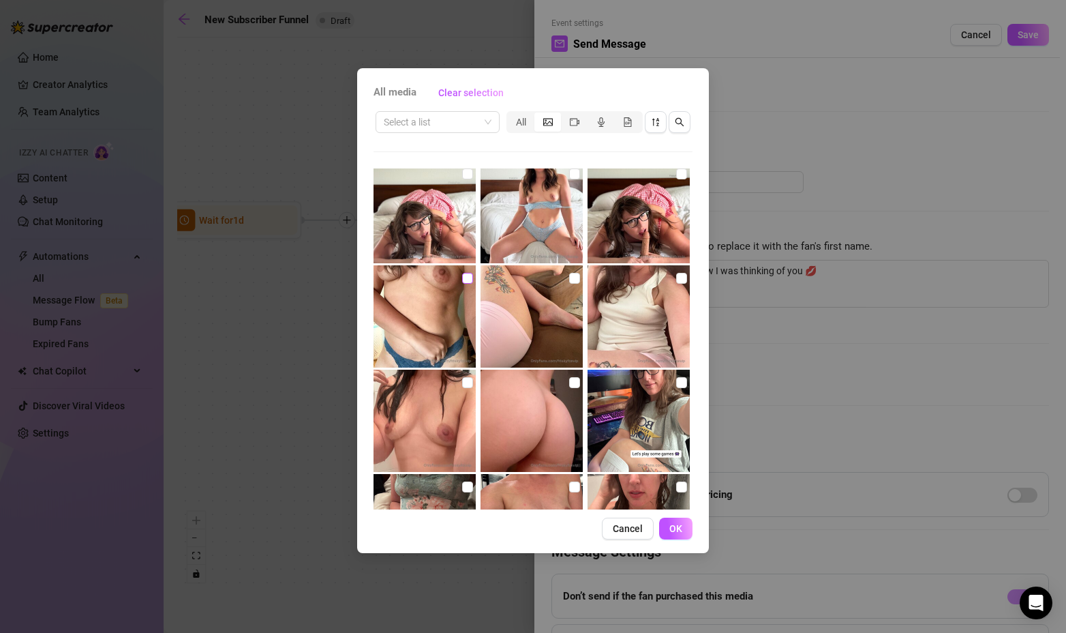
click at [464, 277] on input "checkbox" at bounding box center [467, 278] width 11 height 11
checkbox input "true"
click at [672, 529] on span "OK" at bounding box center [676, 528] width 13 height 11
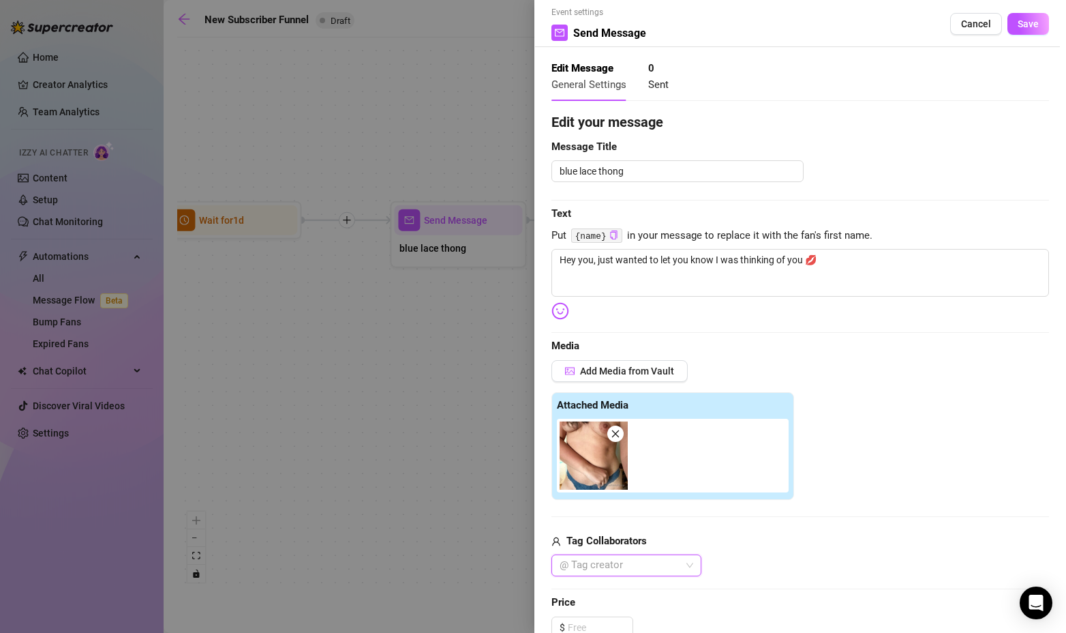
scroll to position [0, 0]
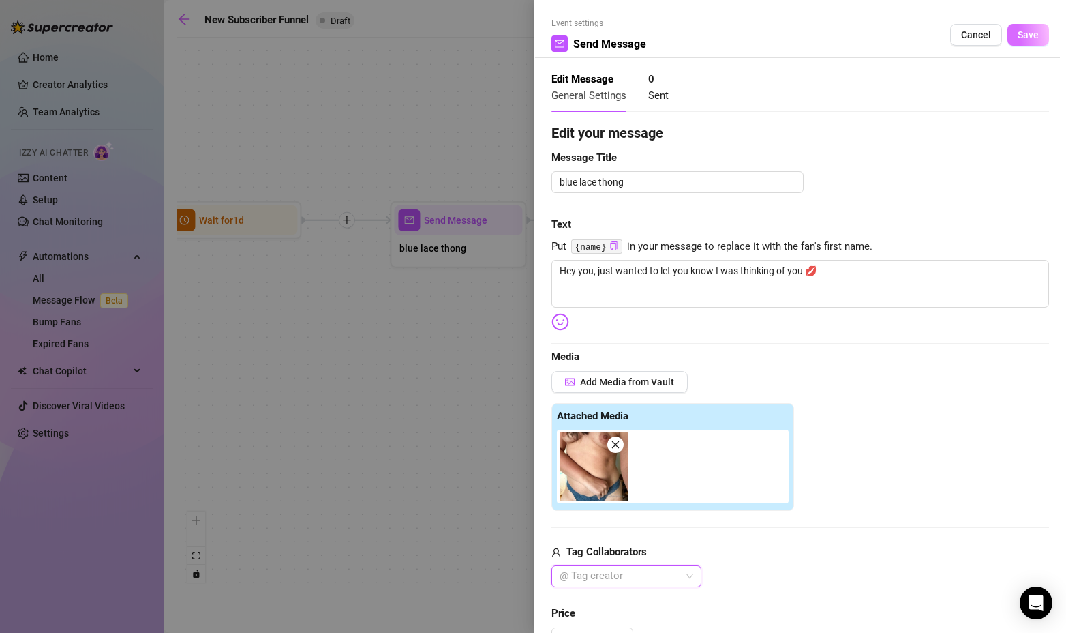
click at [1024, 34] on span "Save" at bounding box center [1028, 34] width 21 height 11
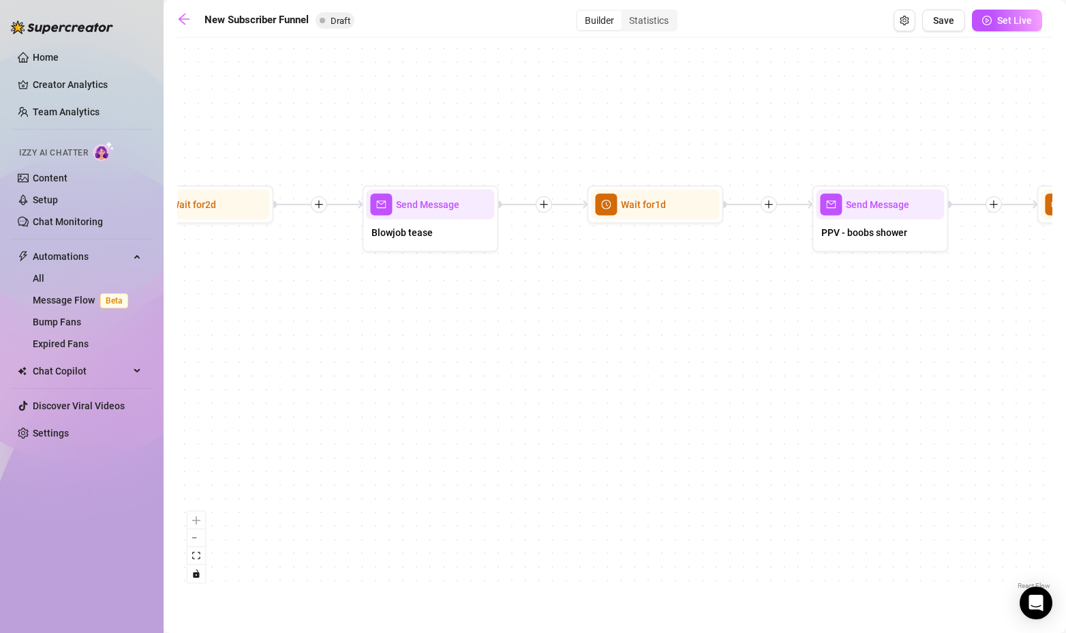
drag, startPoint x: 766, startPoint y: 349, endPoint x: 469, endPoint y: 335, distance: 296.9
click at [469, 335] on div "If True If True If False If False Send Message Gaming Passion 1 media Avoid dou…" at bounding box center [614, 318] width 875 height 548
click at [438, 212] on div at bounding box center [467, 181] width 59 height 70
type textarea "Ok babe...I am feeling REALLY frisky [DATE]. Can I show you a teaser of what I …"
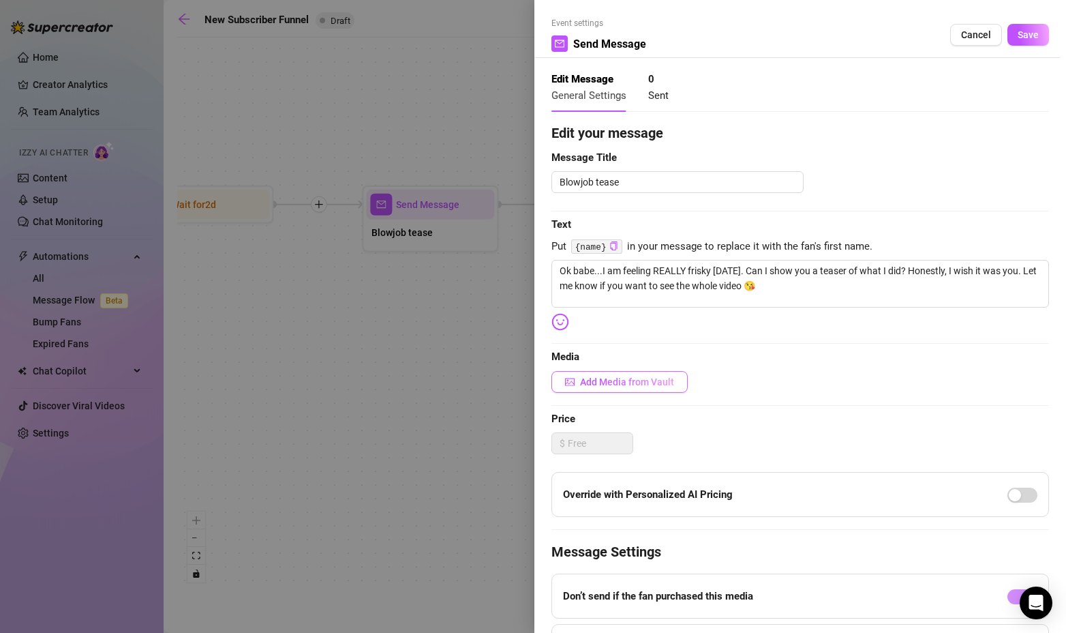
click at [631, 382] on span "Add Media from Vault" at bounding box center [627, 381] width 94 height 11
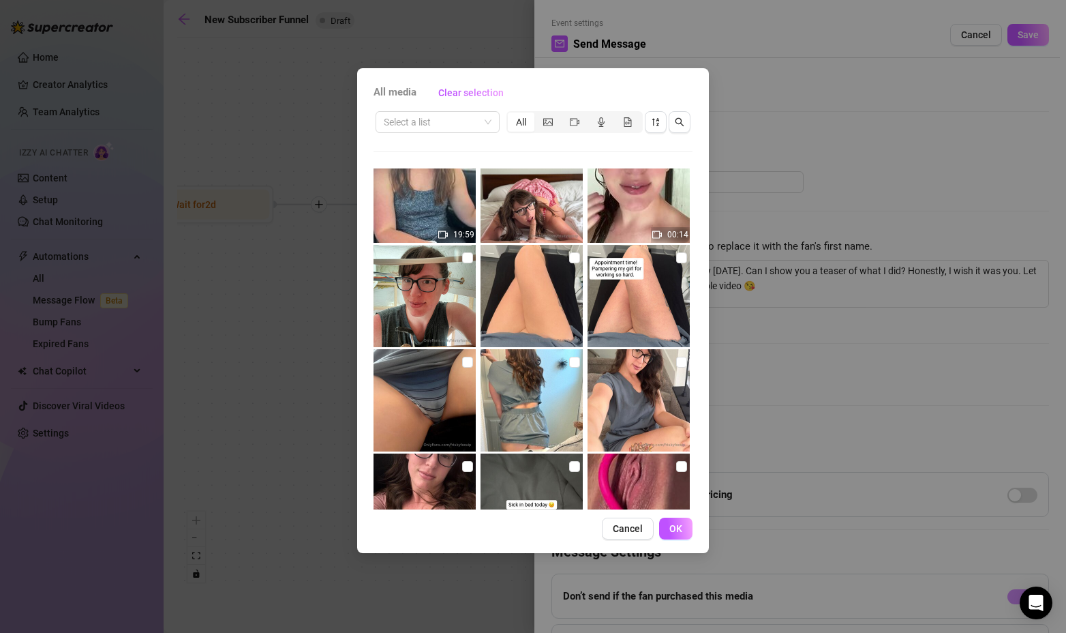
scroll to position [273, 0]
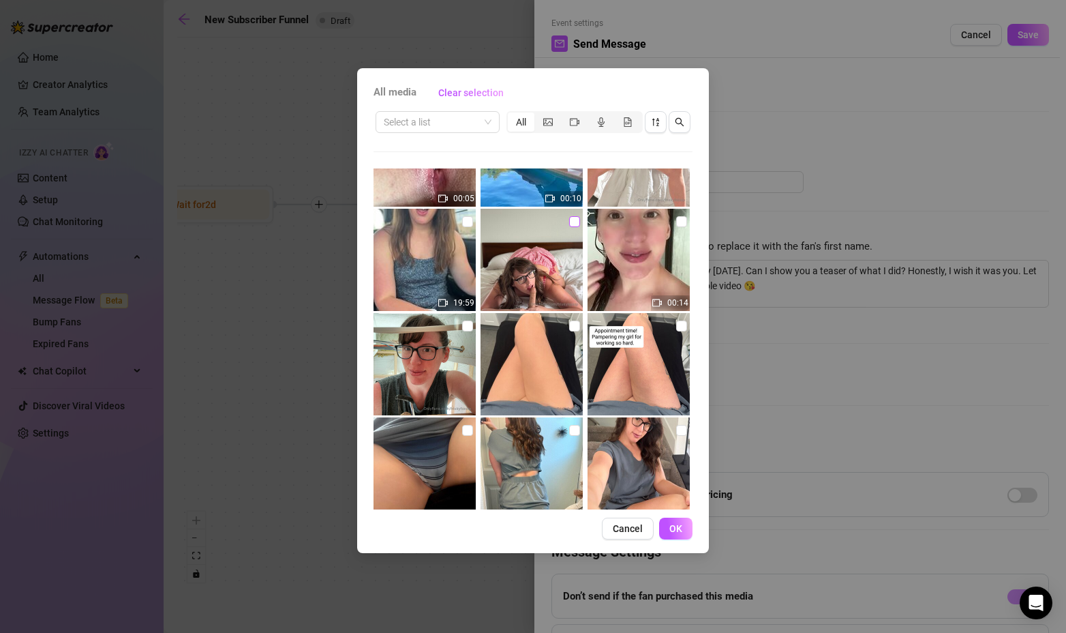
click at [569, 224] on input "checkbox" at bounding box center [574, 221] width 11 height 11
checkbox input "true"
click at [668, 525] on button "OK" at bounding box center [675, 528] width 33 height 22
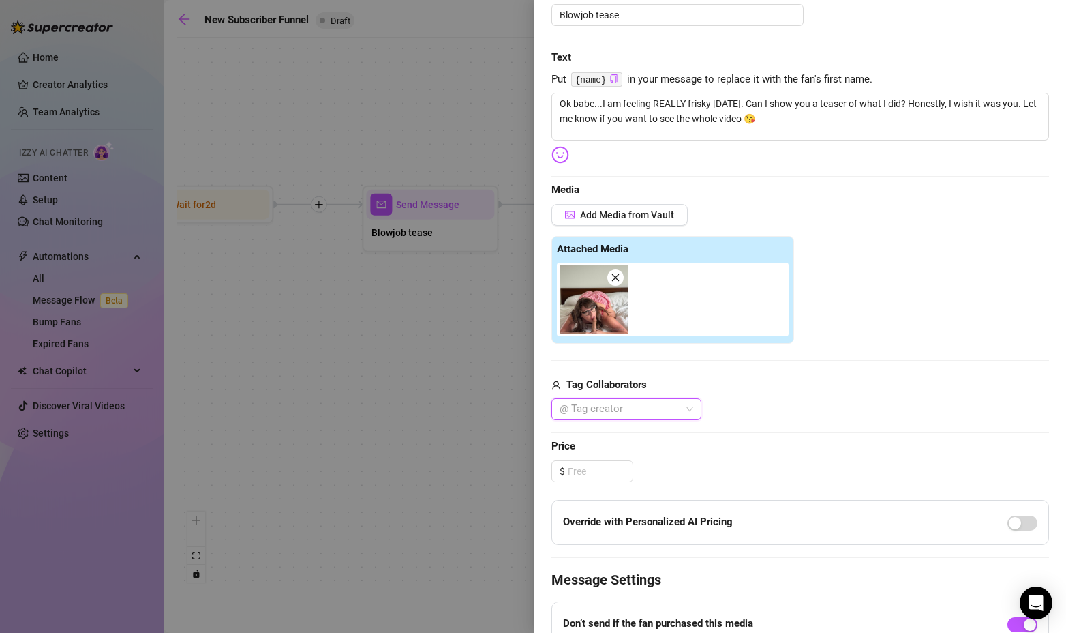
scroll to position [148, 0]
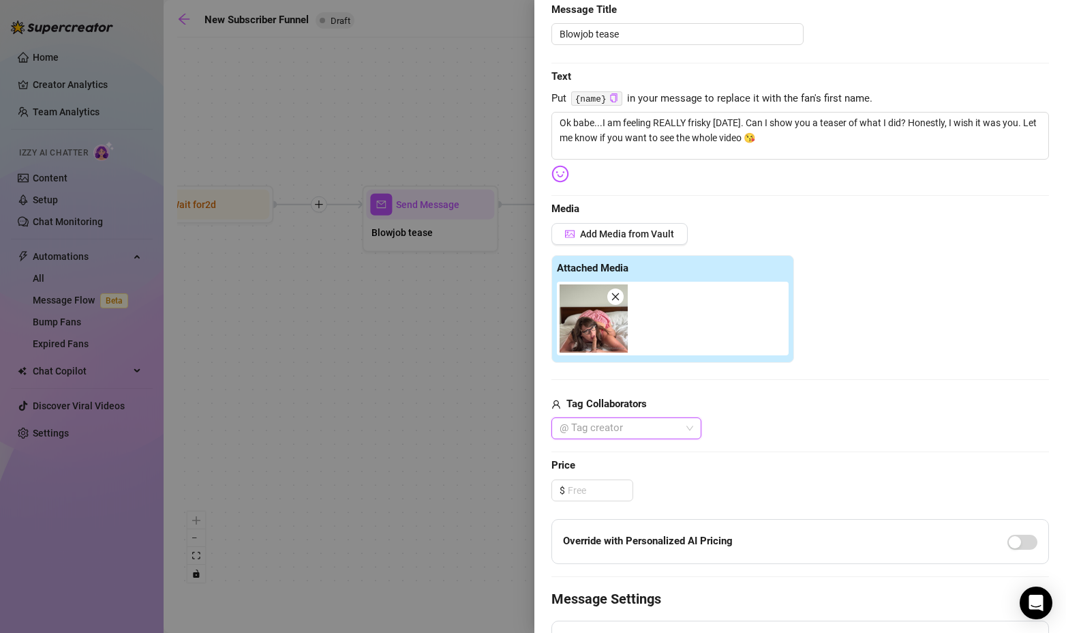
click at [616, 297] on icon "close" at bounding box center [615, 296] width 7 height 7
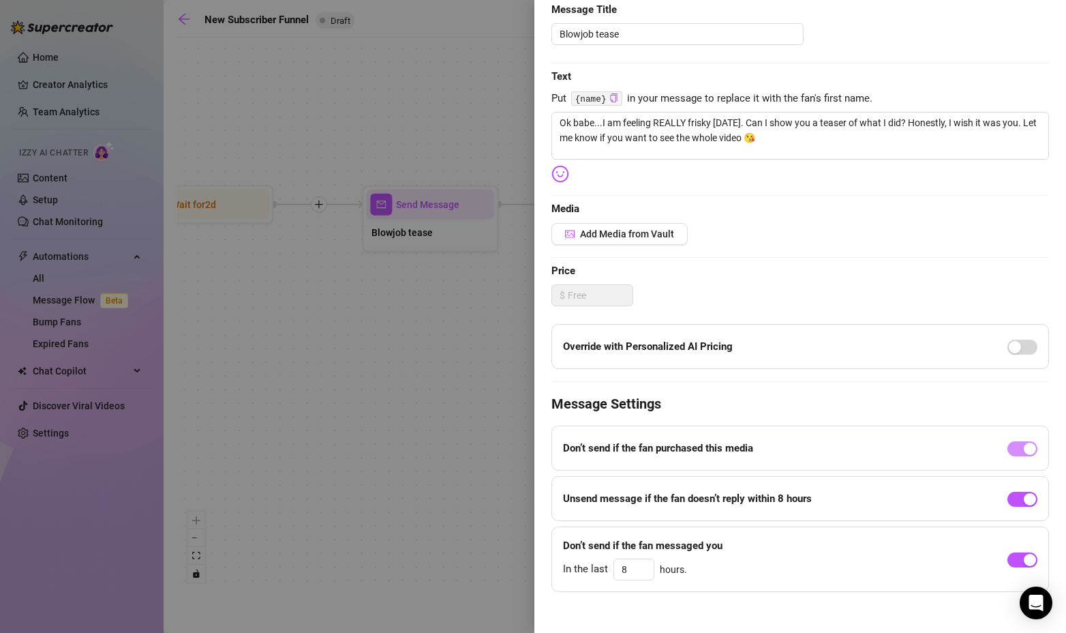
click at [627, 245] on div "Edit your message Message Title Blowjob tease Text Put {name} in your message t…" at bounding box center [801, 283] width 498 height 617
click at [629, 231] on span "Add Media from Vault" at bounding box center [627, 233] width 94 height 11
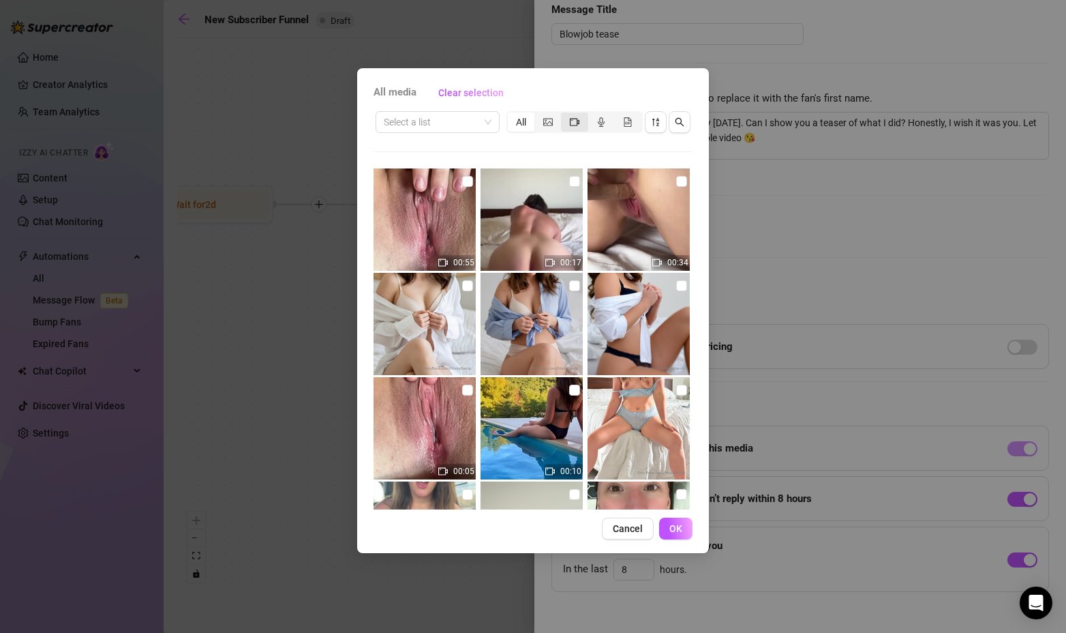
click at [569, 115] on div "segmented control" at bounding box center [574, 121] width 27 height 19
click at [565, 115] on input "segmented control" at bounding box center [565, 115] width 0 height 0
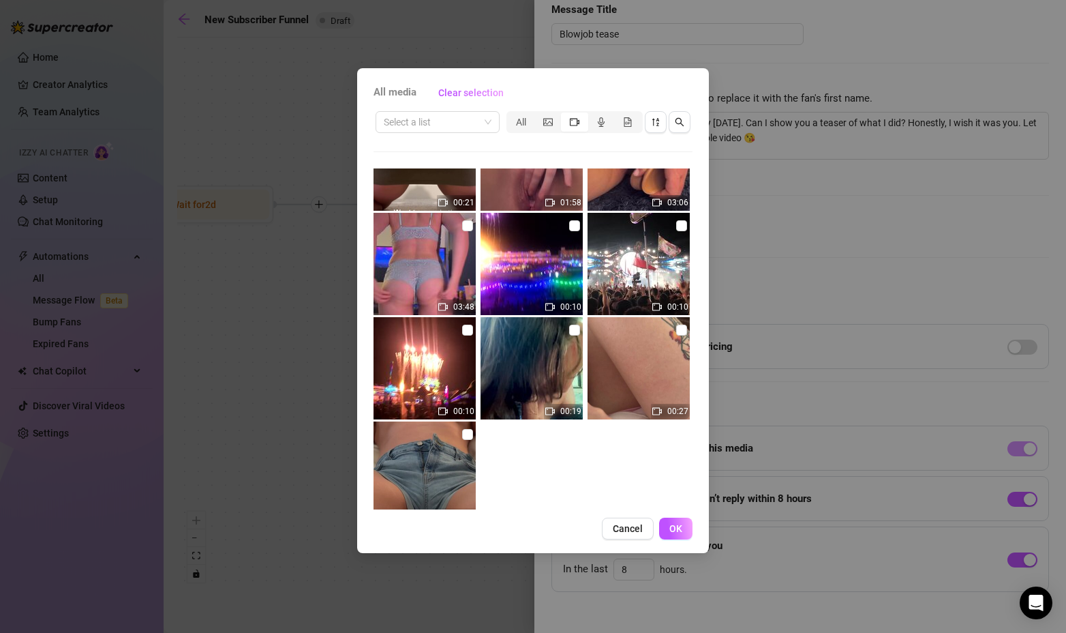
scroll to position [514, 0]
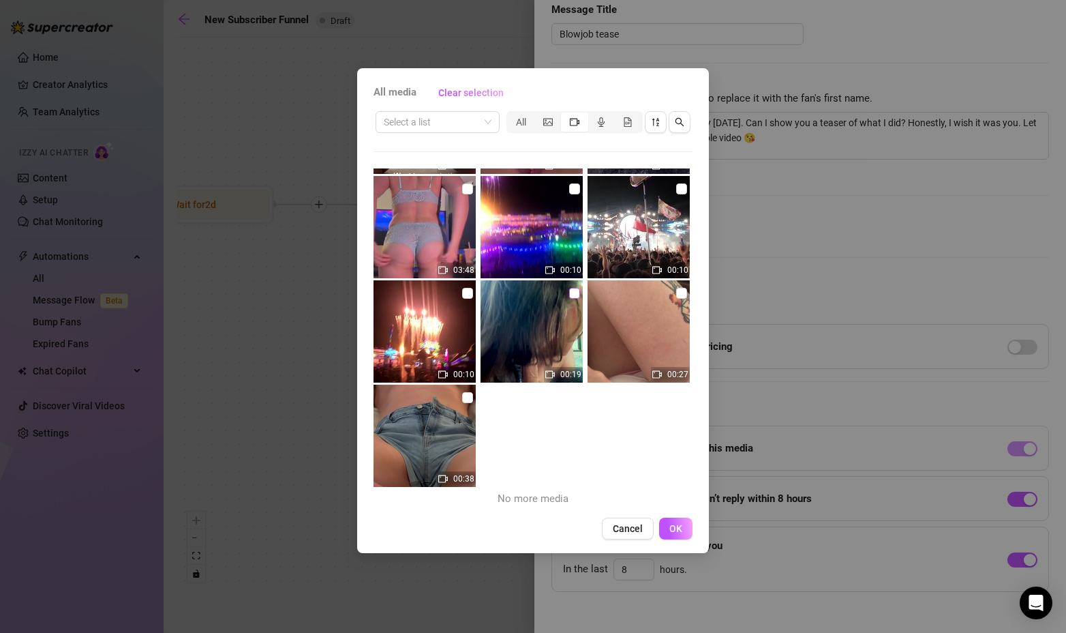
click at [569, 290] on input "checkbox" at bounding box center [574, 293] width 11 height 11
checkbox input "true"
click at [670, 528] on span "OK" at bounding box center [676, 528] width 13 height 11
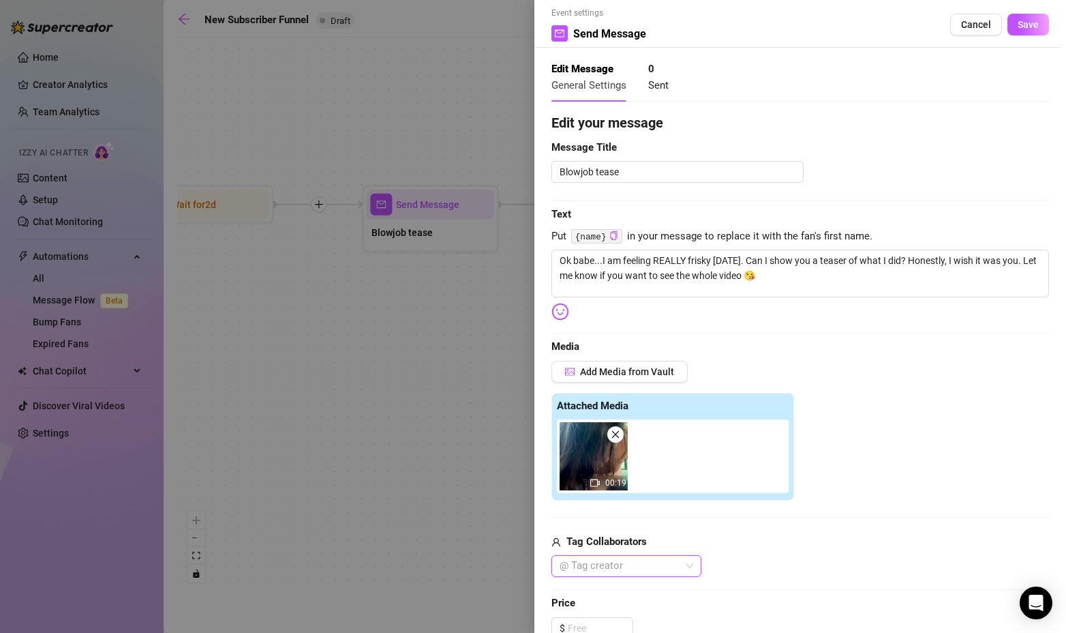
scroll to position [0, 0]
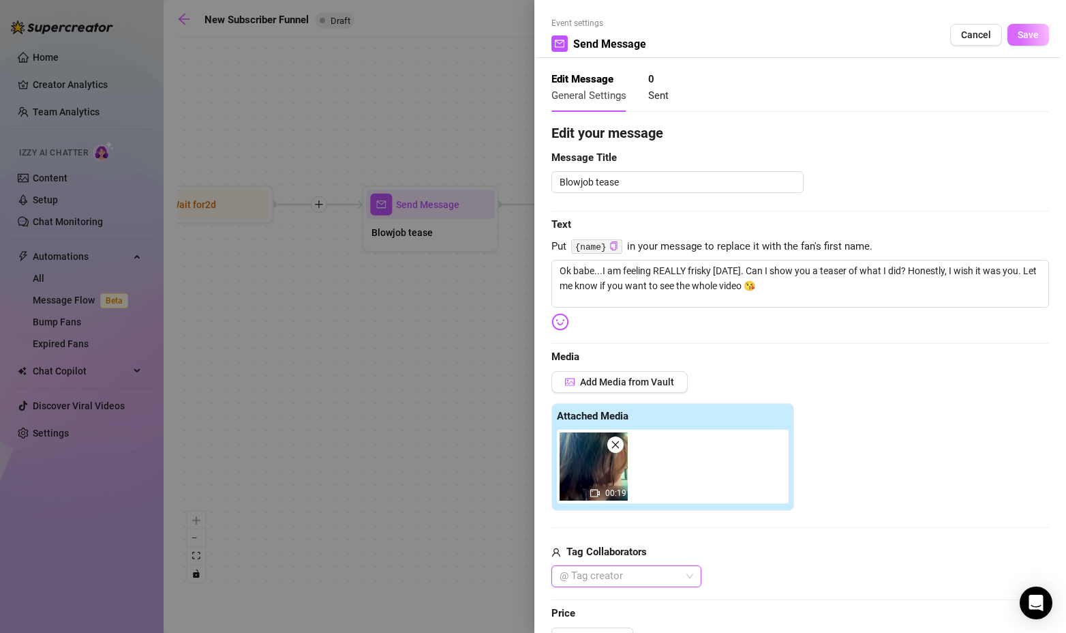
click at [1018, 35] on span "Save" at bounding box center [1028, 34] width 21 height 11
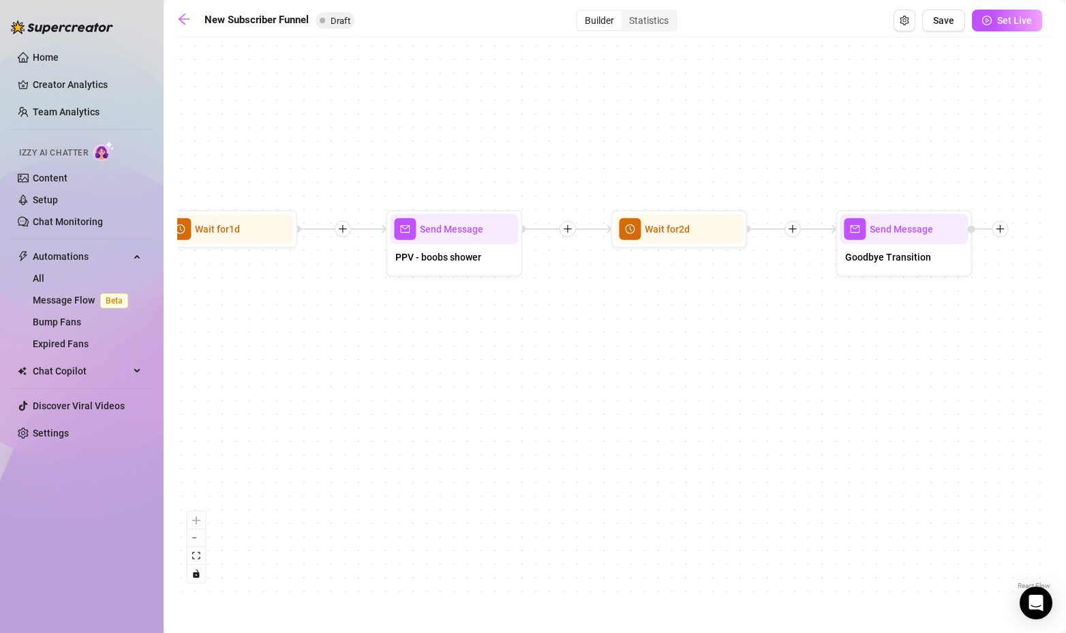
drag, startPoint x: 922, startPoint y: 330, endPoint x: 402, endPoint y: 348, distance: 521.2
click at [408, 350] on div "If True If True If False If False Send Message Gaming Passion 1 media Avoid dou…" at bounding box center [614, 318] width 875 height 548
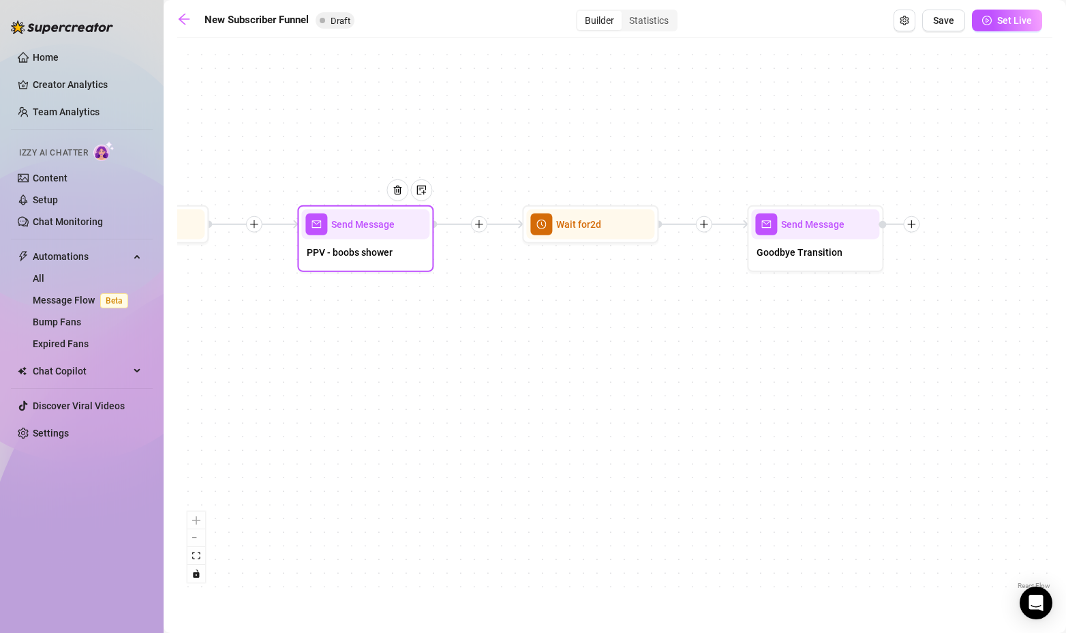
click at [377, 233] on div at bounding box center [402, 201] width 59 height 70
type textarea "I love any activities that involve water. Swimming, kayaking, playing in the sh…"
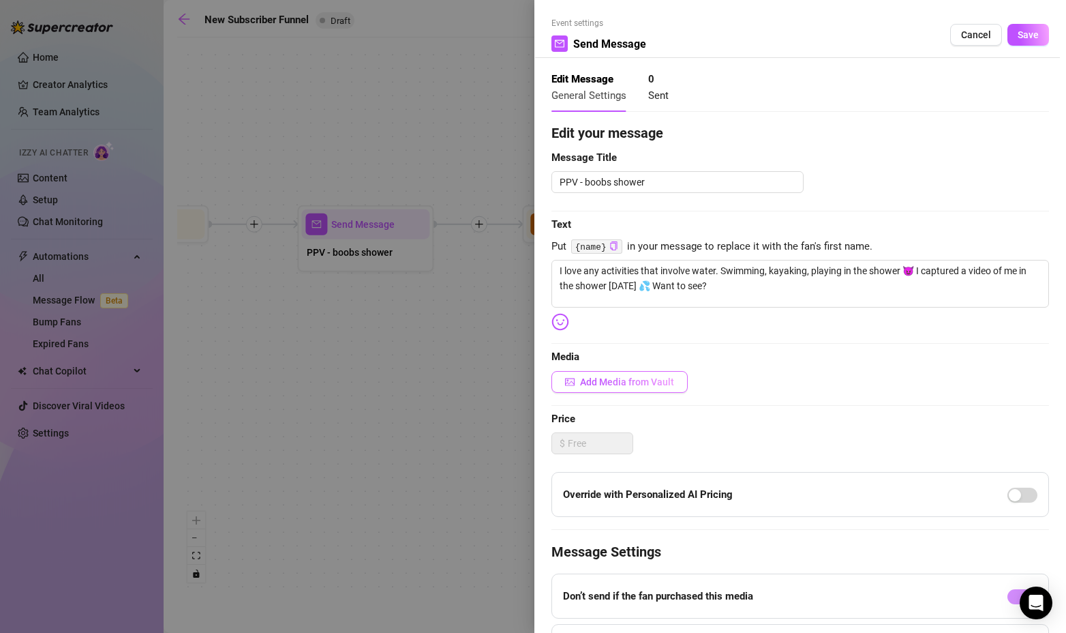
click at [627, 384] on span "Add Media from Vault" at bounding box center [627, 381] width 94 height 11
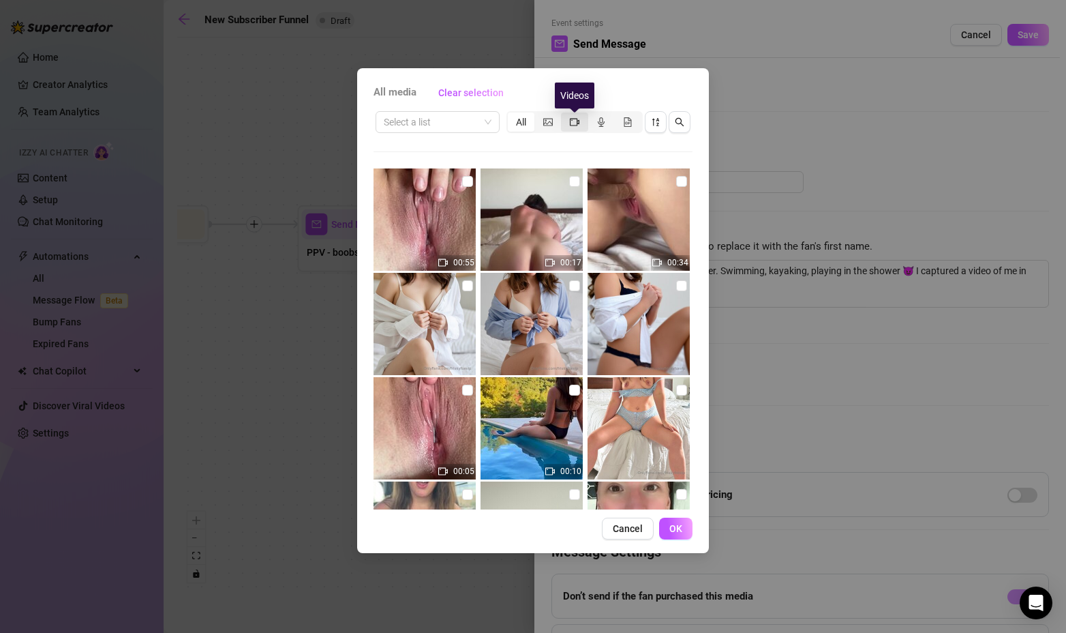
click at [578, 123] on icon "video-camera" at bounding box center [575, 122] width 10 height 10
click at [565, 115] on input "segmented control" at bounding box center [565, 115] width 0 height 0
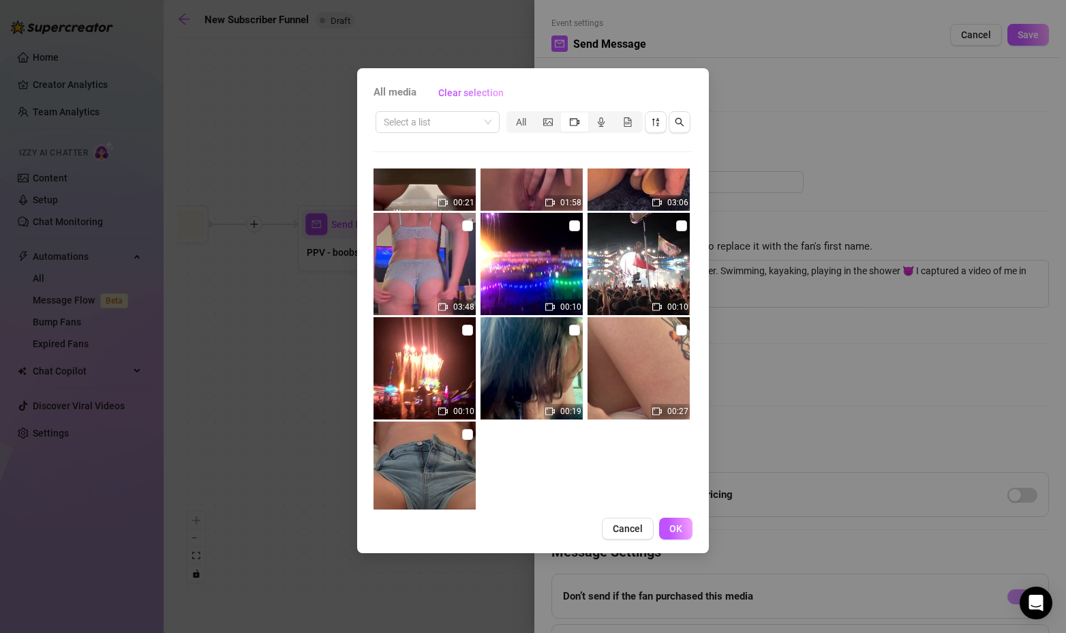
scroll to position [514, 0]
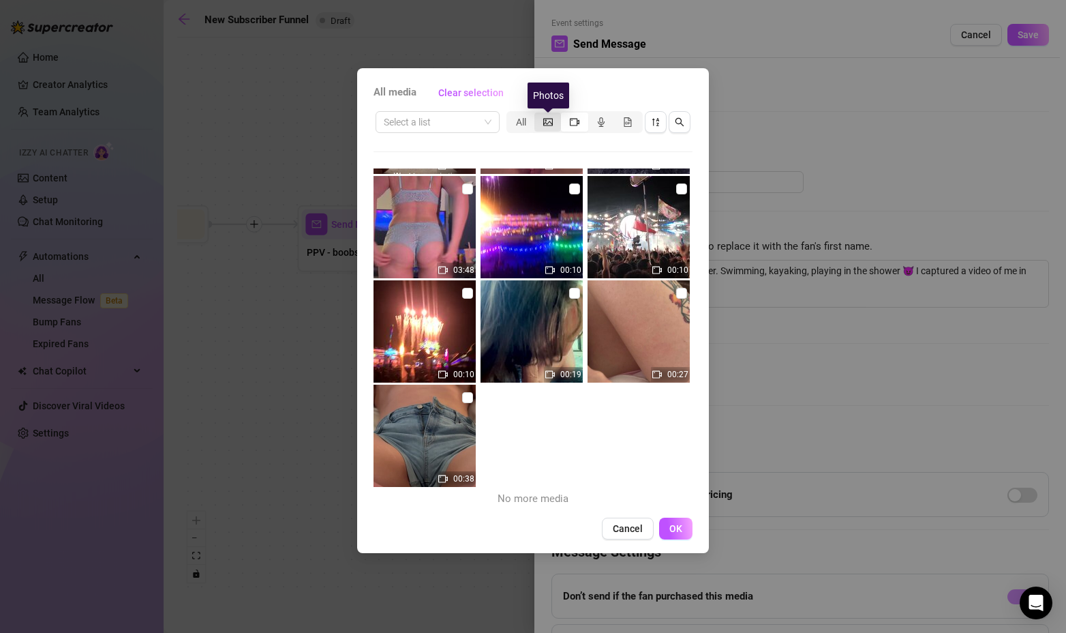
click at [543, 123] on icon "picture" at bounding box center [548, 122] width 10 height 10
click at [538, 115] on input "segmented control" at bounding box center [538, 115] width 0 height 0
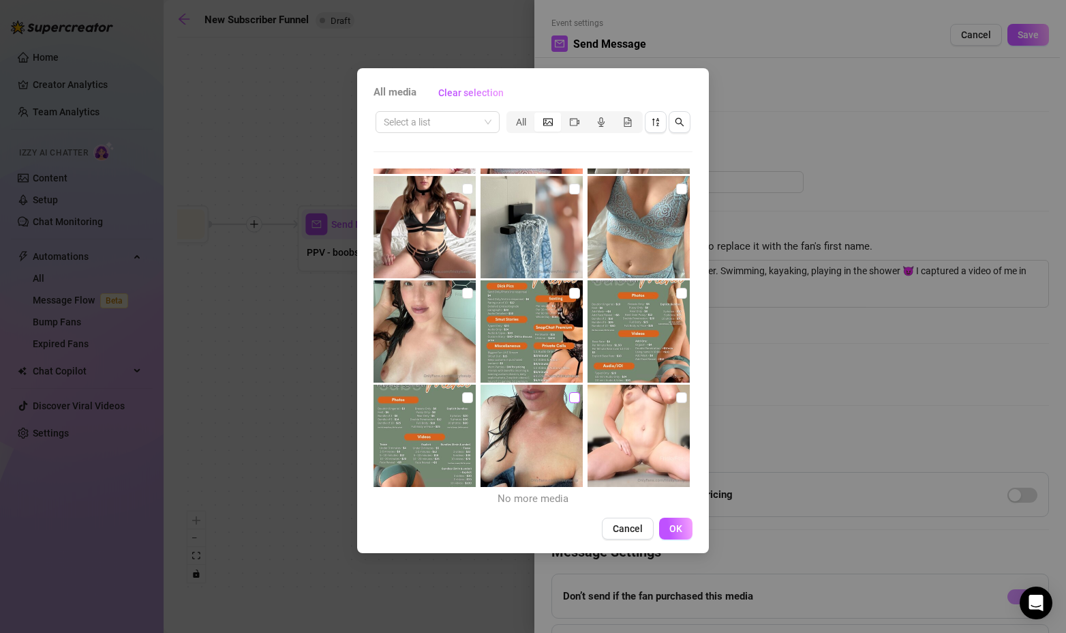
click at [570, 401] on input "checkbox" at bounding box center [574, 397] width 11 height 11
checkbox input "true"
click at [674, 523] on span "OK" at bounding box center [676, 528] width 13 height 11
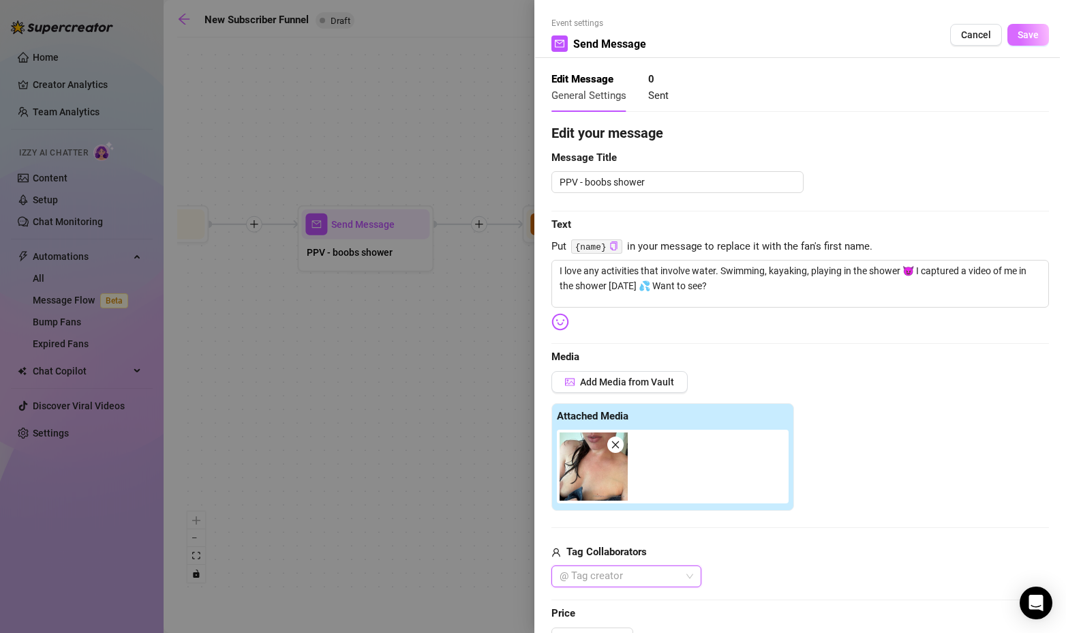
click at [1025, 34] on span "Save" at bounding box center [1028, 34] width 21 height 11
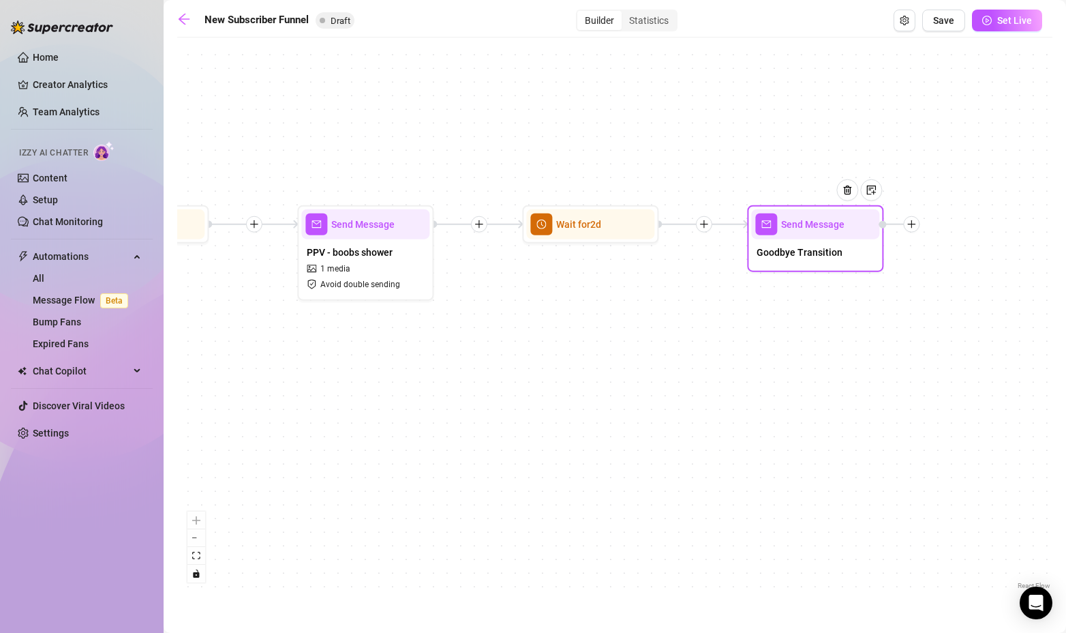
click at [830, 230] on div at bounding box center [852, 201] width 59 height 70
type textarea "Ok babe. I love sending things but I love to create an experience. So I'm going…"
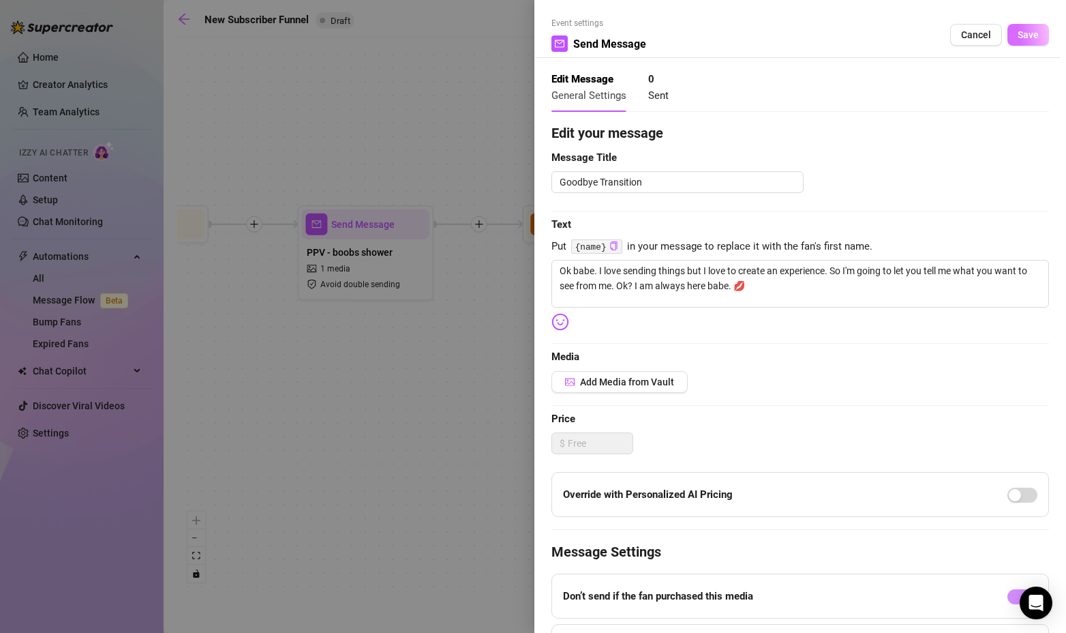
click at [1023, 33] on span "Save" at bounding box center [1028, 34] width 21 height 11
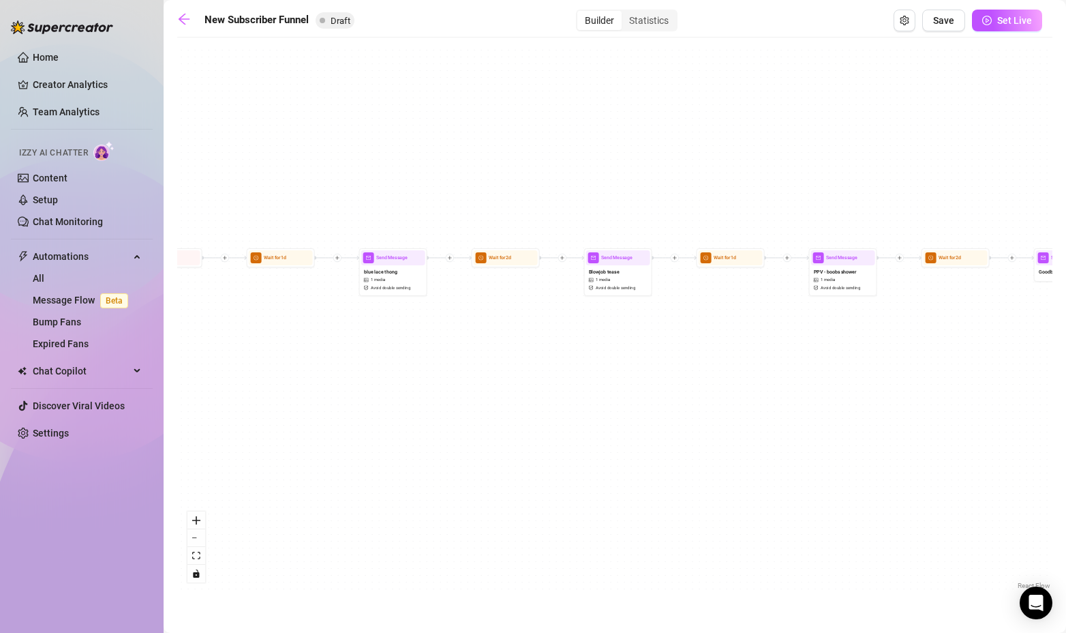
drag, startPoint x: 385, startPoint y: 387, endPoint x: 771, endPoint y: 369, distance: 387.0
click at [771, 369] on div "If True If True If False If False Send Message Gaming Passion 1 media Avoid dou…" at bounding box center [614, 318] width 875 height 548
click at [879, 112] on div "If True If True If False If False Send Message Gaming Passion 1 media Avoid dou…" at bounding box center [614, 318] width 875 height 548
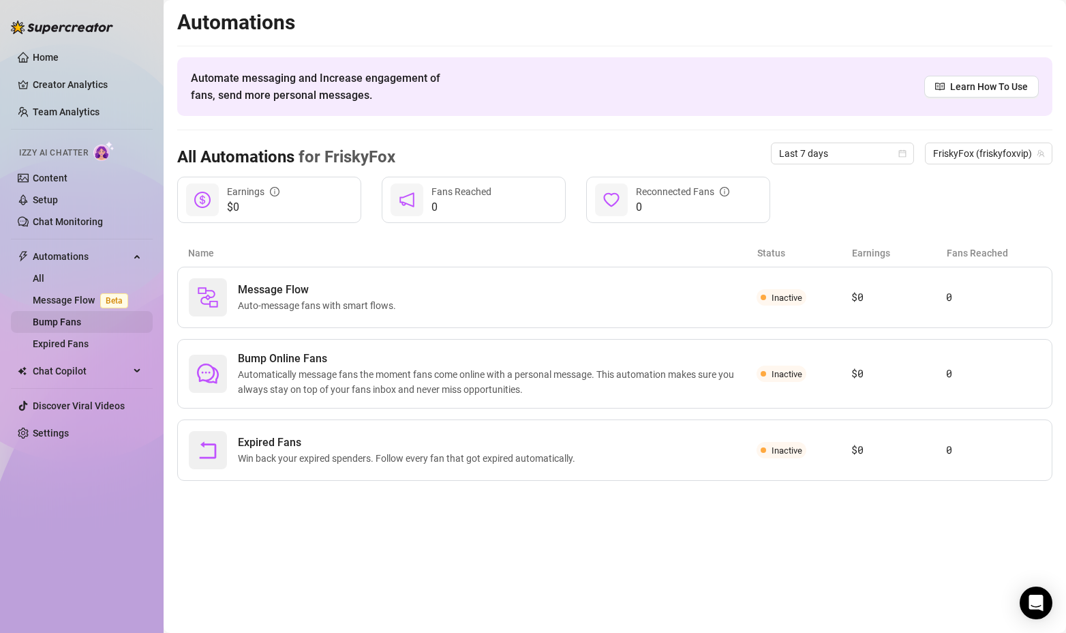
click at [63, 319] on link "Bump Fans" at bounding box center [57, 321] width 48 height 11
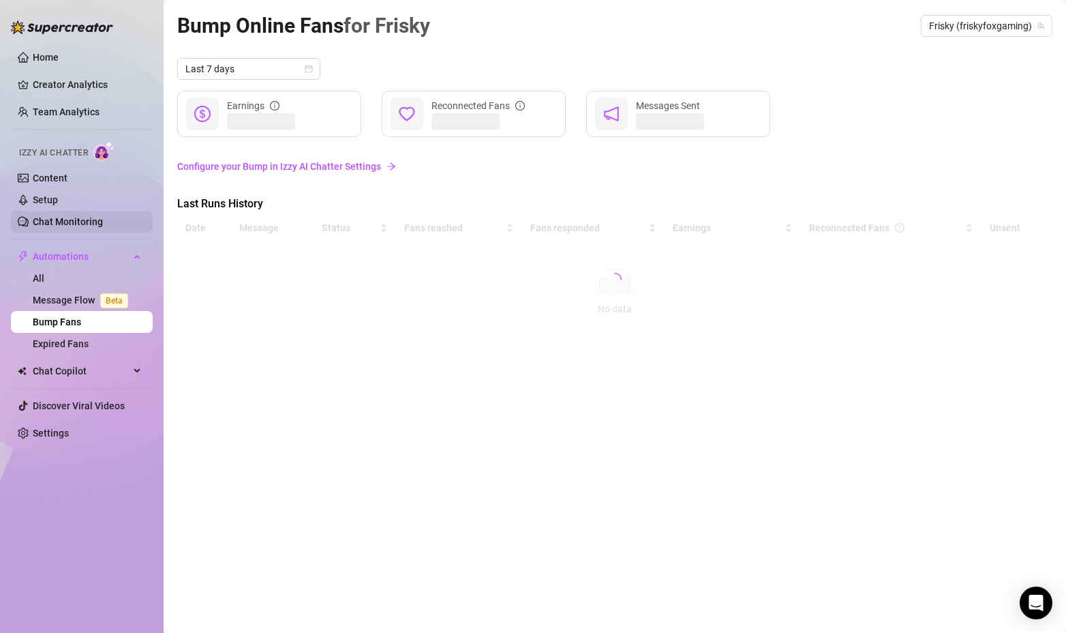
click at [73, 220] on link "Chat Monitoring" at bounding box center [68, 221] width 70 height 11
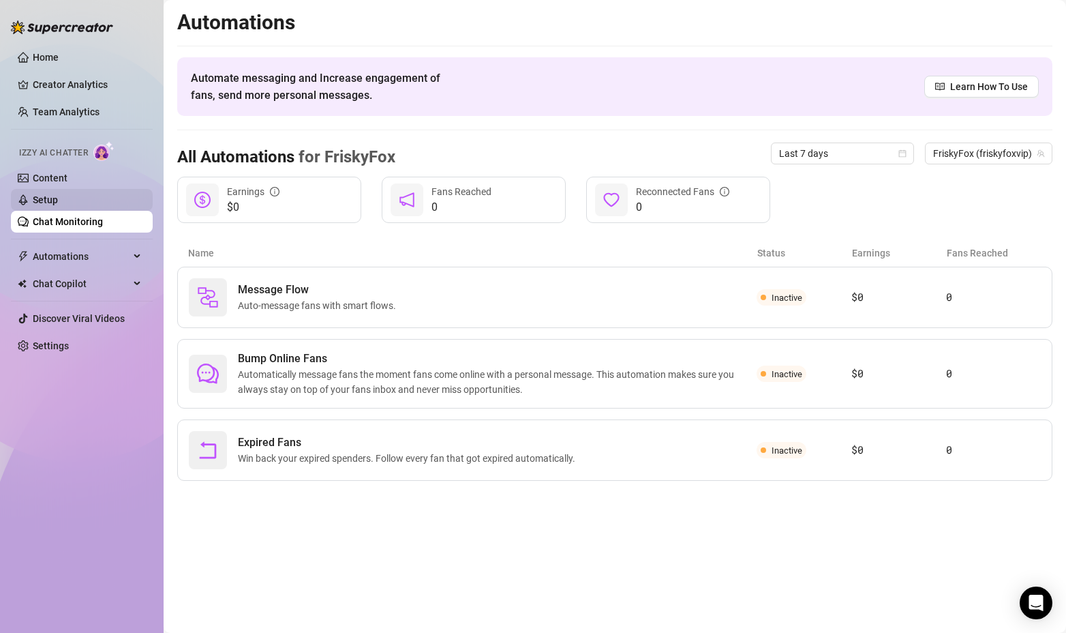
click at [58, 196] on link "Setup" at bounding box center [45, 199] width 25 height 11
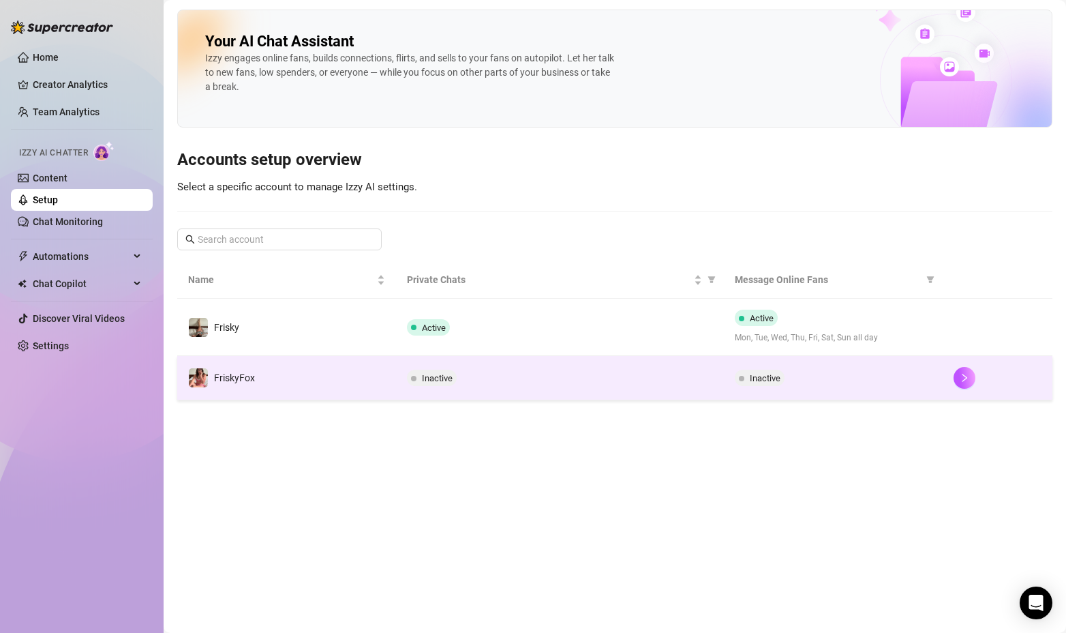
click at [753, 390] on td "Inactive" at bounding box center [833, 378] width 219 height 44
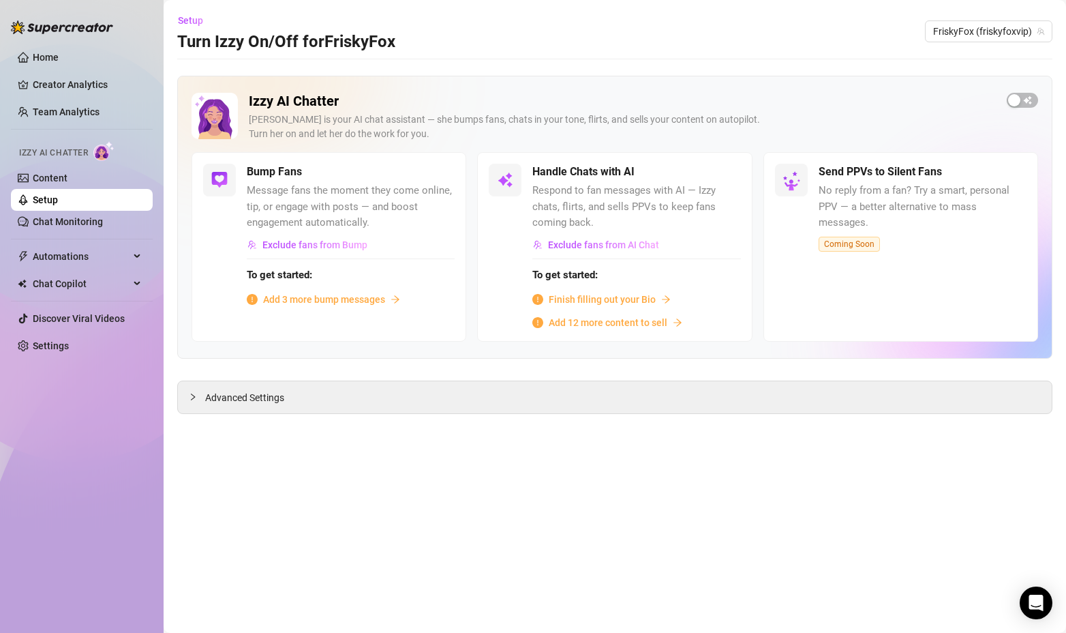
click at [358, 294] on span "Add 3 more bump messages" at bounding box center [324, 299] width 122 height 15
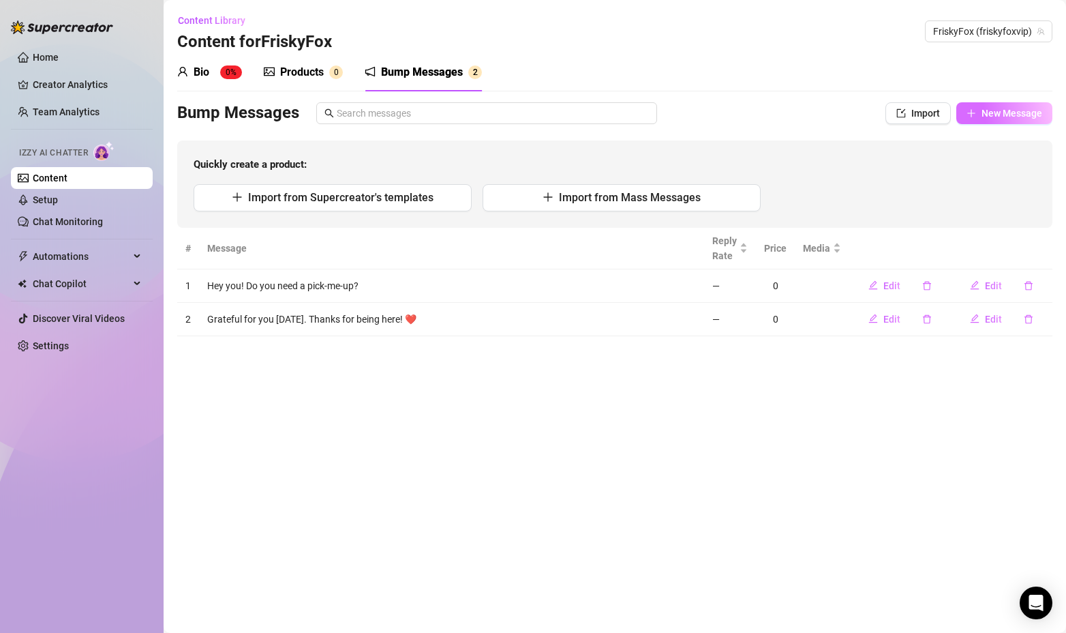
click at [994, 115] on span "New Message" at bounding box center [1012, 113] width 61 height 11
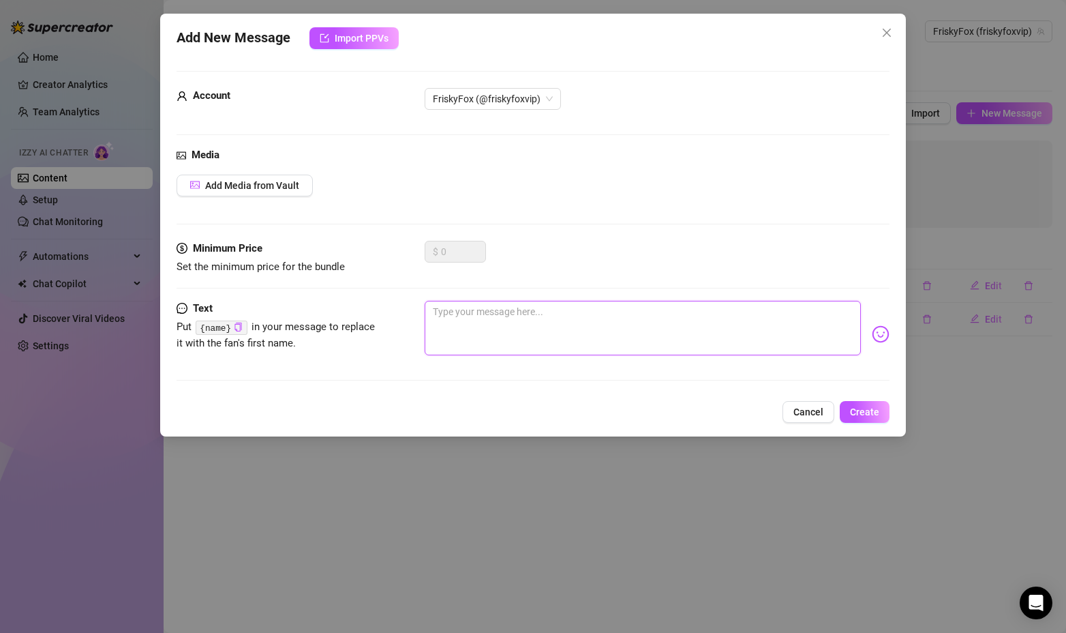
click at [465, 322] on textarea at bounding box center [643, 328] width 437 height 55
type textarea "H"
type textarea "He"
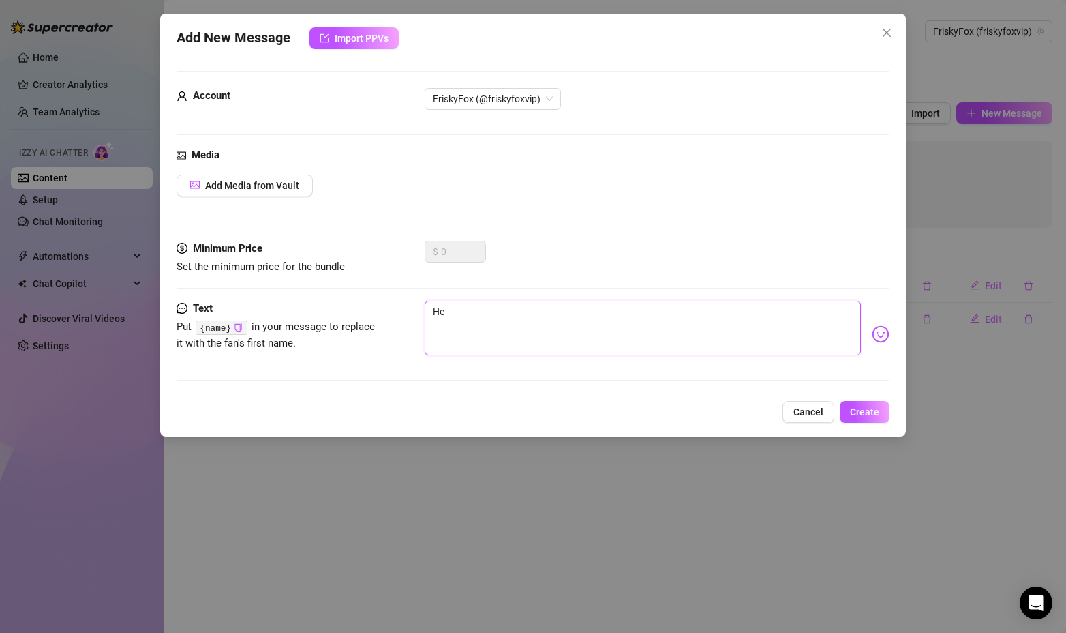
type textarea "Hey"
type textarea "Hey y"
type textarea "Hey yo"
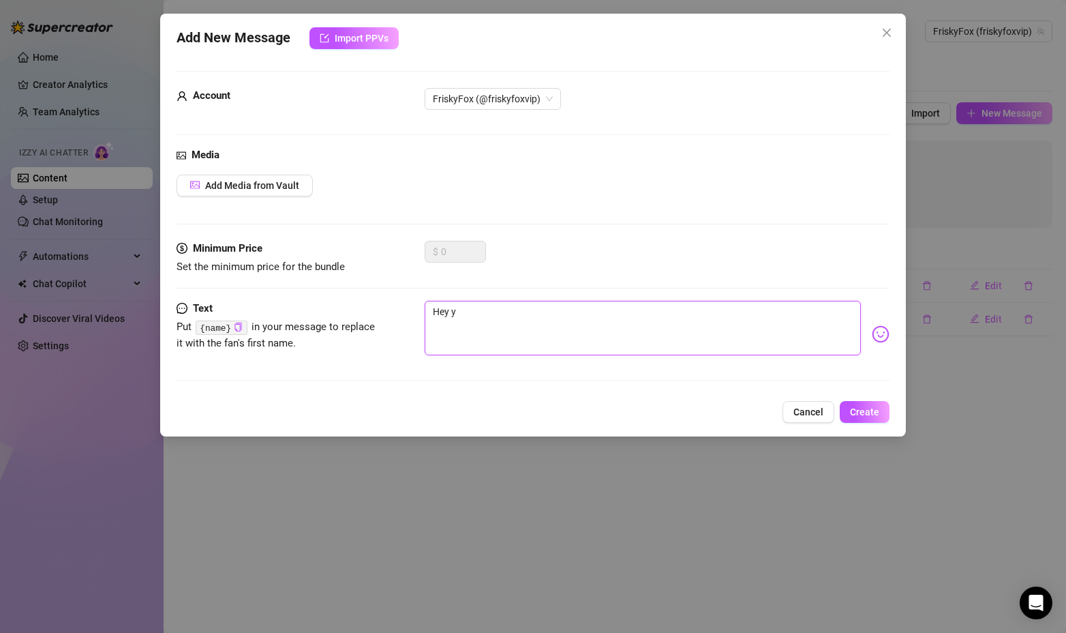
type textarea "Hey yo"
type textarea "Hey you"
type textarea "Hey you!"
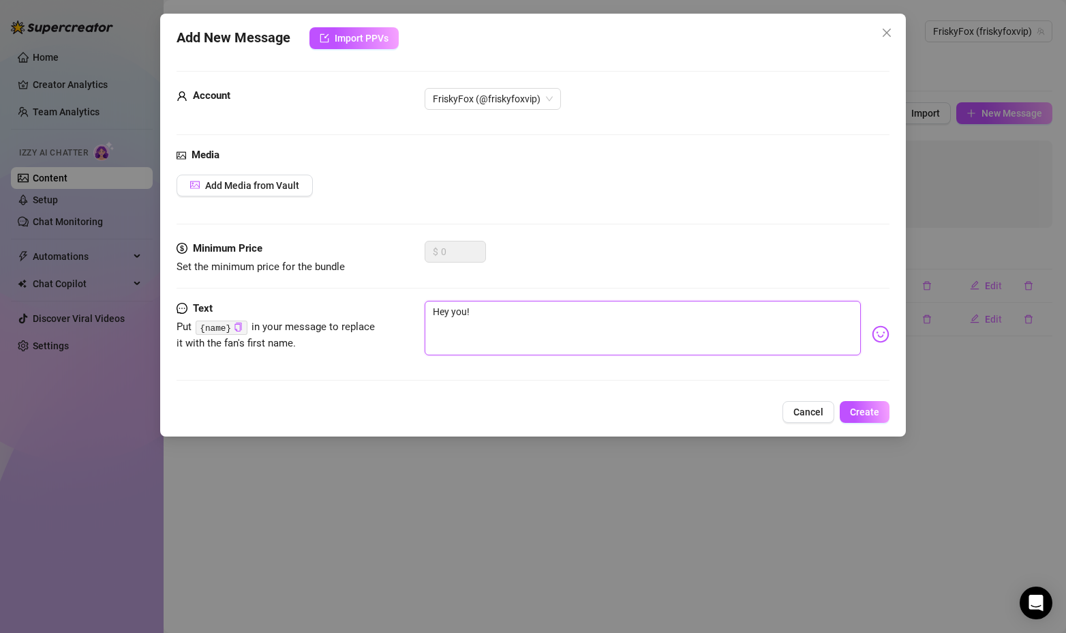
type textarea "Hey you!"
type textarea "Hey you"
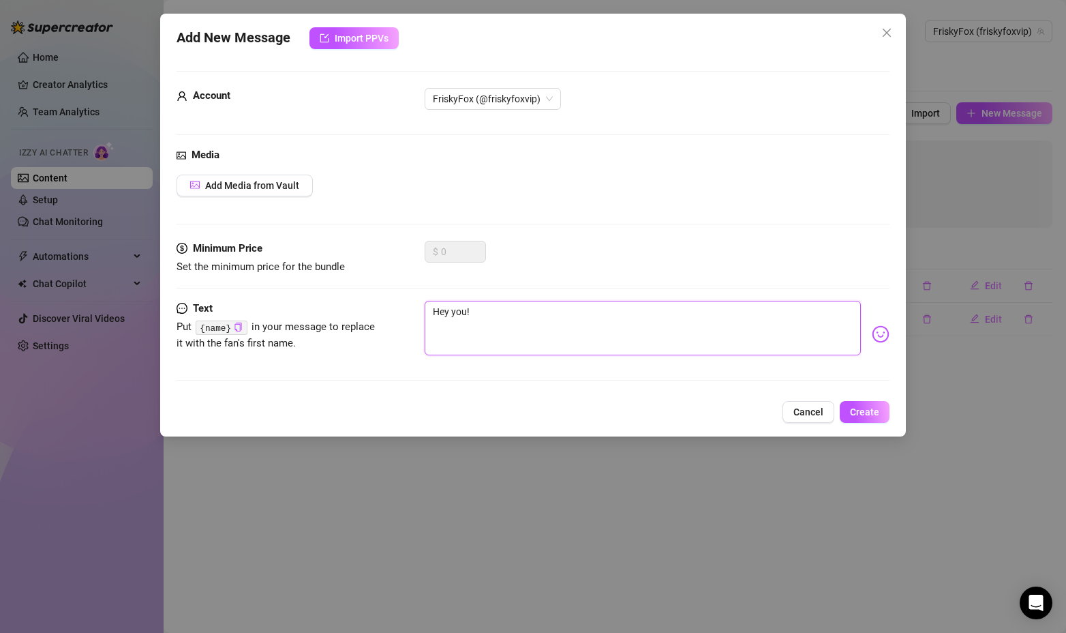
type textarea "Hey you"
type textarea "Hey yo"
type textarea "Hey y"
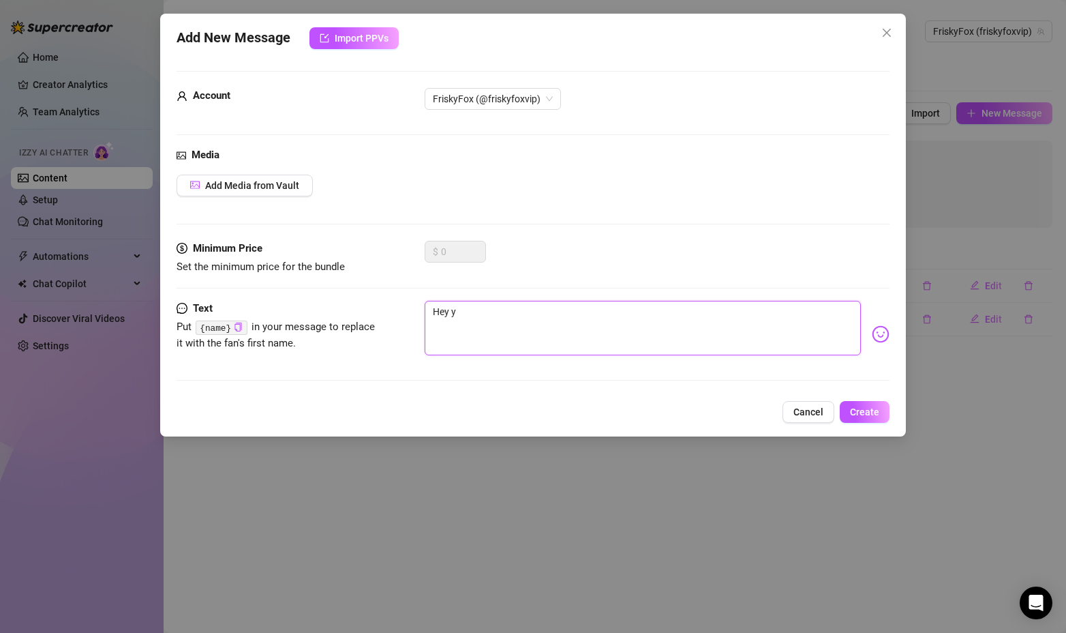
type textarea "Hey"
type textarea "Hey b"
type textarea "Hey ba"
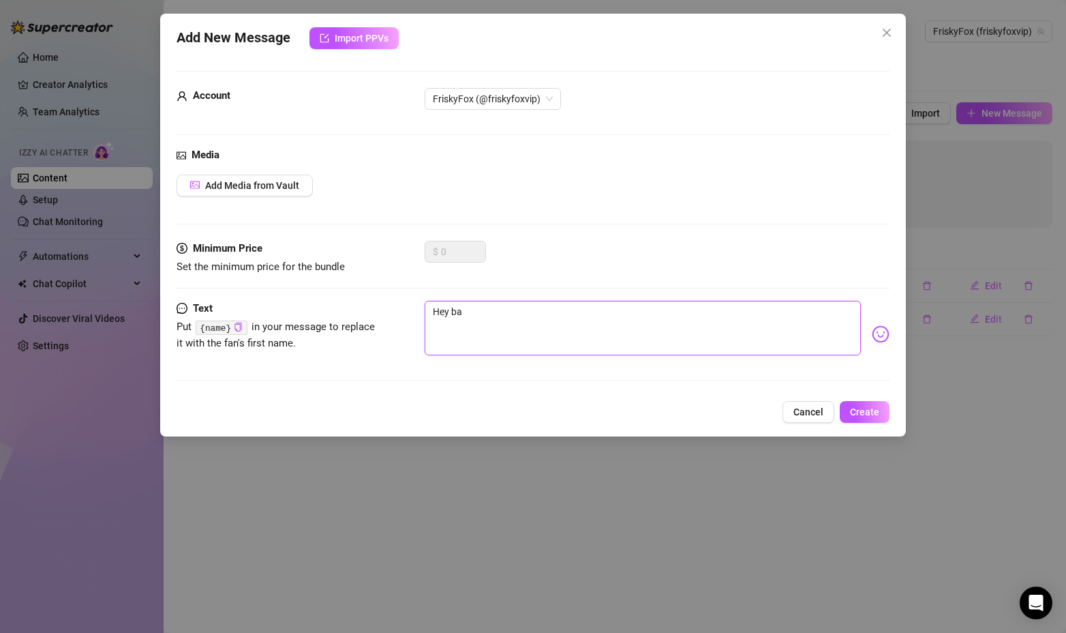
type textarea "Hey bab"
type textarea "Hey babe"
type textarea "Hey babe,"
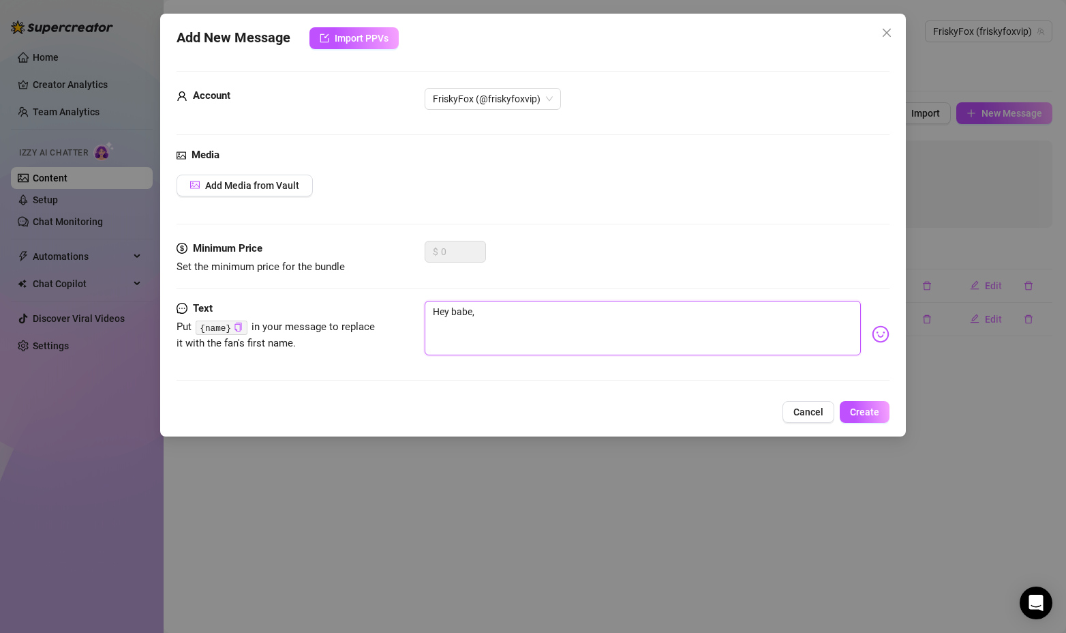
type textarea "Hey babe,"
type textarea "Hey babe, w"
type textarea "Hey babe, wh"
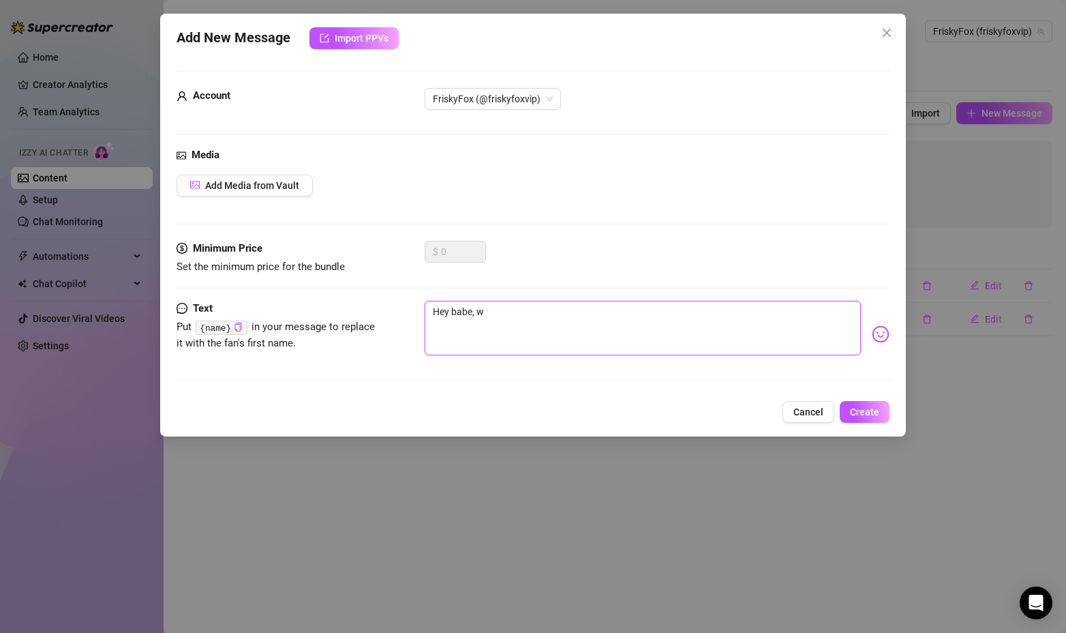
type textarea "Hey babe, wh"
type textarea "Hey babe, wha"
type textarea "Hey babe, what"
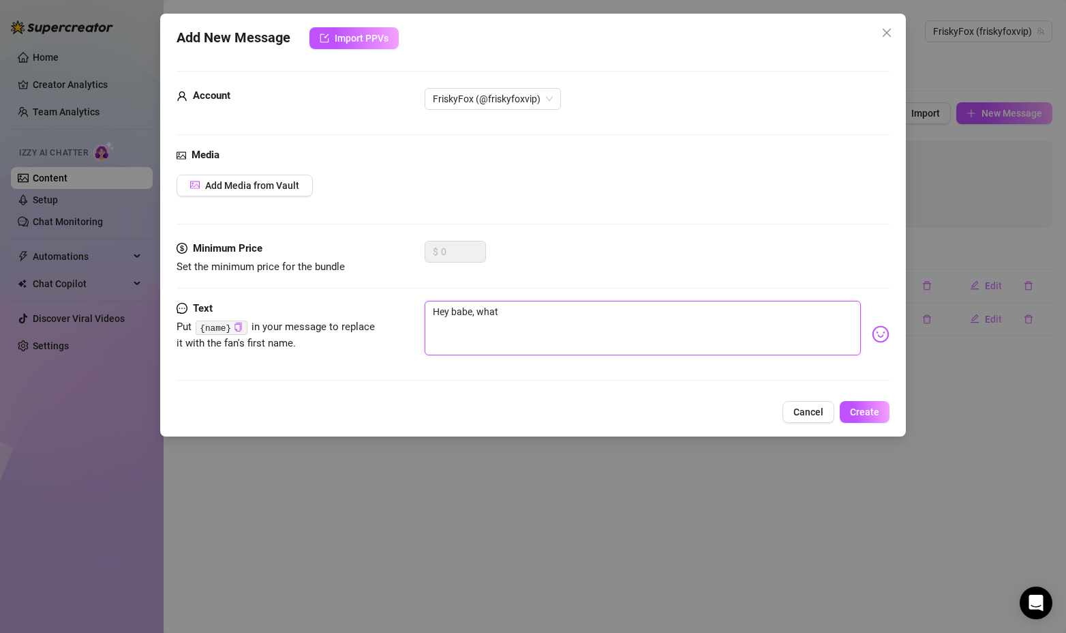
type textarea "Hey babe, what"
type textarea "Hey babe, what a"
type textarea "Hey babe, what ar"
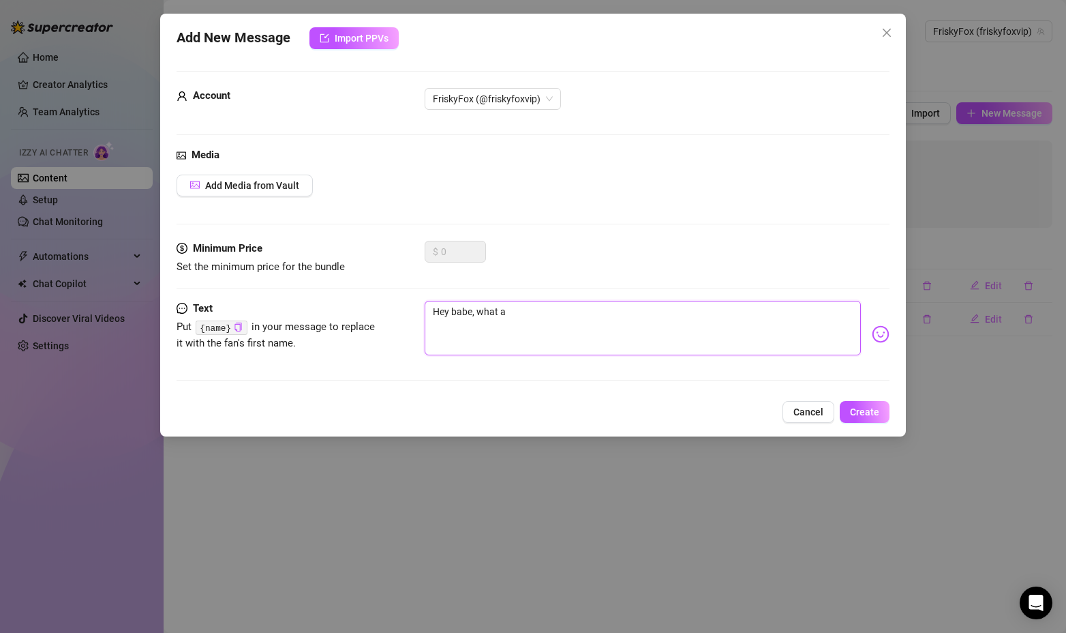
type textarea "Hey babe, what ar"
type textarea "Hey babe, what are"
click at [875, 412] on span "Create" at bounding box center [864, 411] width 29 height 11
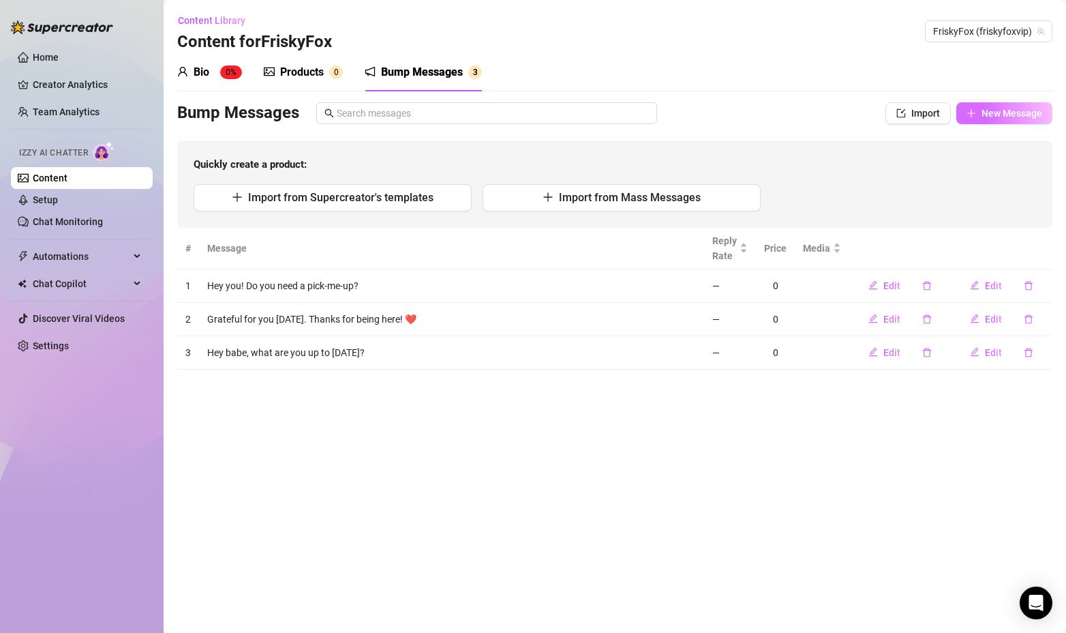
click at [1033, 114] on span "New Message" at bounding box center [1012, 113] width 61 height 11
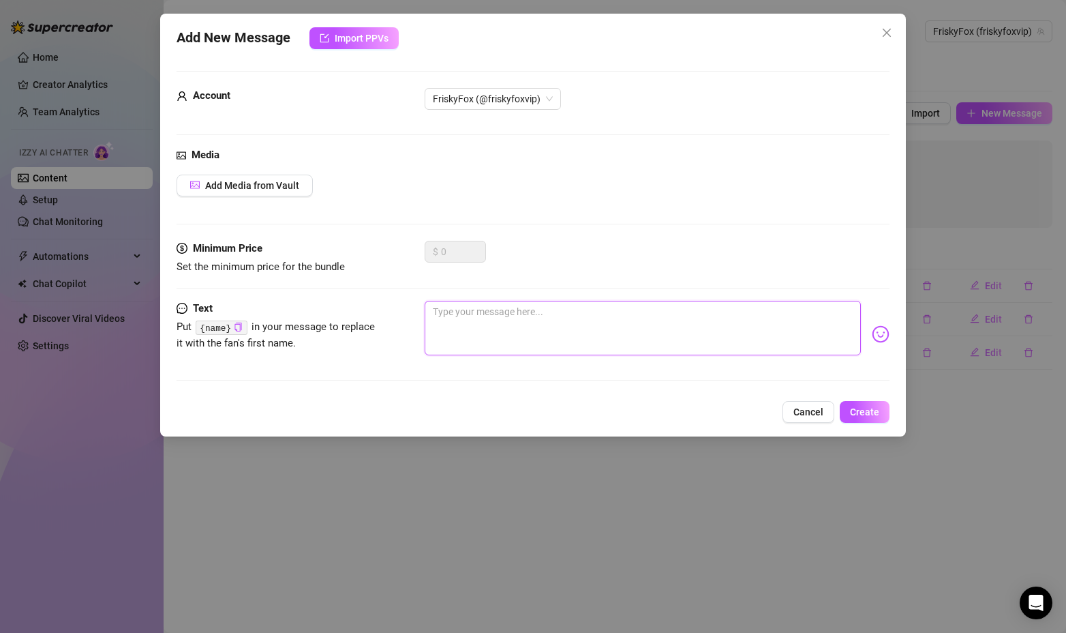
click at [524, 327] on textarea at bounding box center [643, 328] width 437 height 55
click at [520, 318] on textarea at bounding box center [643, 328] width 437 height 55
paste textarea "Picture my tongue circling your tip...you thirsty yet? 🍆💦"
drag, startPoint x: 704, startPoint y: 313, endPoint x: 428, endPoint y: 305, distance: 275.6
click at [428, 305] on textarea "Picture my tongue circling your tip...you thirsty yet? 🍆💦" at bounding box center [643, 328] width 437 height 55
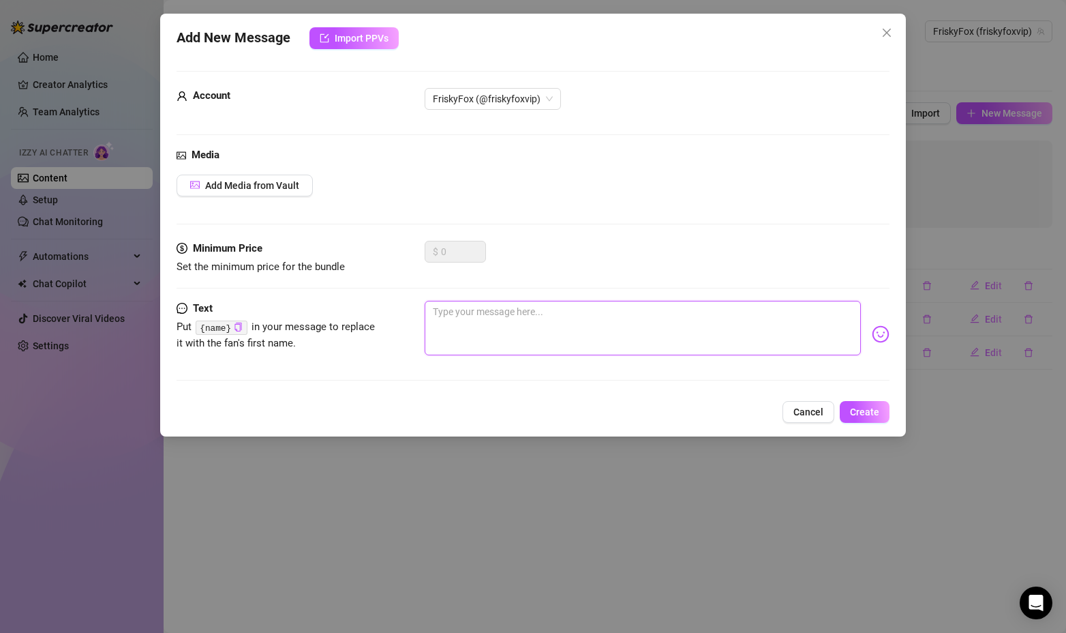
click at [504, 307] on textarea at bounding box center [643, 328] width 437 height 55
paste textarea "Hey babe, how are things going? I hope you are having a great day!"
click at [873, 412] on span "Create" at bounding box center [864, 411] width 29 height 11
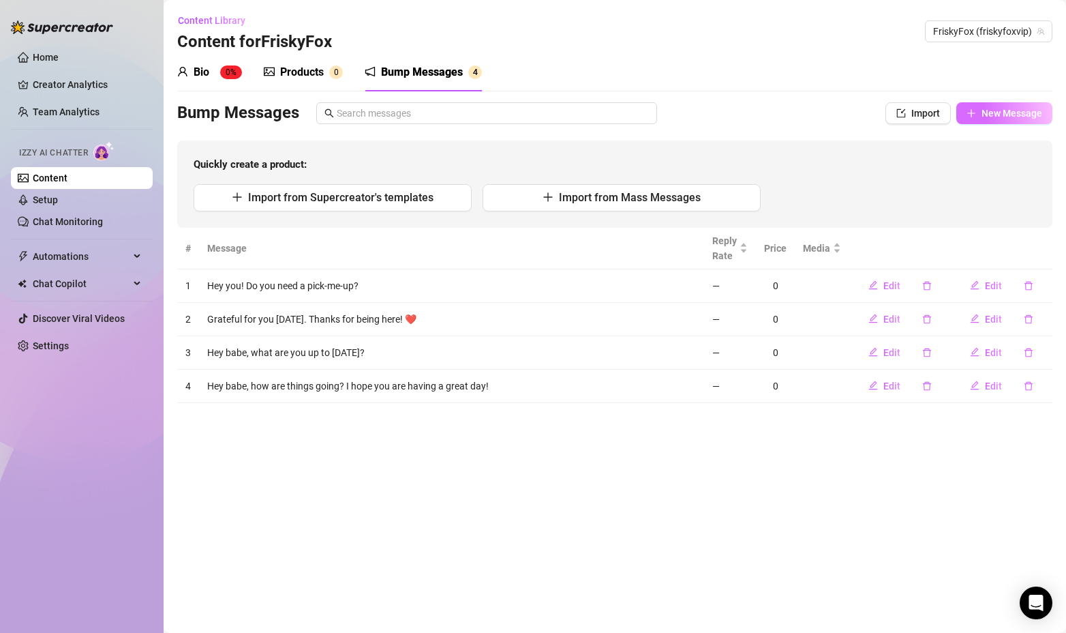
click at [982, 112] on span "New Message" at bounding box center [1012, 113] width 61 height 11
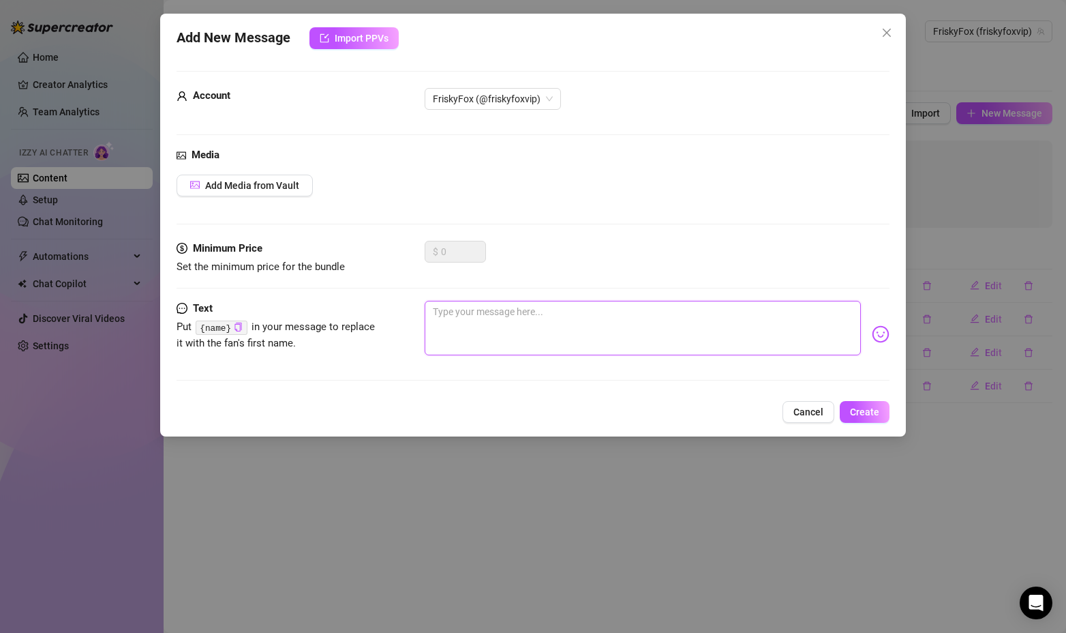
click at [503, 315] on textarea at bounding box center [643, 328] width 437 height 55
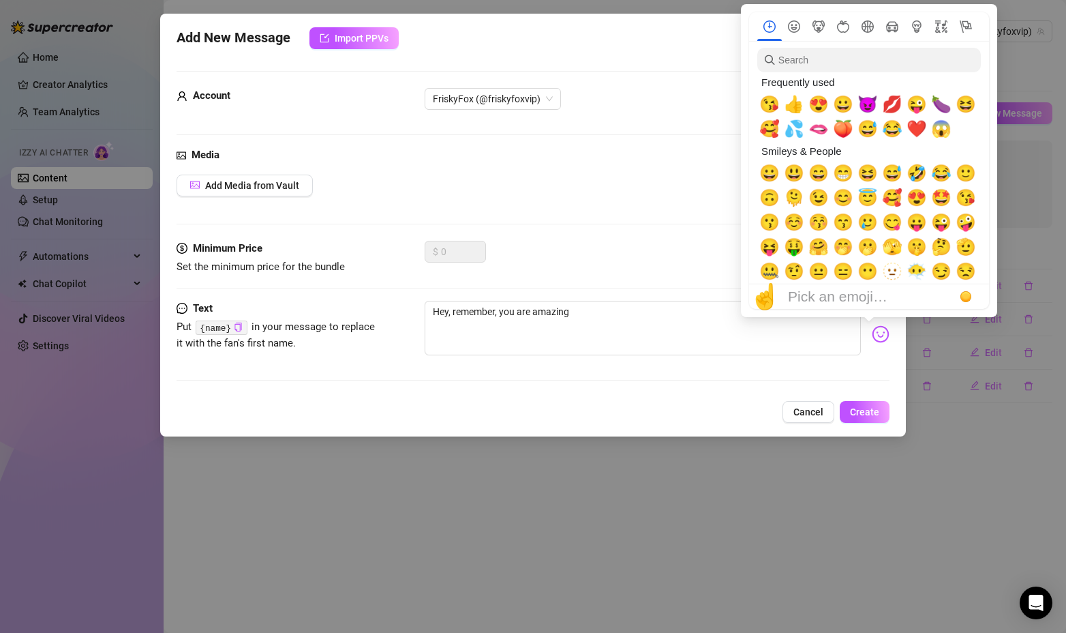
click at [872, 337] on img at bounding box center [881, 334] width 18 height 18
click at [769, 132] on span "🥰" at bounding box center [770, 128] width 20 height 19
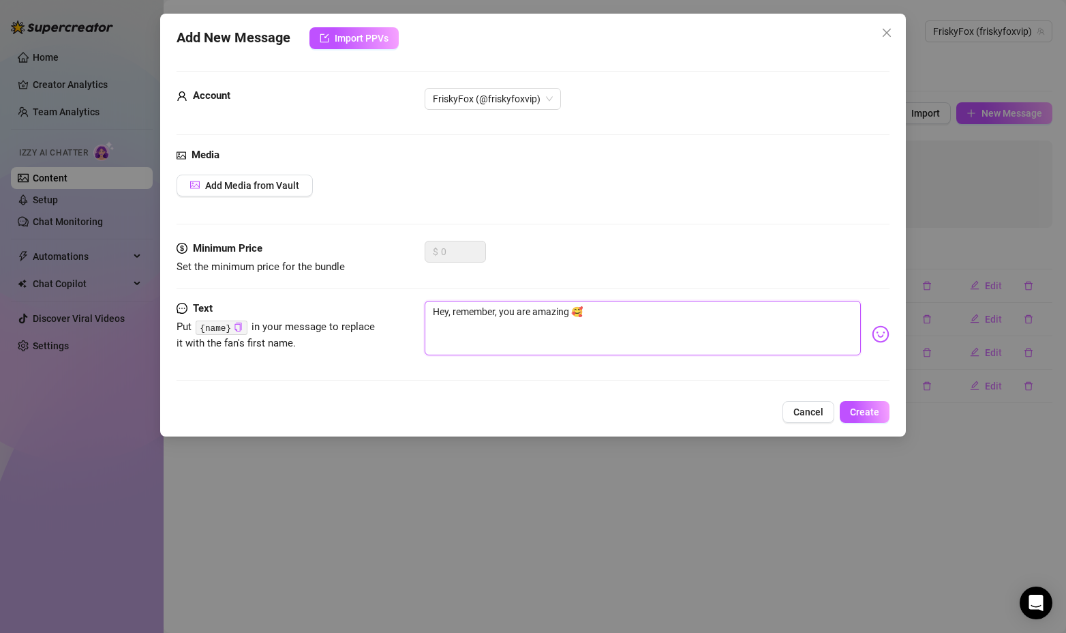
click at [625, 316] on textarea "Hey, remember, you are amazing 🥰" at bounding box center [643, 328] width 437 height 55
click at [862, 419] on button "Create" at bounding box center [865, 412] width 50 height 22
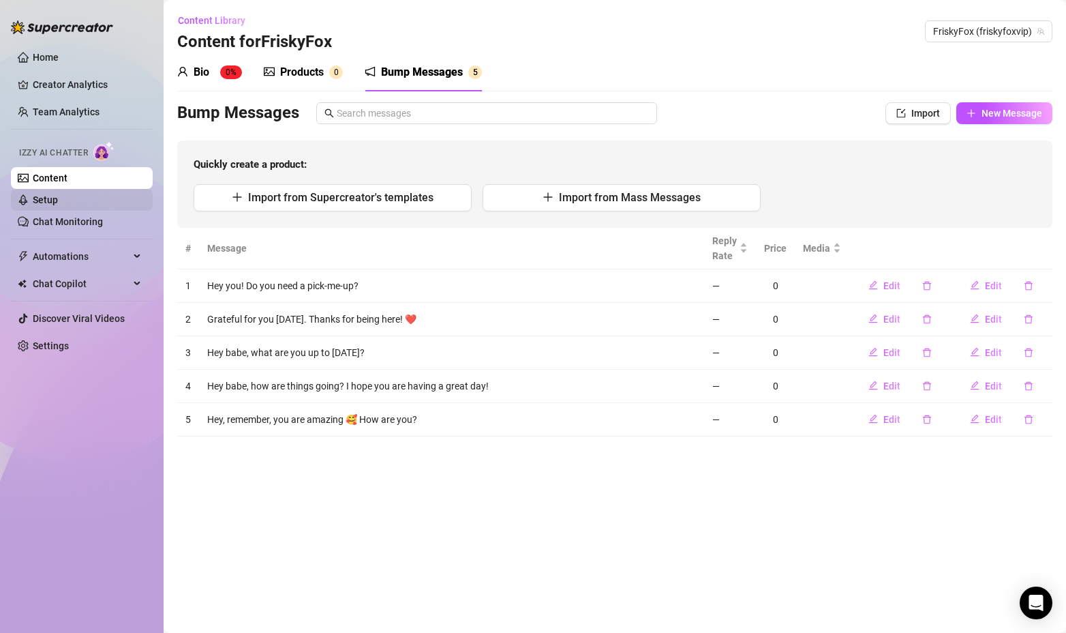
click at [49, 196] on link "Setup" at bounding box center [45, 199] width 25 height 11
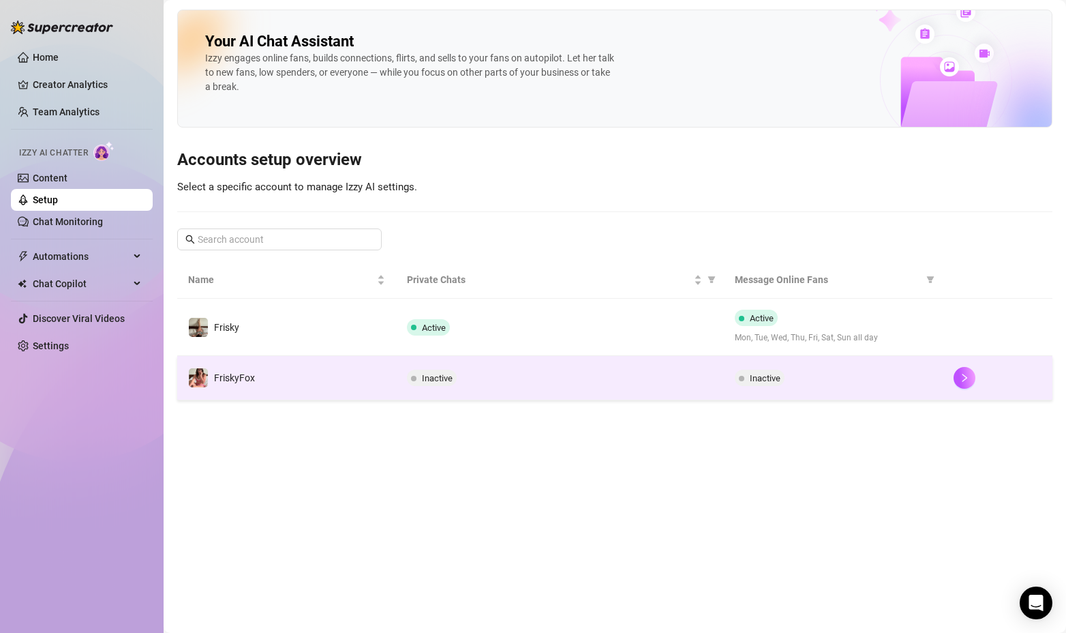
click at [580, 384] on div "Inactive" at bounding box center [560, 378] width 306 height 16
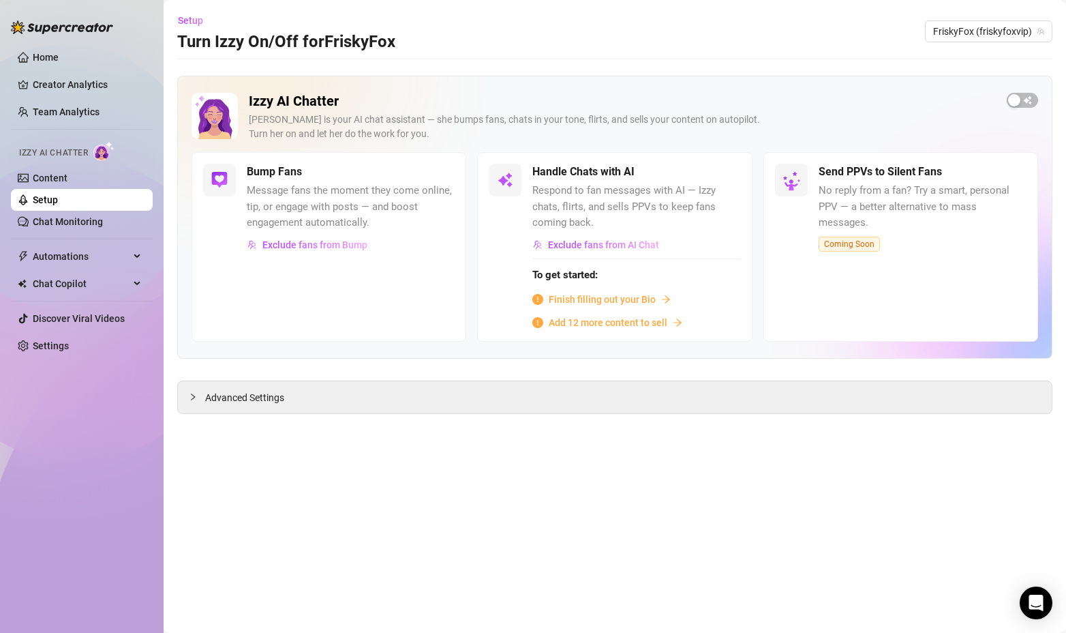
click at [620, 295] on span "Finish filling out your Bio" at bounding box center [602, 299] width 107 height 15
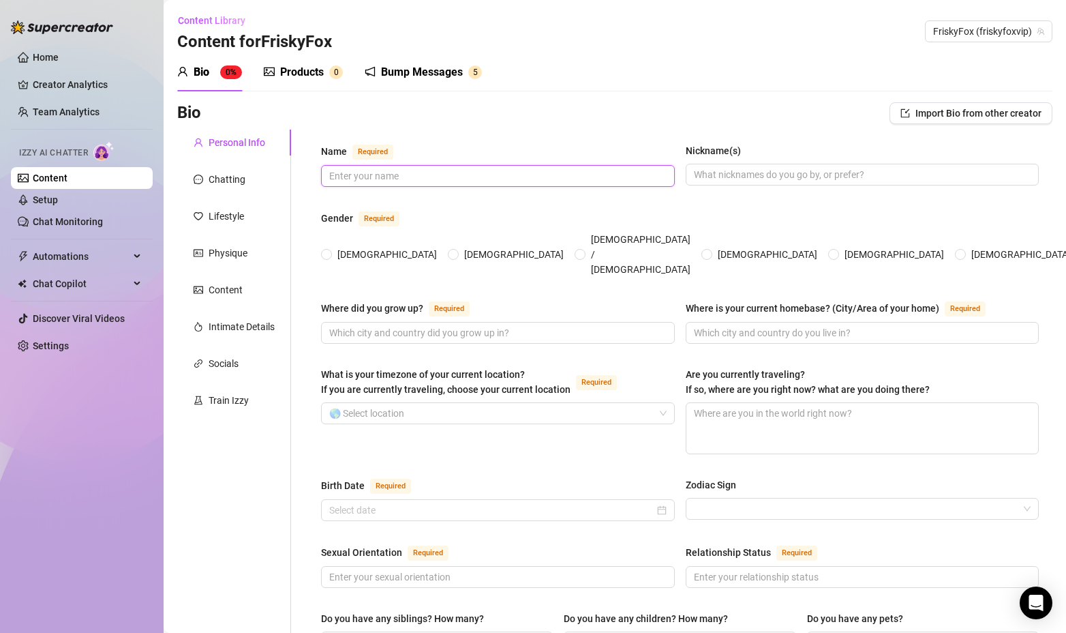
click at [404, 175] on input "Name Required" at bounding box center [496, 175] width 335 height 15
click at [331, 247] on label "[DEMOGRAPHIC_DATA]" at bounding box center [381, 254] width 121 height 15
click at [329, 251] on input "[DEMOGRAPHIC_DATA]" at bounding box center [327, 255] width 5 height 9
click at [358, 325] on input "Where did you grow up? Required" at bounding box center [496, 332] width 335 height 15
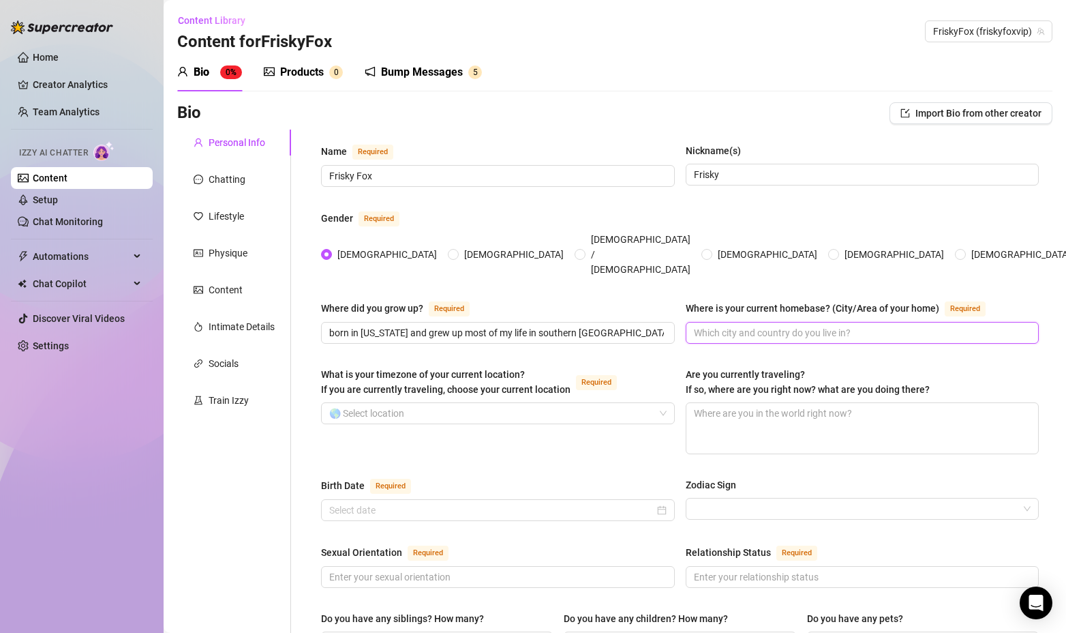
click at [777, 325] on input "Where is your current homebase? (City/Area of your home) Required" at bounding box center [861, 332] width 335 height 15
click at [788, 403] on textarea "Are you currently traveling? If so, where are you right now? what are you doing…" at bounding box center [863, 428] width 352 height 50
click at [401, 403] on input "What is your timezone of your current location? If you are currently traveling,…" at bounding box center [491, 413] width 325 height 20
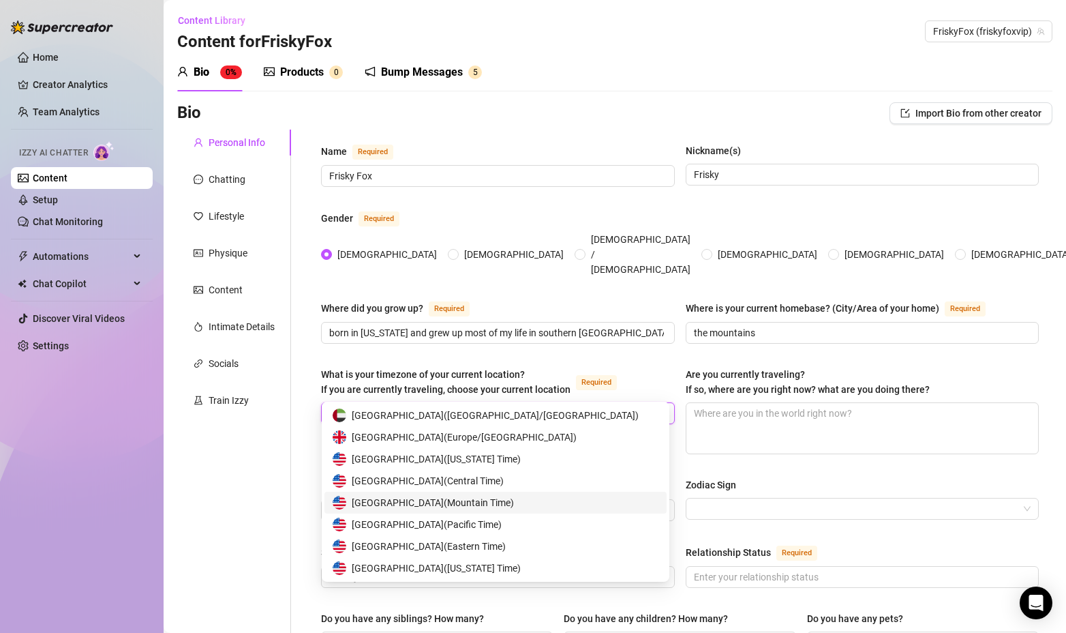
click at [438, 502] on span "[GEOGRAPHIC_DATA] ( Mountain Time )" at bounding box center [433, 502] width 162 height 15
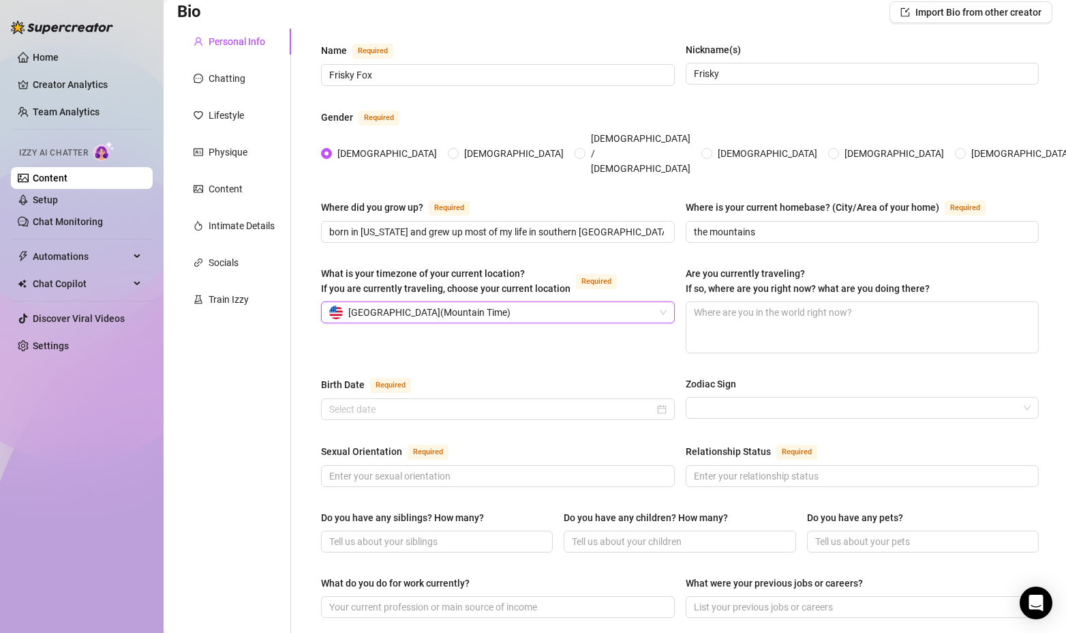
scroll to position [136, 0]
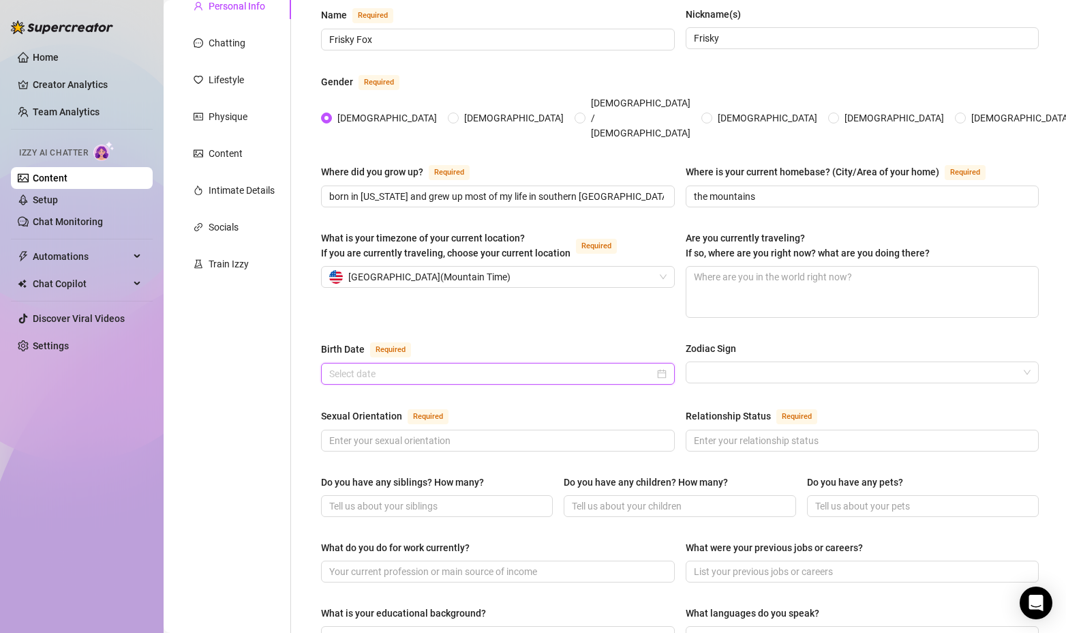
click at [425, 366] on input "Birth Date Required" at bounding box center [491, 373] width 325 height 15
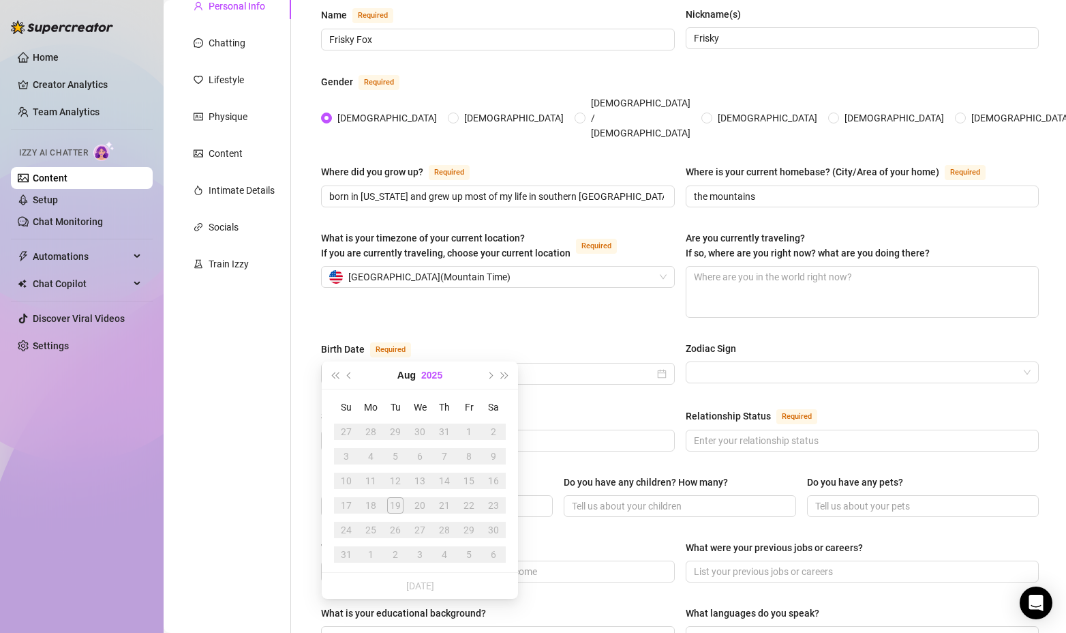
click at [439, 375] on button "2025" at bounding box center [431, 374] width 21 height 27
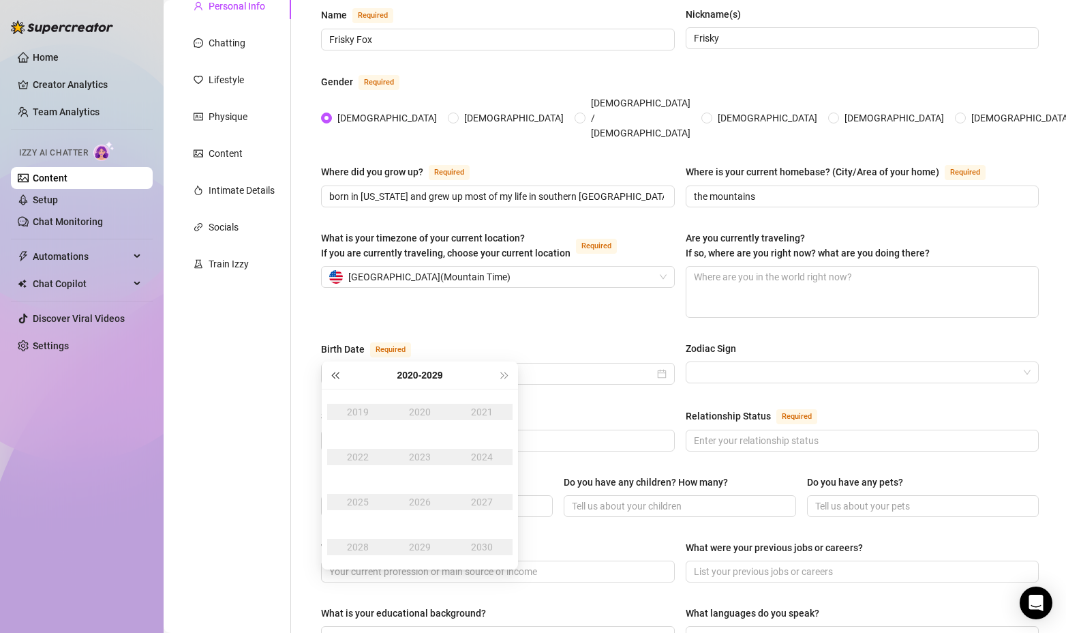
click at [337, 372] on button "Last year (Control + left)" at bounding box center [334, 374] width 15 height 27
click at [479, 404] on div "1991" at bounding box center [482, 412] width 41 height 16
click at [363, 544] on div "Oct" at bounding box center [357, 547] width 41 height 16
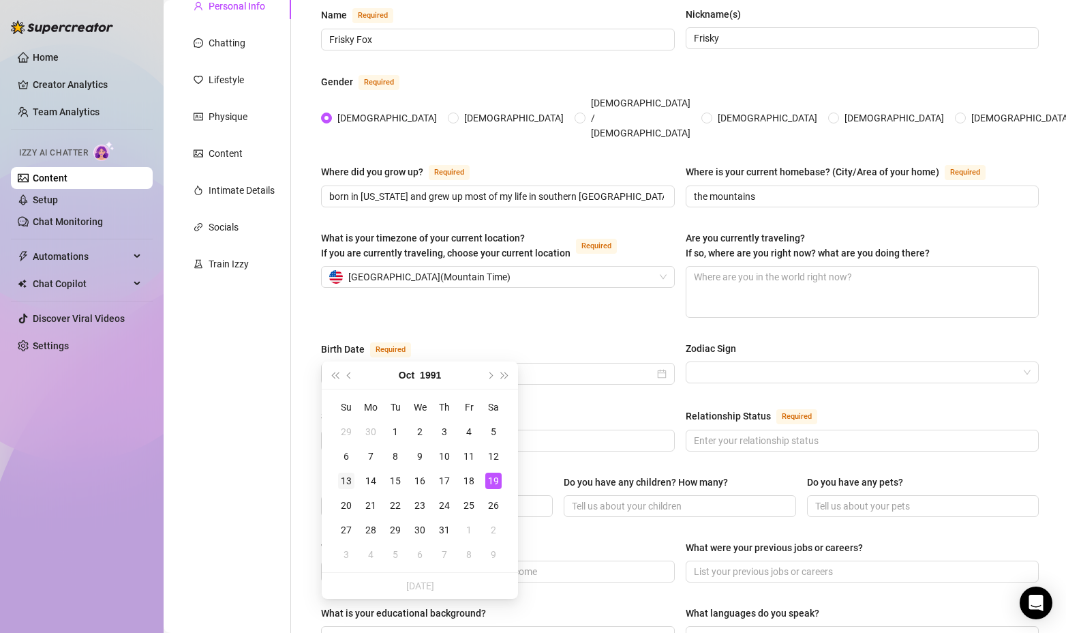
click at [346, 481] on div "13" at bounding box center [346, 480] width 16 height 16
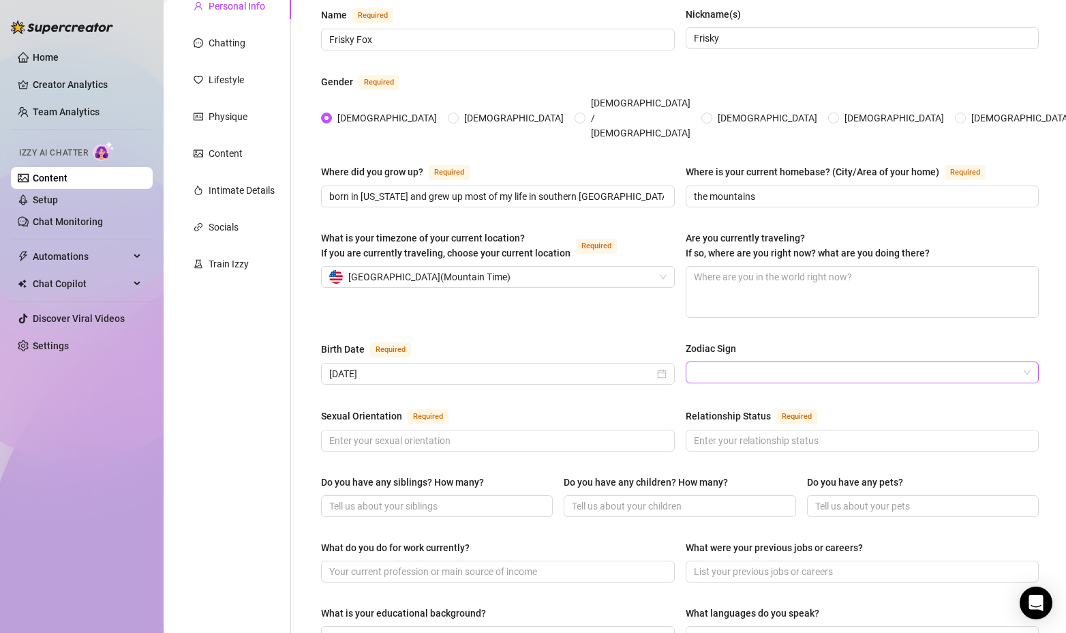
click at [720, 362] on input "Zodiac Sign" at bounding box center [856, 372] width 325 height 20
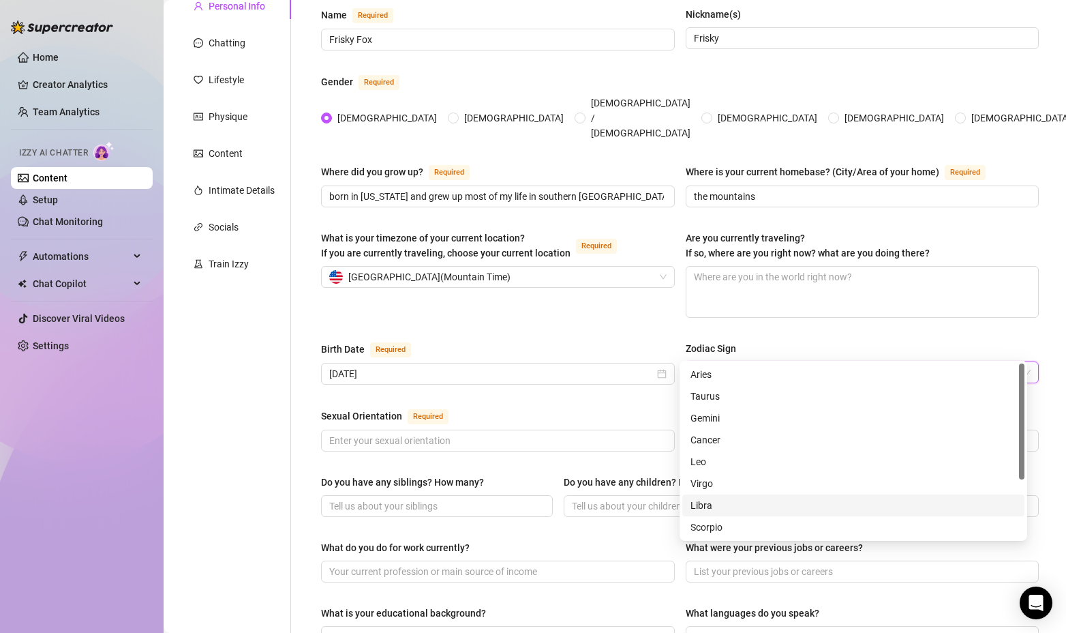
click at [710, 504] on div "Libra" at bounding box center [854, 505] width 326 height 15
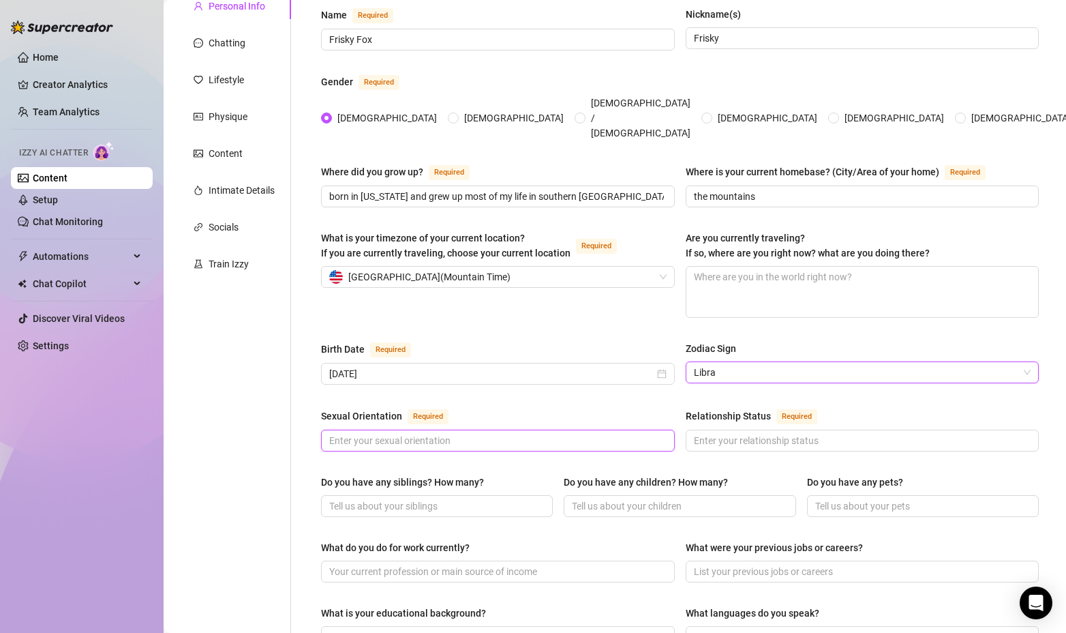
click at [400, 433] on input "Sexual Orientation Required" at bounding box center [496, 440] width 335 height 15
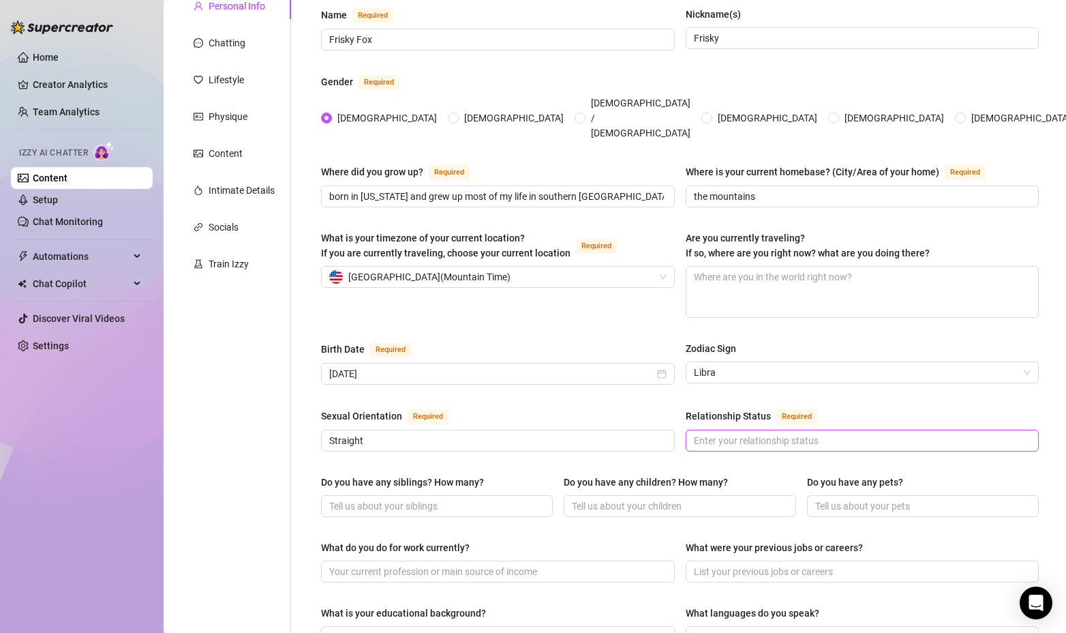
click at [730, 433] on input "Relationship Status Required" at bounding box center [861, 440] width 335 height 15
click at [458, 495] on span at bounding box center [437, 506] width 232 height 22
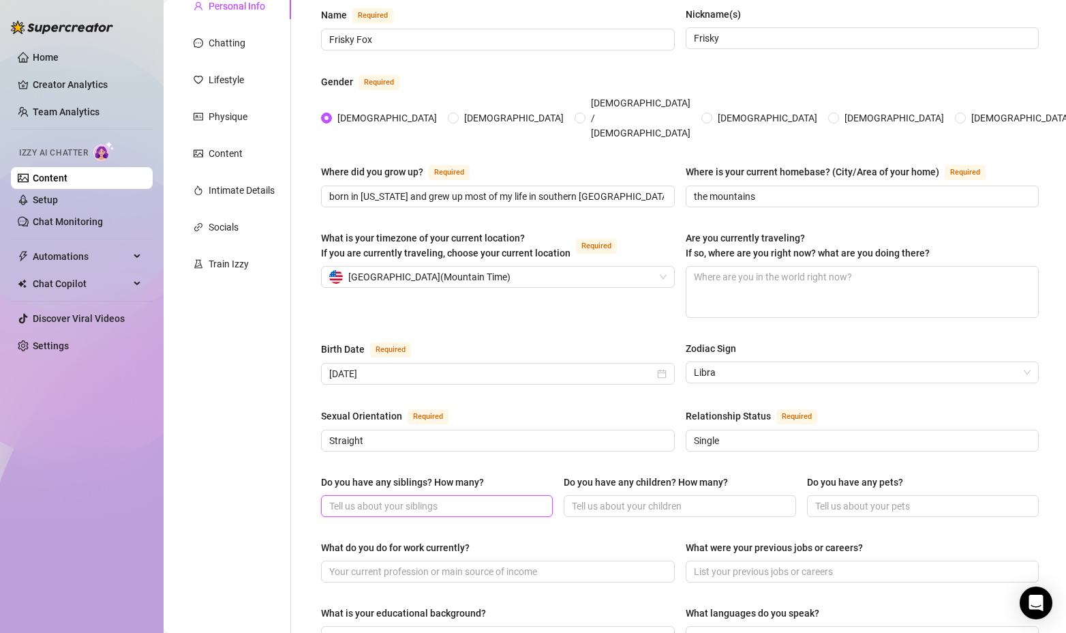
click at [453, 498] on input "Do you have any siblings? How many?" at bounding box center [435, 505] width 213 height 15
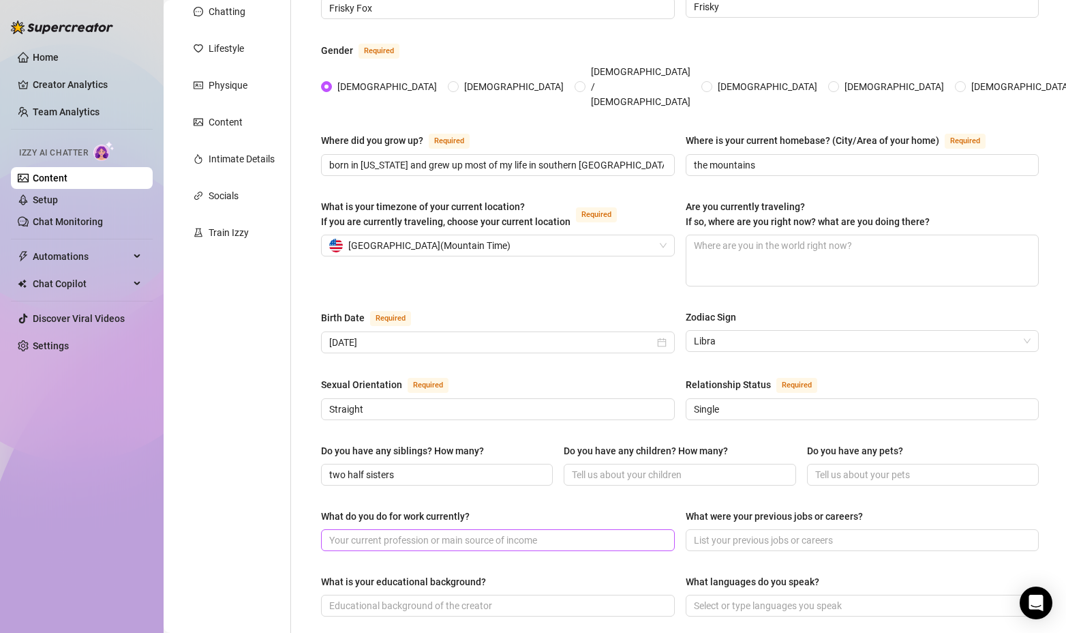
scroll to position [341, 0]
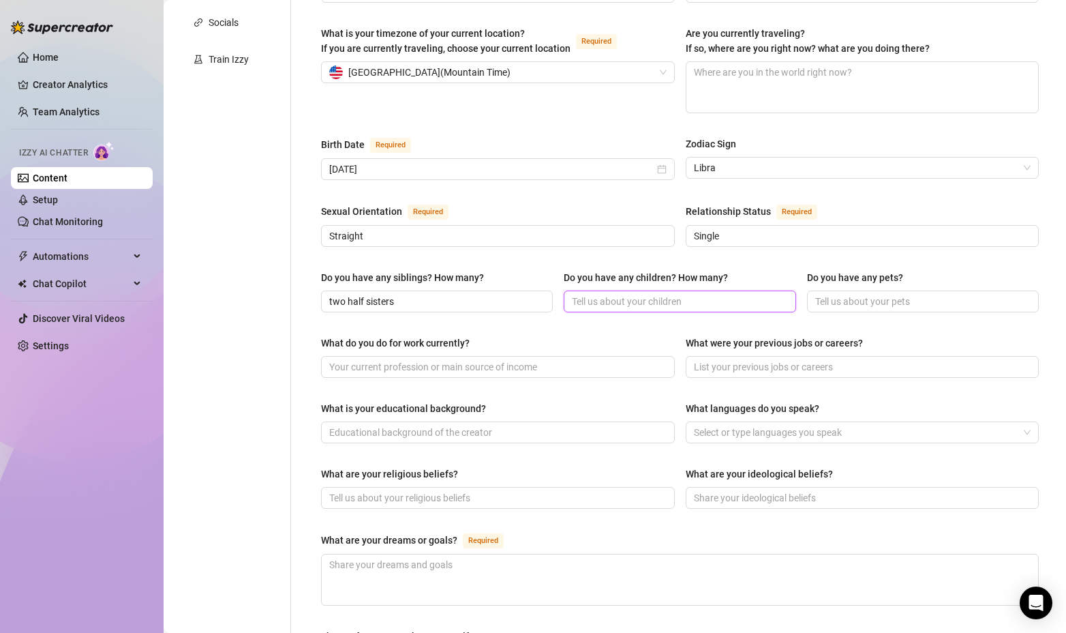
click at [726, 294] on input "Do you have any children? How many?" at bounding box center [678, 301] width 213 height 15
click at [363, 359] on input "What do you do for work currently?" at bounding box center [496, 366] width 335 height 15
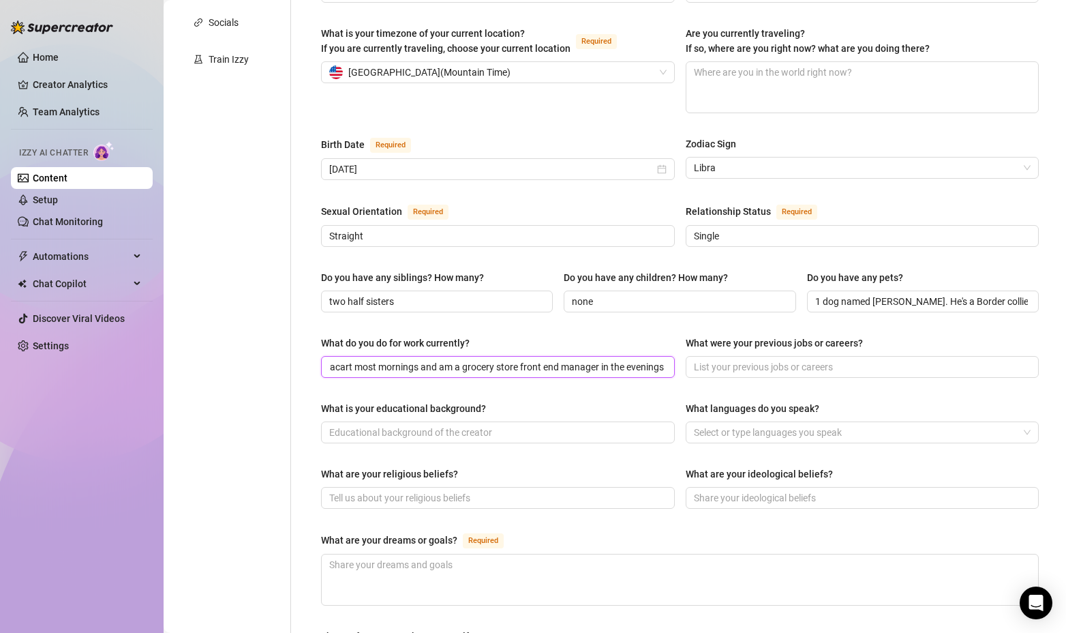
scroll to position [0, 111]
click at [792, 359] on input "What were your previous jobs or careers?" at bounding box center [861, 366] width 335 height 15
click at [418, 425] on input "What is your educational background?" at bounding box center [496, 432] width 335 height 15
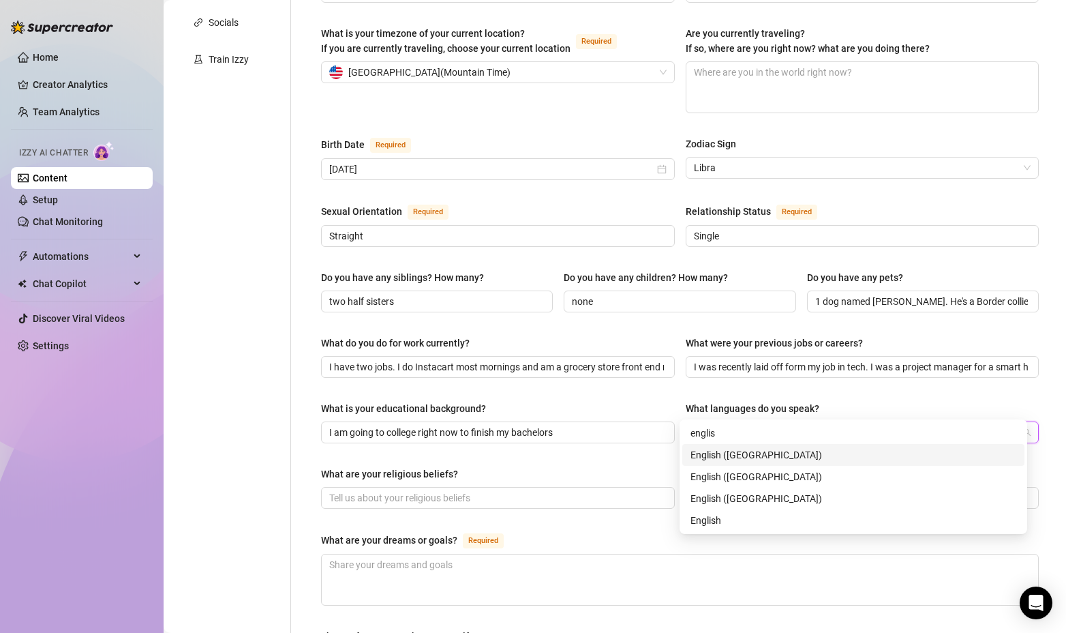
click at [732, 451] on div "English ([GEOGRAPHIC_DATA])" at bounding box center [854, 454] width 326 height 15
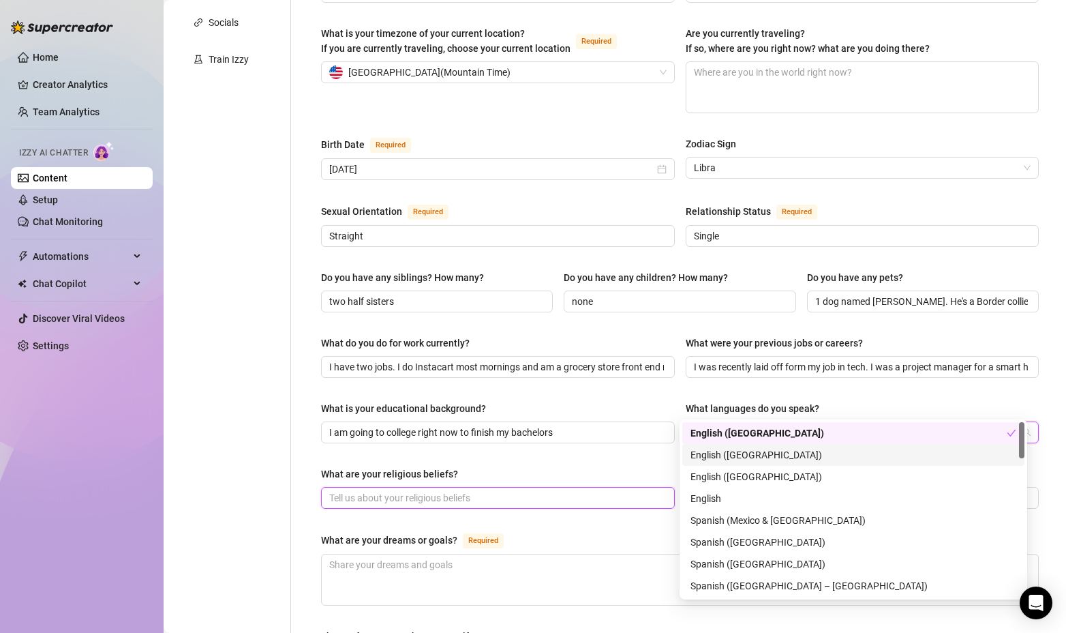
click at [415, 490] on input "What are your religious beliefs?" at bounding box center [496, 497] width 335 height 15
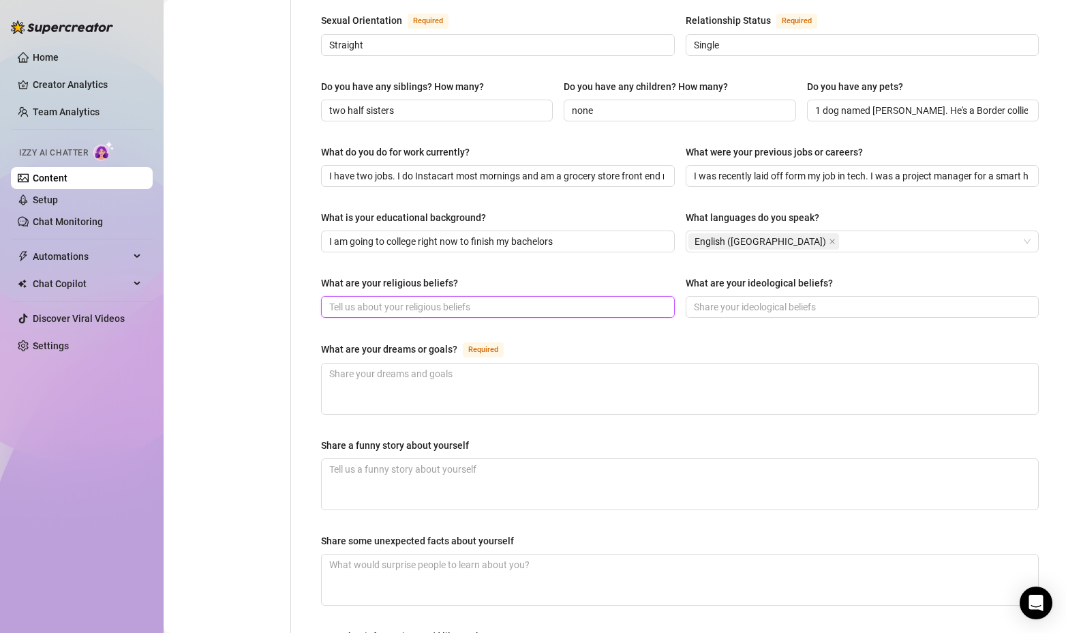
scroll to position [614, 0]
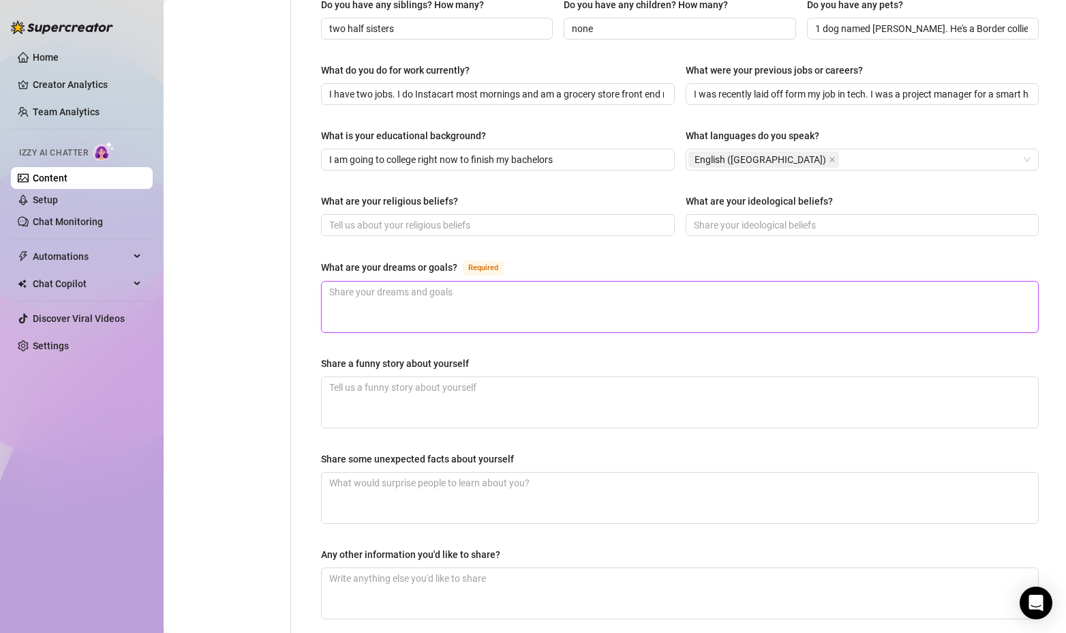
click at [427, 282] on textarea "What are your dreams or goals? Required" at bounding box center [680, 307] width 717 height 50
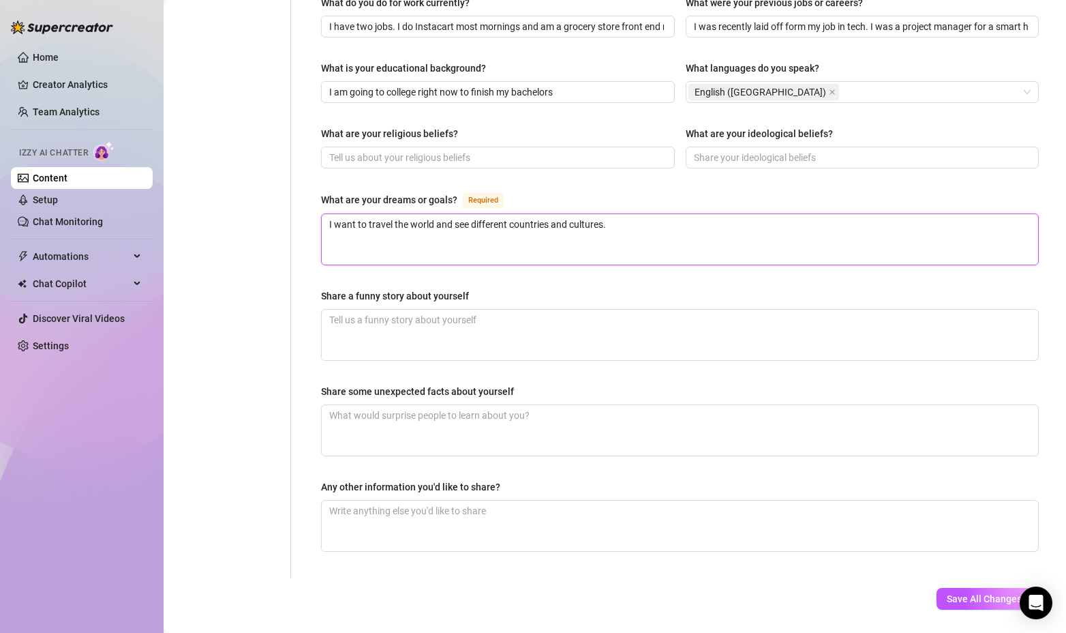
scroll to position [682, 0]
click at [984, 592] on span "Save All Changes" at bounding box center [984, 597] width 75 height 11
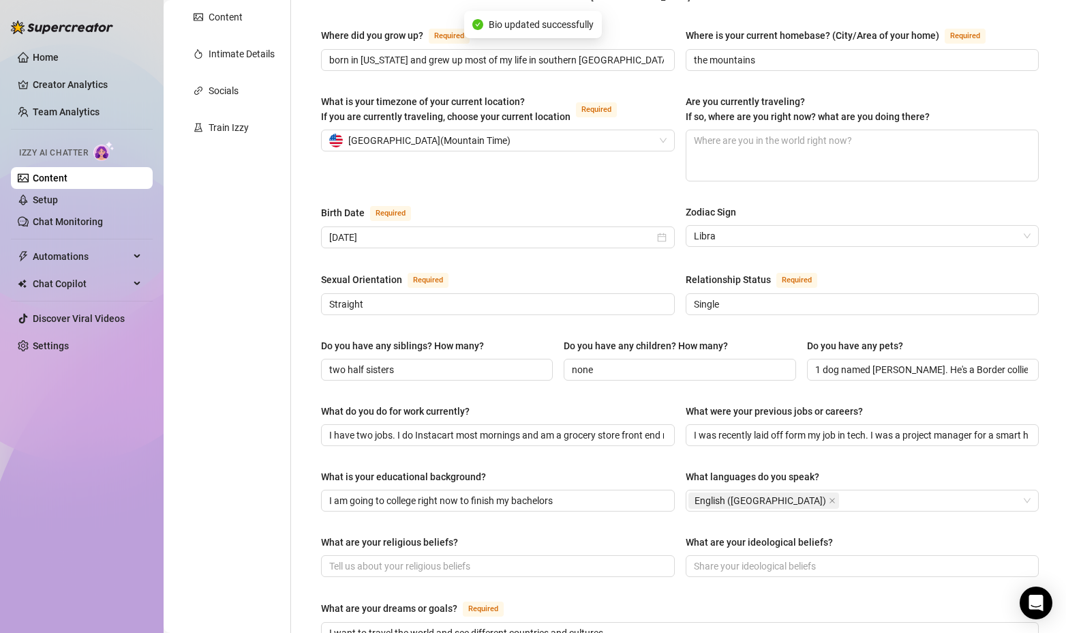
scroll to position [0, 0]
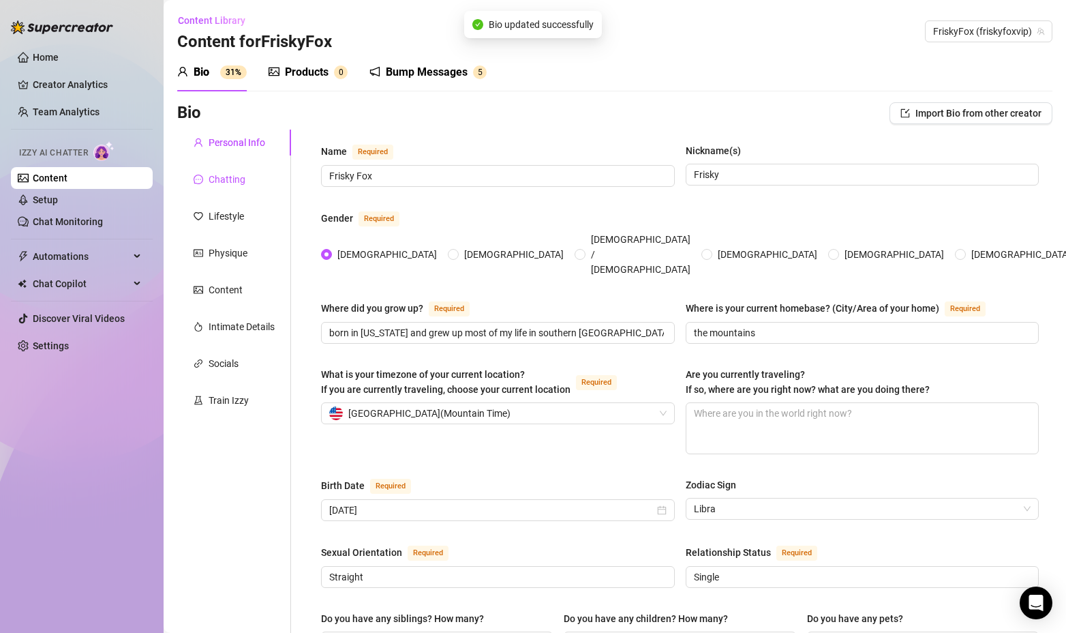
click at [228, 179] on div "Chatting" at bounding box center [227, 179] width 37 height 15
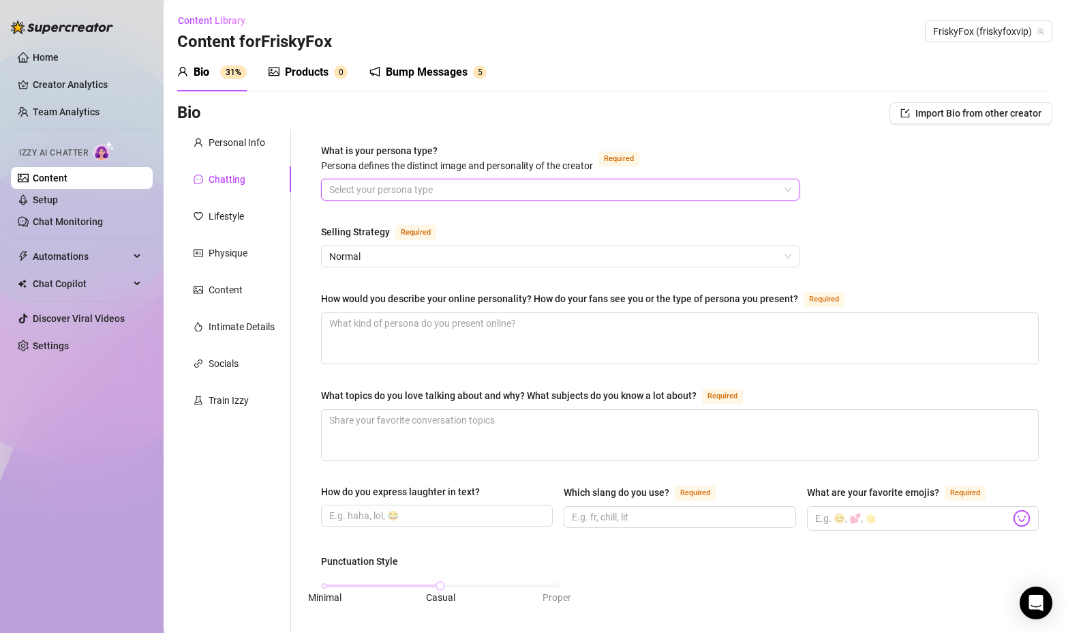
click at [374, 187] on input "What is your persona type? [PERSON_NAME] defines the distinct image and persona…" at bounding box center [554, 189] width 450 height 20
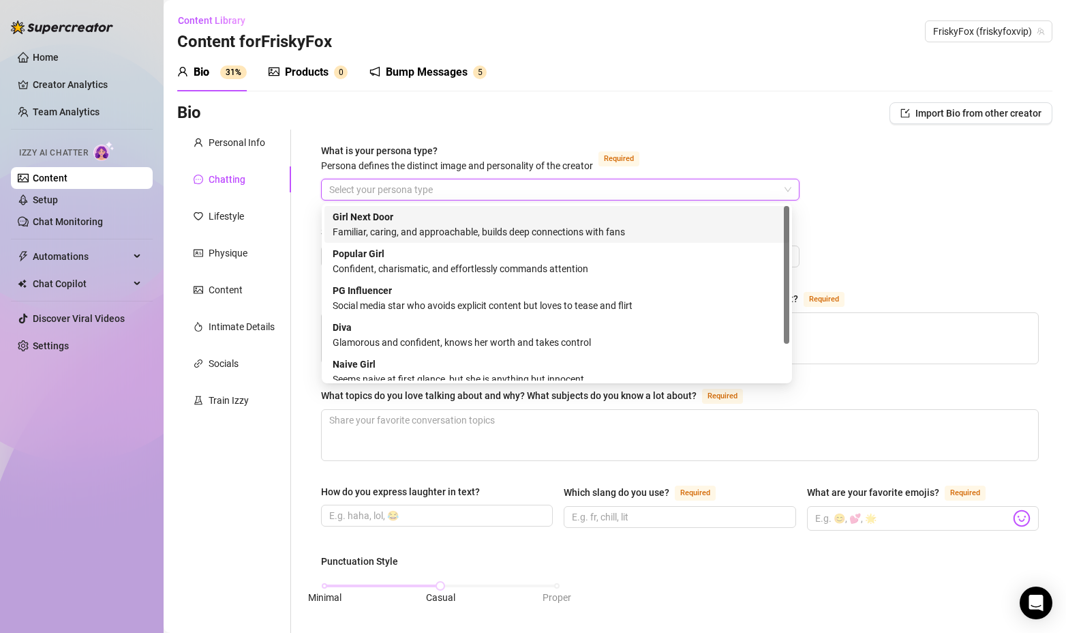
click at [407, 213] on div "Girl Next Door Familiar, caring, and approachable, builds deep connections with…" at bounding box center [557, 224] width 449 height 30
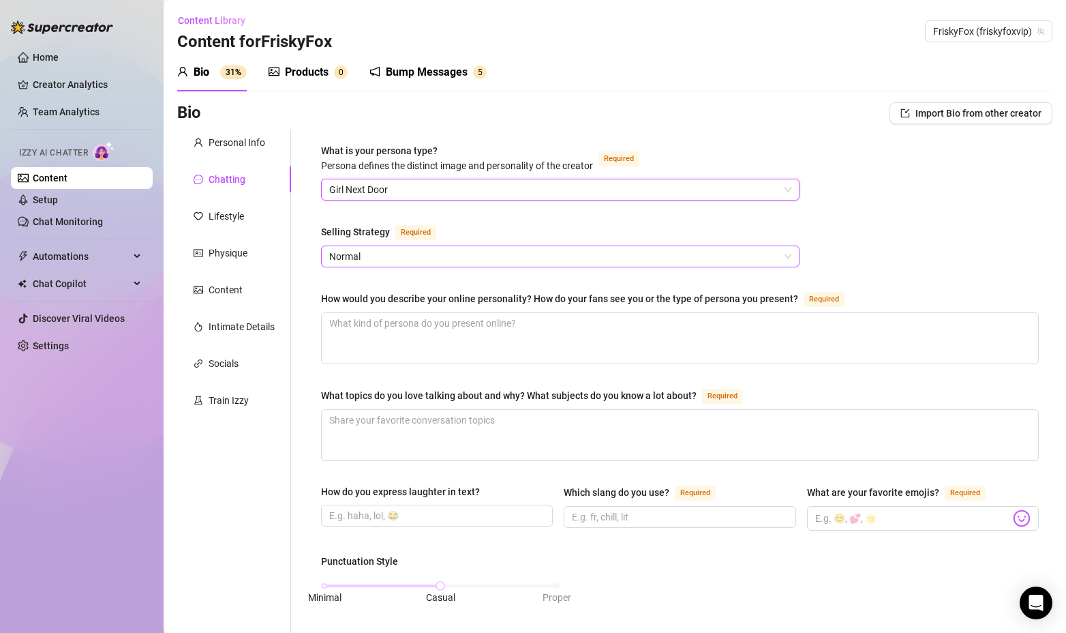
click at [396, 247] on span "Normal" at bounding box center [560, 256] width 462 height 20
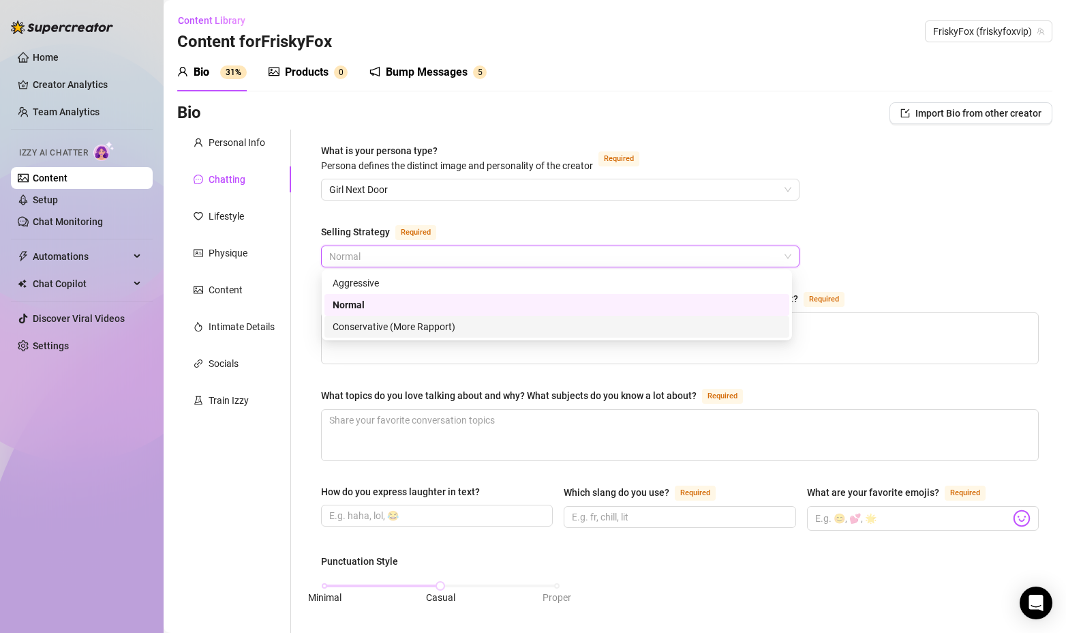
click at [377, 326] on div "Conservative (More Rapport)" at bounding box center [557, 326] width 449 height 15
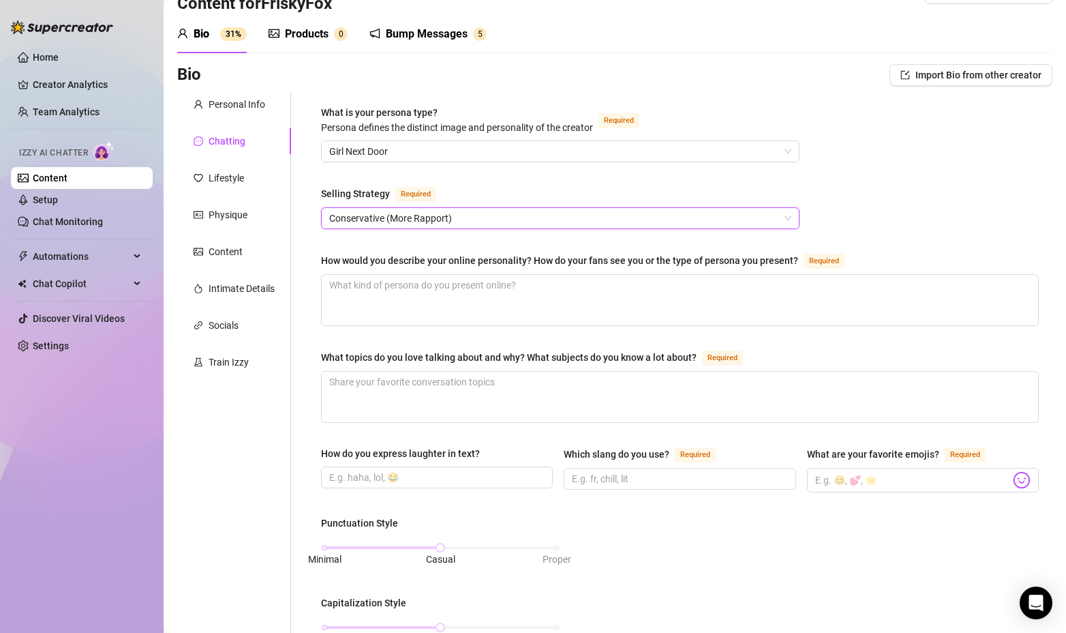
scroll to position [136, 0]
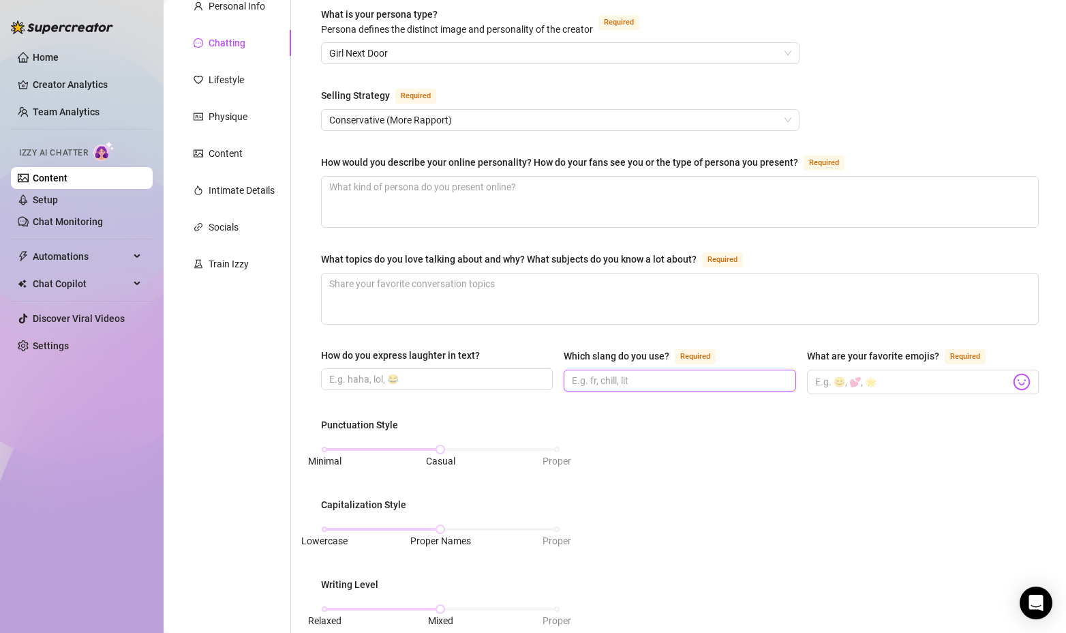
click at [604, 376] on input "Which slang do you use? Required" at bounding box center [678, 380] width 213 height 15
click at [1013, 384] on img at bounding box center [1022, 382] width 18 height 18
click at [1015, 378] on img at bounding box center [1022, 382] width 18 height 18
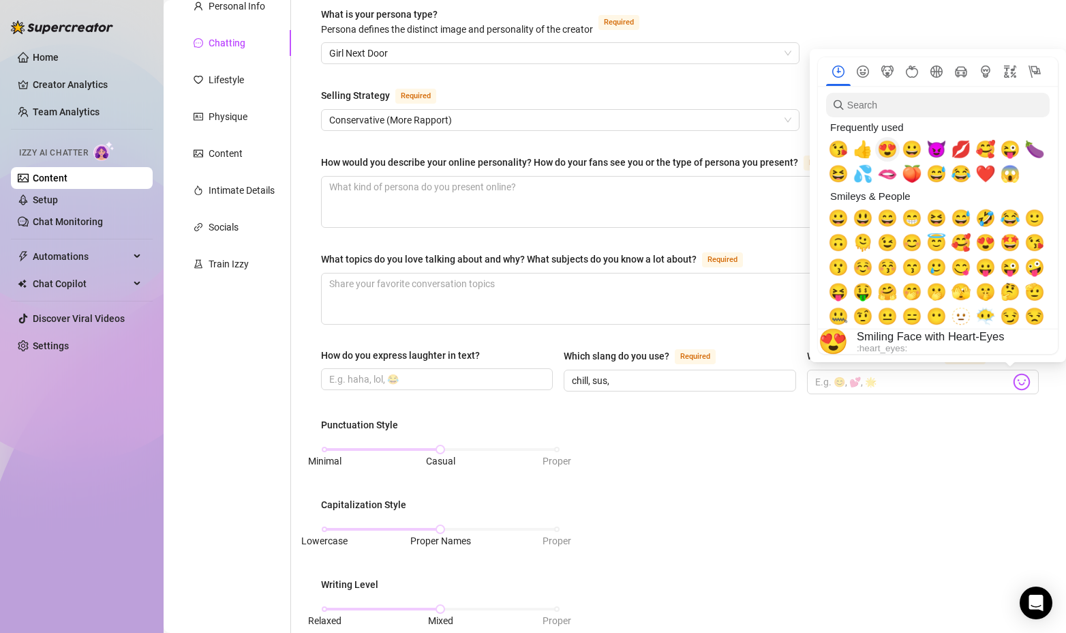
click at [884, 152] on span "😍" at bounding box center [887, 149] width 20 height 19
drag, startPoint x: 839, startPoint y: 151, endPoint x: 874, endPoint y: 153, distance: 34.8
click at [840, 151] on span "😘" at bounding box center [838, 149] width 20 height 19
click at [862, 174] on span "💦" at bounding box center [863, 173] width 20 height 19
click at [889, 179] on span "🫦" at bounding box center [887, 173] width 20 height 19
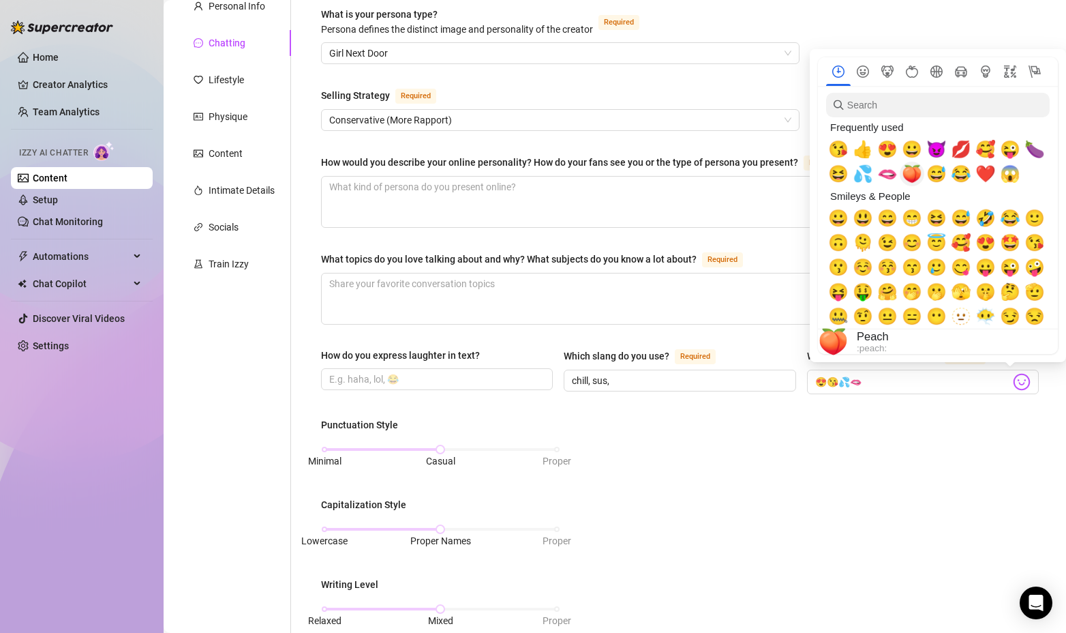
drag, startPoint x: 910, startPoint y: 172, endPoint x: 933, endPoint y: 172, distance: 23.2
click at [911, 172] on span "🍑" at bounding box center [912, 173] width 20 height 19
click at [962, 177] on span "😂" at bounding box center [961, 173] width 20 height 19
click at [987, 179] on span "❤️" at bounding box center [986, 173] width 20 height 19
click at [1033, 151] on span "🍆" at bounding box center [1035, 149] width 20 height 19
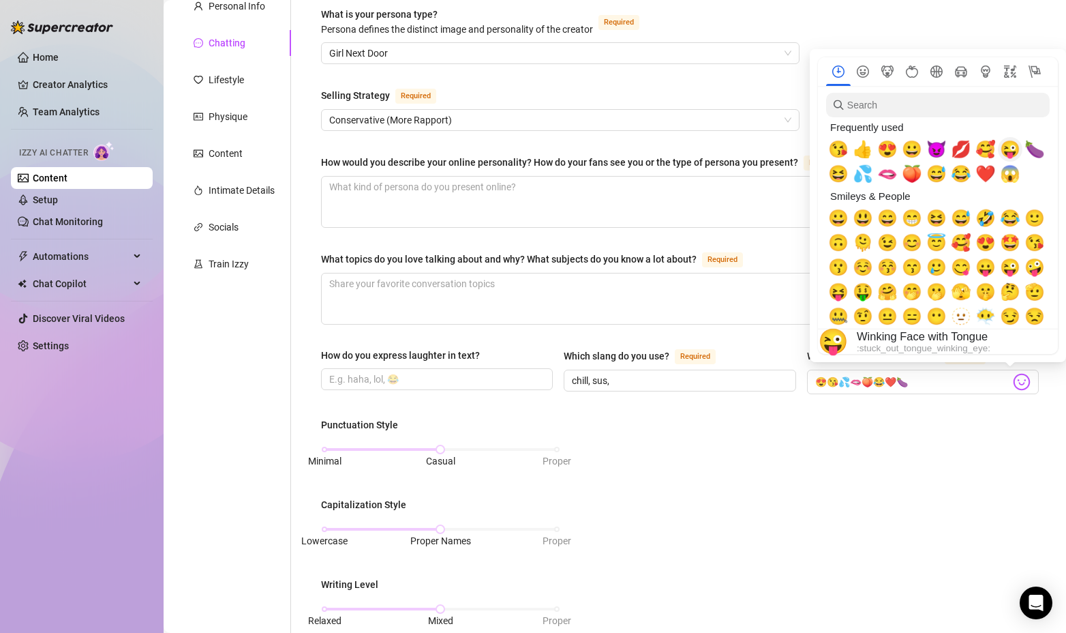
click at [1006, 151] on span "😜" at bounding box center [1010, 149] width 20 height 19
click at [988, 152] on span "🥰" at bounding box center [986, 149] width 20 height 19
click at [962, 149] on span "💋" at bounding box center [961, 149] width 20 height 19
click at [935, 149] on span "😈" at bounding box center [937, 149] width 20 height 19
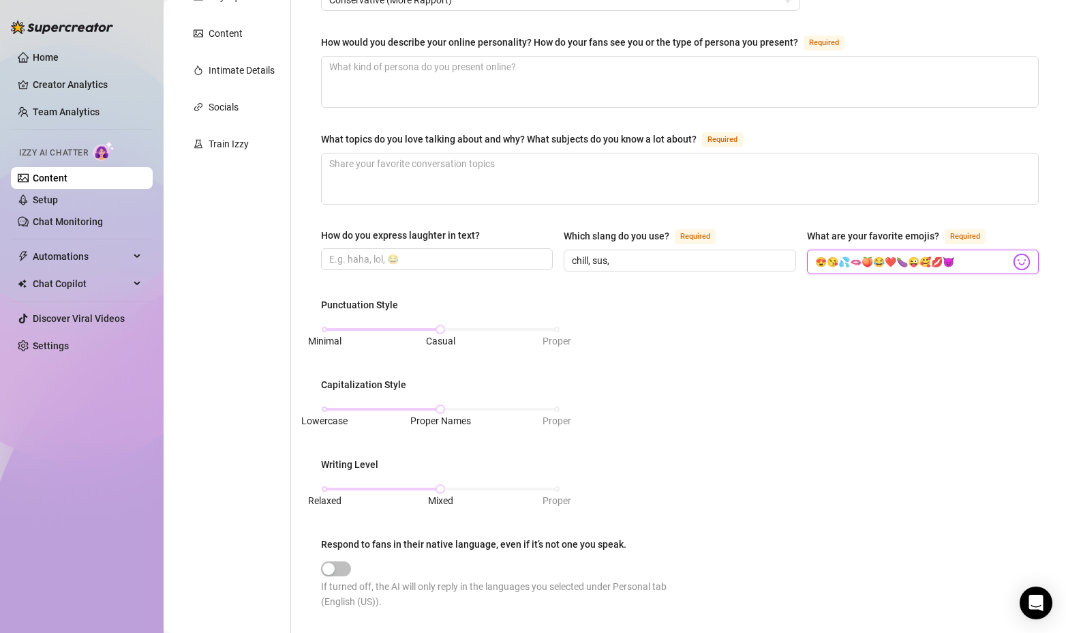
scroll to position [273, 0]
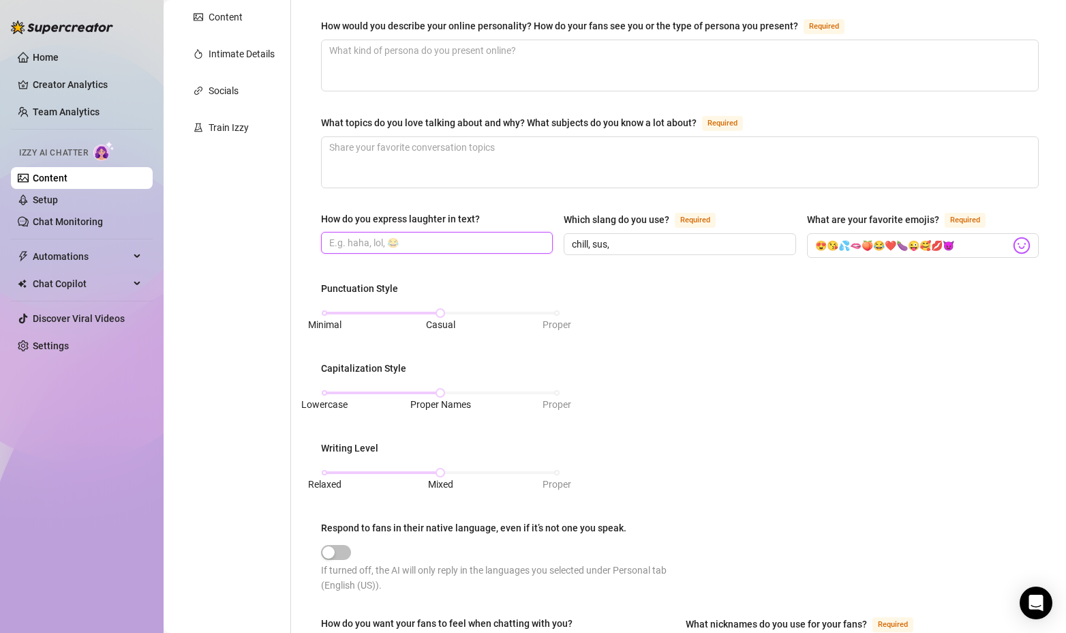
click at [419, 245] on input "How do you express laughter in text?" at bounding box center [435, 242] width 213 height 15
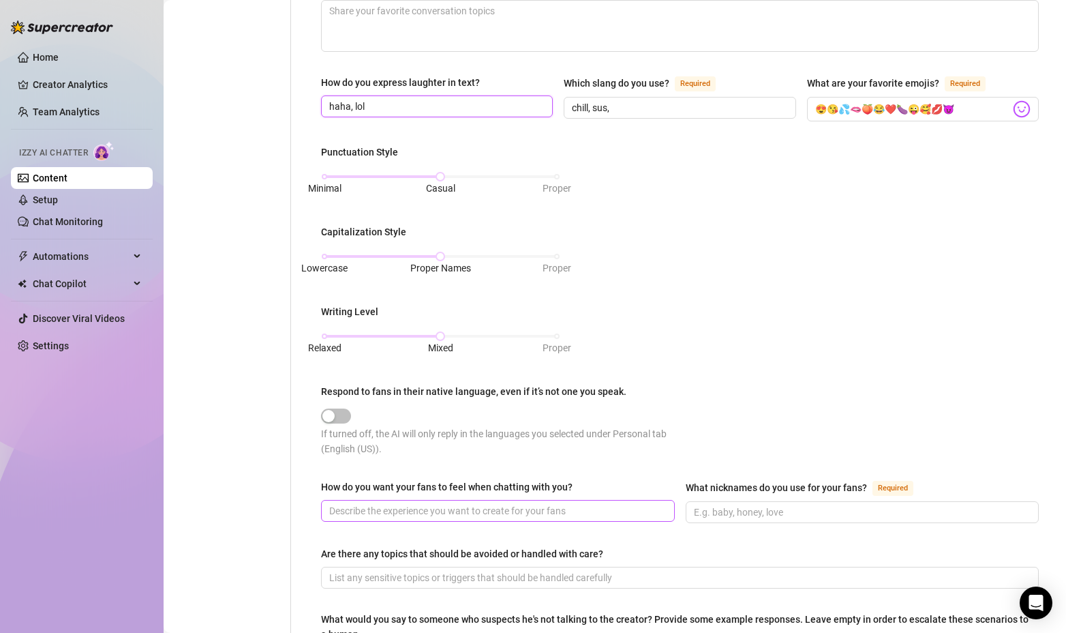
scroll to position [477, 0]
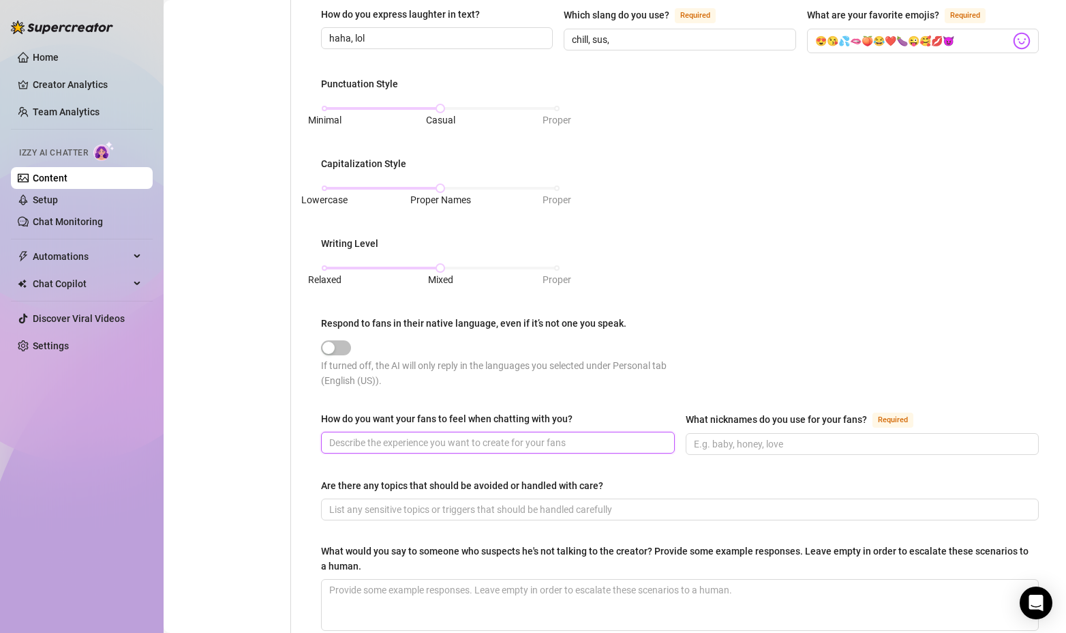
click at [420, 440] on input "How do you want your fans to feel when chatting with you?" at bounding box center [496, 442] width 335 height 15
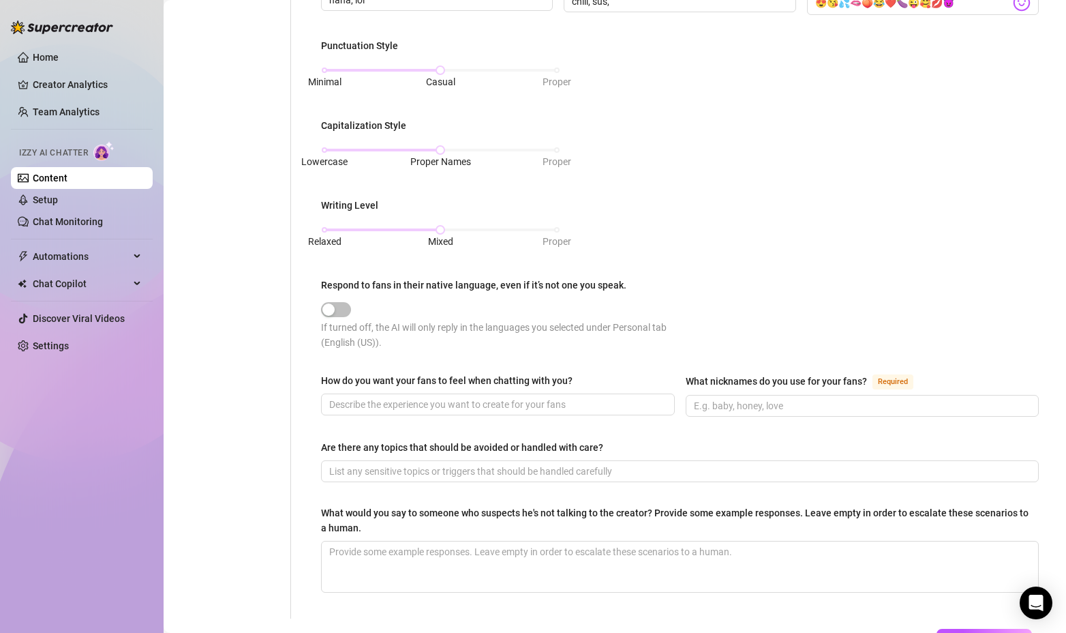
scroll to position [545, 0]
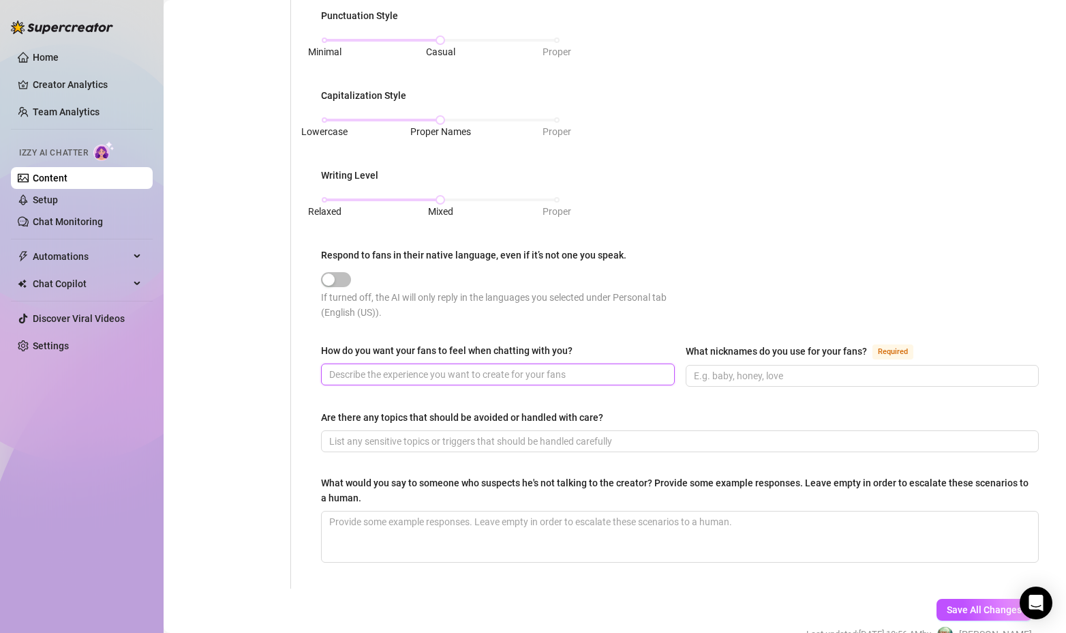
click at [487, 370] on input "How do you want your fans to feel when chatting with you?" at bounding box center [496, 374] width 335 height 15
click at [759, 365] on span at bounding box center [863, 376] width 354 height 22
click at [757, 368] on input "What nicknames do you use for your fans? Required" at bounding box center [861, 375] width 335 height 15
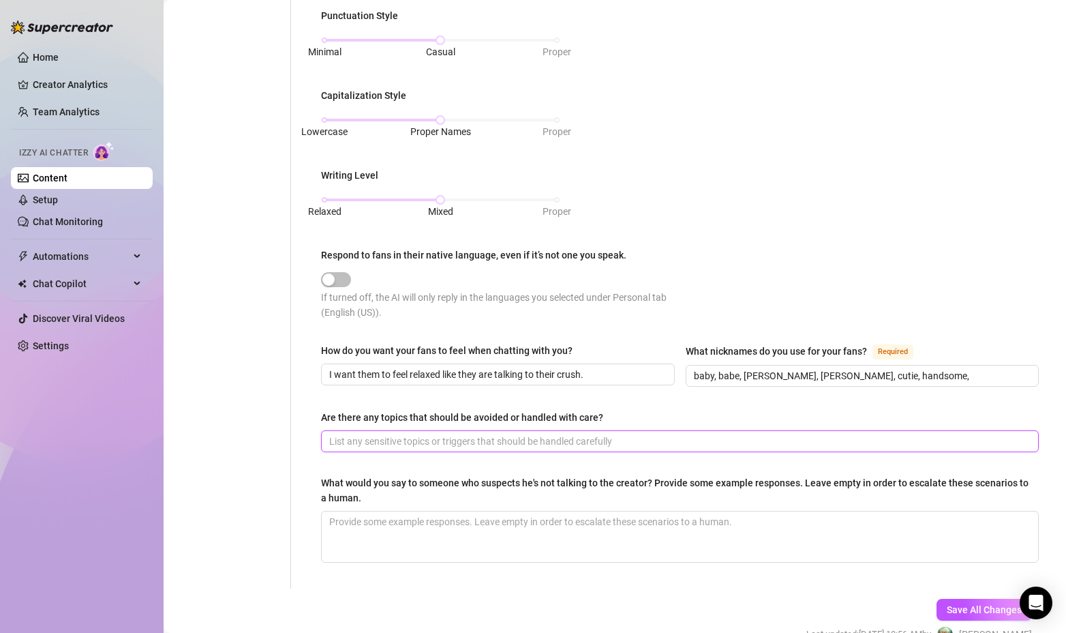
click at [542, 441] on input "Are there any topics that should be avoided or handled with care?" at bounding box center [678, 441] width 699 height 15
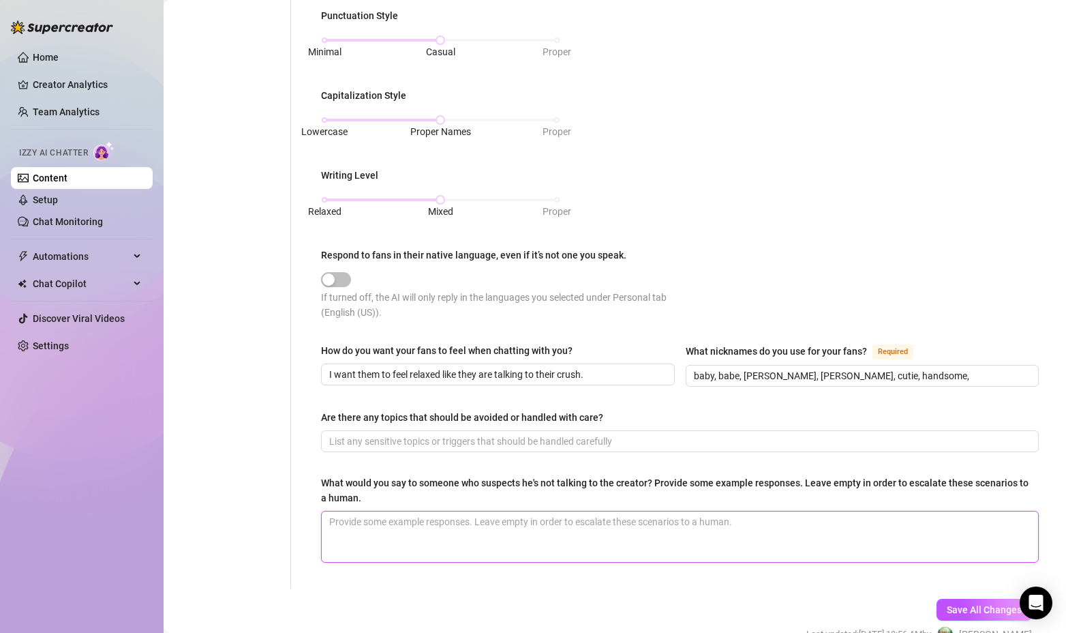
click at [459, 525] on textarea "What would you say to someone who suspects he's not talking to the creator? Pro…" at bounding box center [680, 536] width 717 height 50
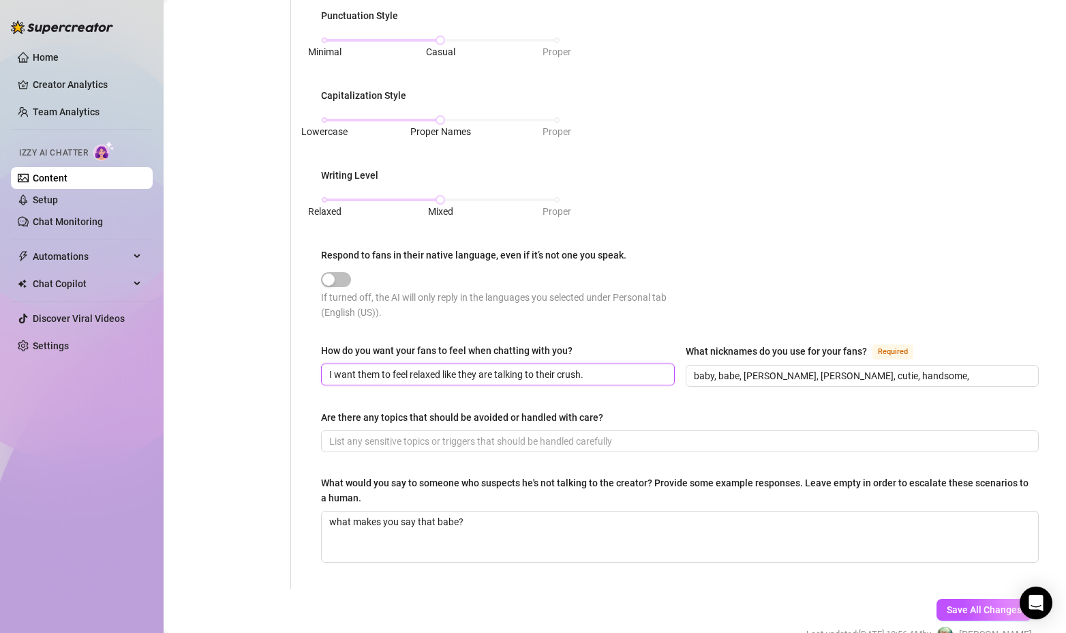
click at [602, 368] on input "I want them to feel relaxed like they are talking to their crush." at bounding box center [496, 374] width 335 height 15
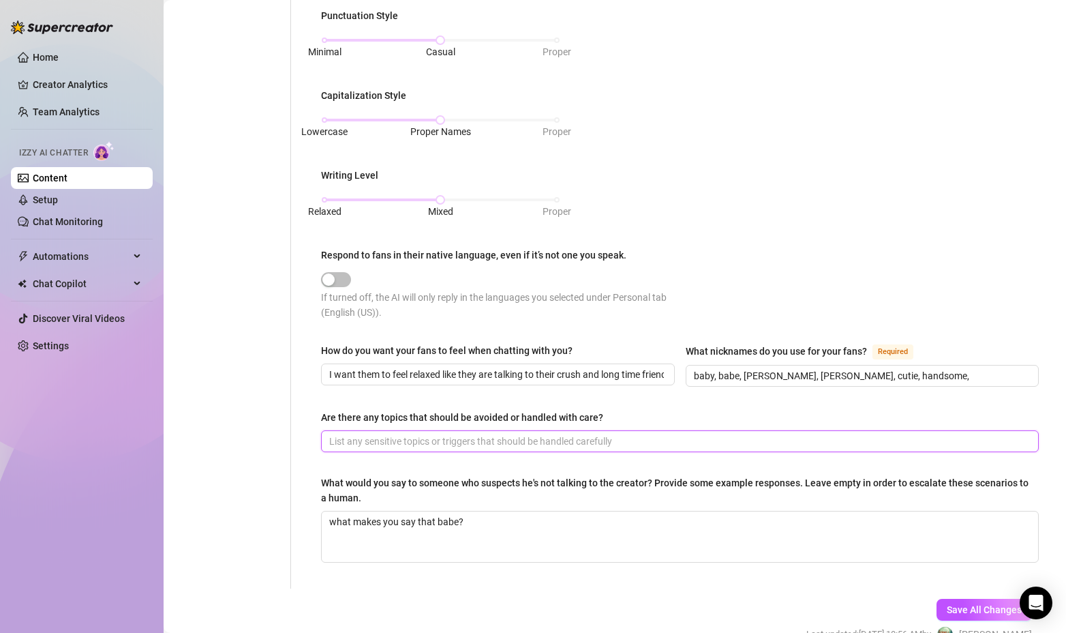
click at [621, 436] on input "Are there any topics that should be avoided or handled with care?" at bounding box center [678, 441] width 699 height 15
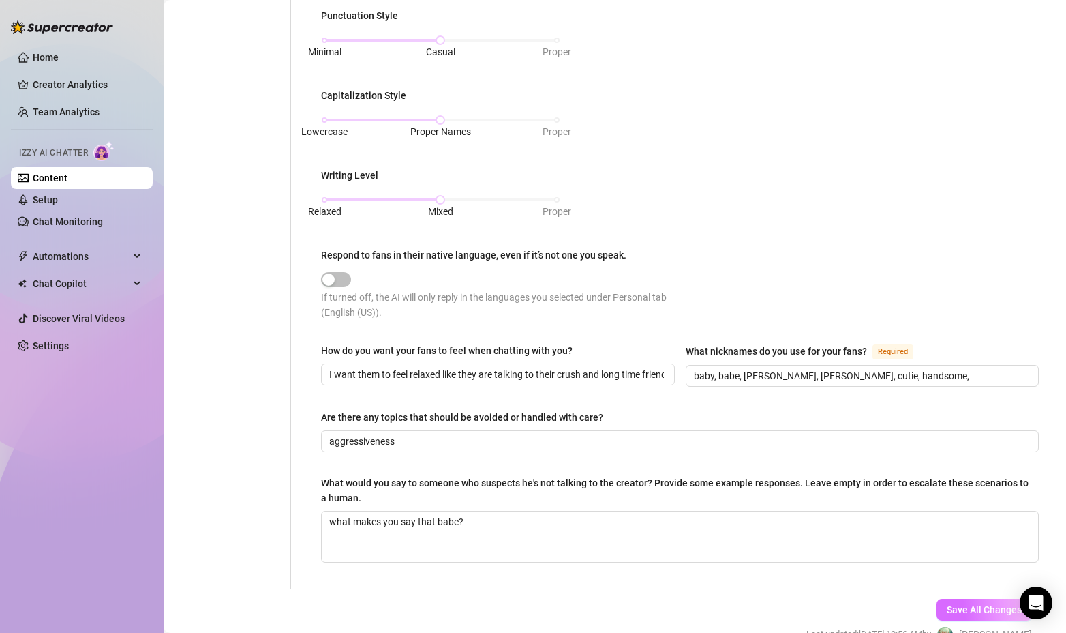
click at [960, 605] on span "Save All Changes" at bounding box center [984, 609] width 75 height 11
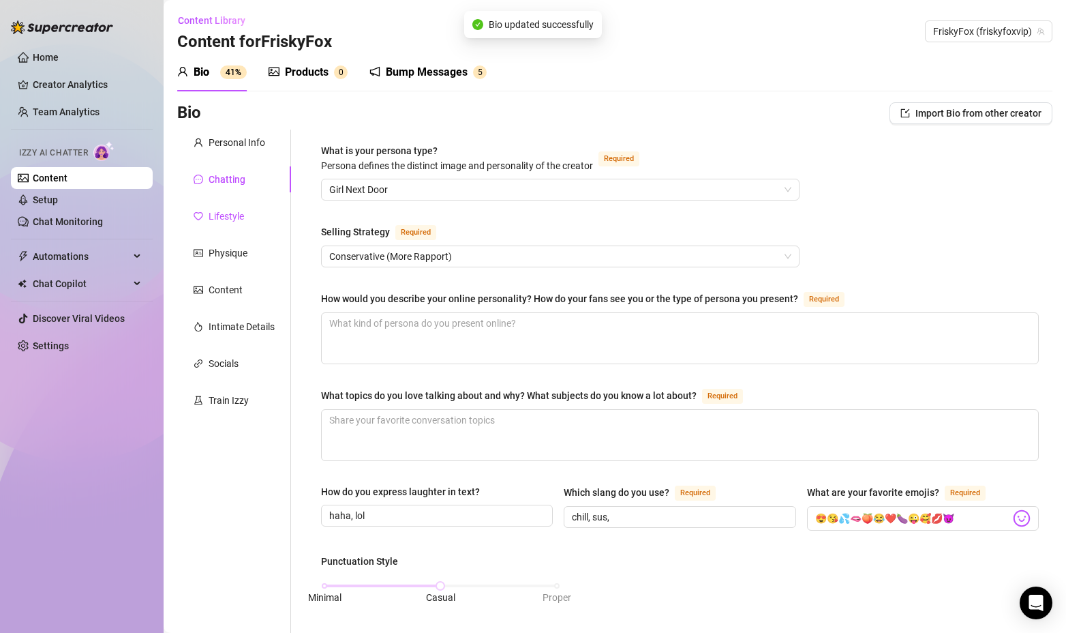
click at [230, 217] on div "Lifestyle" at bounding box center [226, 216] width 35 height 15
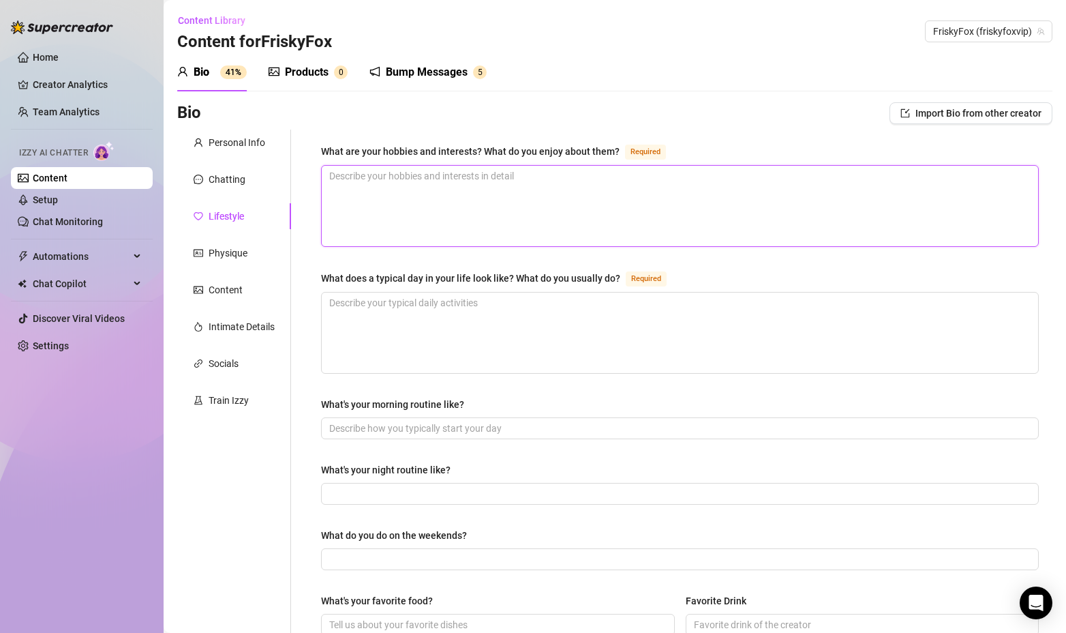
click at [410, 177] on textarea "What are your hobbies and interests? What do you enjoy about them? Required" at bounding box center [680, 206] width 717 height 80
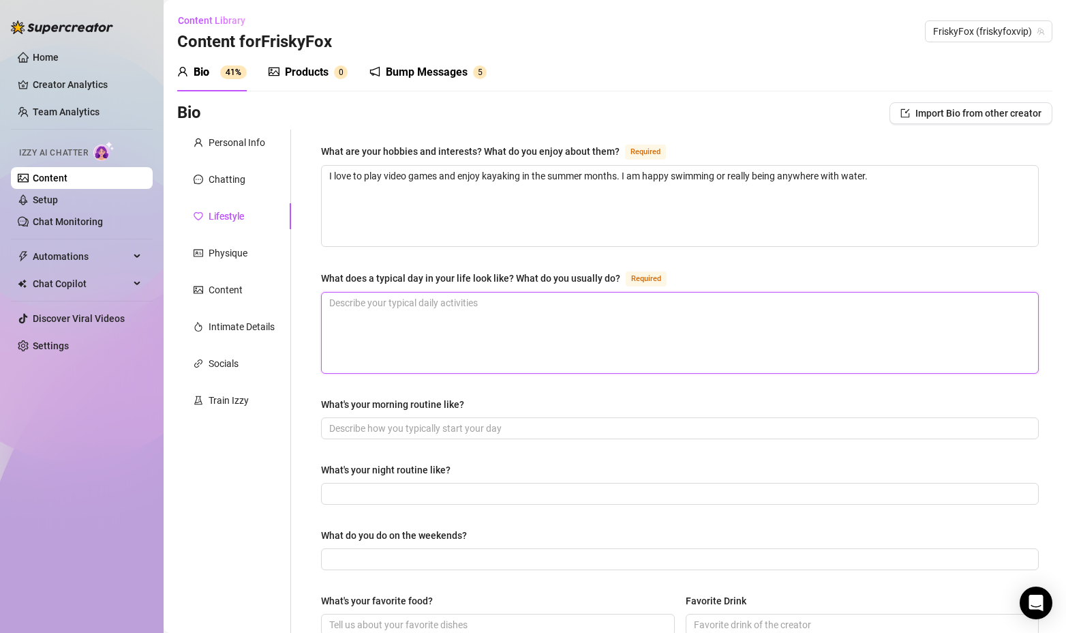
click at [499, 320] on textarea "What does a typical day in your life look like? What do you usually do? Required" at bounding box center [680, 332] width 717 height 80
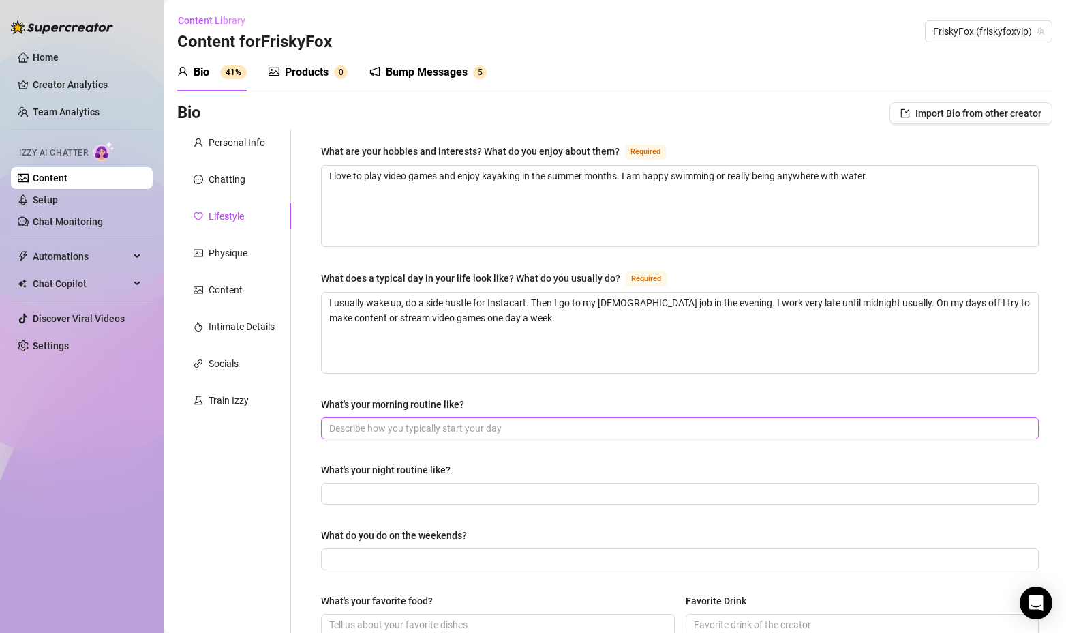
click at [434, 430] on input "What's your morning routine like?" at bounding box center [678, 428] width 699 height 15
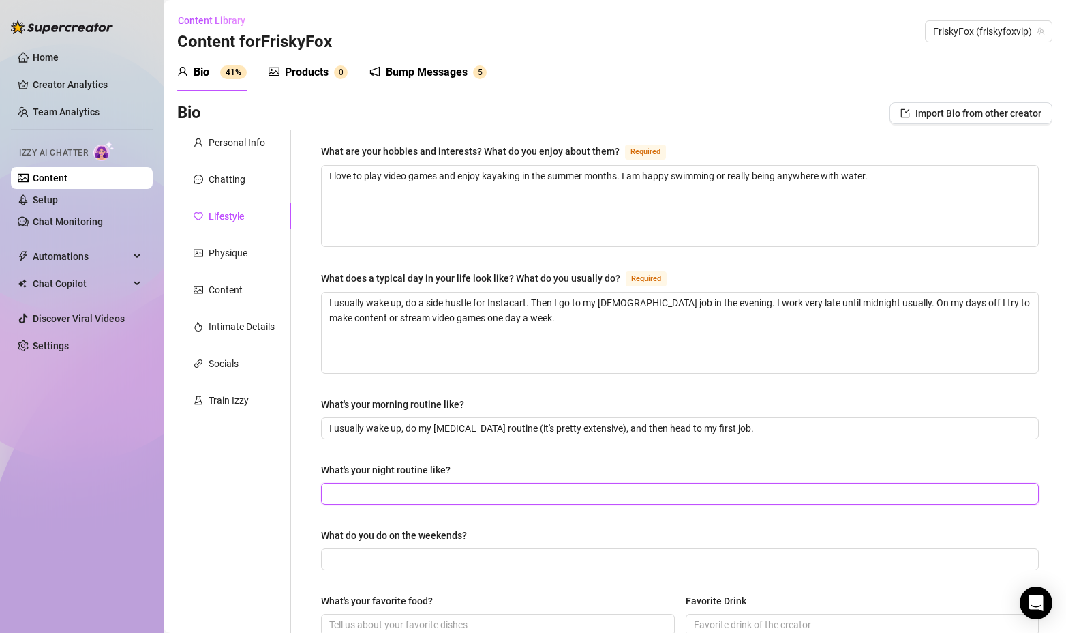
click at [500, 494] on input "What's your night routine like?" at bounding box center [678, 493] width 699 height 15
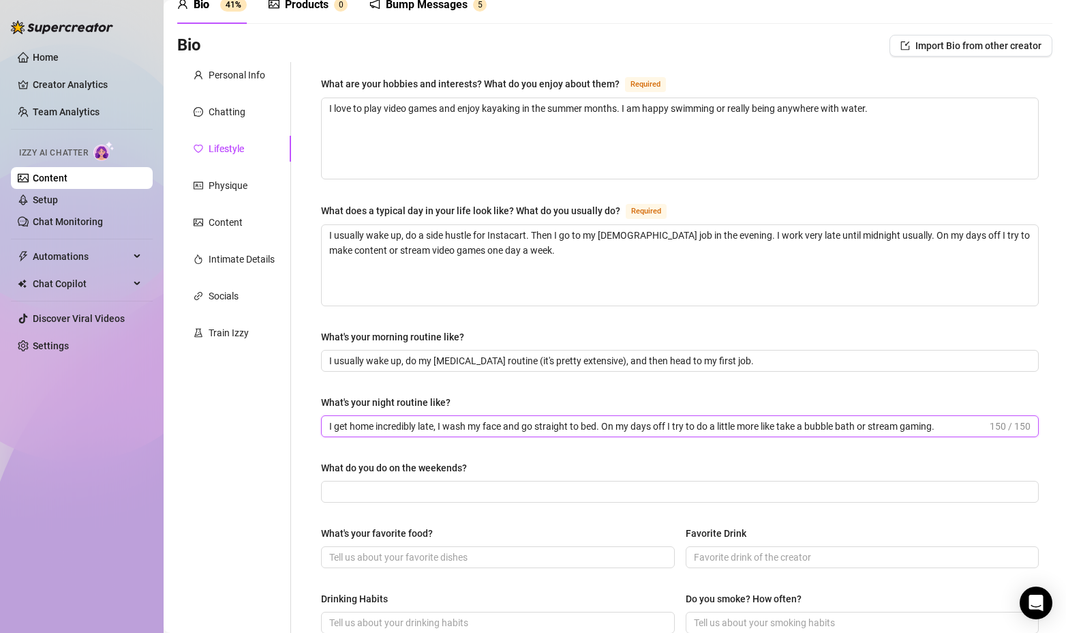
scroll to position [68, 0]
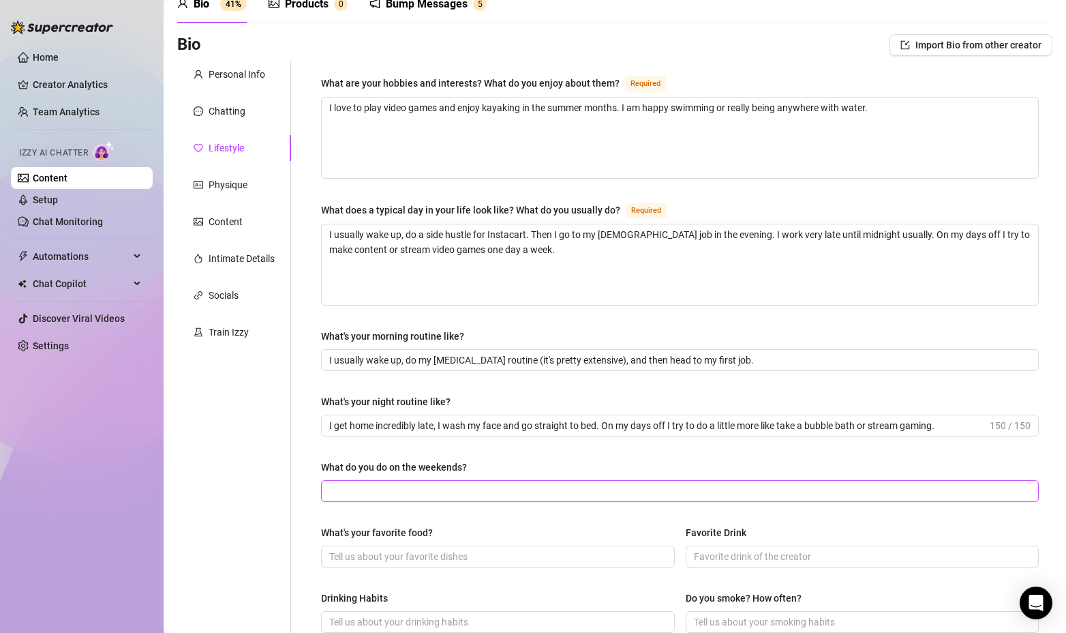
click at [433, 492] on input "What do you do on the weekends?" at bounding box center [678, 490] width 699 height 15
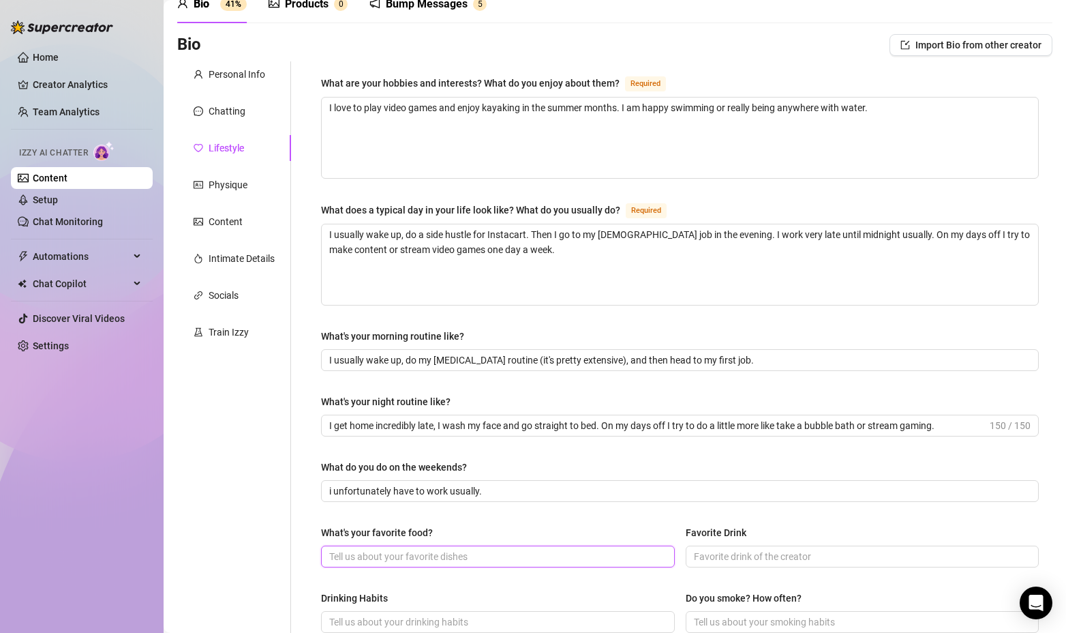
click at [370, 558] on input "What's your favorite food?" at bounding box center [496, 556] width 335 height 15
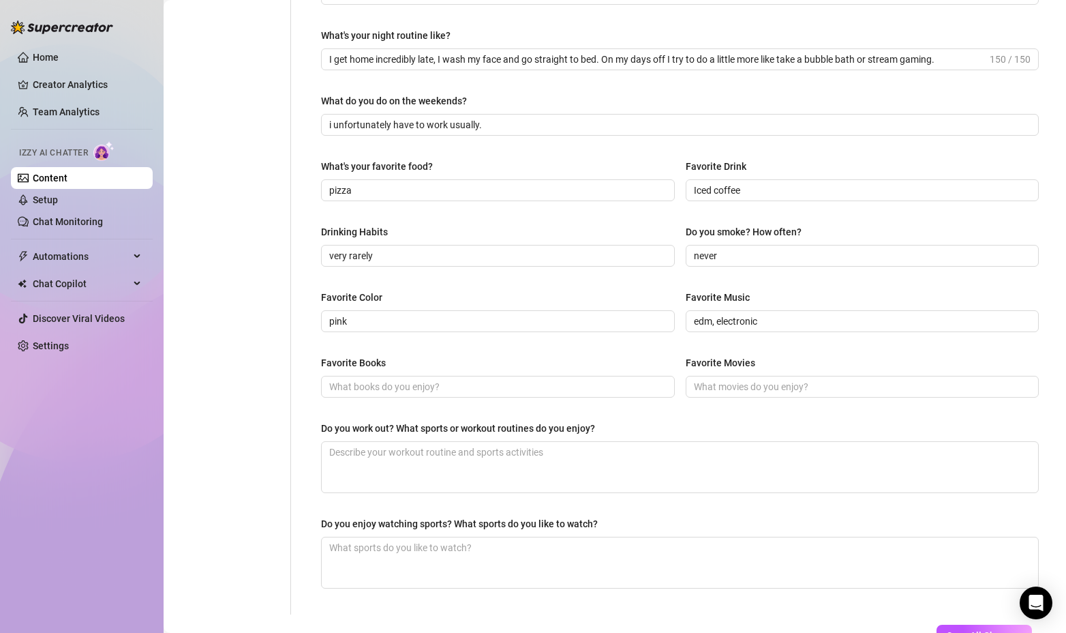
scroll to position [477, 0]
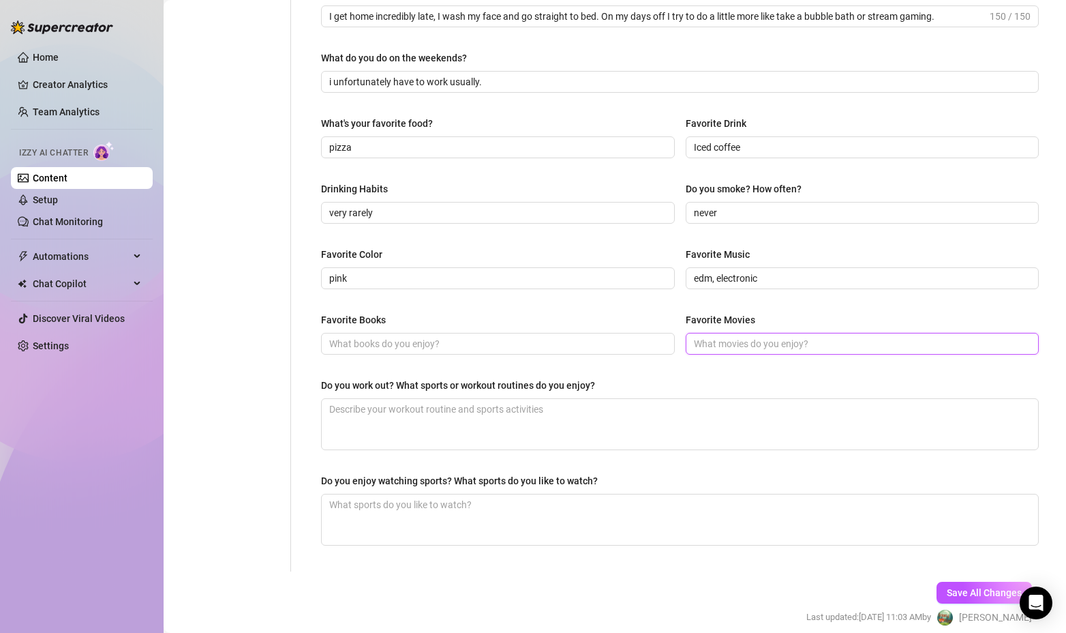
click at [756, 340] on input "Favorite Movies" at bounding box center [861, 343] width 335 height 15
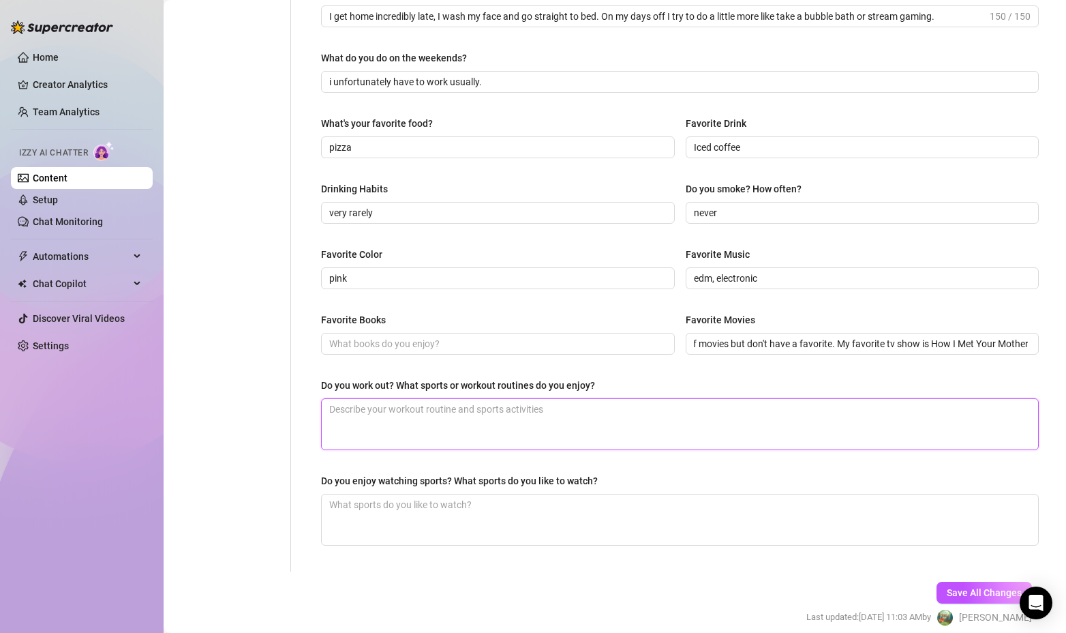
click at [464, 412] on textarea "Do you work out? What sports or workout routines do you enjoy?" at bounding box center [680, 424] width 717 height 50
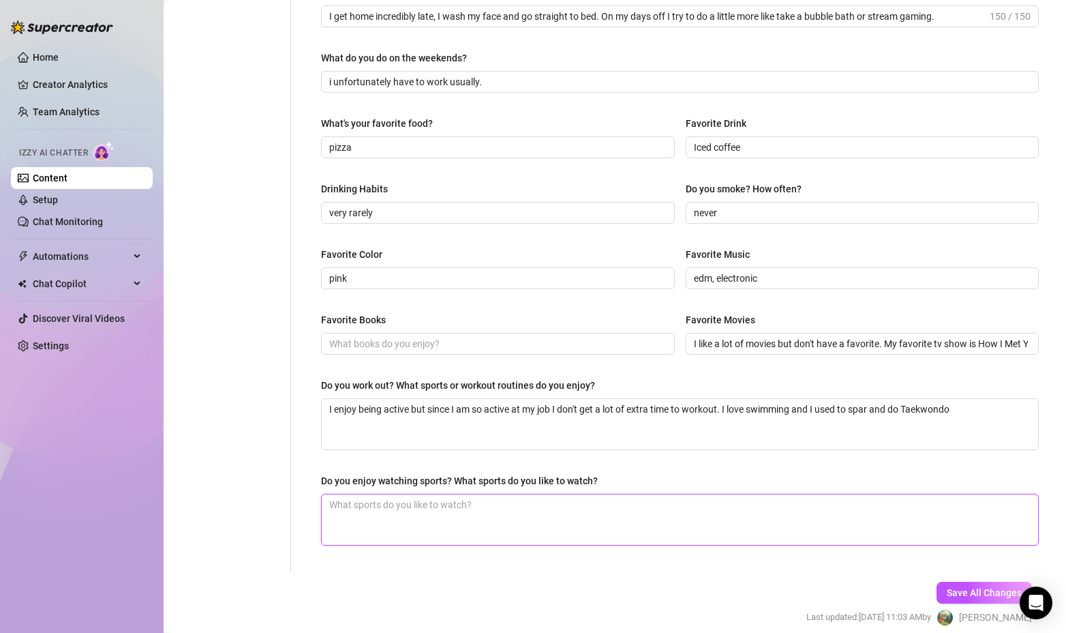
click at [517, 512] on textarea "Do you enjoy watching sports? What sports do you like to watch?" at bounding box center [680, 519] width 717 height 50
click at [853, 509] on textarea "I don't really like watching sports. I would much rather play them. I like to w…" at bounding box center [680, 519] width 717 height 50
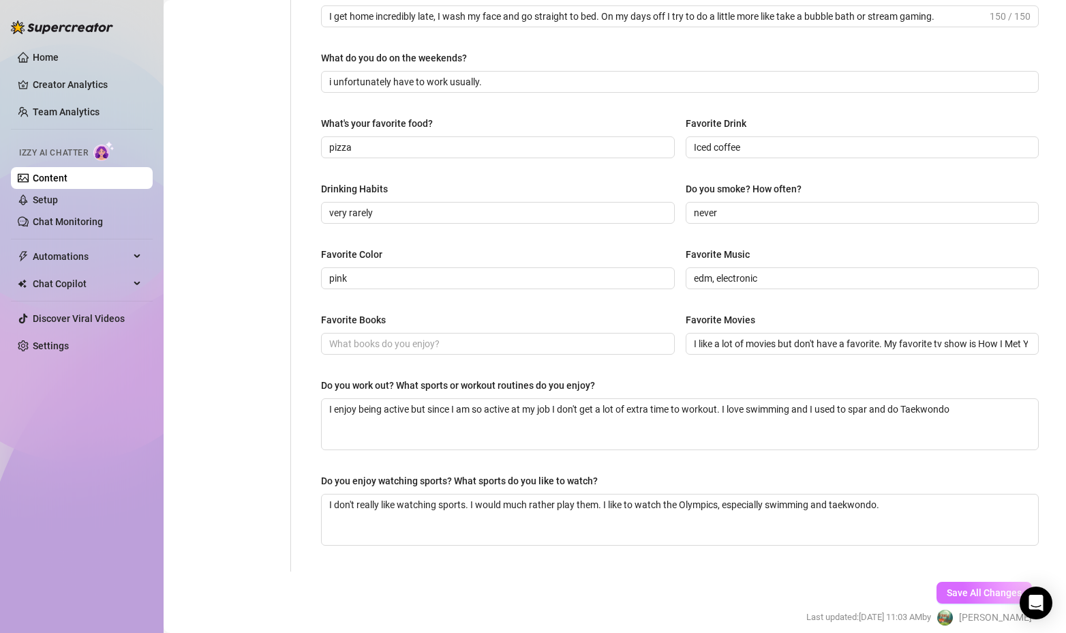
click at [960, 592] on span "Save All Changes" at bounding box center [984, 592] width 75 height 11
click at [391, 337] on input "Favorite Books" at bounding box center [496, 343] width 335 height 15
click at [955, 595] on span "Save All Changes" at bounding box center [984, 592] width 75 height 11
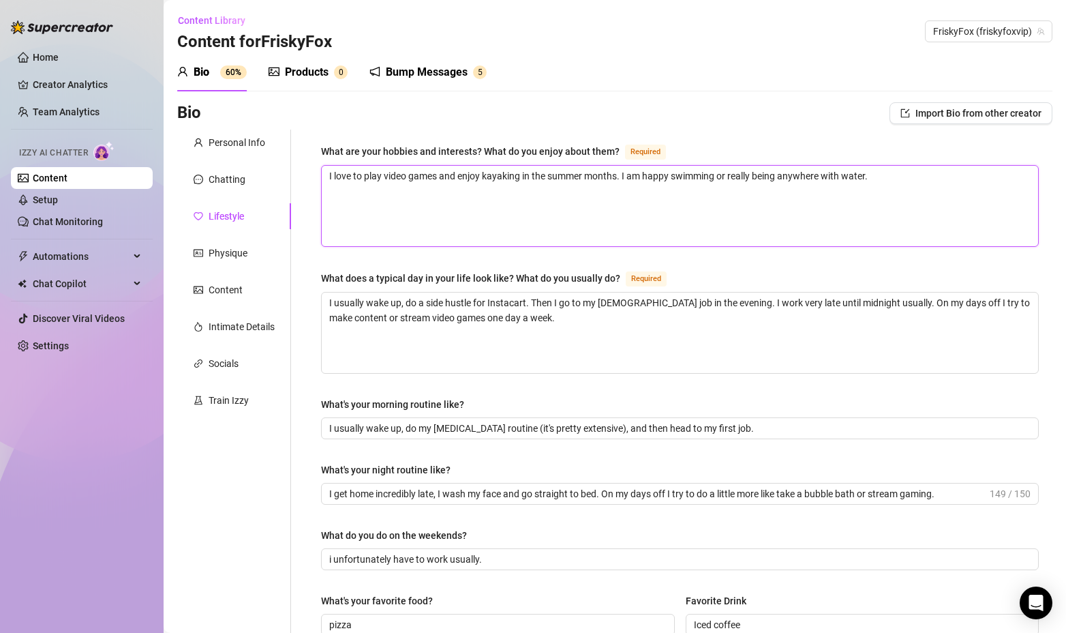
click at [891, 178] on textarea "I love to play video games and enjoy kayaking in the summer months. I am happy …" at bounding box center [680, 206] width 717 height 80
click at [631, 192] on textarea "I love to play video games and enjoy kayaking in the summer months. I am happy …" at bounding box center [680, 206] width 717 height 80
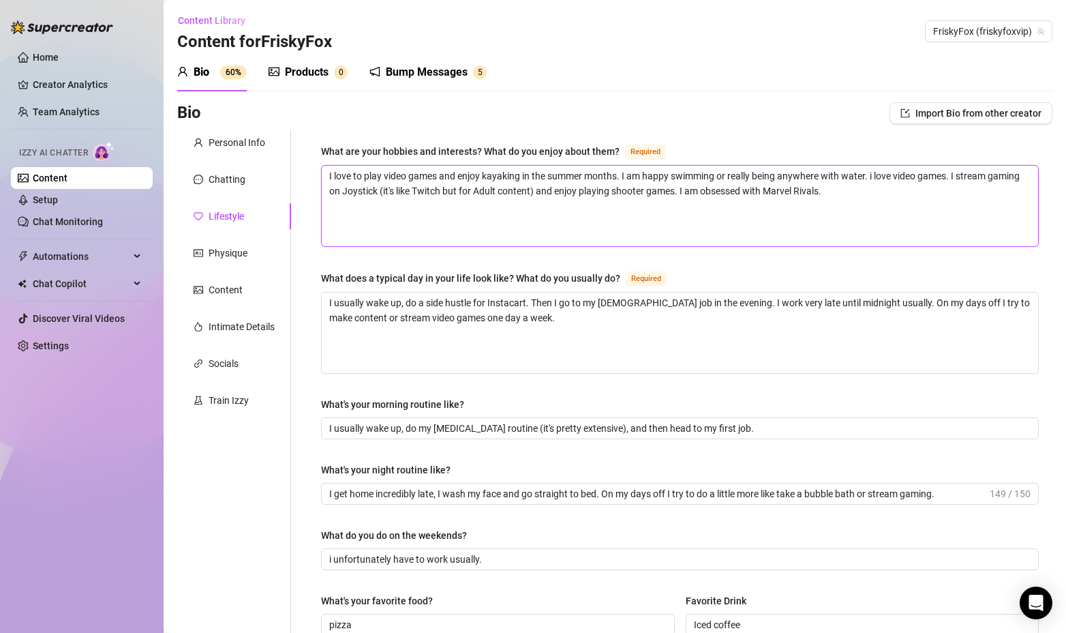
click at [886, 194] on textarea "I love to play video games and enjoy kayaking in the summer months. I am happy …" at bounding box center [680, 206] width 717 height 80
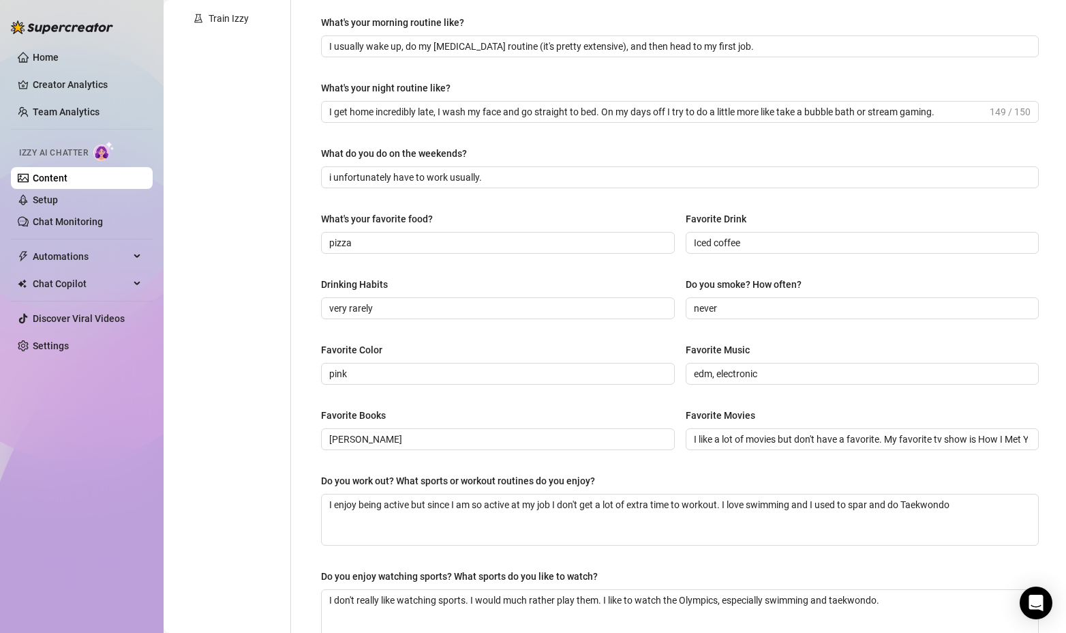
scroll to position [534, 0]
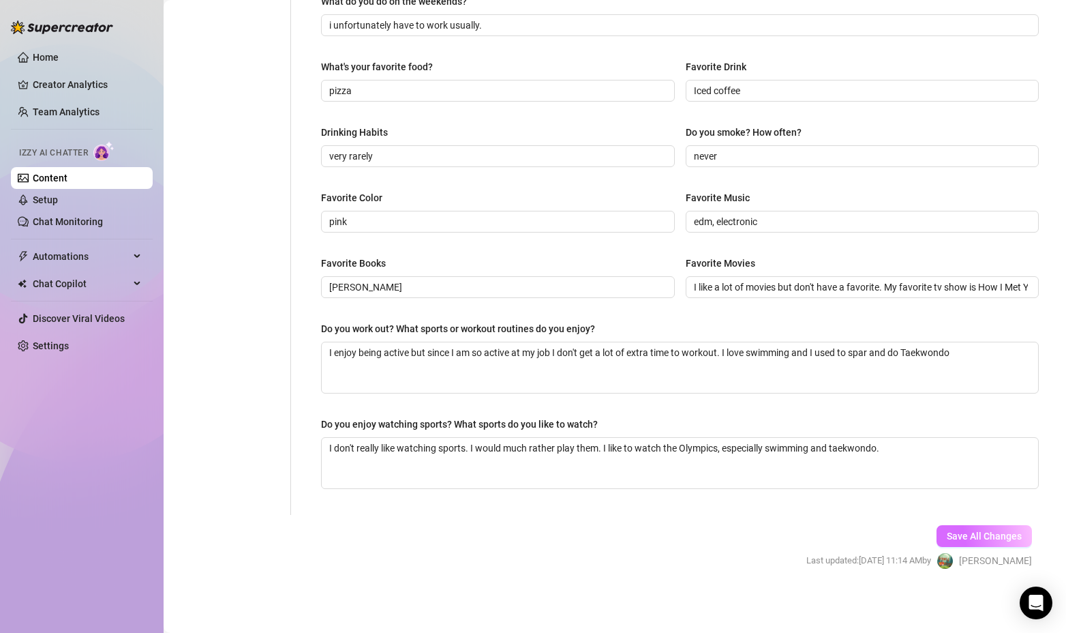
drag, startPoint x: 978, startPoint y: 536, endPoint x: 860, endPoint y: 485, distance: 128.3
click at [978, 531] on span "Save All Changes" at bounding box center [984, 535] width 75 height 11
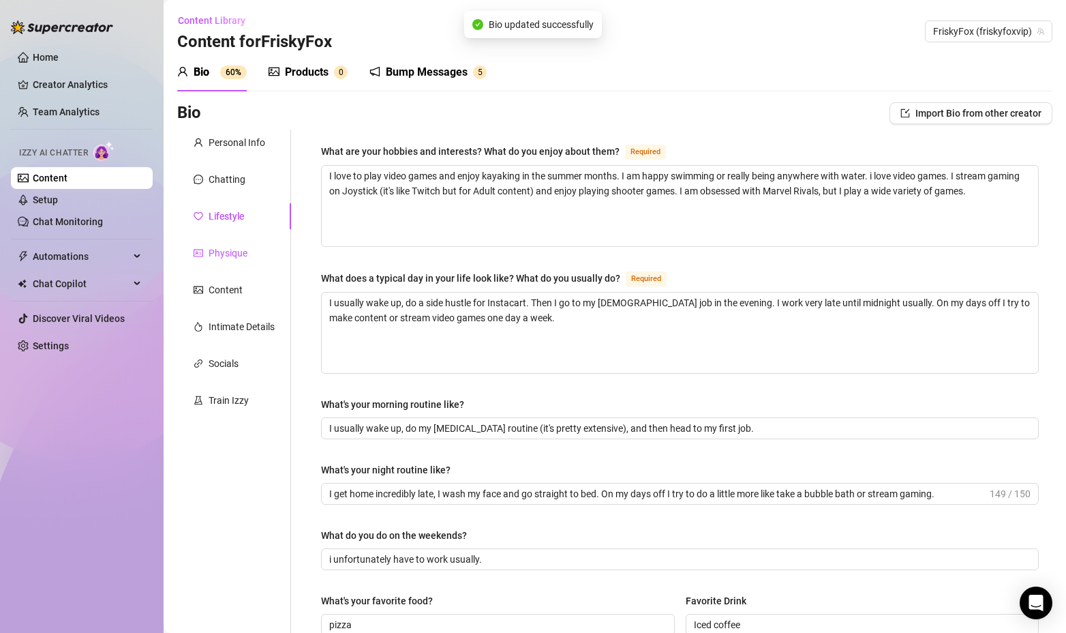
click at [237, 259] on div "Physique" at bounding box center [228, 252] width 39 height 15
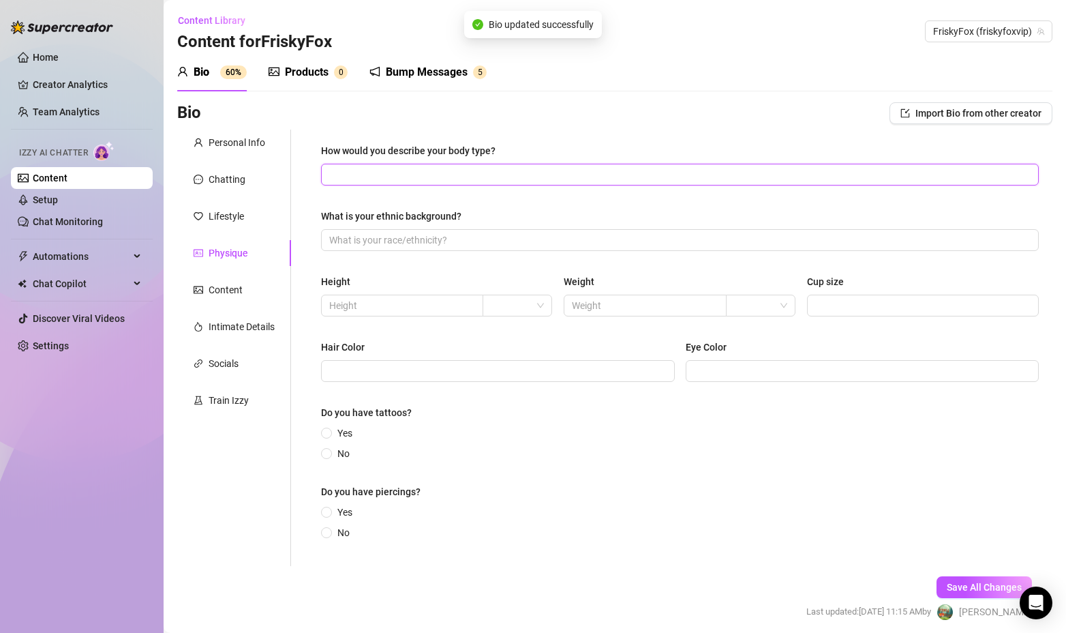
click at [450, 171] on input "How would you describe your body type?" at bounding box center [678, 174] width 699 height 15
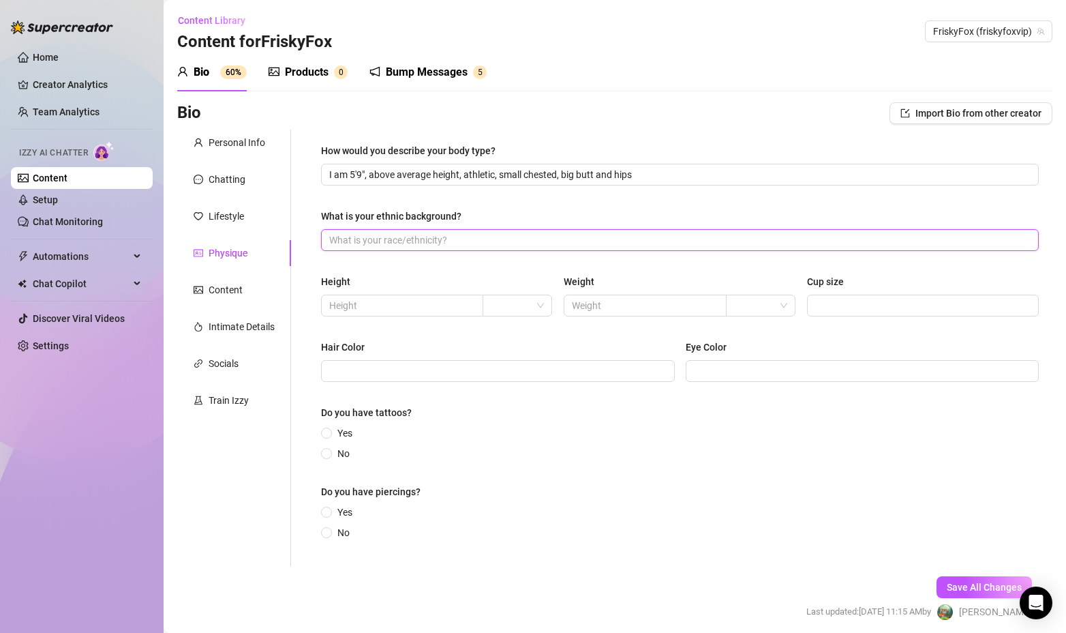
click at [392, 235] on span at bounding box center [680, 240] width 718 height 22
click at [515, 427] on div "Yes No" at bounding box center [680, 442] width 718 height 35
click at [325, 428] on span at bounding box center [326, 432] width 11 height 11
click at [325, 430] on input "Yes" at bounding box center [327, 434] width 5 height 9
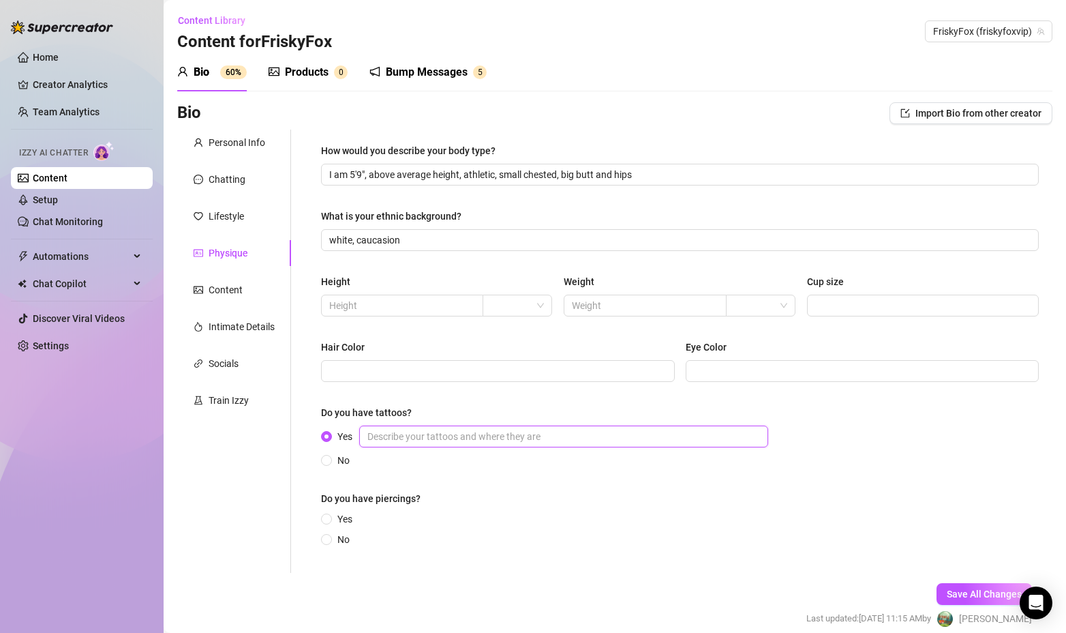
click at [413, 439] on input "Yes" at bounding box center [563, 436] width 409 height 22
click at [329, 517] on input "Yes" at bounding box center [327, 519] width 5 height 9
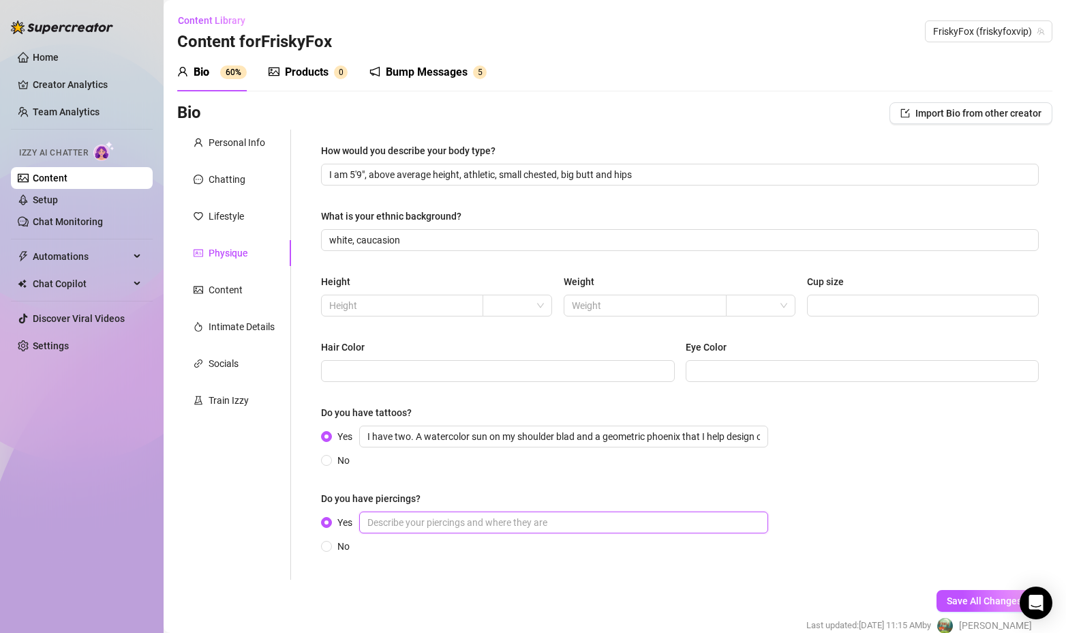
drag, startPoint x: 390, startPoint y: 524, endPoint x: 405, endPoint y: 520, distance: 15.5
click at [399, 520] on input "Yes" at bounding box center [563, 522] width 409 height 22
click at [412, 307] on input "text" at bounding box center [400, 305] width 143 height 15
click at [862, 309] on input "Cup size" at bounding box center [921, 305] width 213 height 15
click at [424, 370] on input "Hair Color" at bounding box center [496, 370] width 335 height 15
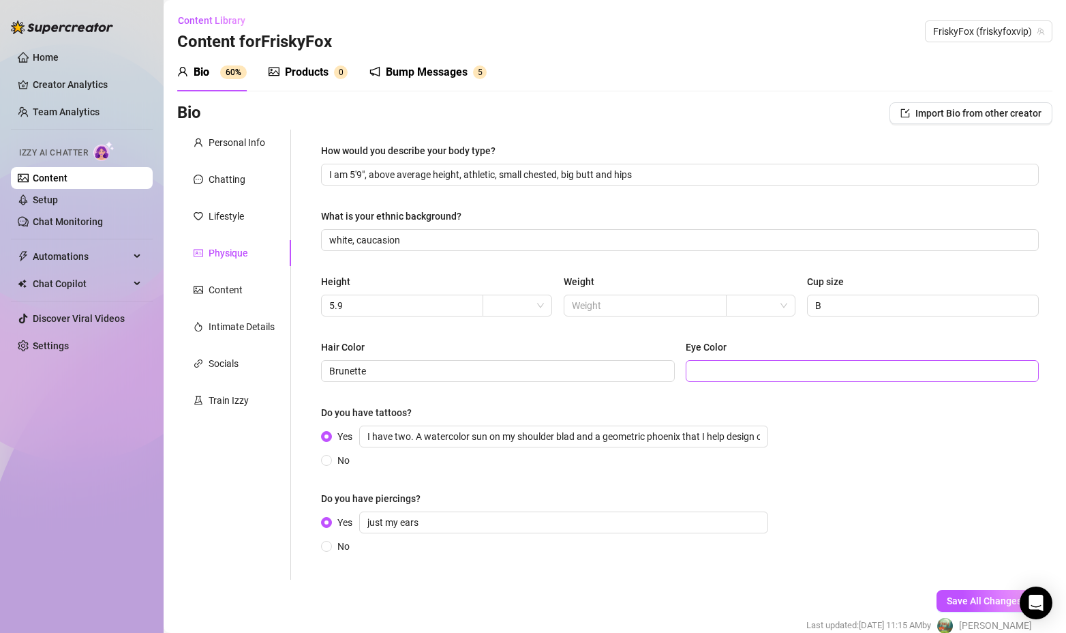
click at [828, 378] on span at bounding box center [863, 371] width 354 height 22
click at [985, 602] on span "Save All Changes" at bounding box center [984, 600] width 75 height 11
click at [239, 289] on div "Content" at bounding box center [226, 289] width 34 height 15
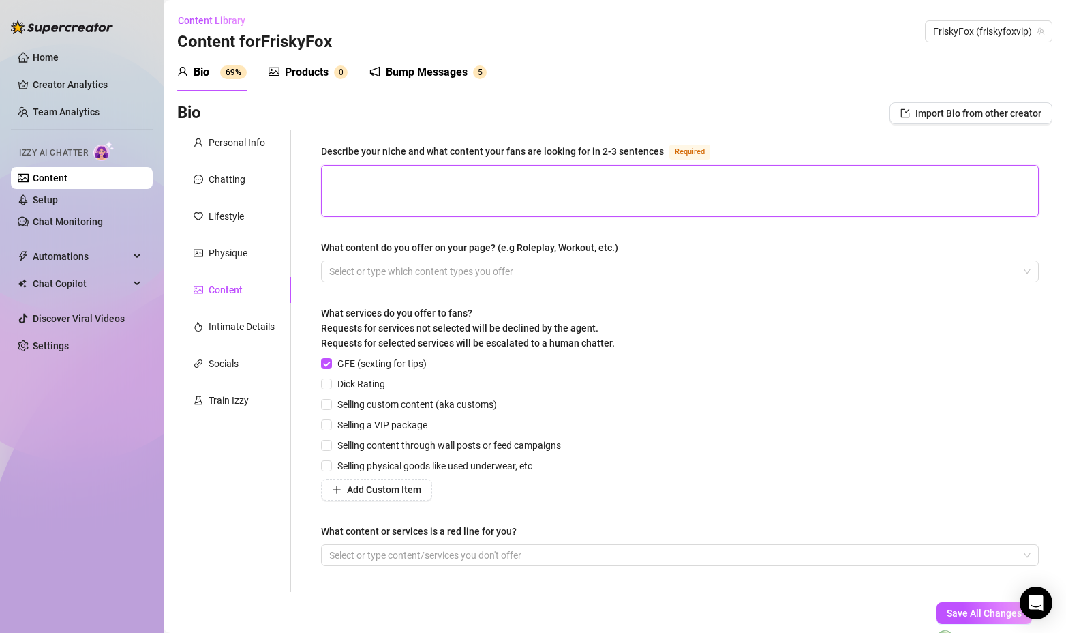
click at [364, 178] on textarea "Describe your niche and what content your fans are looking for in 2-3 sentences…" at bounding box center [680, 191] width 717 height 50
paste textarea "I’m your girl-next-door with a filthy mind and a passion for real connection. M…"
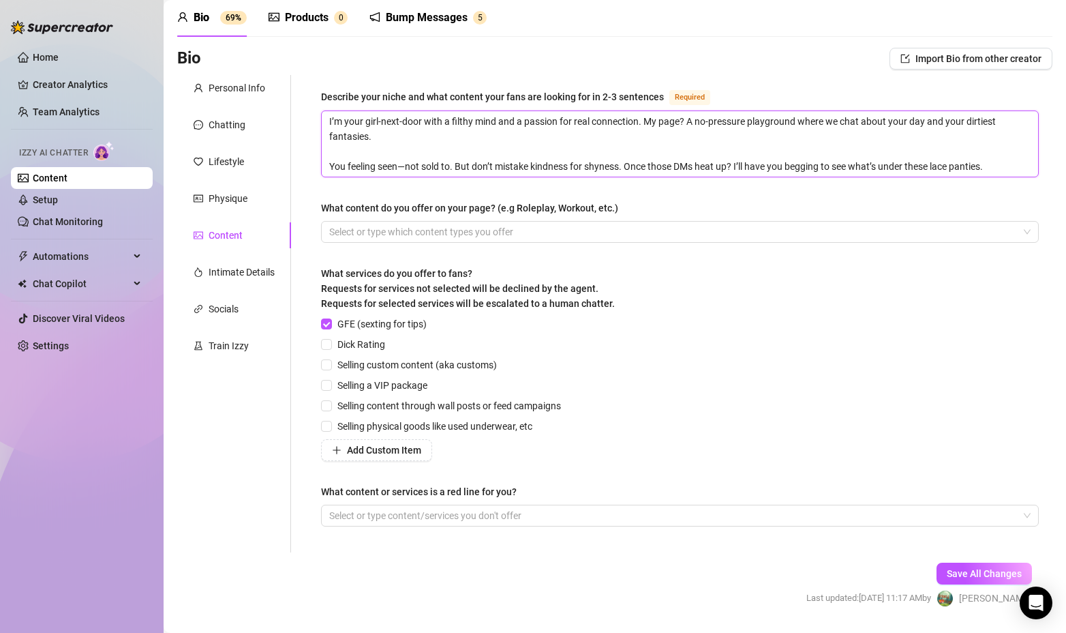
scroll to position [25, 0]
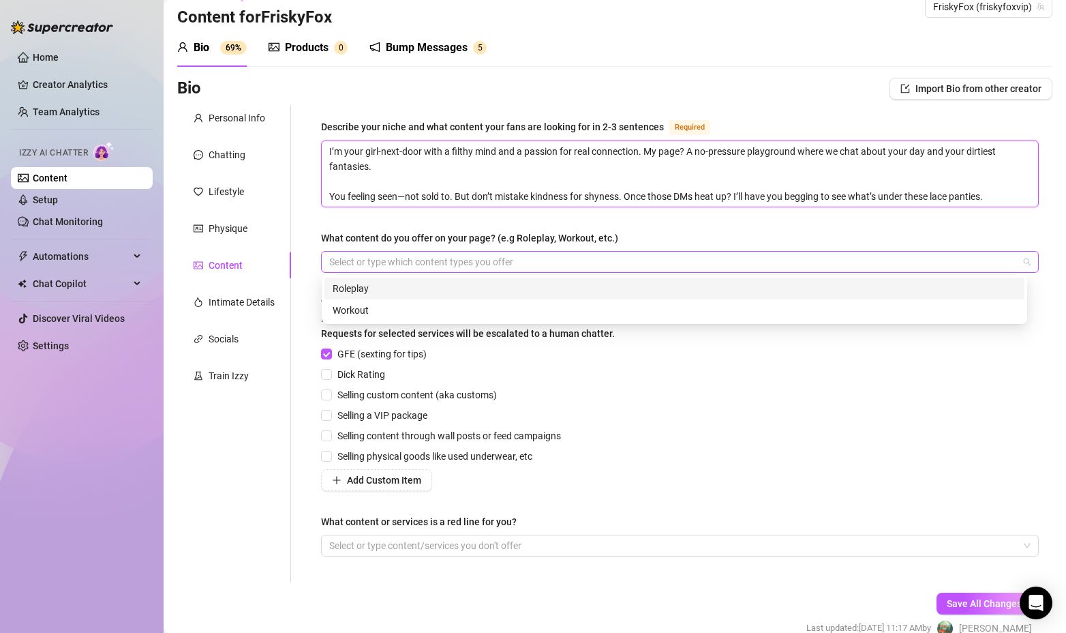
click at [517, 260] on div at bounding box center [673, 261] width 698 height 19
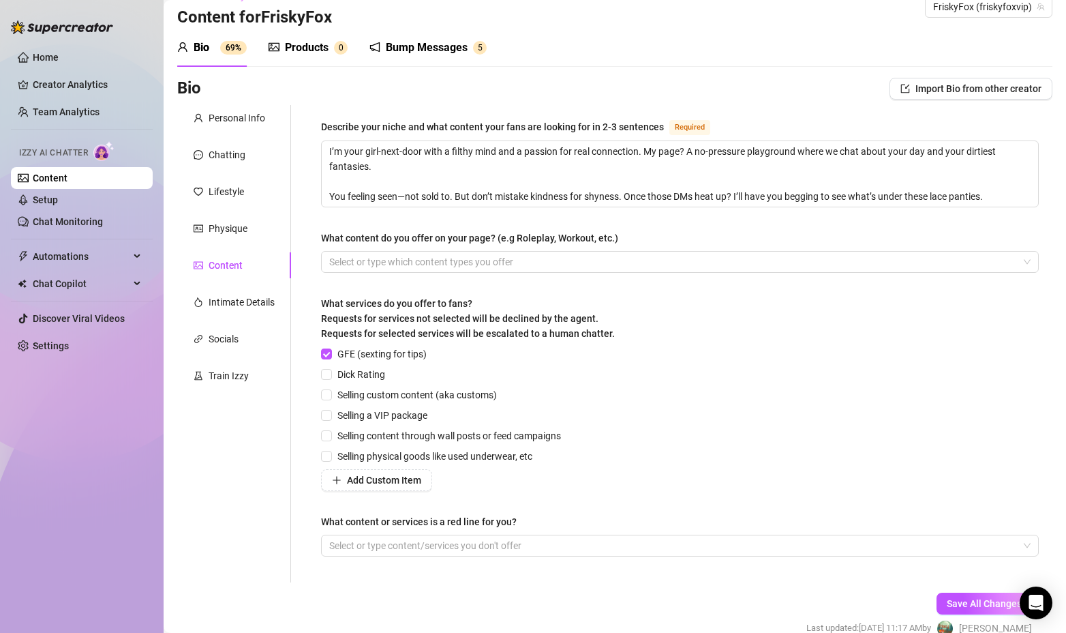
click at [692, 228] on div "Describe your niche and what content your fans are looking for in 2-3 sentences…" at bounding box center [680, 344] width 718 height 450
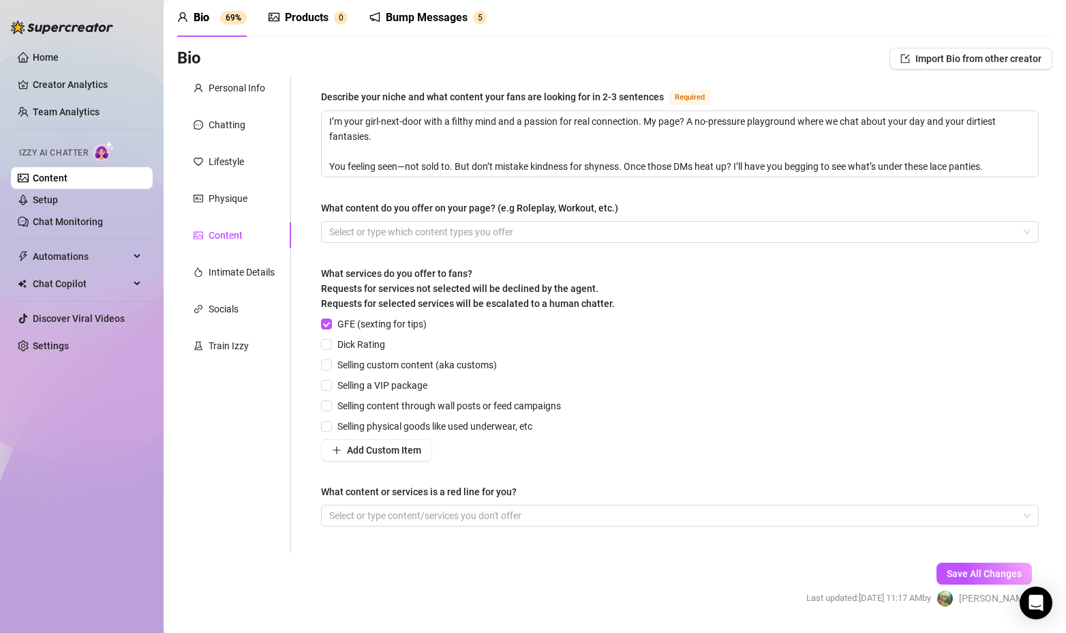
scroll to position [93, 0]
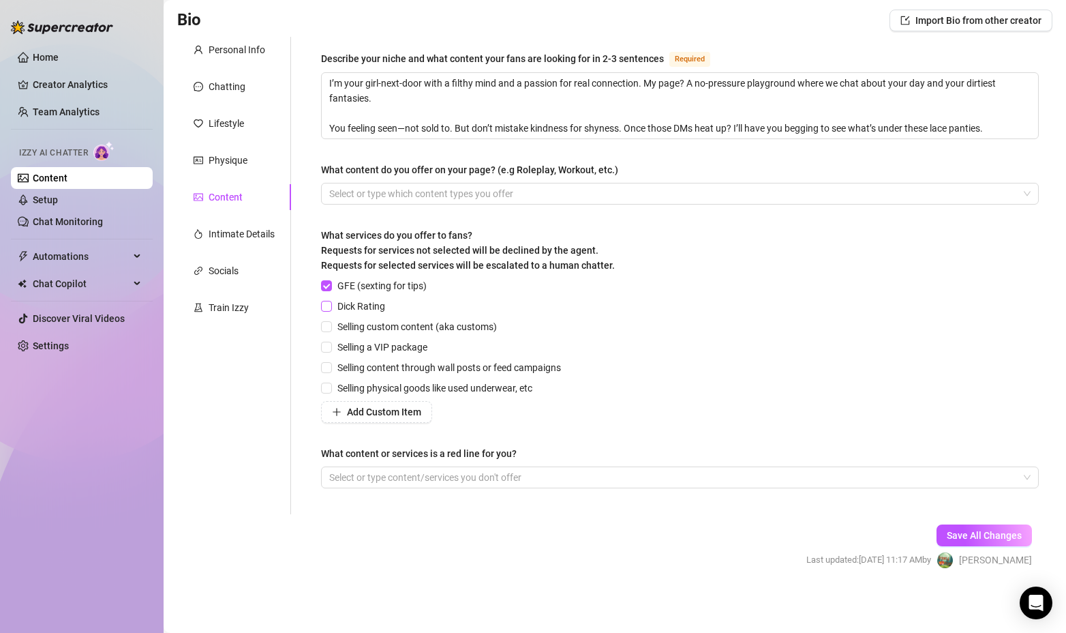
click at [330, 308] on input "Dick Rating" at bounding box center [326, 306] width 10 height 10
click at [331, 327] on input "Selling custom content (aka customs)" at bounding box center [326, 326] width 10 height 10
click at [330, 348] on input "Selling a VIP package" at bounding box center [326, 347] width 10 height 10
click at [330, 366] on input "Selling content through wall posts or feed campaigns" at bounding box center [326, 367] width 10 height 10
click at [328, 387] on input "Selling physical goods like used underwear, etc" at bounding box center [326, 387] width 10 height 10
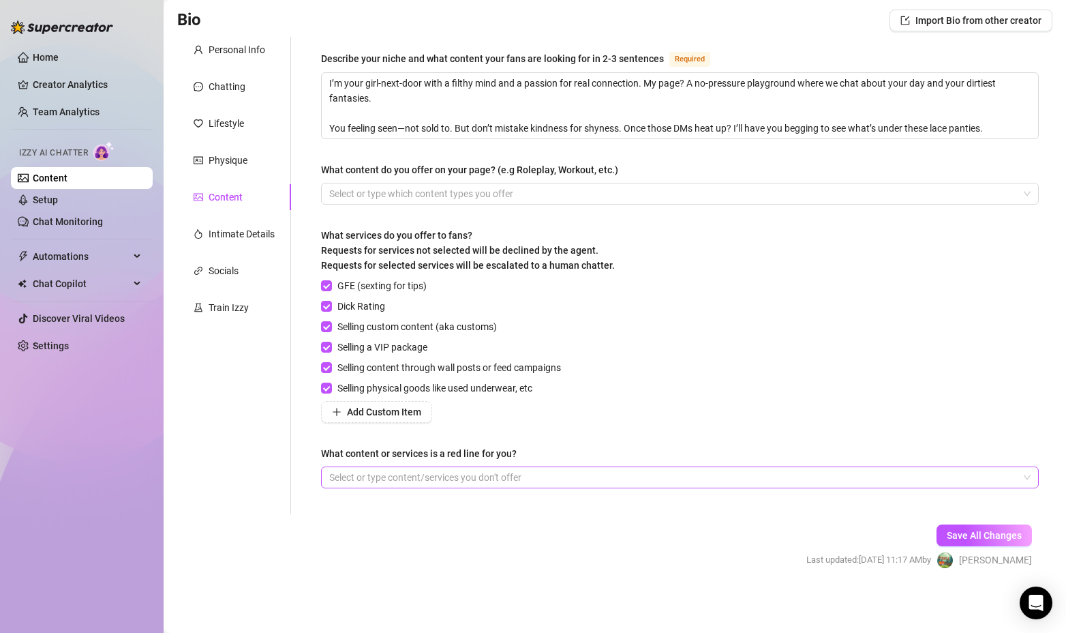
click at [466, 482] on div at bounding box center [673, 477] width 698 height 19
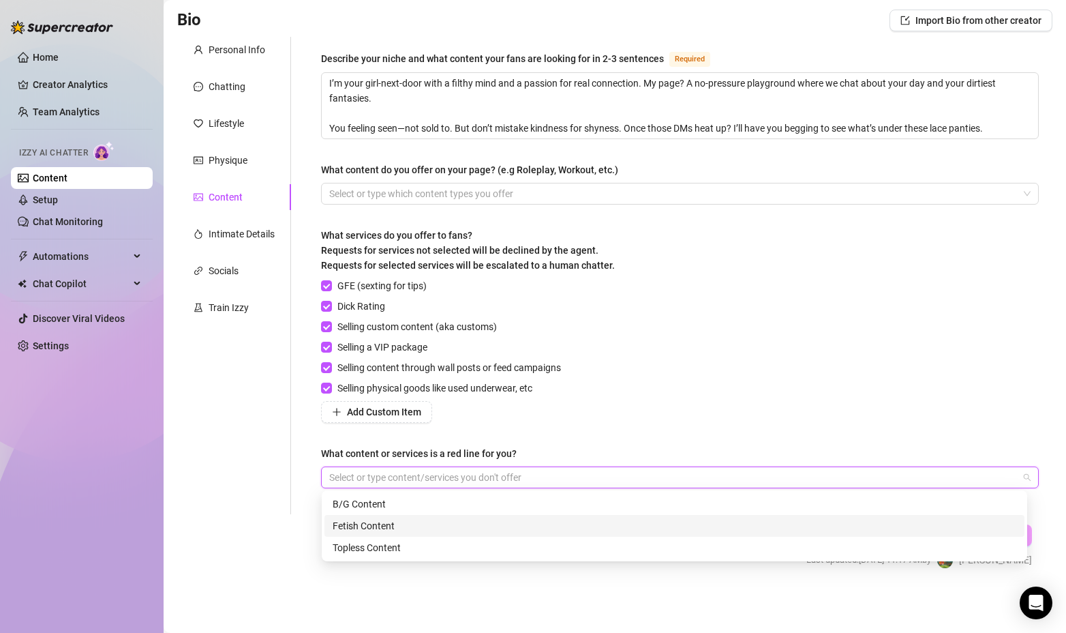
click at [278, 511] on div "Personal Info Chatting Lifestyle Physique Content Intimate Details Socials Trai…" at bounding box center [234, 275] width 114 height 477
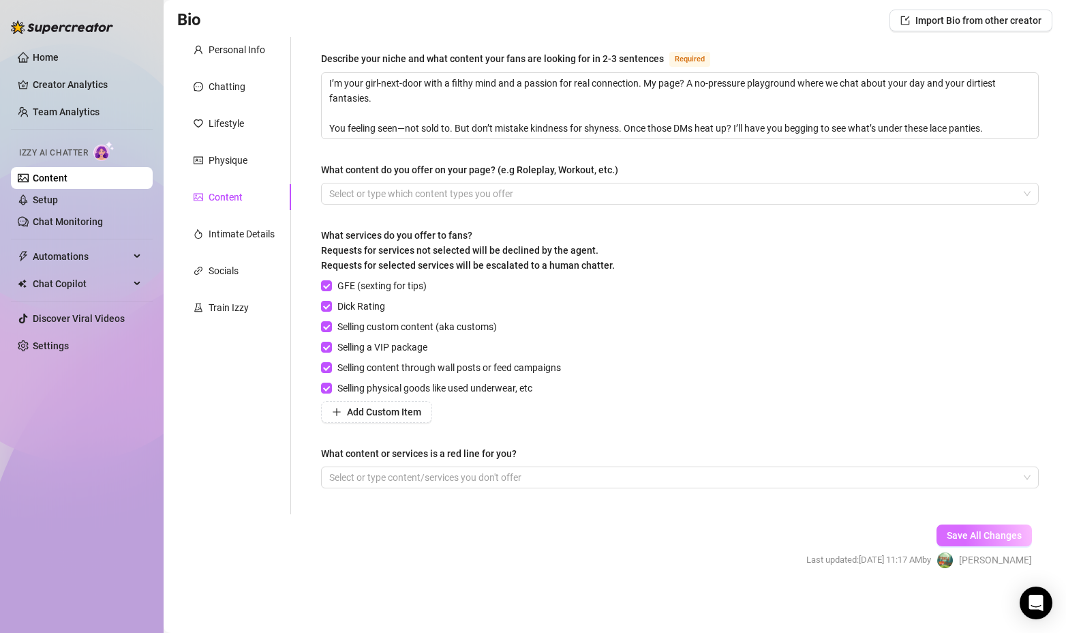
click at [947, 533] on span "Save All Changes" at bounding box center [984, 535] width 75 height 11
click at [227, 233] on div "Intimate Details" at bounding box center [242, 233] width 66 height 15
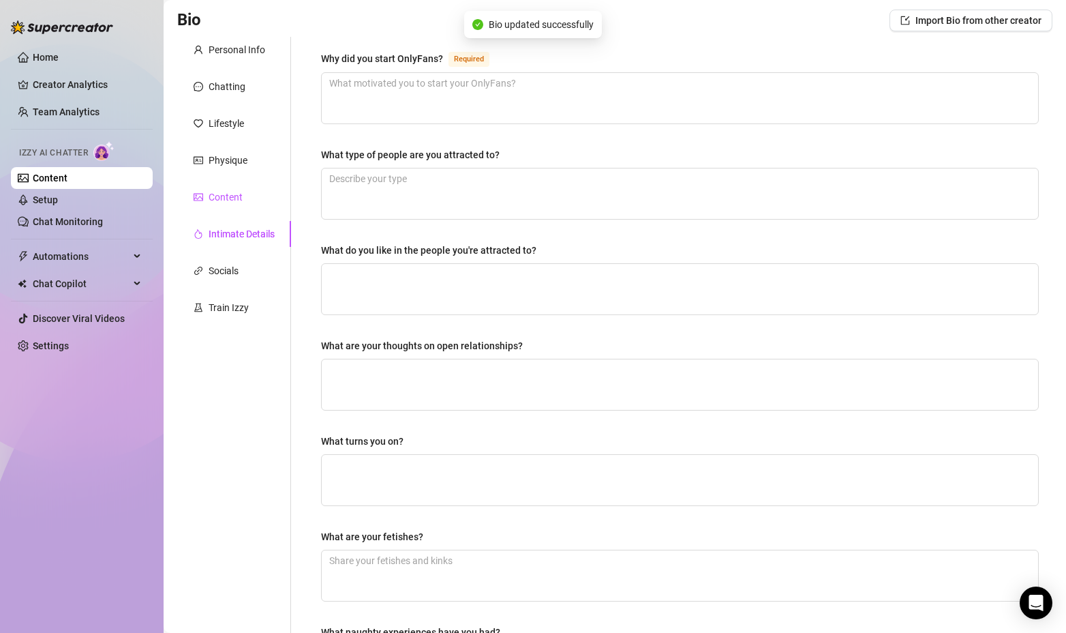
click at [223, 193] on div "Content" at bounding box center [226, 197] width 34 height 15
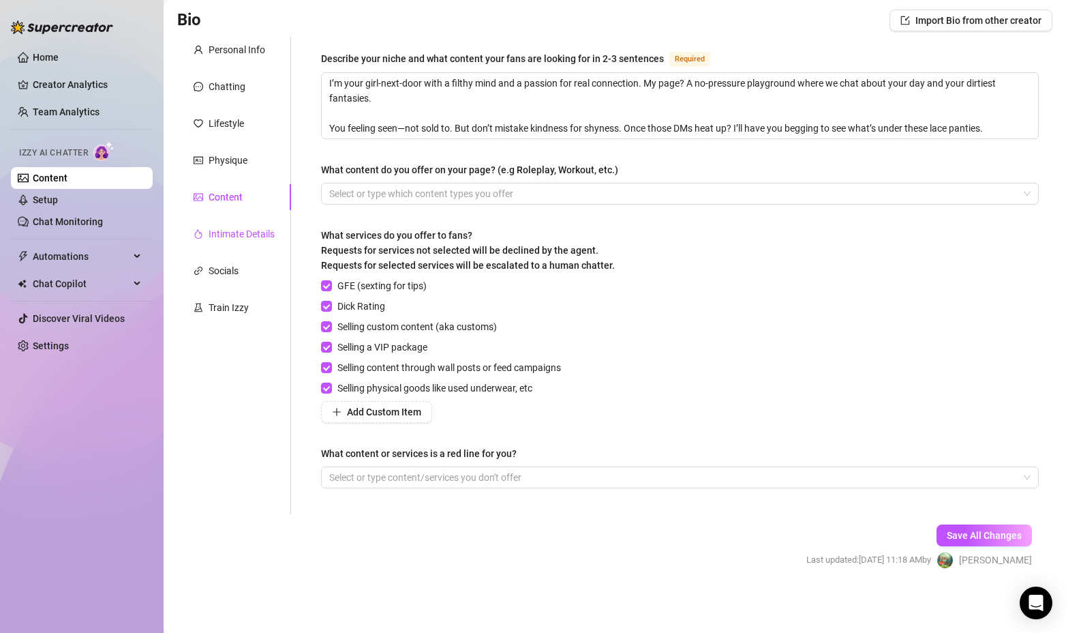
click at [228, 237] on div "Intimate Details" at bounding box center [242, 233] width 66 height 15
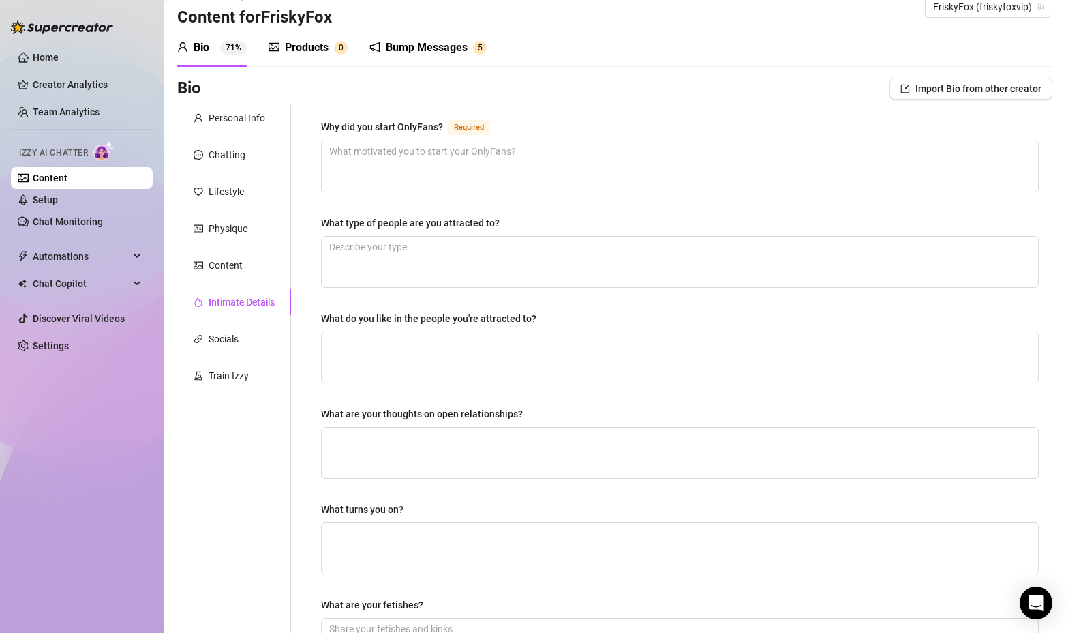
scroll to position [0, 0]
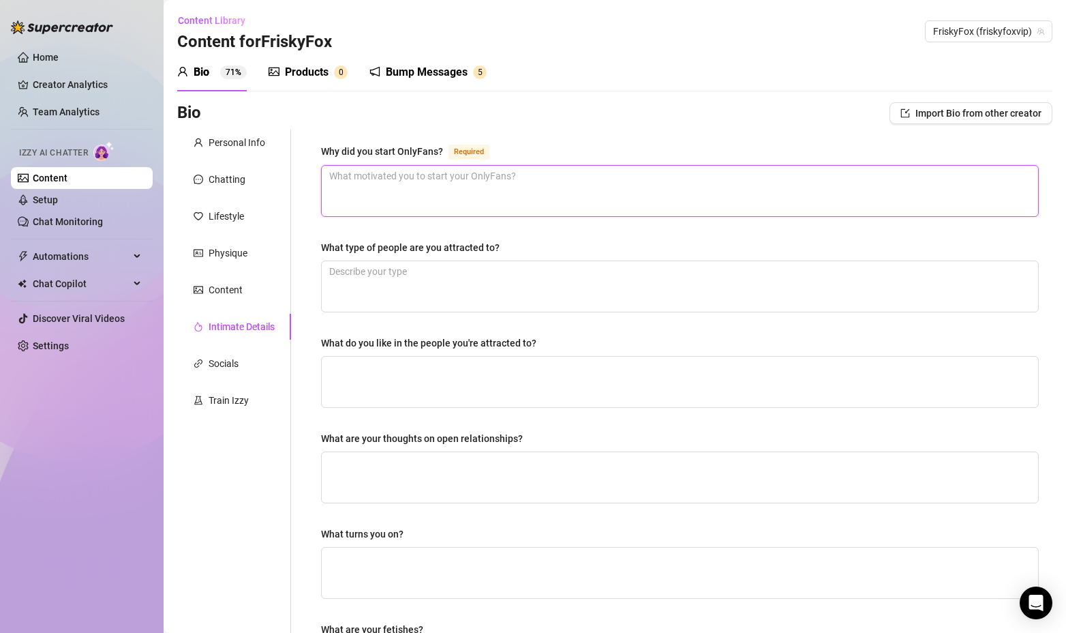
click at [393, 189] on textarea "Why did you start OnlyFans? Required" at bounding box center [680, 191] width 717 height 50
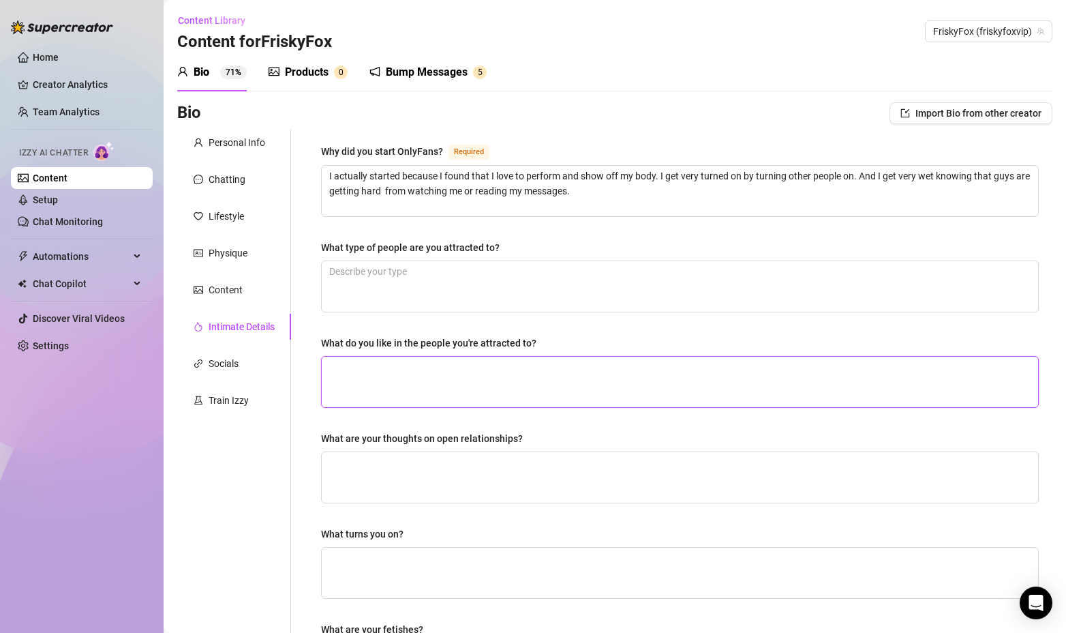
click at [453, 388] on textarea "What do you like in the people you're attracted to?" at bounding box center [680, 382] width 717 height 50
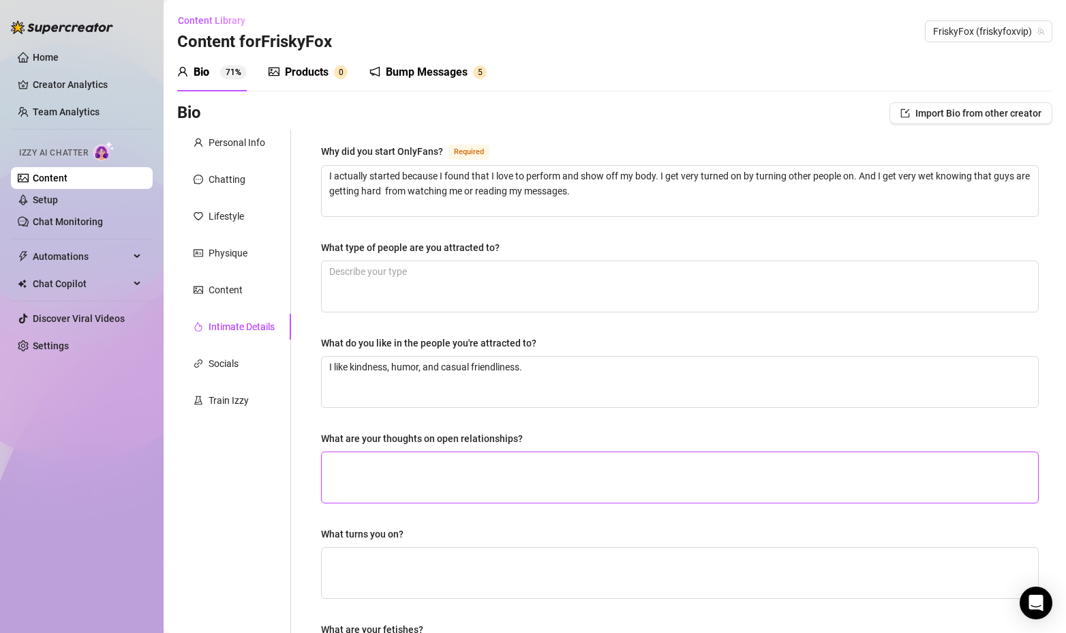
click at [410, 472] on textarea "What are your thoughts on open relationships?" at bounding box center [680, 477] width 717 height 50
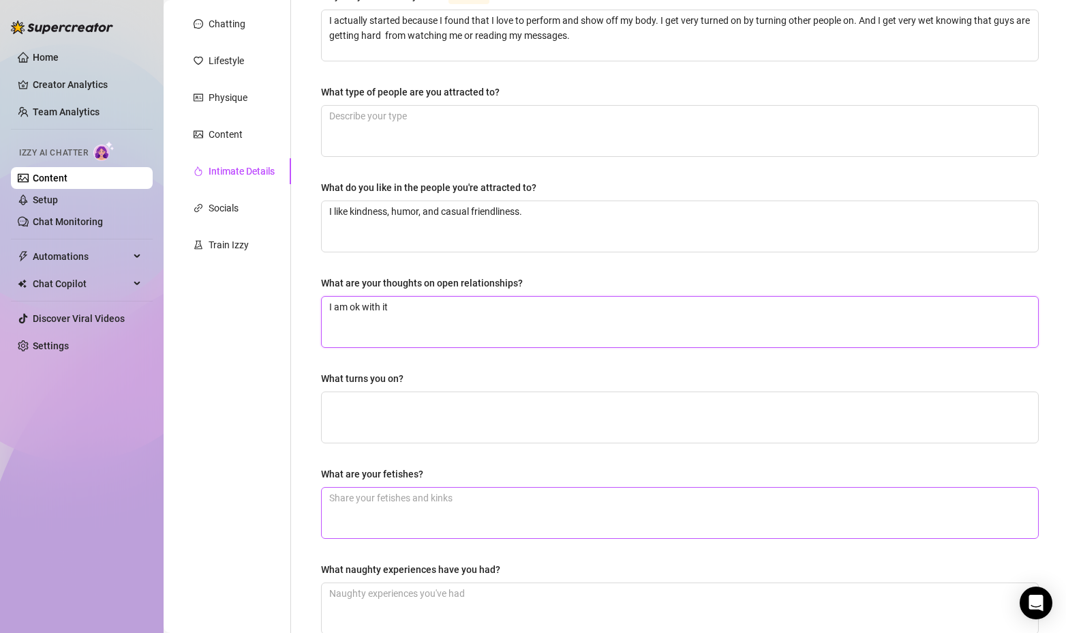
scroll to position [205, 0]
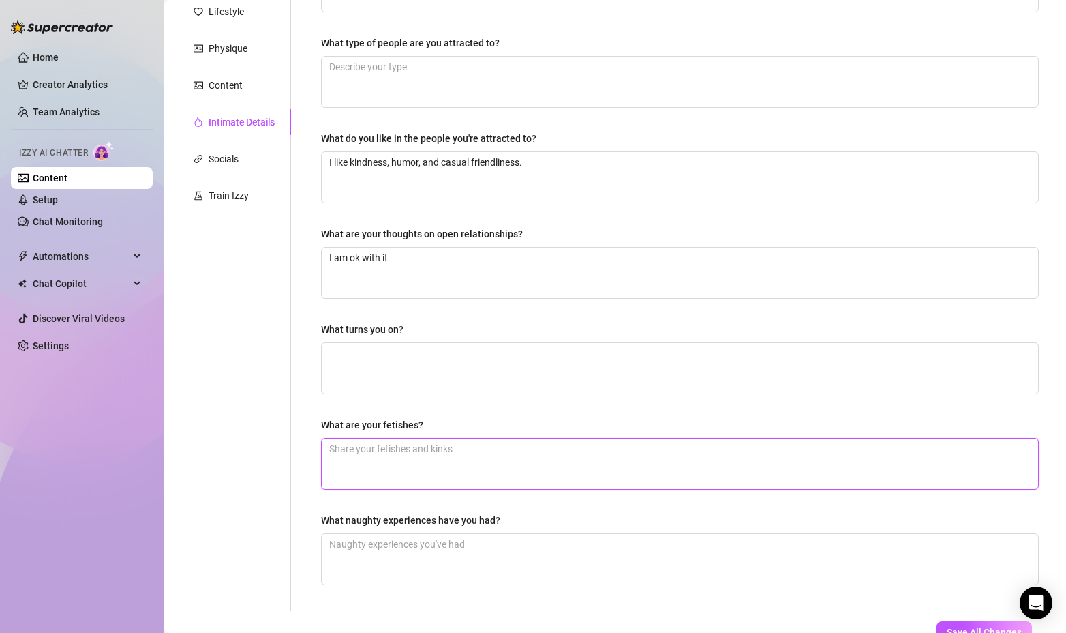
click at [399, 461] on textarea "What are your fetishes?" at bounding box center [680, 463] width 717 height 50
click at [433, 567] on textarea "What naughty experiences have you had?" at bounding box center [680, 559] width 717 height 50
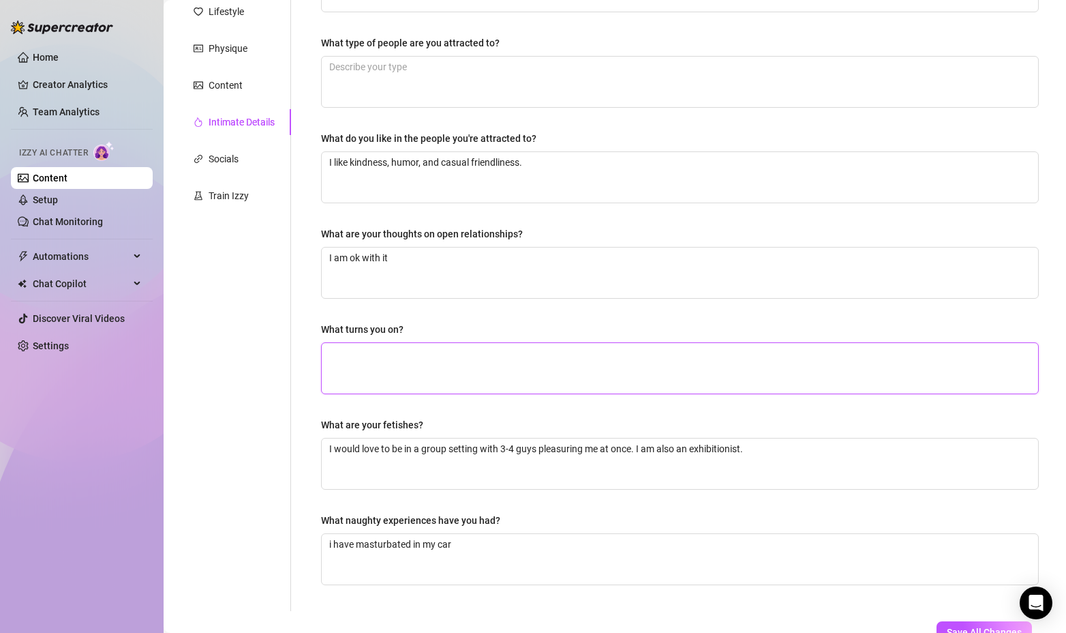
click at [489, 374] on textarea "What turns you on?" at bounding box center [680, 368] width 717 height 50
click at [895, 30] on div "Why did you start OnlyFans? Required I actually started because I found that I …" at bounding box center [680, 268] width 718 height 659
click at [421, 365] on textarea "What turns you on?" at bounding box center [680, 368] width 717 height 50
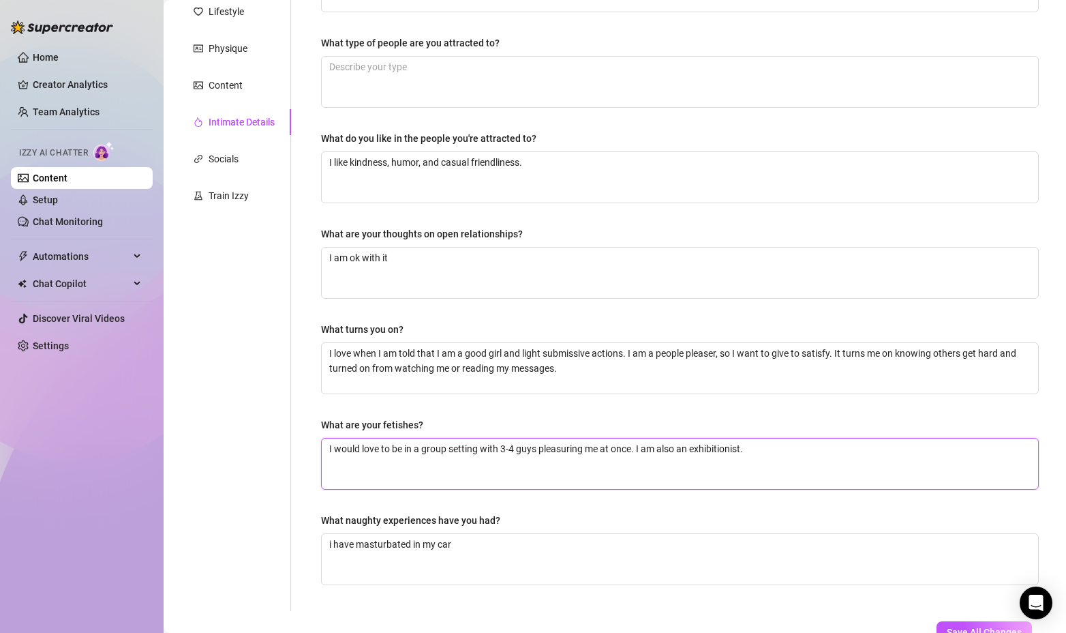
click at [817, 449] on textarea "I would love to be in a group setting with 3-4 guys pleasuring me at once. I am…" at bounding box center [680, 463] width 717 height 50
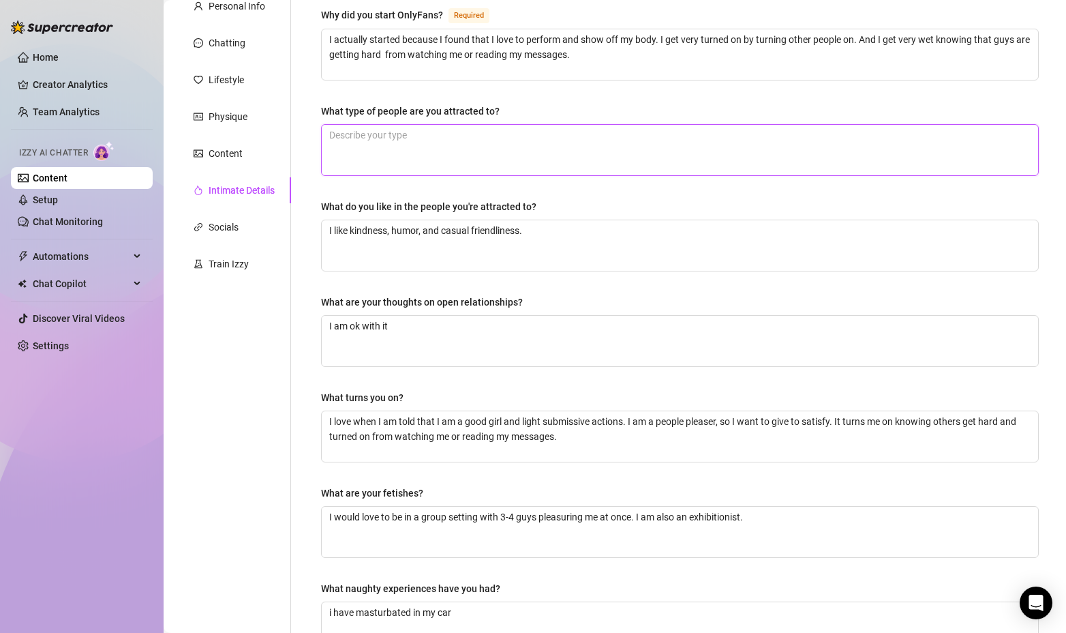
click at [388, 130] on textarea "What type of people are you attracted to?" at bounding box center [680, 150] width 717 height 50
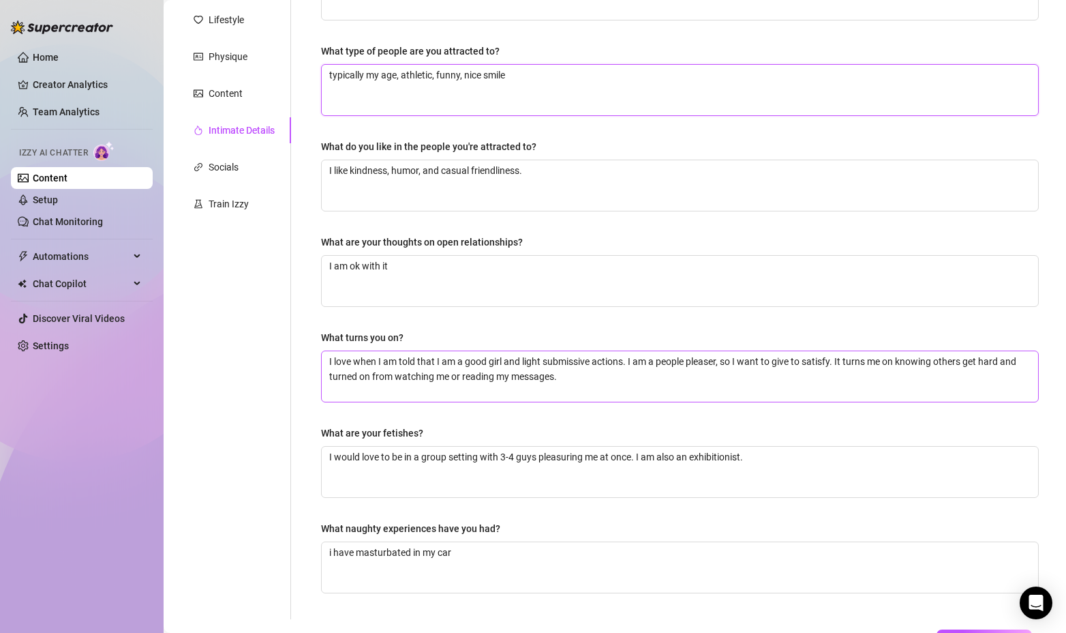
scroll to position [301, 0]
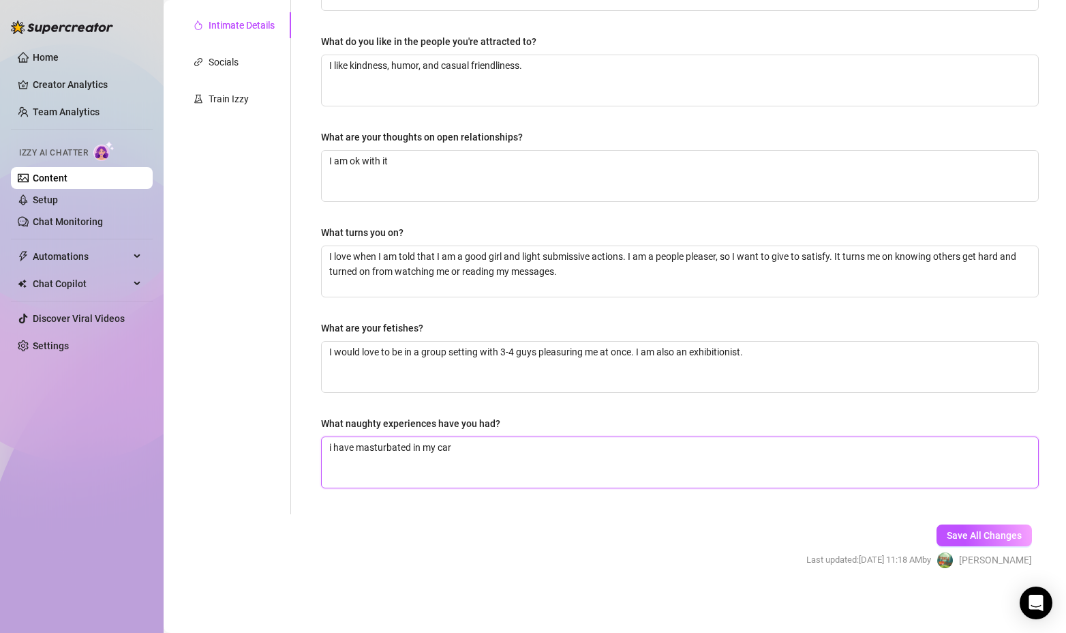
click at [332, 446] on textarea "i have masturbated in my car" at bounding box center [680, 462] width 717 height 50
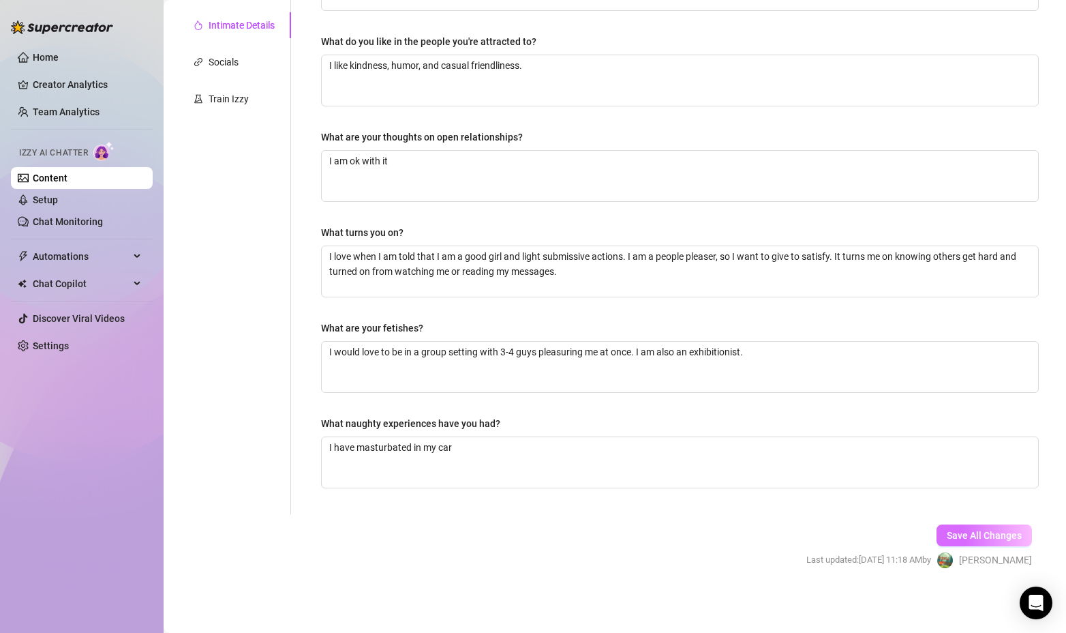
click at [1002, 539] on span "Save All Changes" at bounding box center [984, 535] width 75 height 11
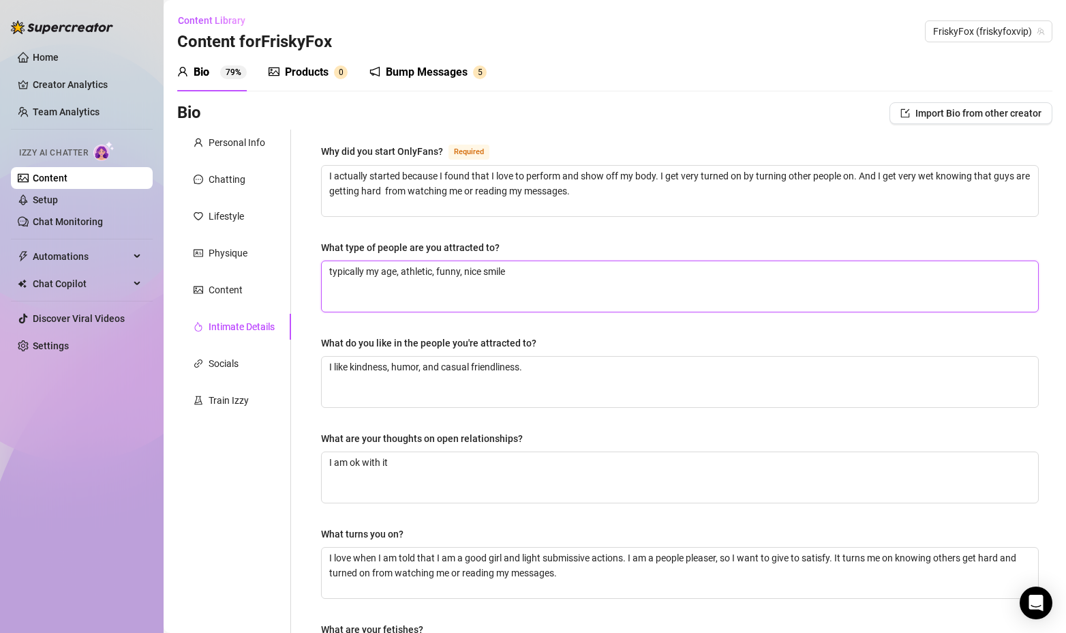
click at [573, 274] on textarea "typically my age, athletic, funny, nice smile" at bounding box center [680, 286] width 717 height 50
click at [224, 363] on div "Socials" at bounding box center [224, 363] width 30 height 15
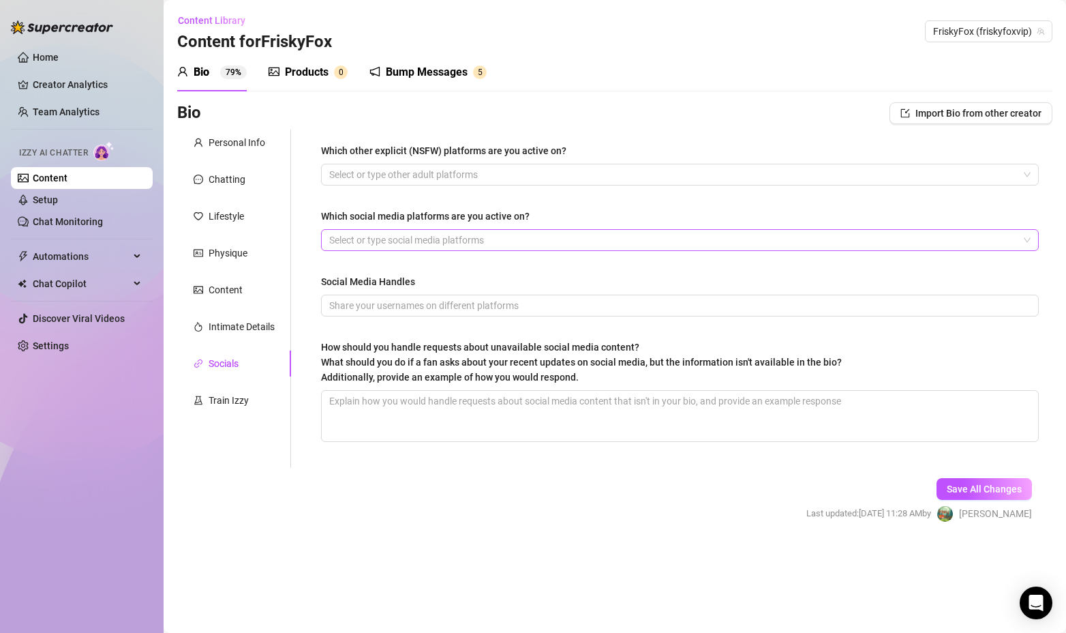
click at [450, 242] on div at bounding box center [673, 239] width 698 height 19
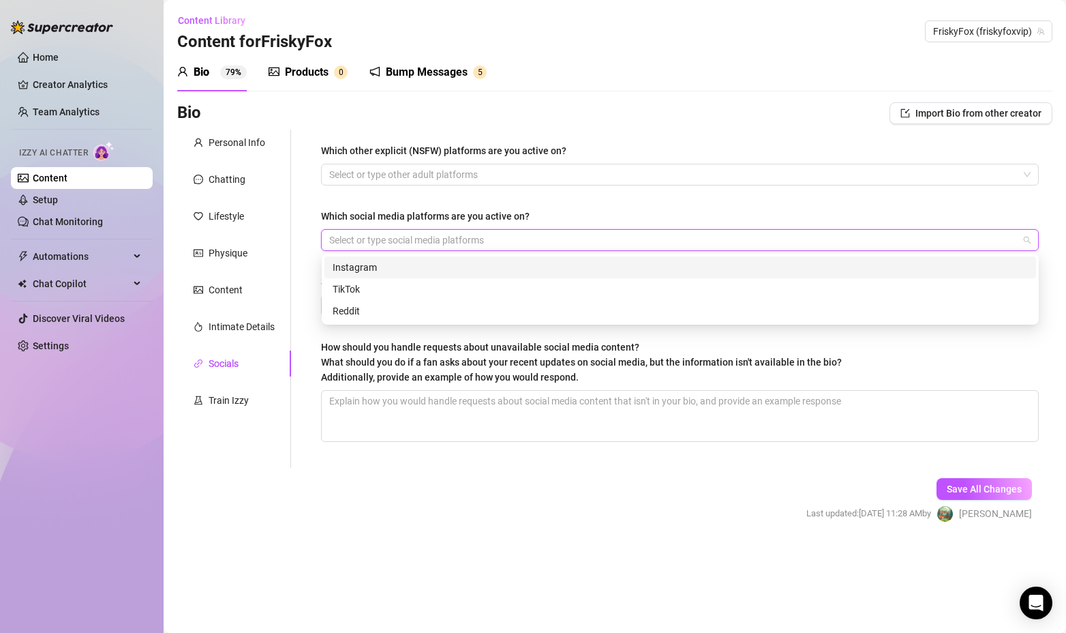
click at [374, 270] on div "Instagram" at bounding box center [680, 267] width 695 height 15
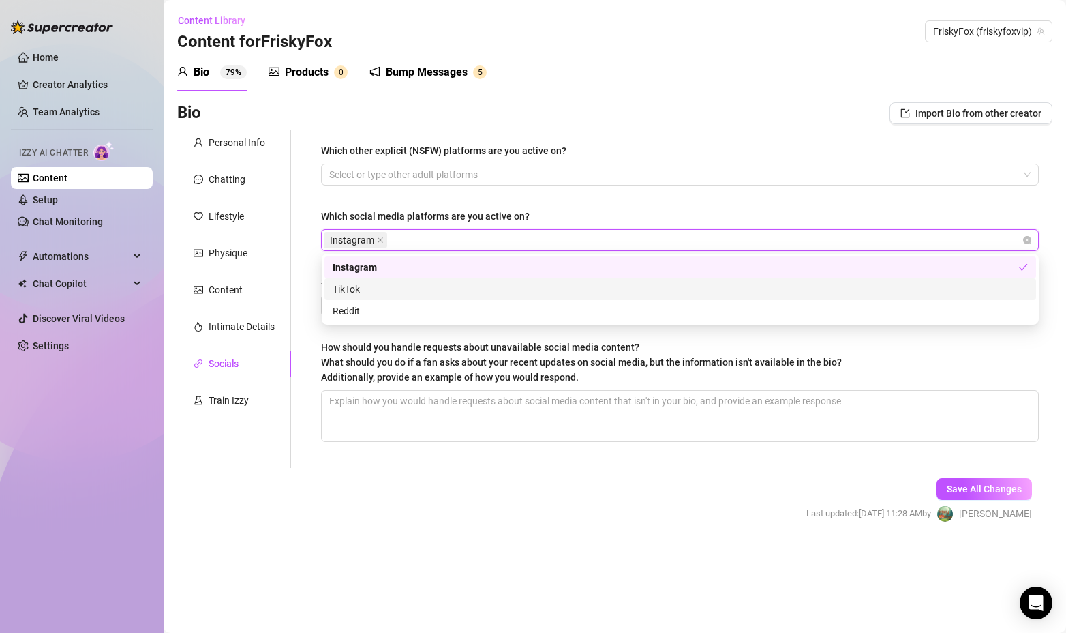
click at [368, 292] on div "TikTok" at bounding box center [680, 289] width 695 height 15
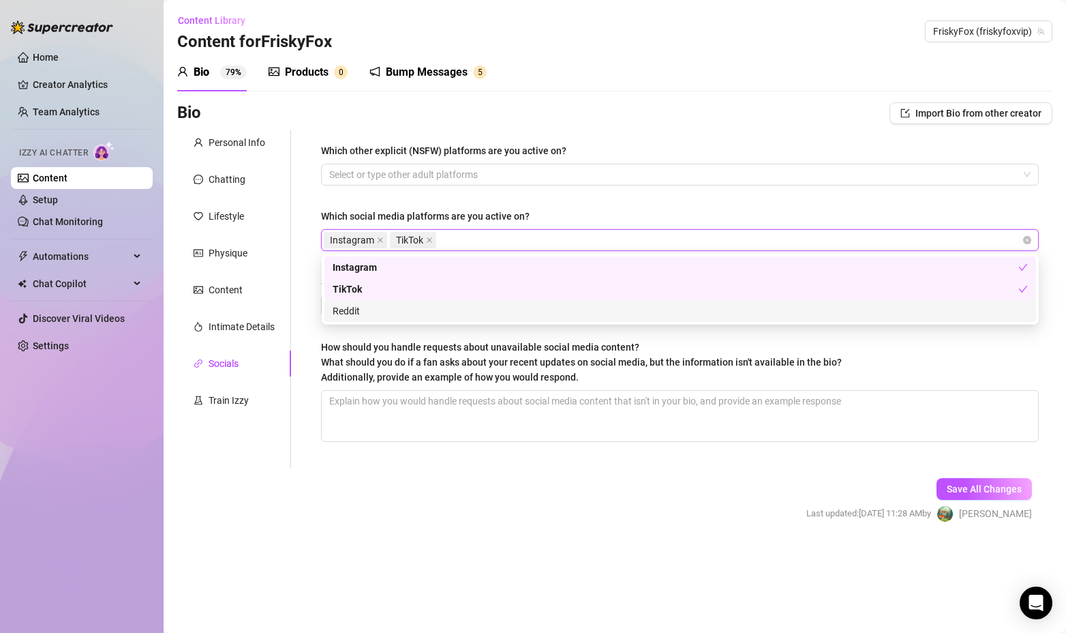
click at [364, 314] on div "Reddit" at bounding box center [680, 310] width 695 height 15
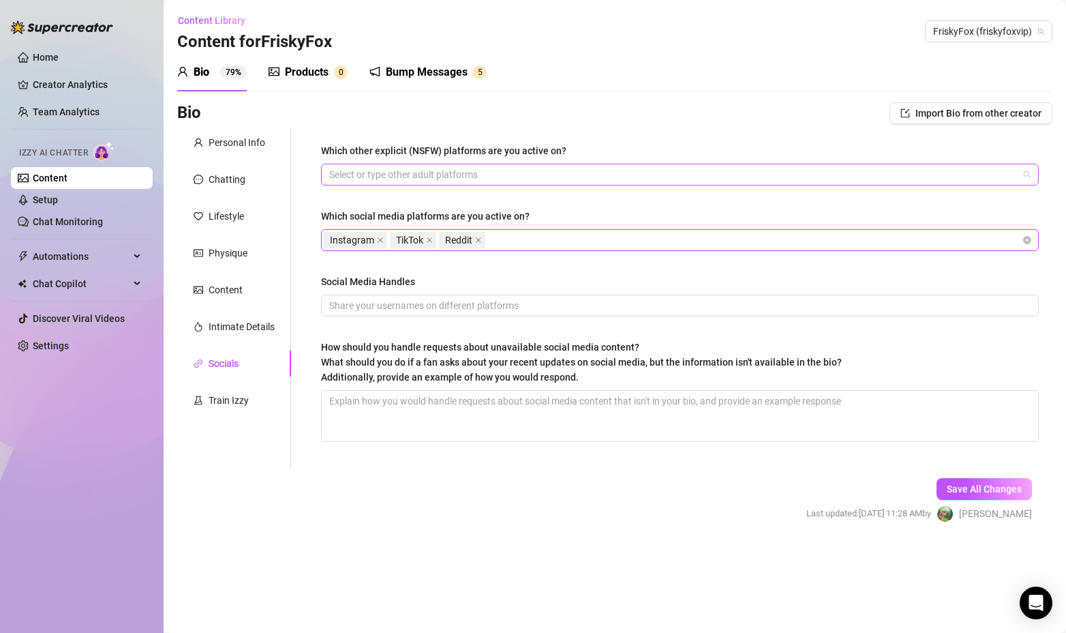
click at [436, 183] on div at bounding box center [673, 174] width 698 height 19
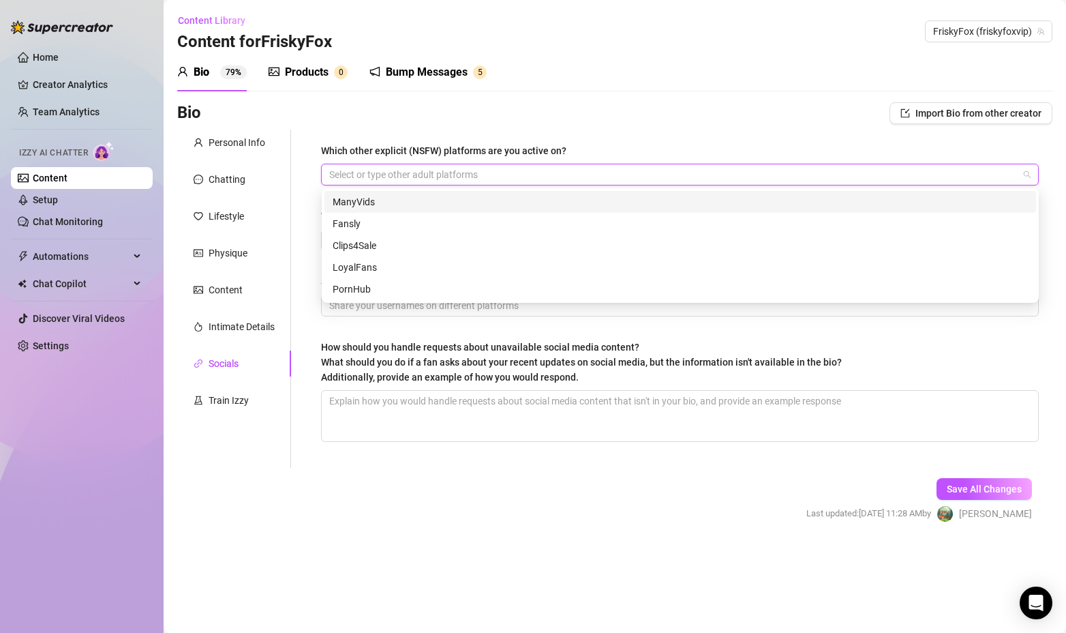
click at [376, 194] on div "ManyVids" at bounding box center [680, 201] width 695 height 15
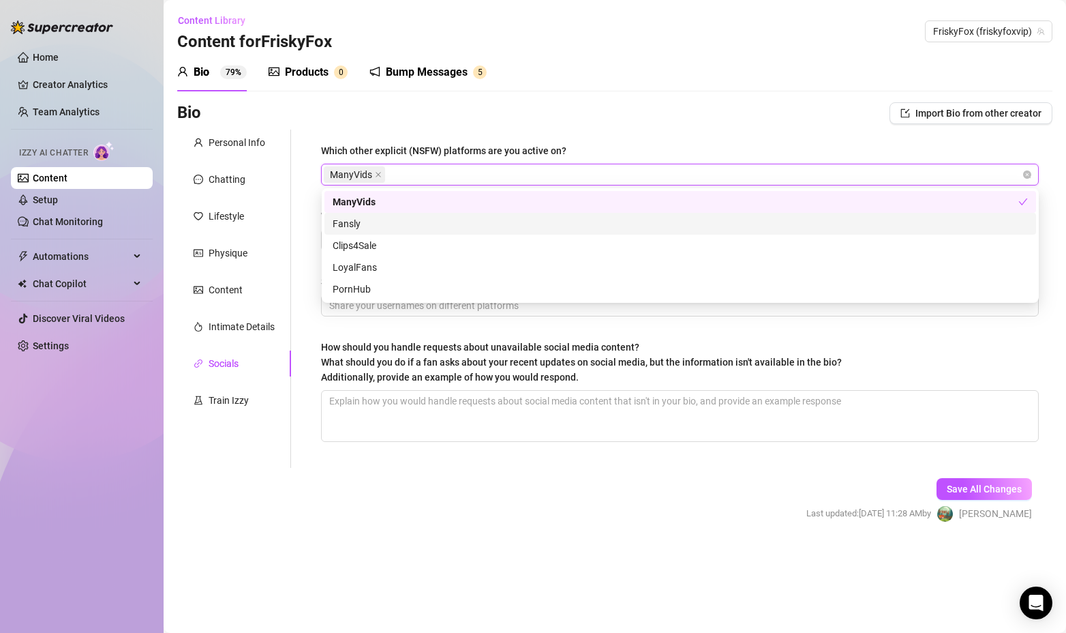
click at [372, 224] on div "Fansly" at bounding box center [680, 223] width 695 height 15
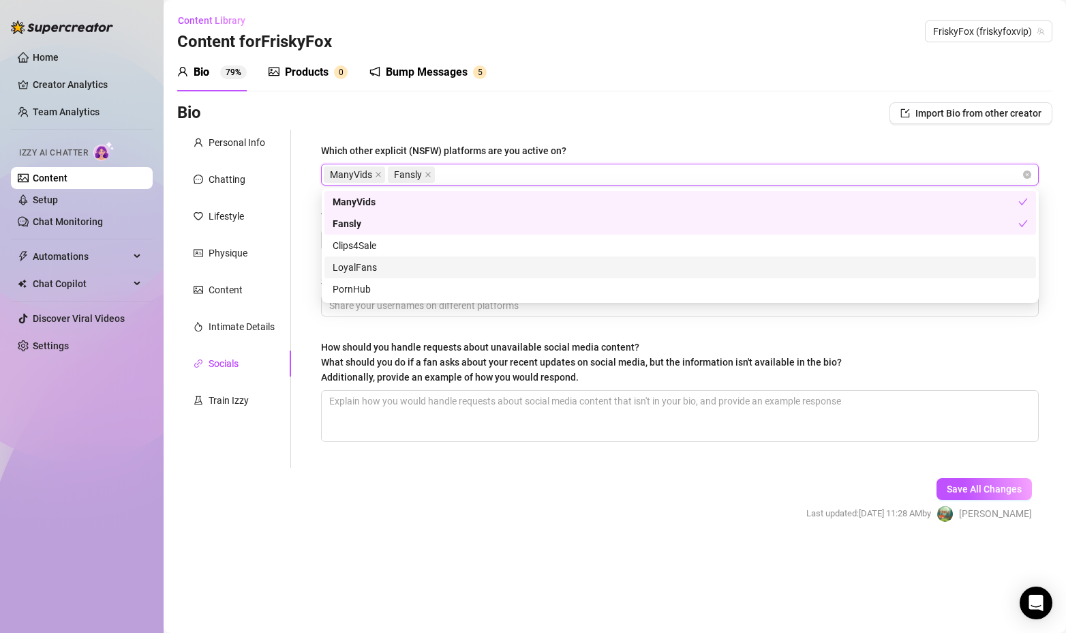
click at [404, 268] on div "LoyalFans" at bounding box center [680, 267] width 695 height 15
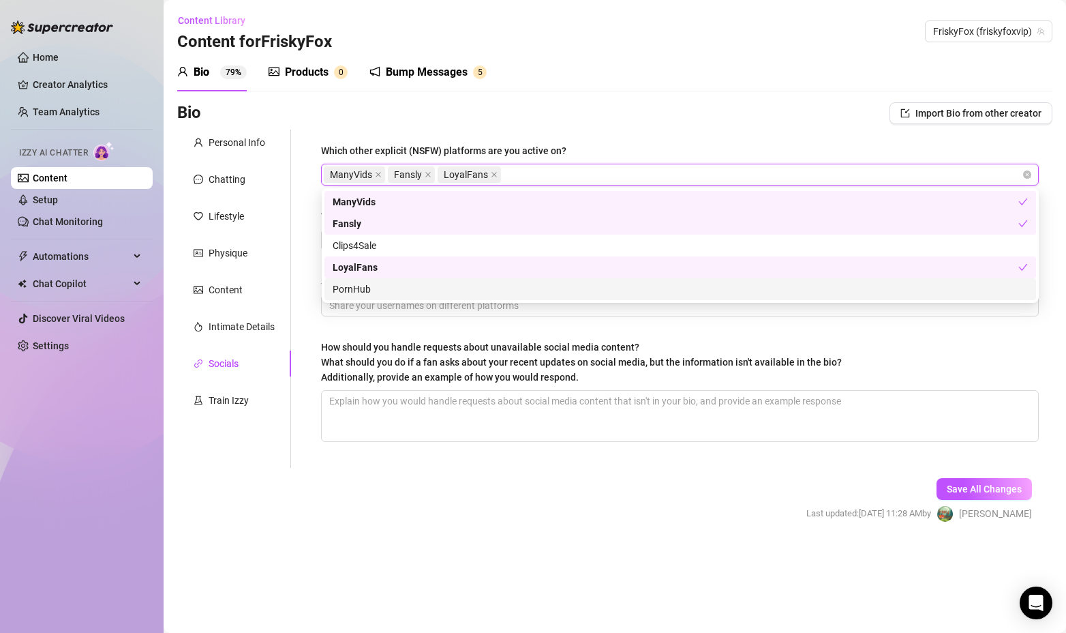
click at [389, 292] on div "PornHub" at bounding box center [680, 289] width 695 height 15
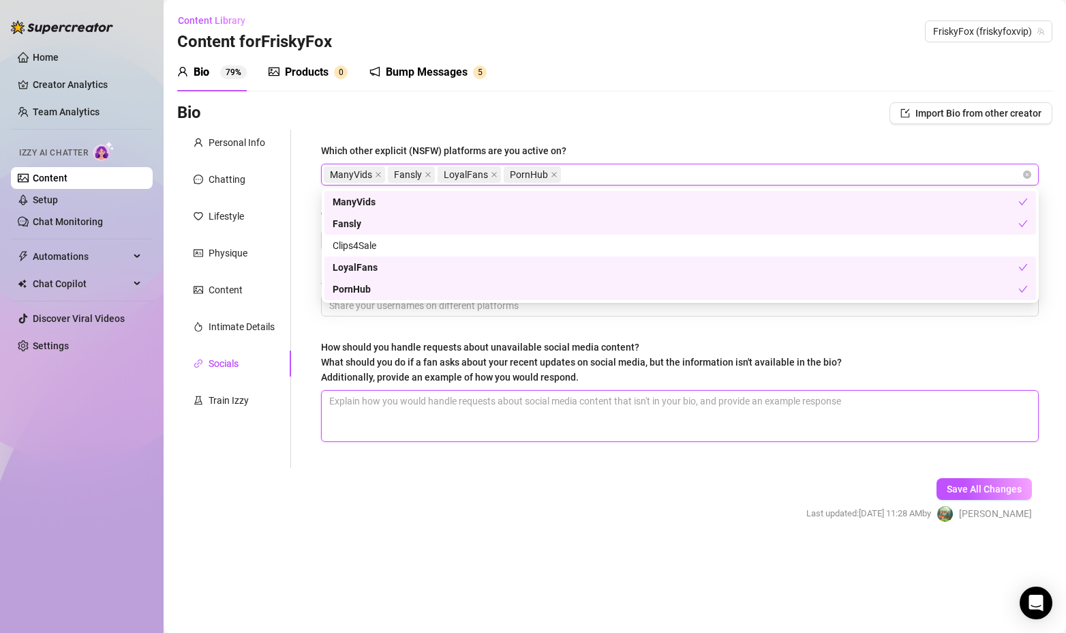
click at [449, 413] on textarea "How should you handle requests about unavailable social media content? What sho…" at bounding box center [680, 416] width 717 height 50
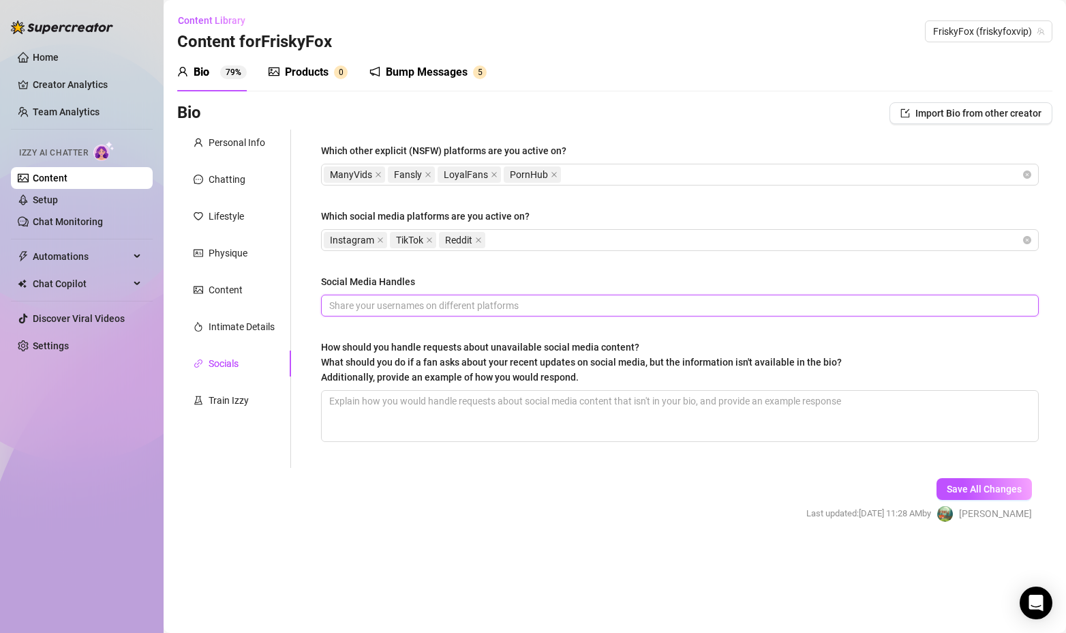
click at [418, 307] on input "Social Media Handles" at bounding box center [678, 305] width 699 height 15
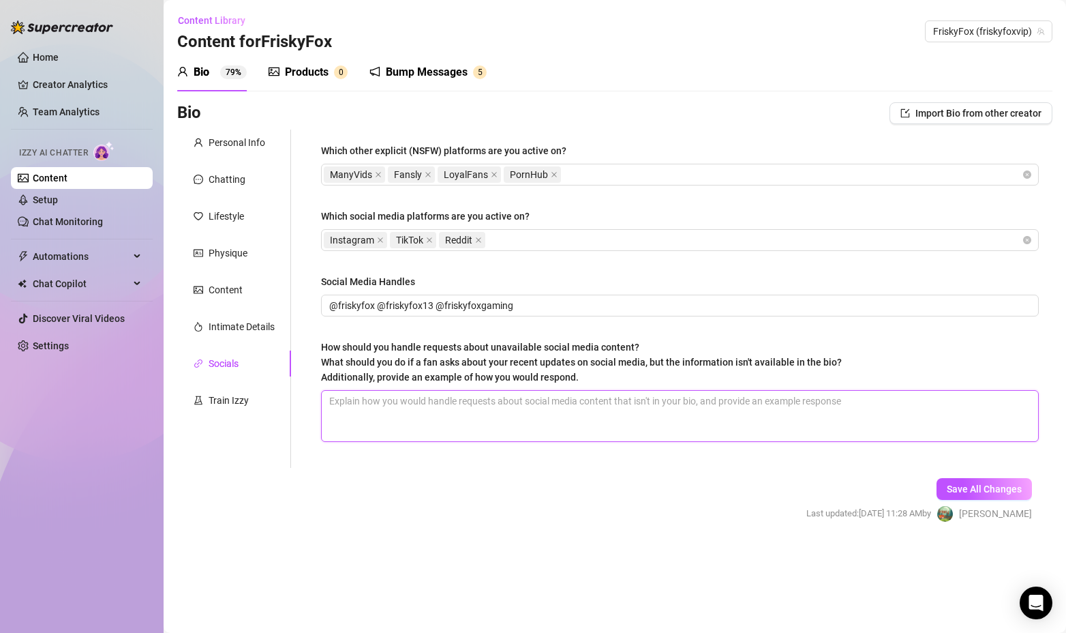
click at [466, 419] on textarea "How should you handle requests about unavailable social media content? What sho…" at bounding box center [680, 416] width 717 height 50
click at [480, 306] on input "@friskyfox @friskyfox13 @friskyfoxgaming" at bounding box center [678, 305] width 699 height 15
click at [436, 301] on input "@friskyfox @friskyfox13 @friskyfox.gaming" at bounding box center [678, 305] width 699 height 15
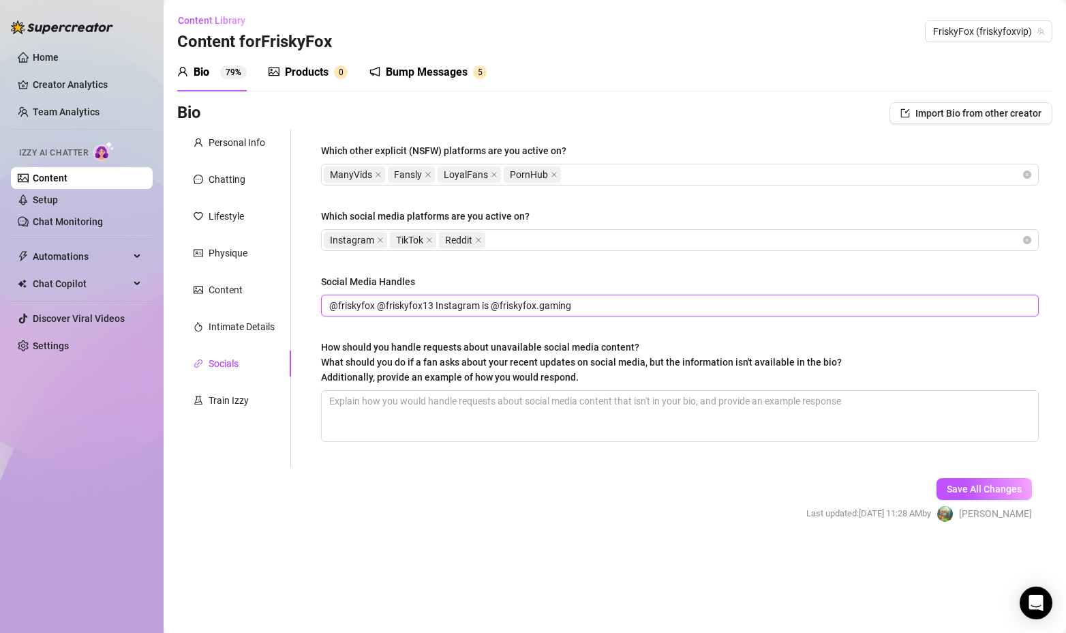
drag, startPoint x: 432, startPoint y: 305, endPoint x: 319, endPoint y: 307, distance: 112.5
click at [319, 307] on div "Which other explicit (NSFW) platforms are you active on? ManyVids Fansly LoyalF…" at bounding box center [679, 299] width 745 height 338
click at [442, 499] on form "Personal Info Chatting Lifestyle Physique Content Intimate Details Socials Trai…" at bounding box center [614, 338] width 875 height 417
click at [481, 302] on input "Reddit is u/friskyfox-13 Instagram is @friskyfox.gaming" at bounding box center [678, 305] width 699 height 15
click at [427, 306] on input "Reddit is u/friskyfox-13 Instagram is @friskyfox.gaming" at bounding box center [678, 305] width 699 height 15
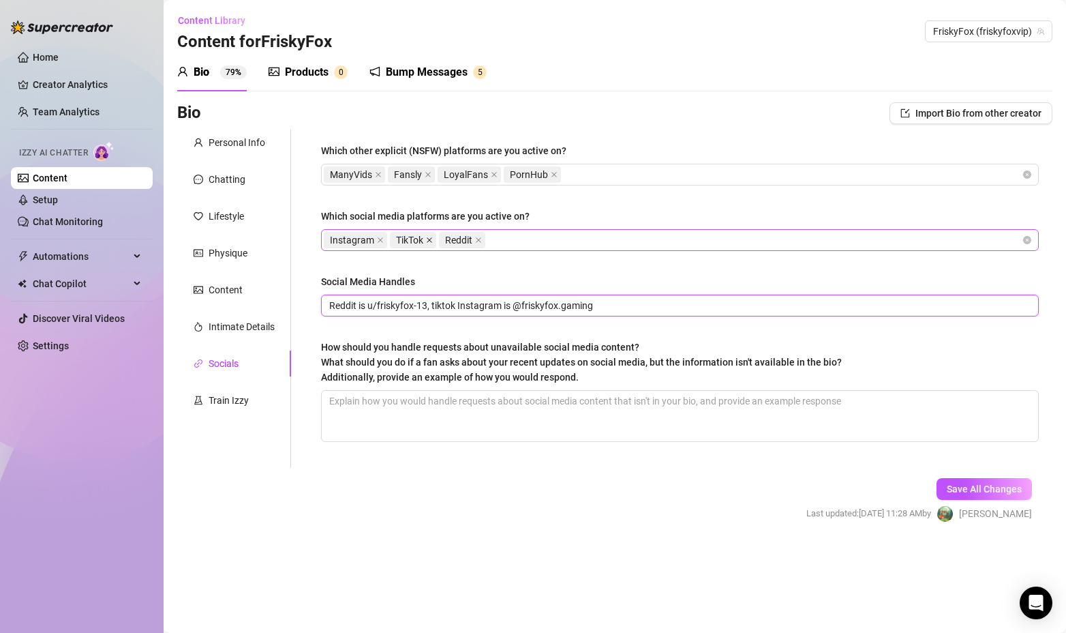
click at [429, 236] on span at bounding box center [429, 239] width 7 height 15
click at [633, 306] on input "Reddit is u/friskyfox-13, Instagram is @friskyfox.gaming" at bounding box center [678, 305] width 699 height 15
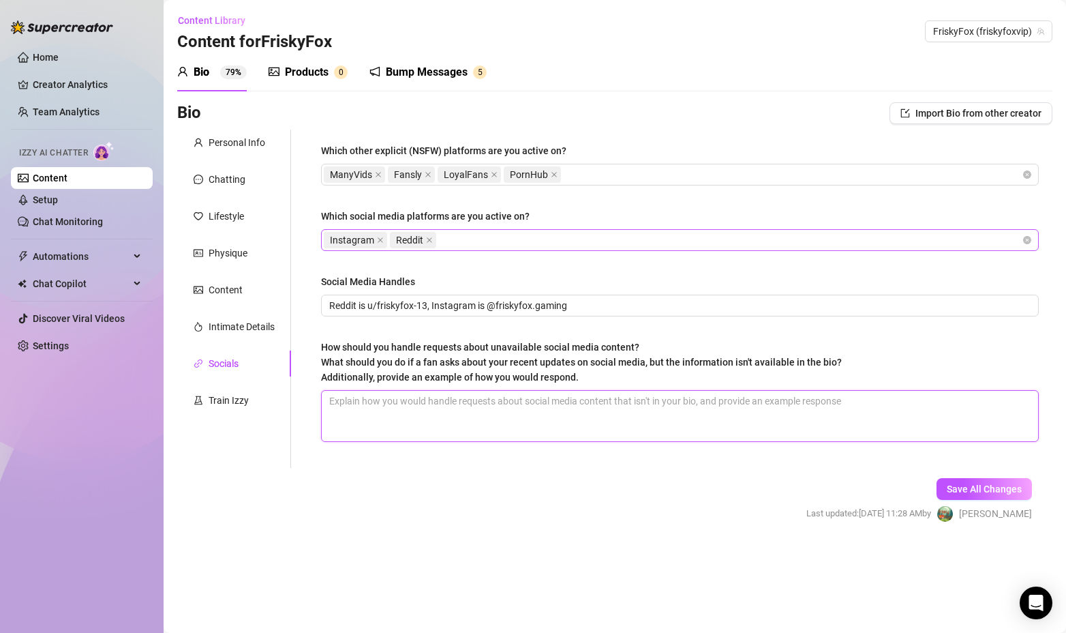
click at [481, 417] on textarea "How should you handle requests about unavailable social media content? What sho…" at bounding box center [680, 416] width 717 height 50
click at [670, 502] on form "Personal Info Chatting Lifestyle Physique Content Intimate Details Socials Trai…" at bounding box center [614, 338] width 875 height 417
click at [422, 399] on textarea "How should you handle requests about unavailable social media content? What sho…" at bounding box center [680, 416] width 717 height 50
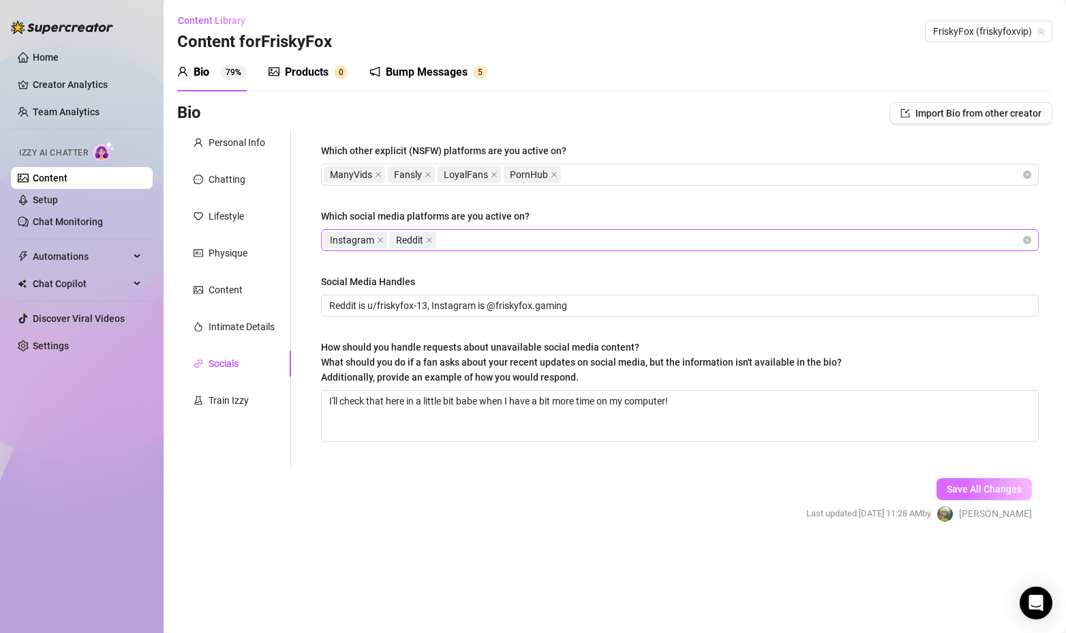
click at [999, 482] on button "Save All Changes" at bounding box center [984, 489] width 95 height 22
click at [230, 401] on div "Train Izzy" at bounding box center [229, 400] width 40 height 15
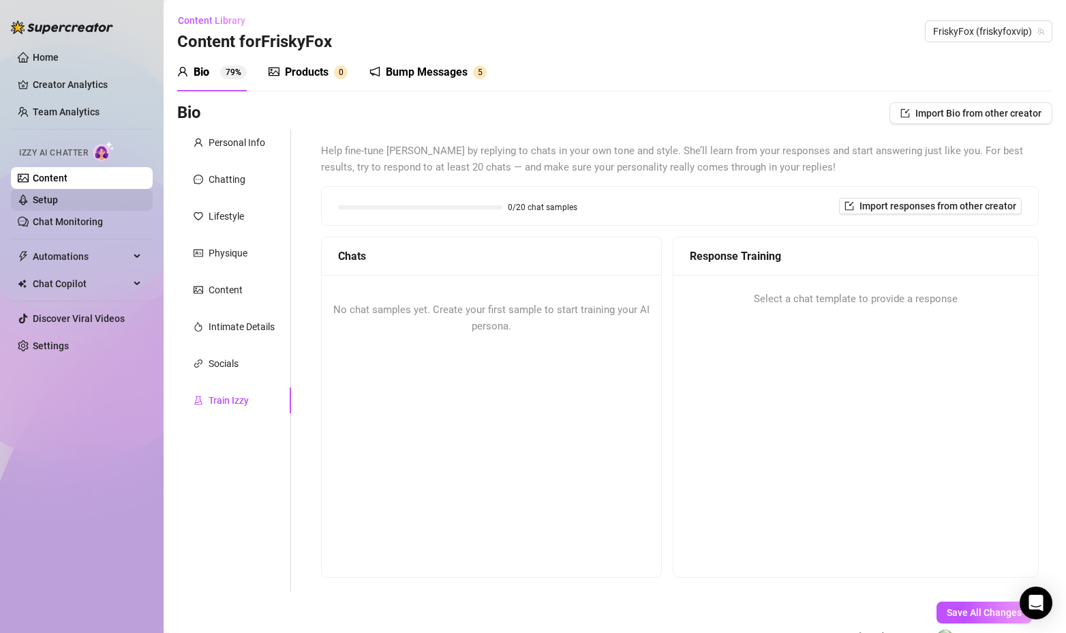
click at [58, 203] on link "Setup" at bounding box center [45, 199] width 25 height 11
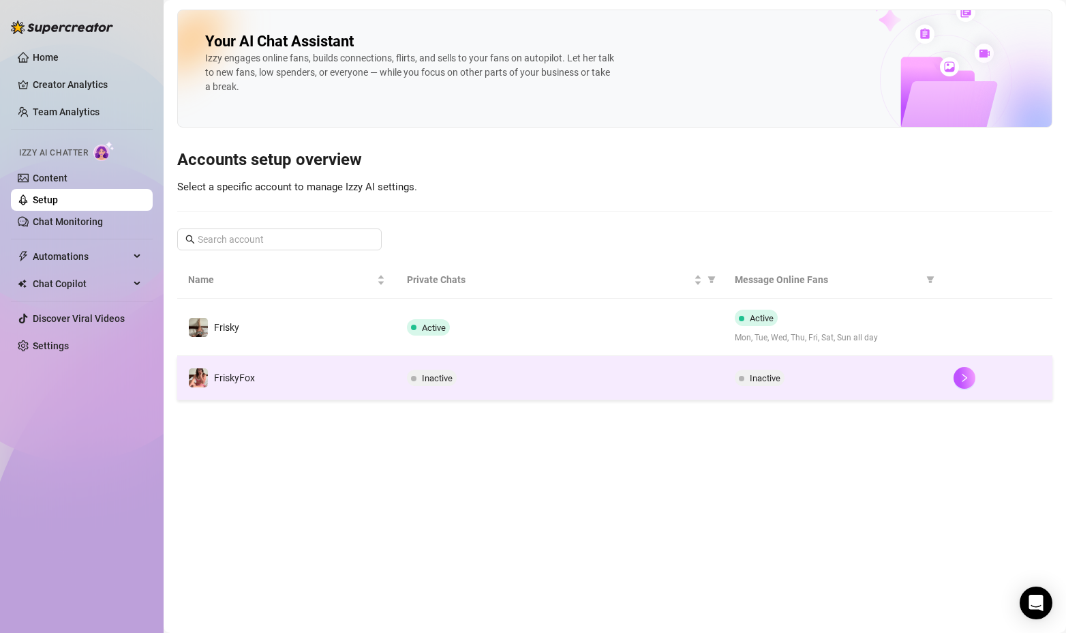
click at [516, 370] on div "Inactive" at bounding box center [560, 378] width 306 height 16
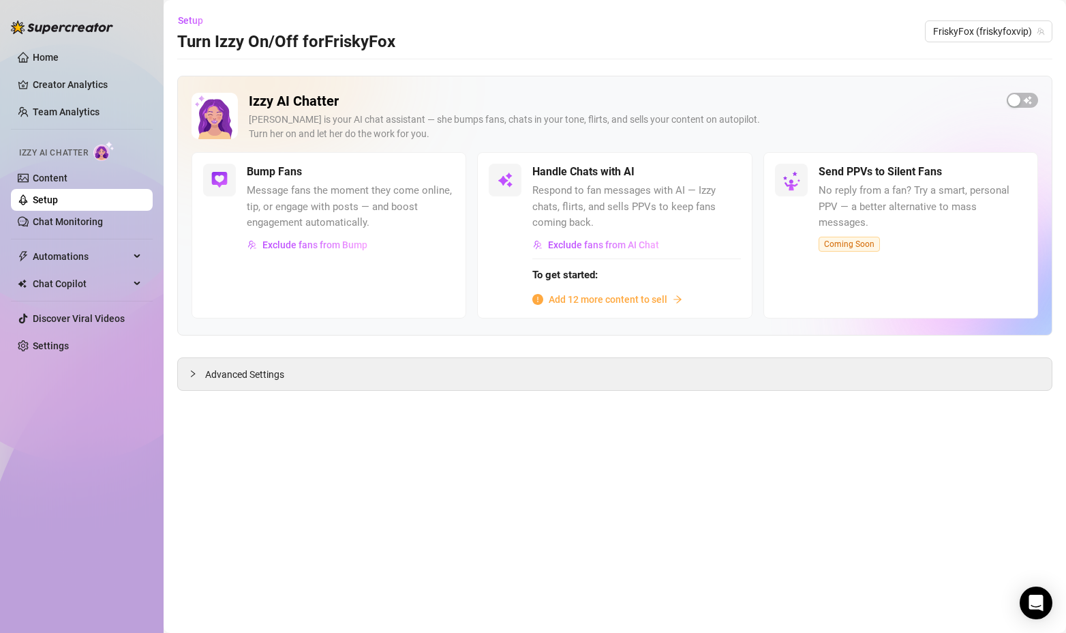
click at [587, 297] on span "Add 12 more content to sell" at bounding box center [608, 299] width 119 height 15
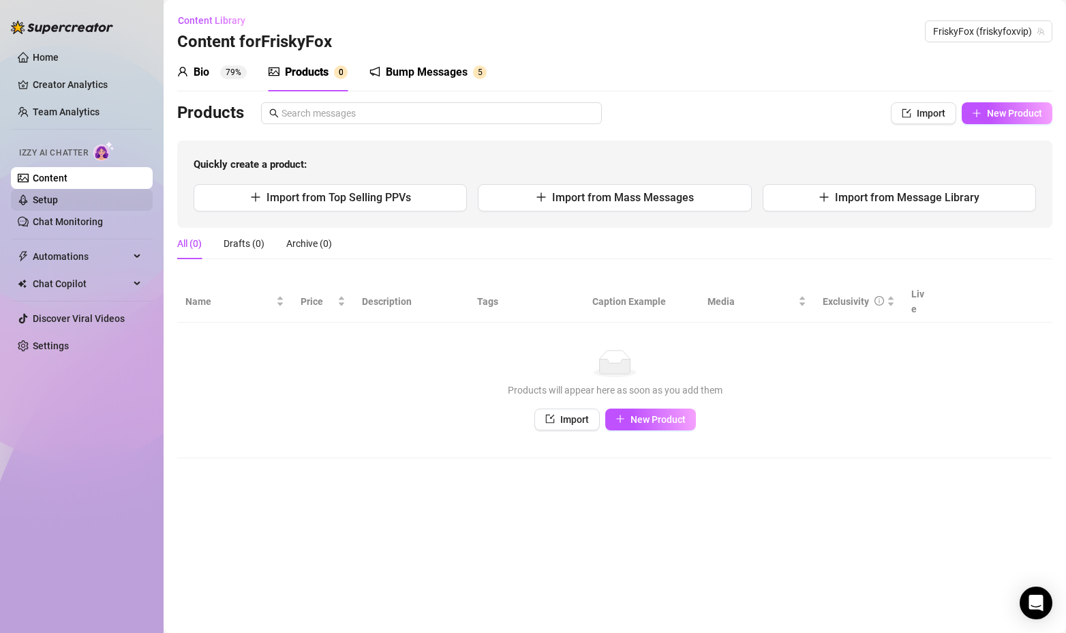
click at [58, 202] on link "Setup" at bounding box center [45, 199] width 25 height 11
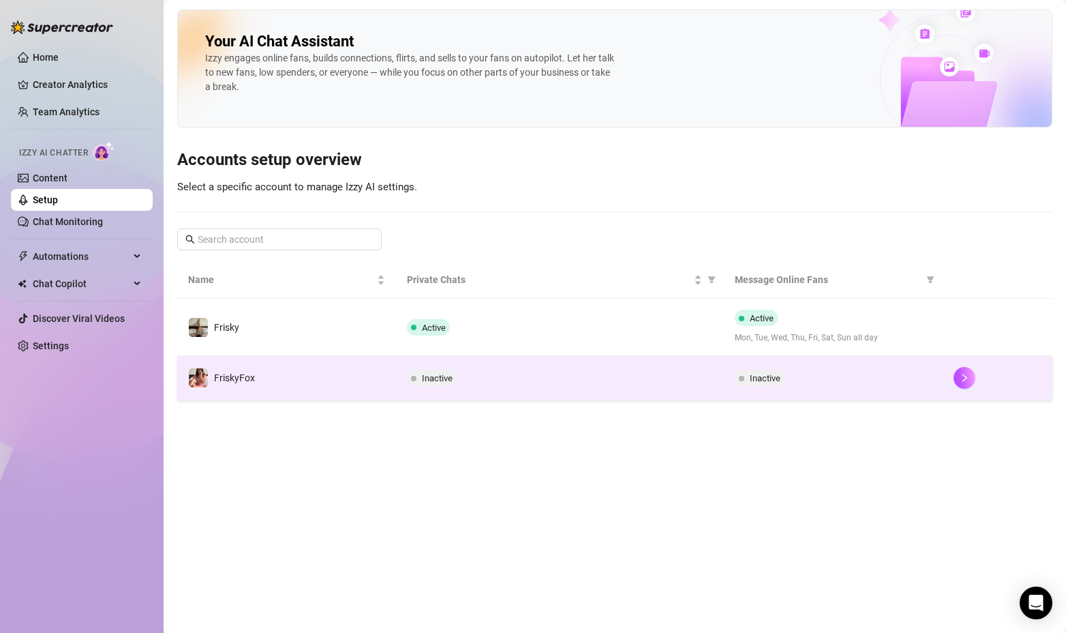
click at [303, 378] on td "FriskyFox" at bounding box center [286, 378] width 219 height 44
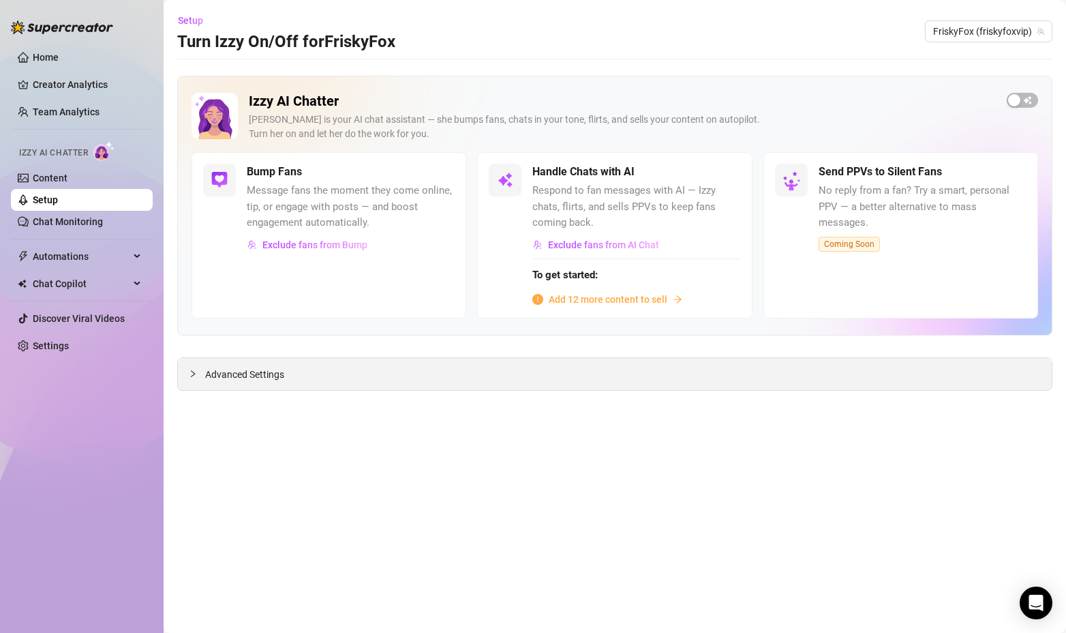
click at [262, 376] on span "Advanced Settings" at bounding box center [244, 374] width 79 height 15
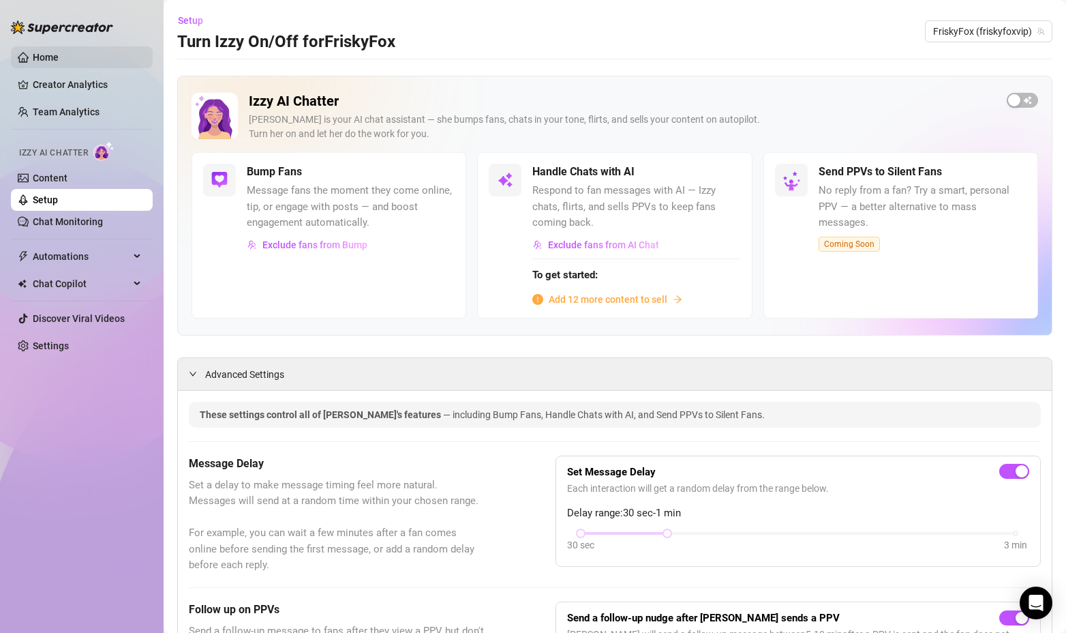
click at [55, 55] on link "Home" at bounding box center [46, 57] width 26 height 11
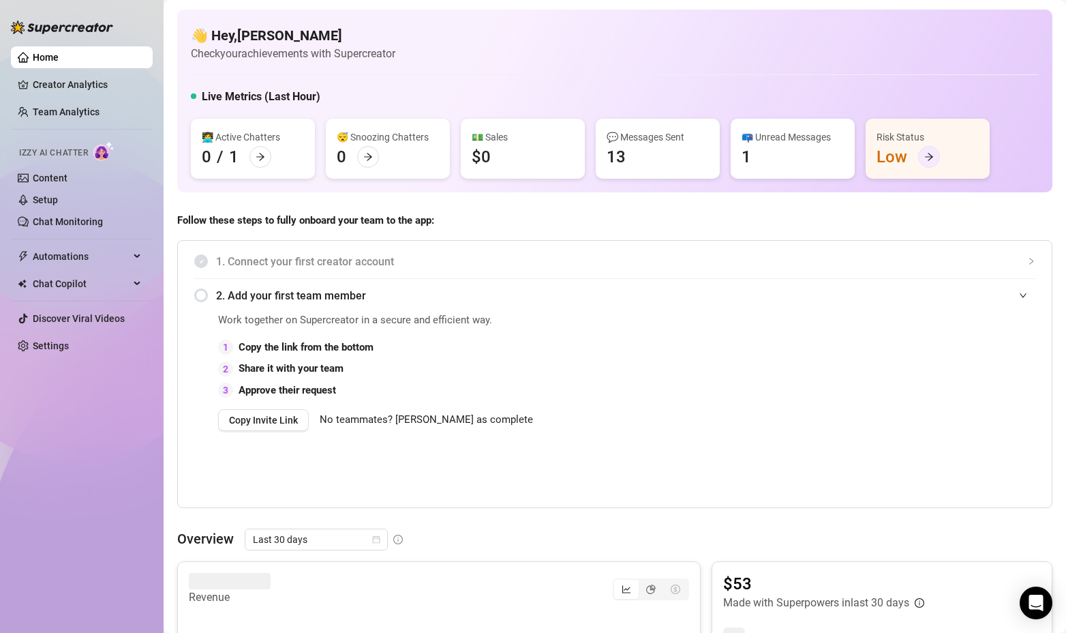
click at [928, 153] on icon "arrow-right" at bounding box center [929, 156] width 8 height 7
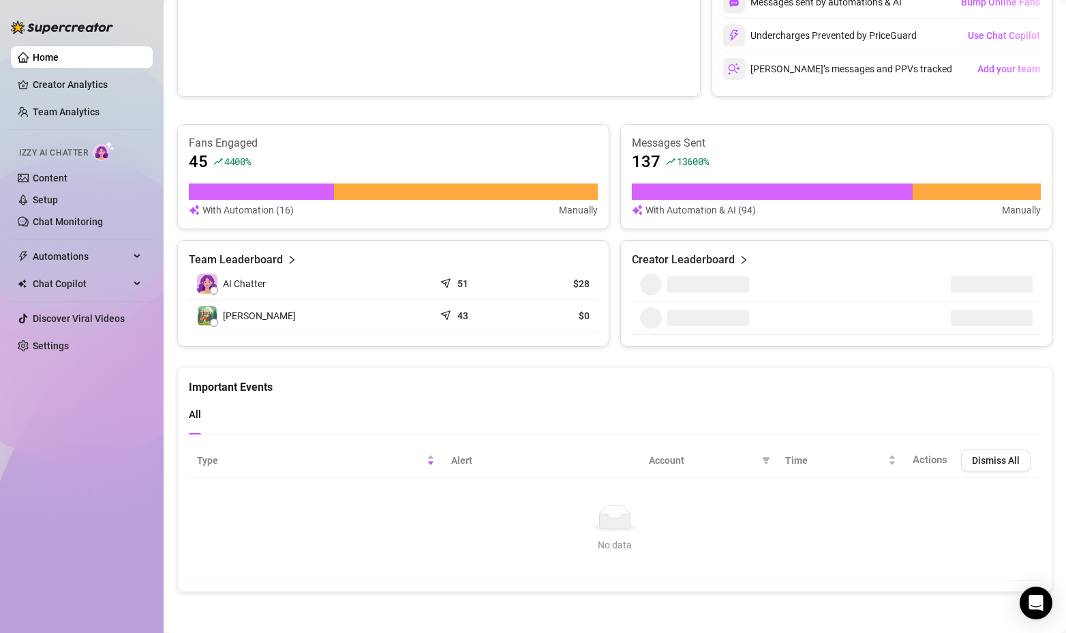
scroll to position [667, 0]
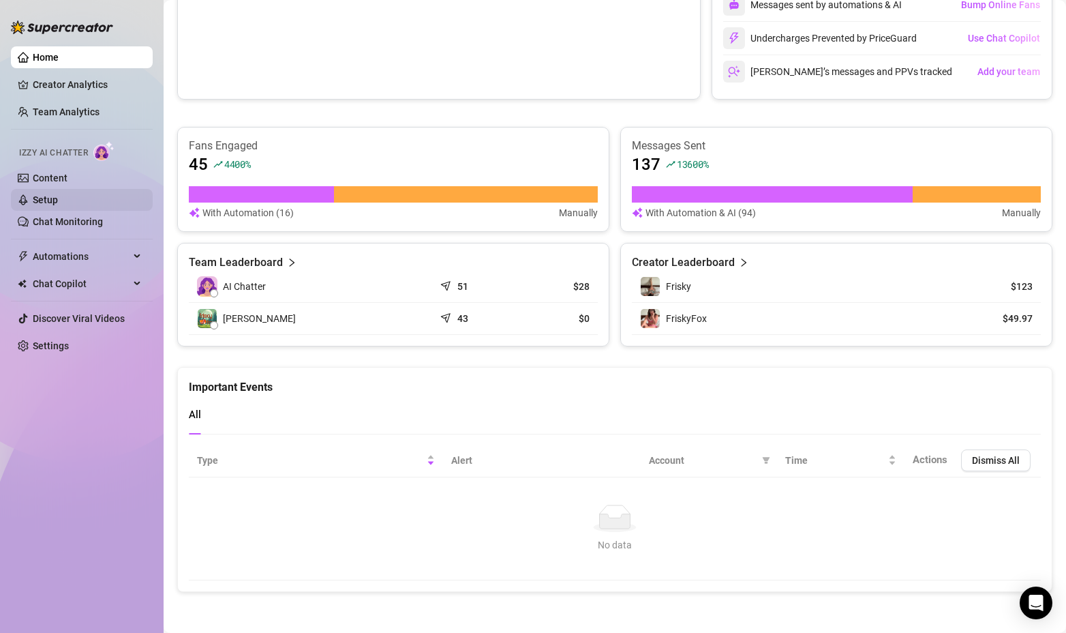
click at [58, 195] on link "Setup" at bounding box center [45, 199] width 25 height 11
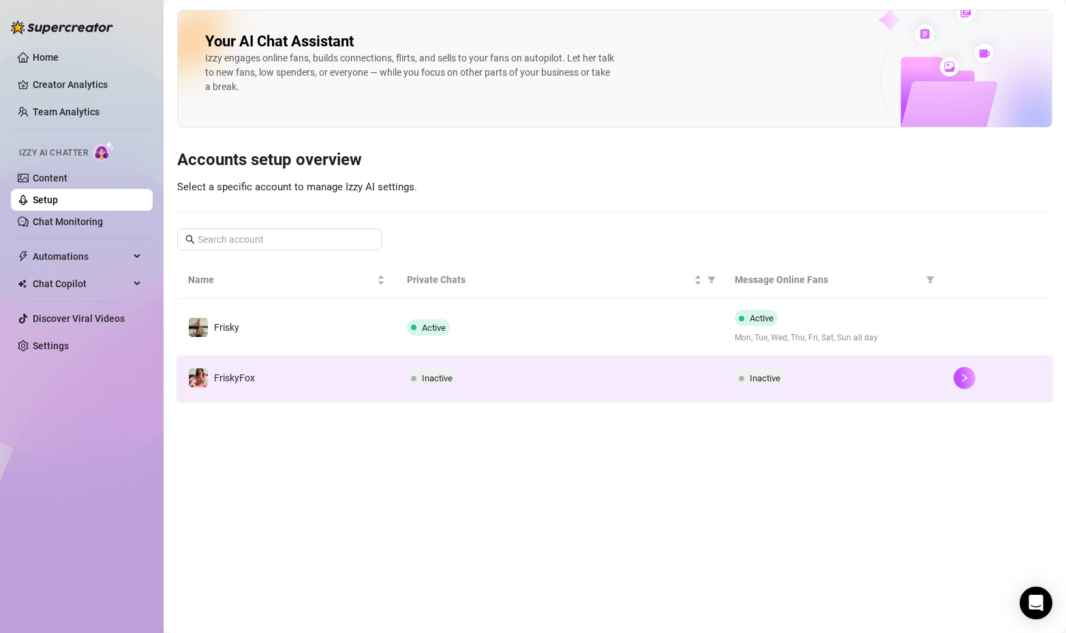
click at [468, 368] on td "Inactive" at bounding box center [560, 378] width 328 height 44
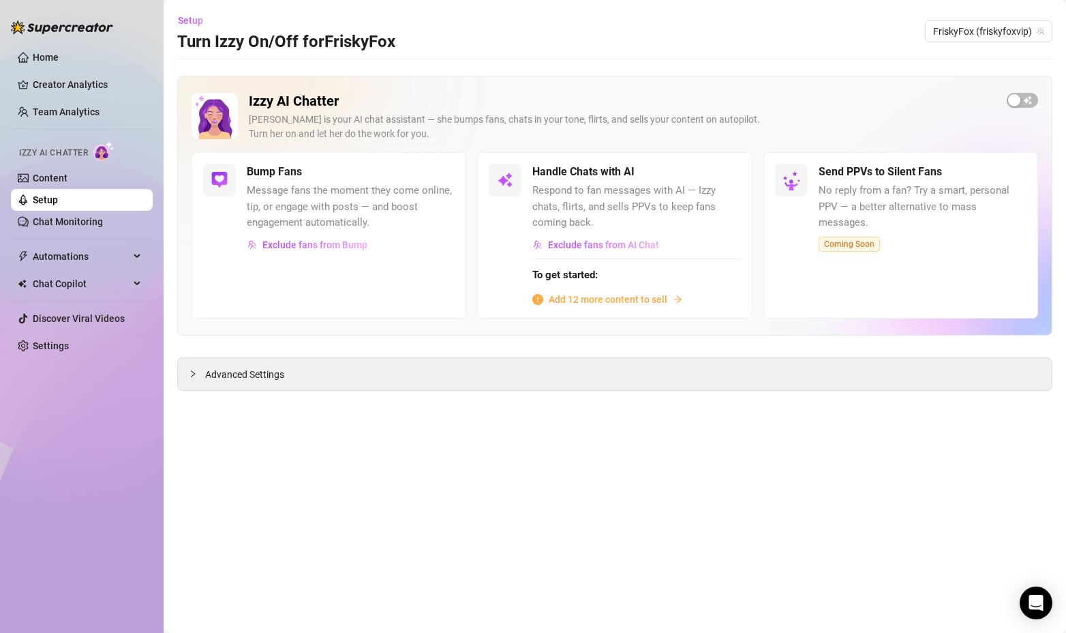
click at [617, 301] on span "Add 12 more content to sell" at bounding box center [608, 299] width 119 height 15
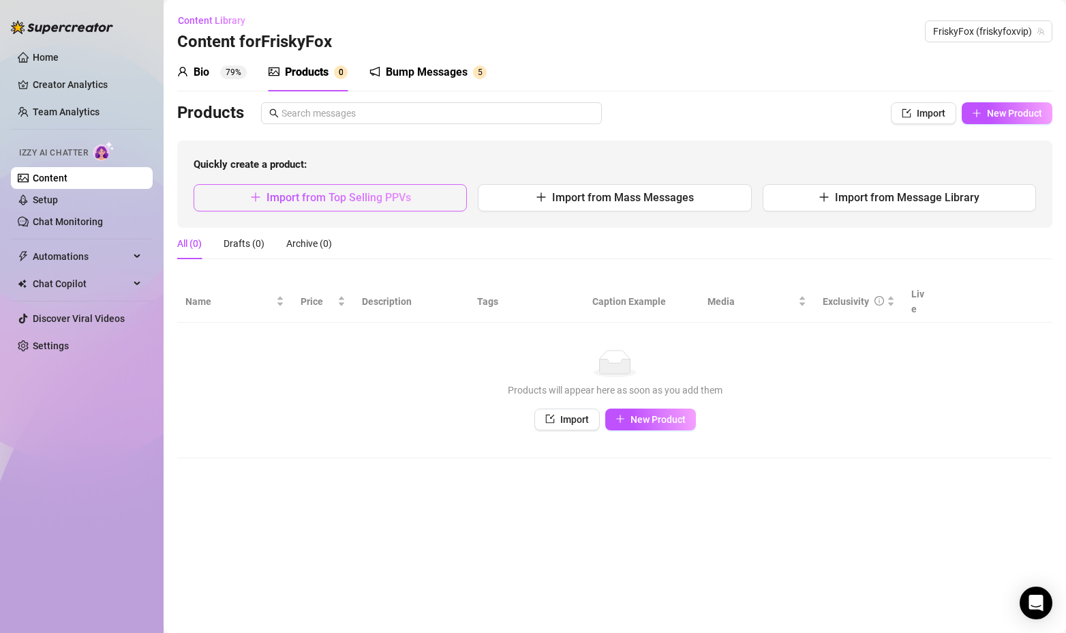
click at [416, 206] on button "Import from Top Selling PPVs" at bounding box center [330, 197] width 273 height 27
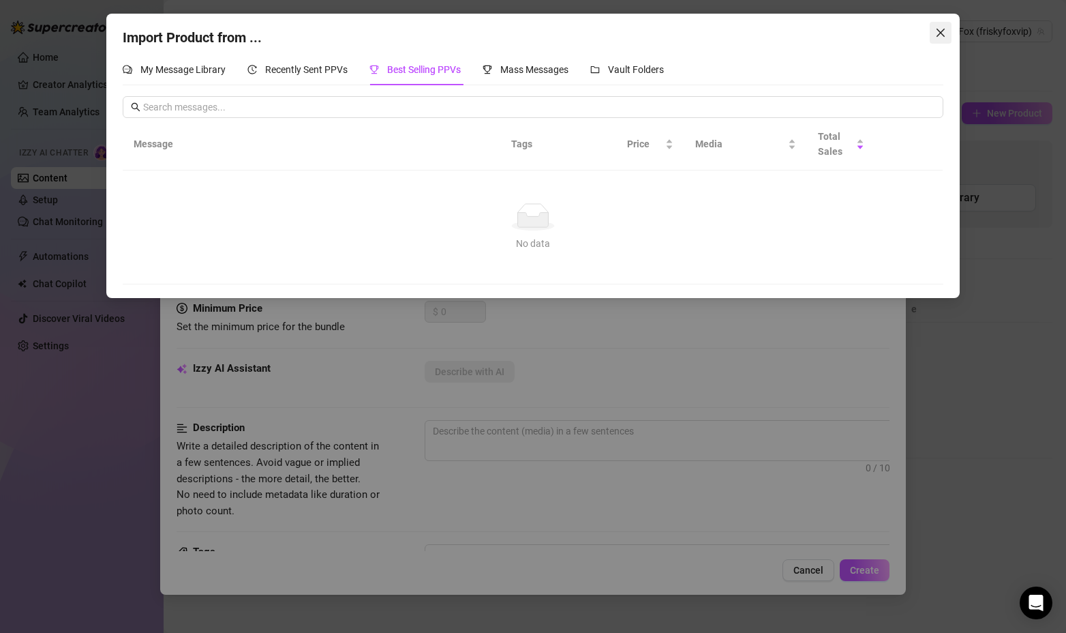
click at [937, 37] on icon "close" at bounding box center [940, 32] width 11 height 11
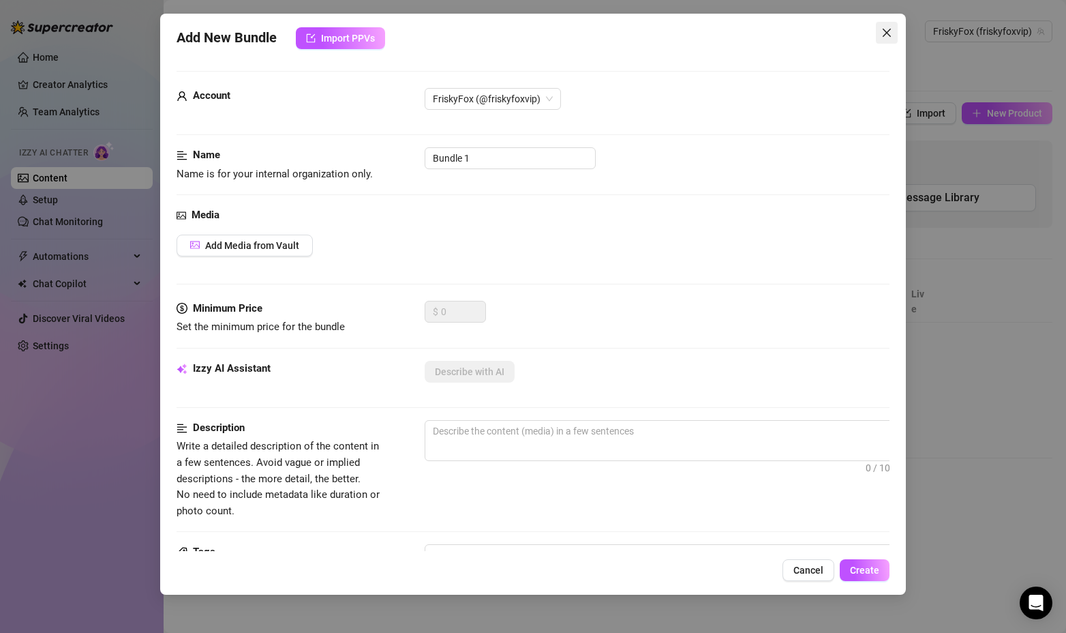
click at [881, 33] on span "Close" at bounding box center [887, 32] width 22 height 11
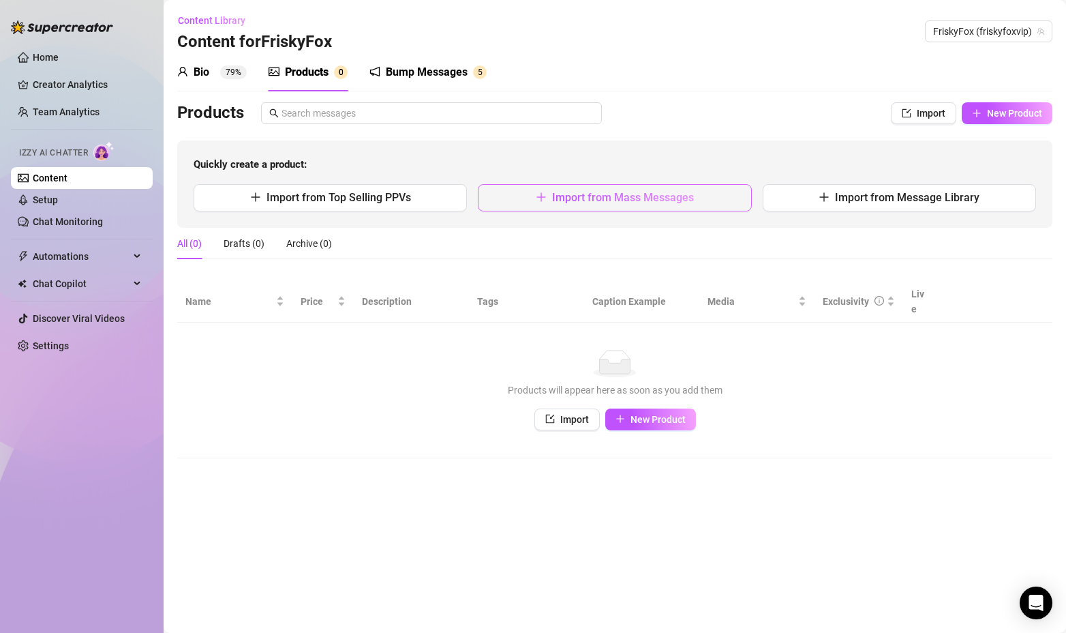
click at [627, 198] on span "Import from Mass Messages" at bounding box center [623, 197] width 142 height 13
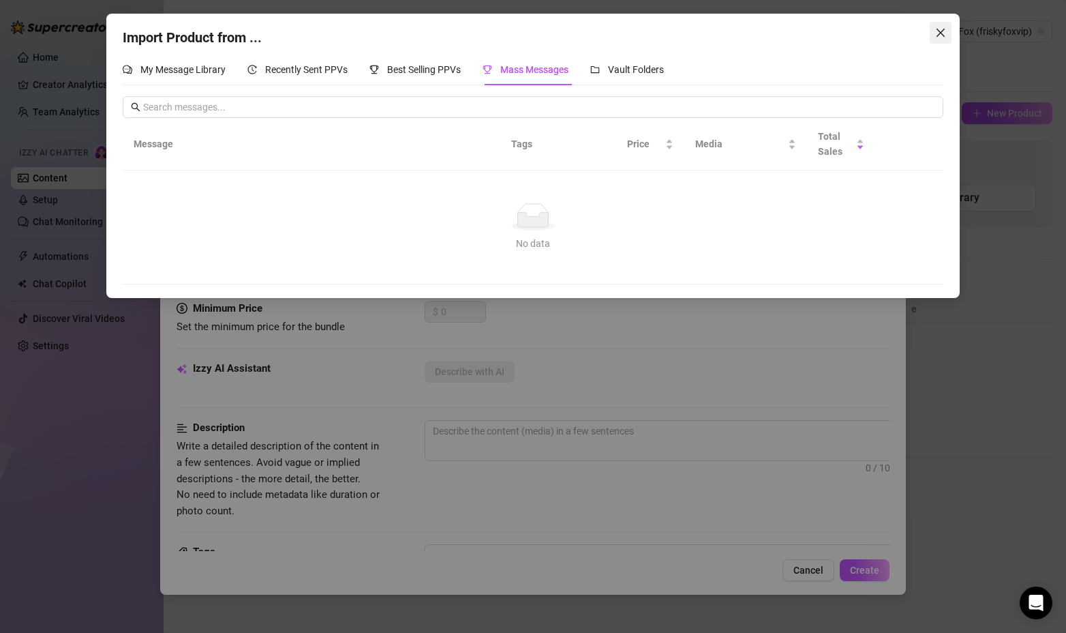
click at [937, 33] on icon "close" at bounding box center [940, 32] width 11 height 11
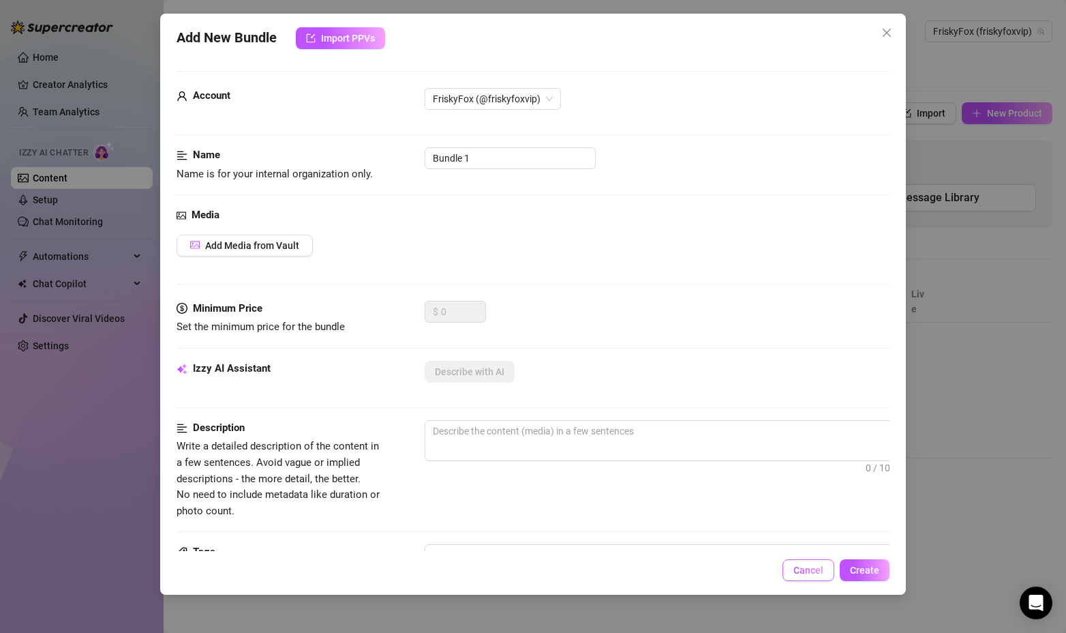
click at [796, 573] on span "Cancel" at bounding box center [809, 570] width 30 height 11
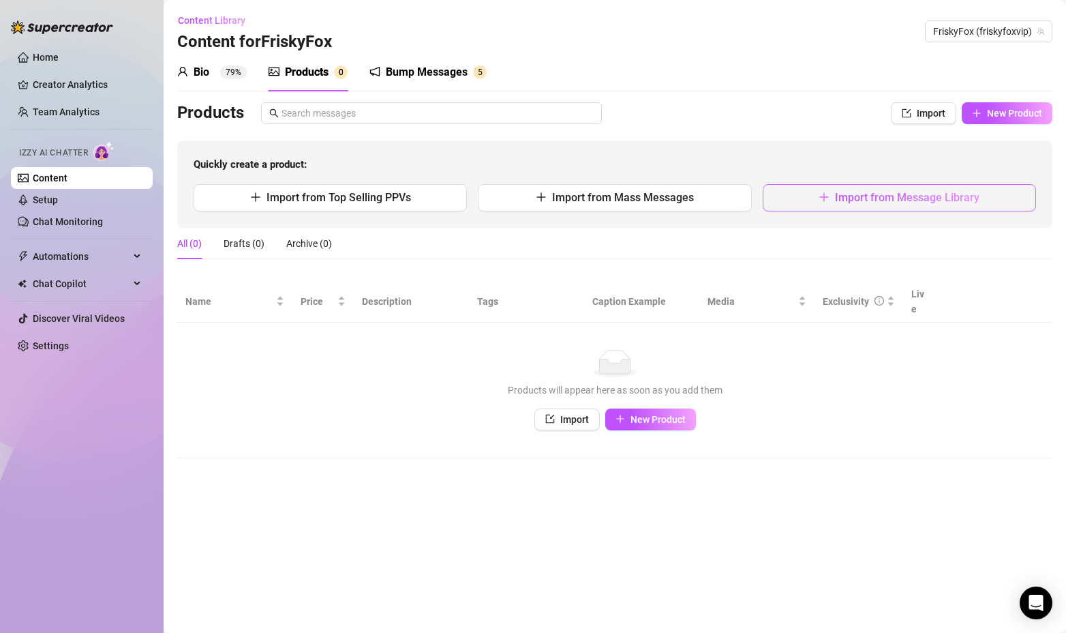
click at [817, 198] on button "Import from Message Library" at bounding box center [899, 197] width 273 height 27
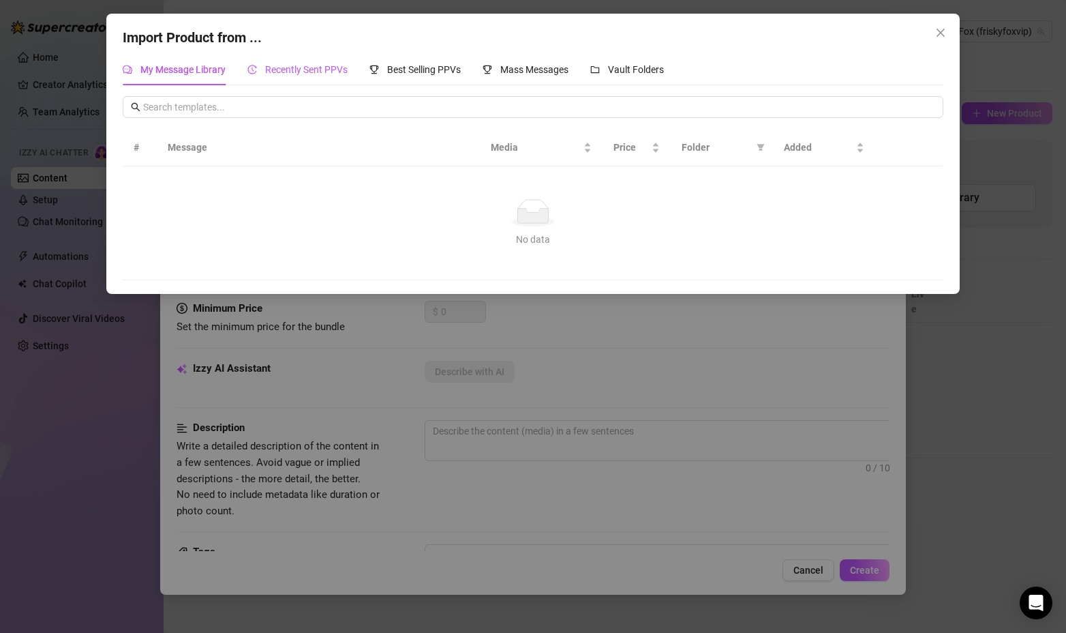
click at [305, 74] on span "Recently Sent PPVs" at bounding box center [306, 69] width 82 height 11
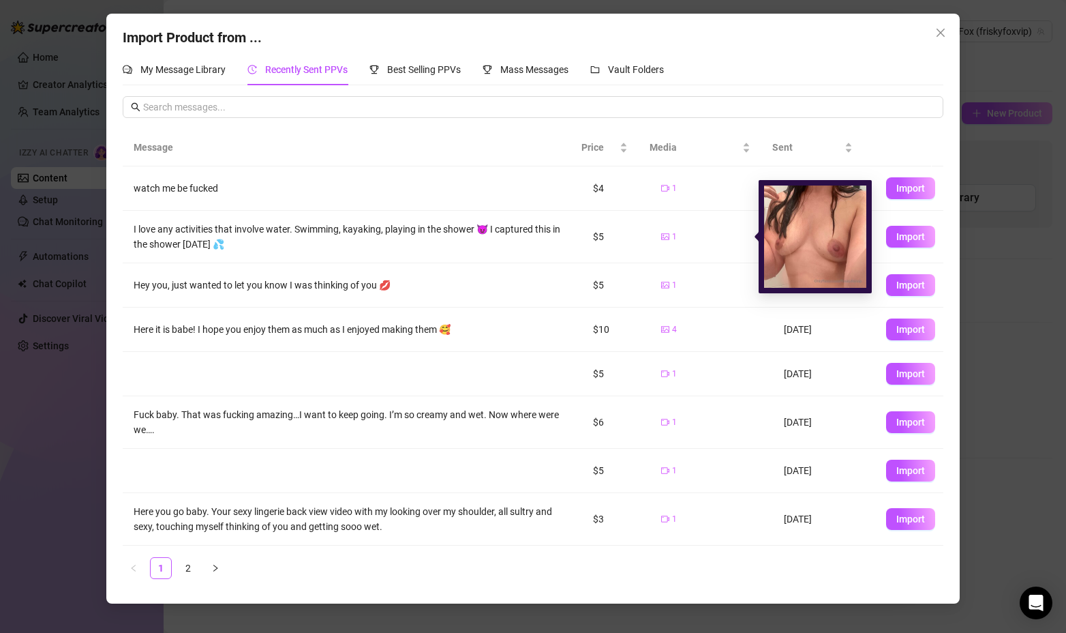
click at [661, 235] on icon "picture" at bounding box center [665, 236] width 8 height 8
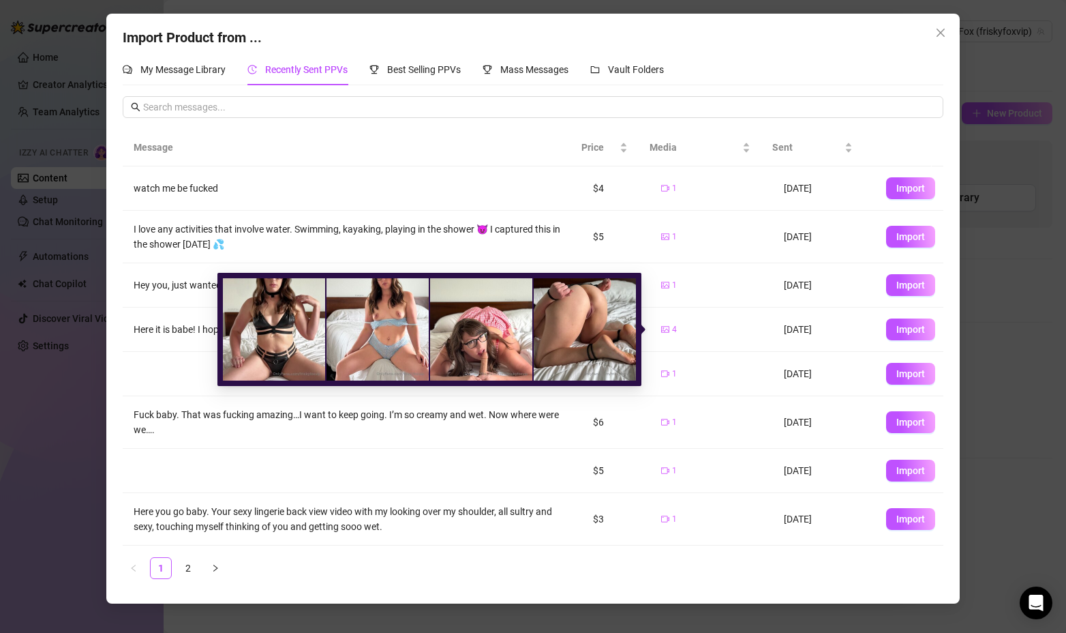
click at [661, 331] on icon "picture" at bounding box center [665, 330] width 8 height 6
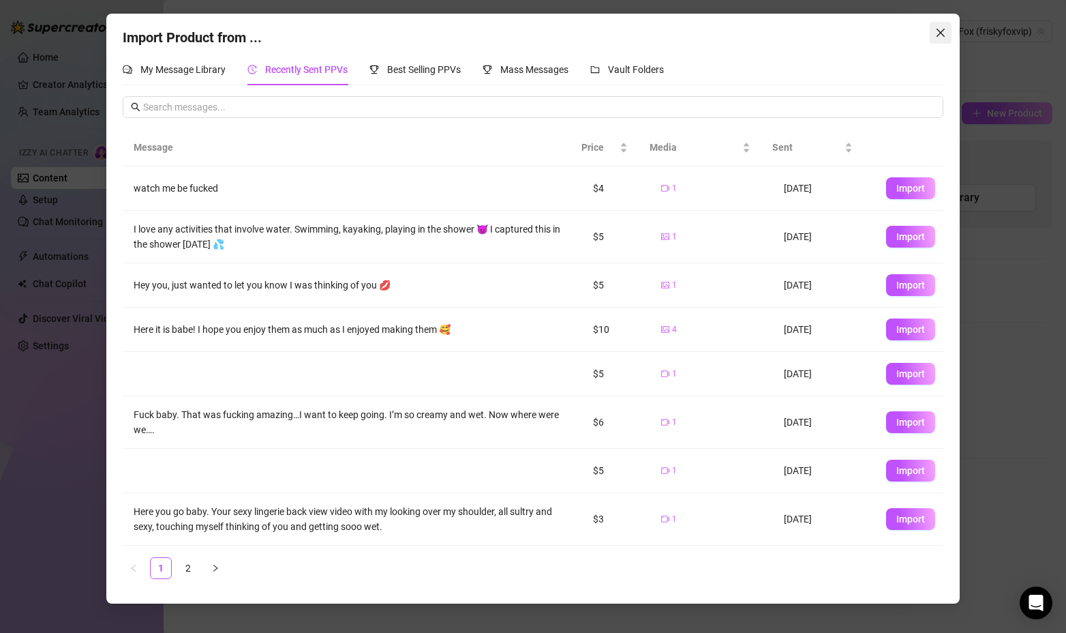
click at [934, 30] on span "Close" at bounding box center [941, 32] width 22 height 11
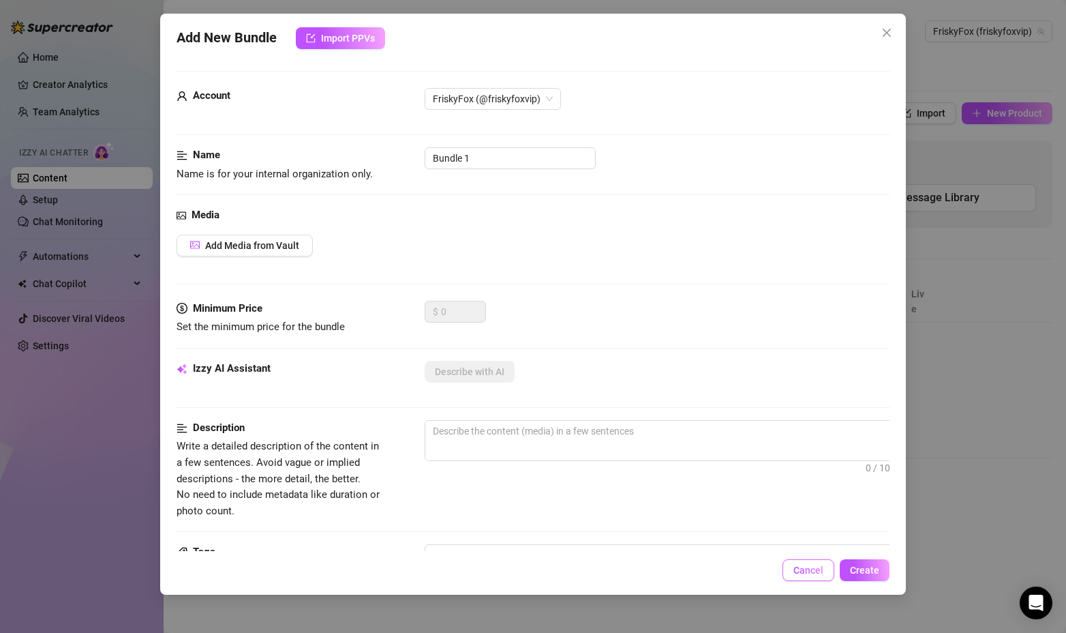
click at [822, 565] on span "Cancel" at bounding box center [809, 570] width 30 height 11
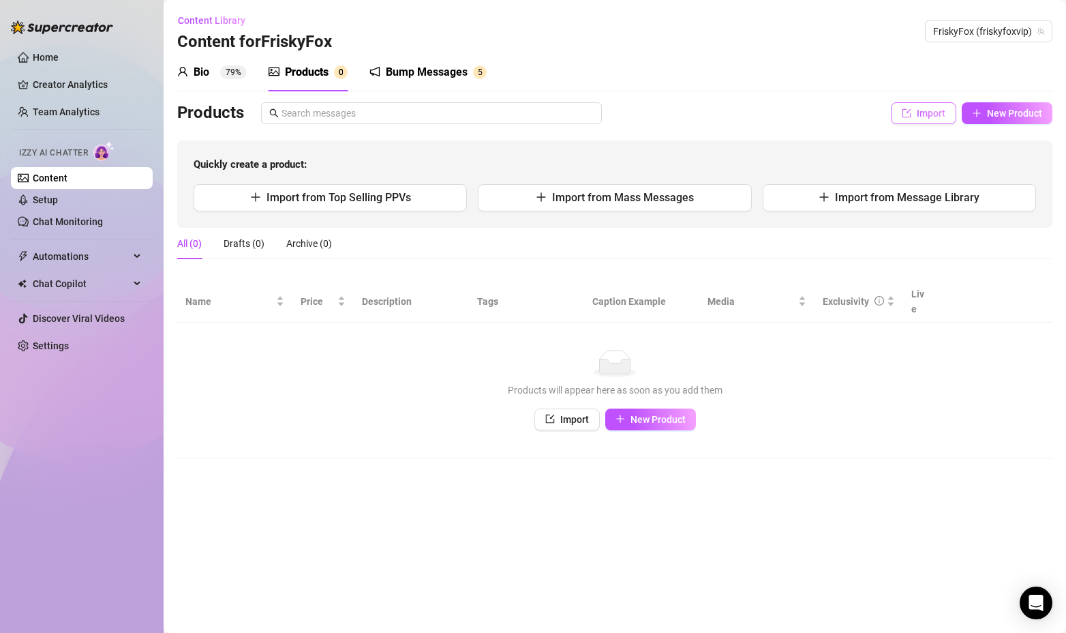
click at [936, 113] on span "Import" at bounding box center [931, 113] width 29 height 11
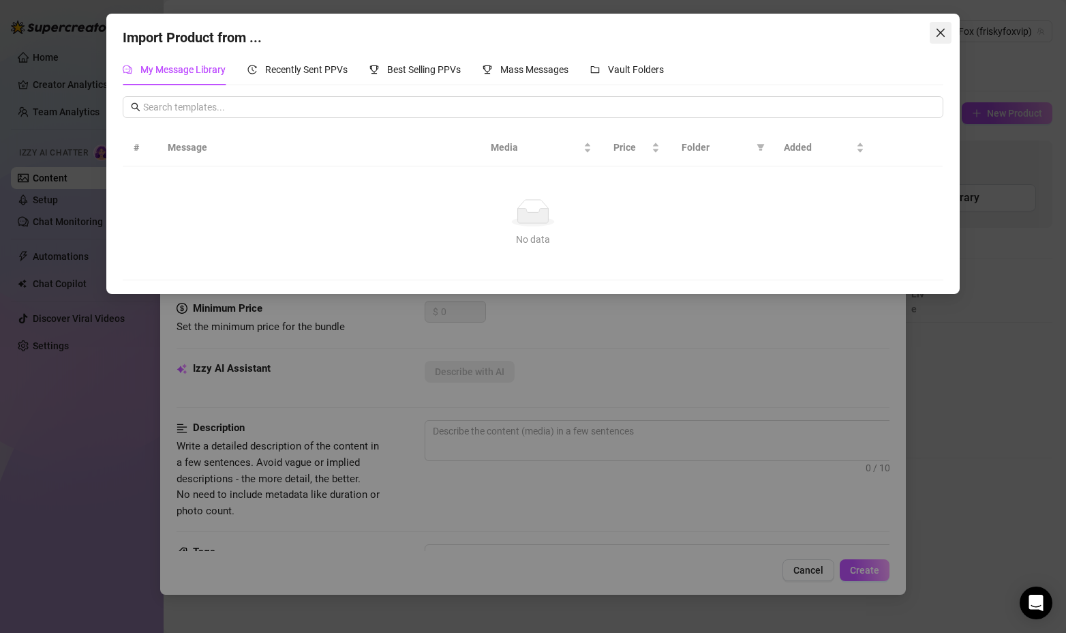
click at [933, 33] on span "Close" at bounding box center [941, 32] width 22 height 11
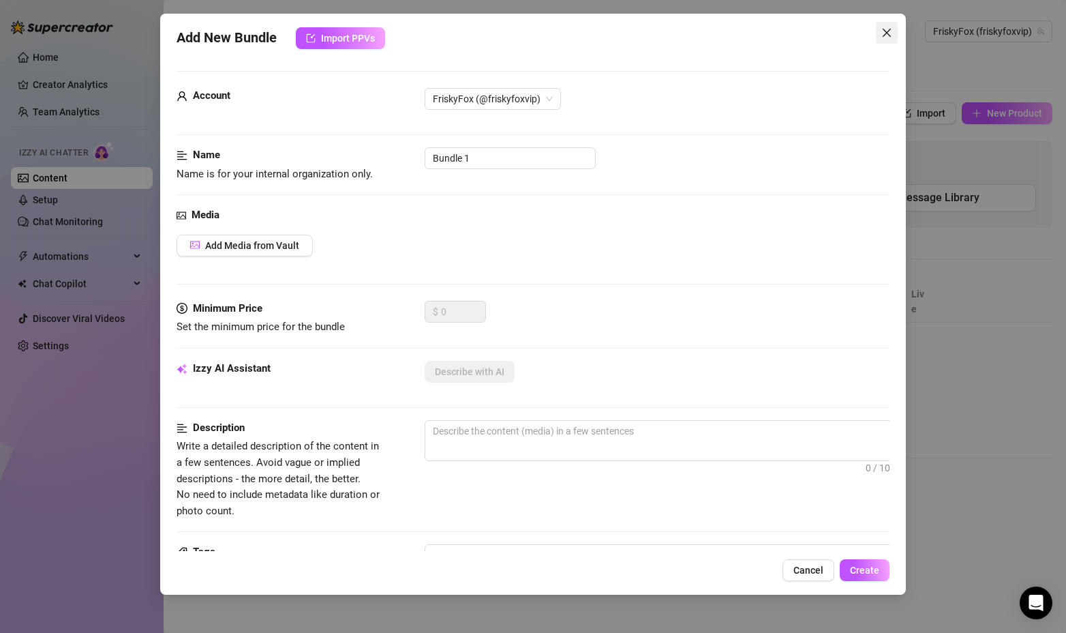
click at [884, 32] on icon "close" at bounding box center [887, 32] width 11 height 11
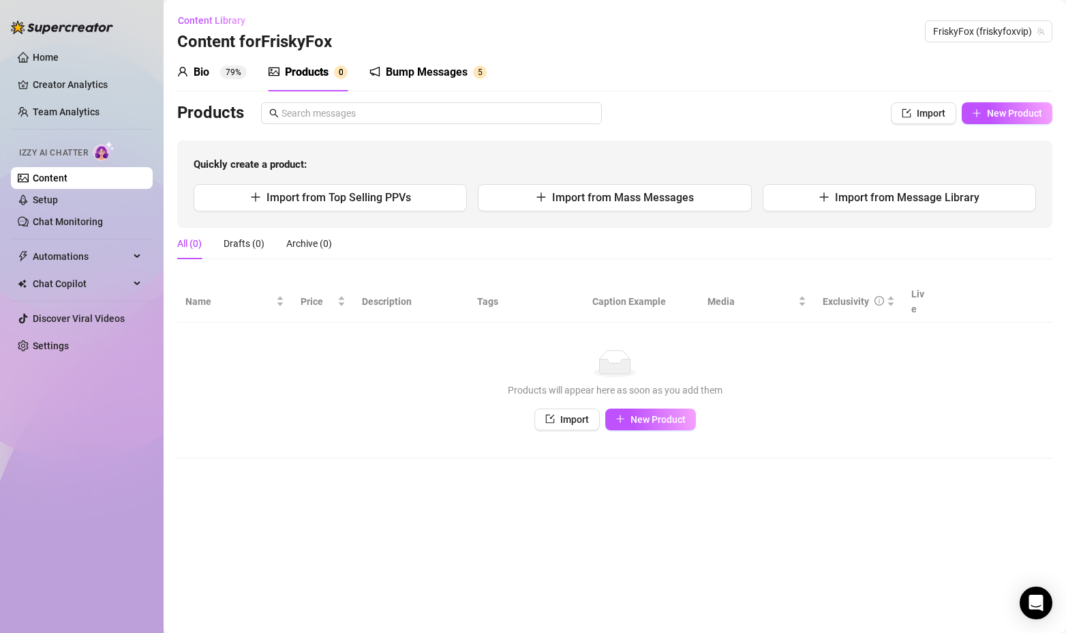
click at [219, 70] on div "Bio 79%" at bounding box center [212, 72] width 70 height 16
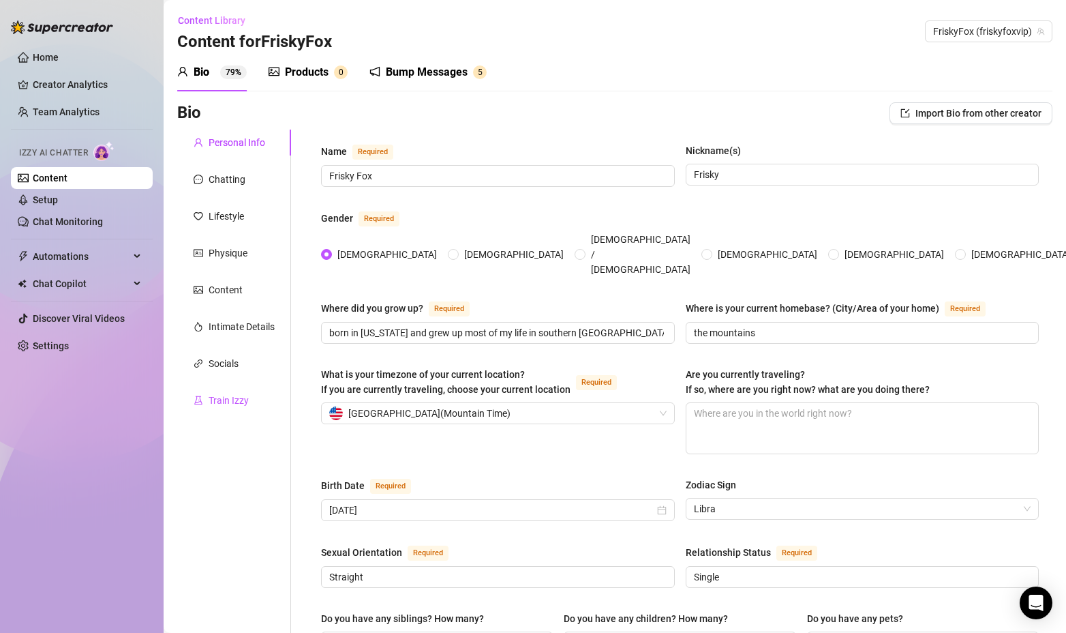
click at [226, 405] on div "Train Izzy" at bounding box center [229, 400] width 40 height 15
